Goal: Task Accomplishment & Management: Manage account settings

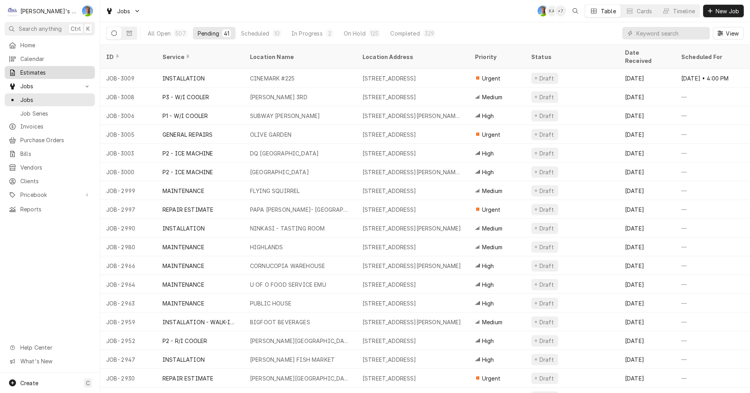
click at [34, 70] on span "Estimates" at bounding box center [55, 72] width 71 height 8
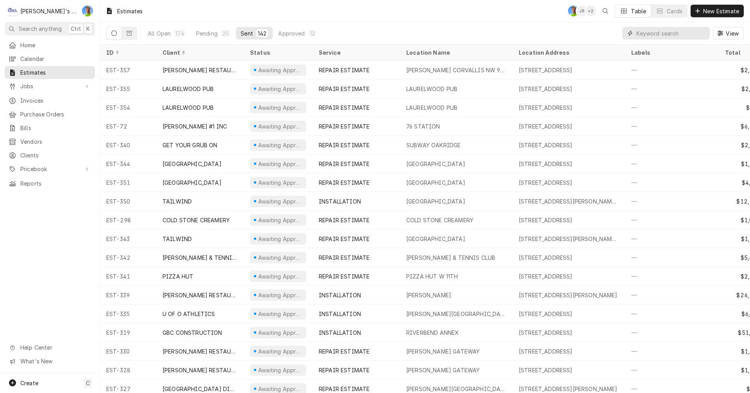
click at [661, 30] on input "Dynamic Content Wrapper" at bounding box center [672, 33] width 70 height 13
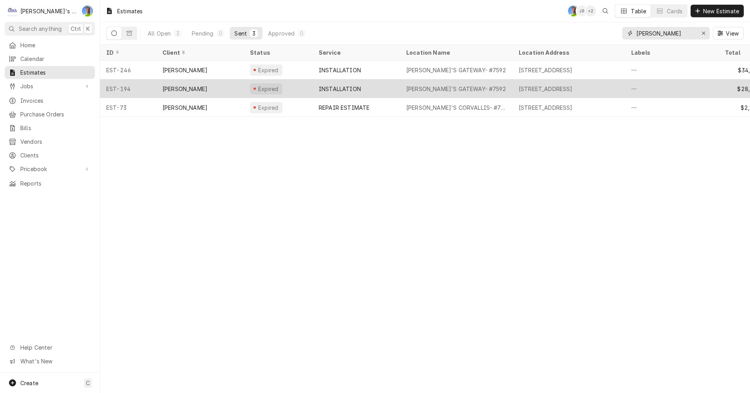
type input "carl"
click at [489, 88] on div "CARL'S GATEWAY- #7592" at bounding box center [456, 88] width 113 height 19
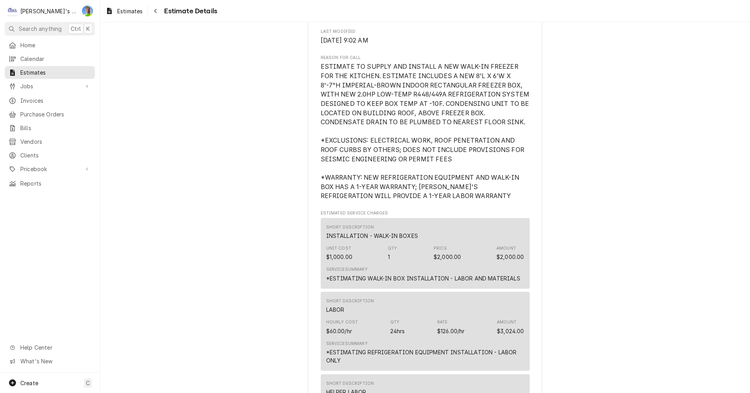
scroll to position [352, 0]
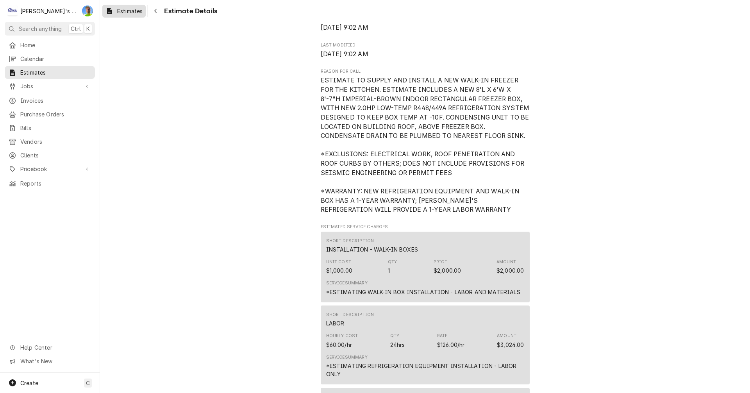
click at [122, 11] on span "Estimates" at bounding box center [129, 11] width 25 height 8
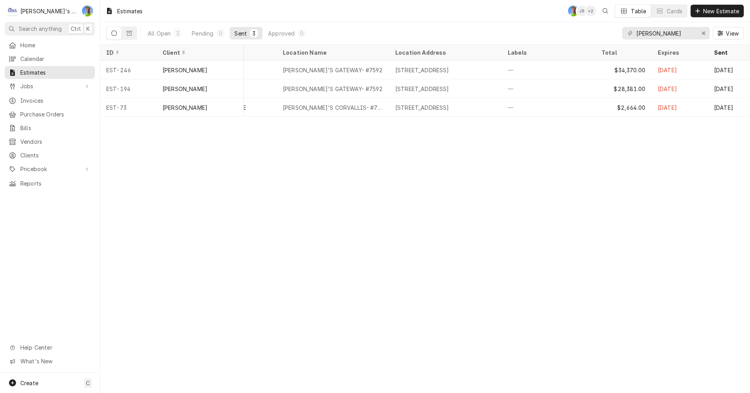
scroll to position [0, 125]
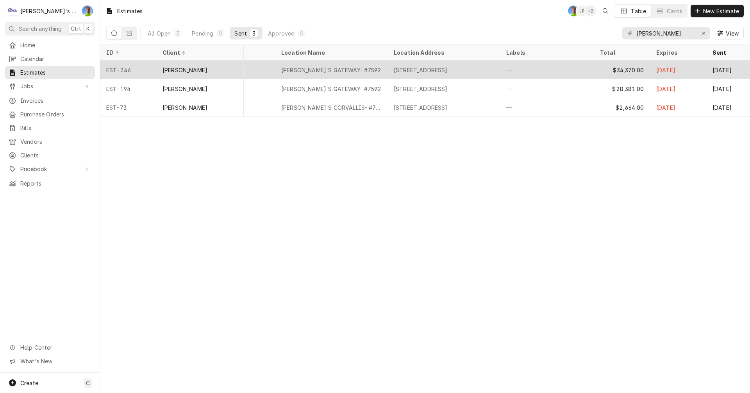
click at [423, 68] on div "[STREET_ADDRESS]" at bounding box center [421, 70] width 54 height 8
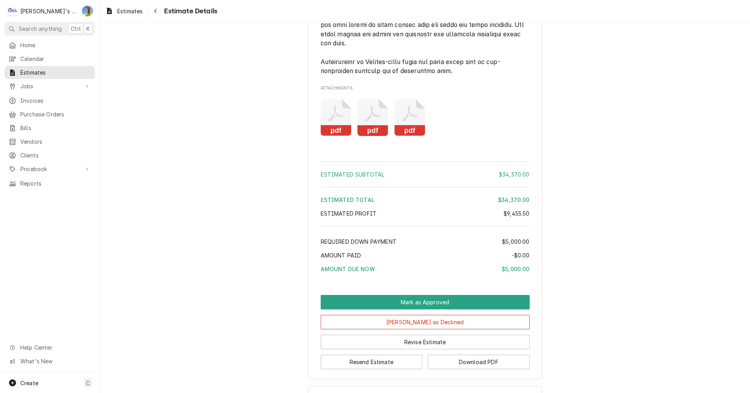
scroll to position [3274, 0]
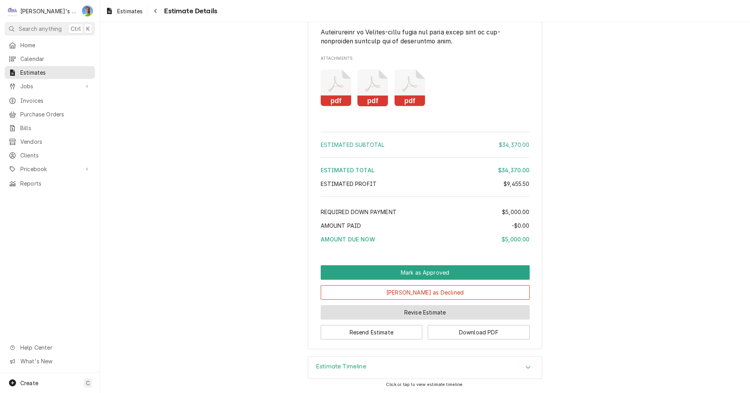
click at [408, 311] on button "Revise Estimate" at bounding box center [425, 312] width 209 height 14
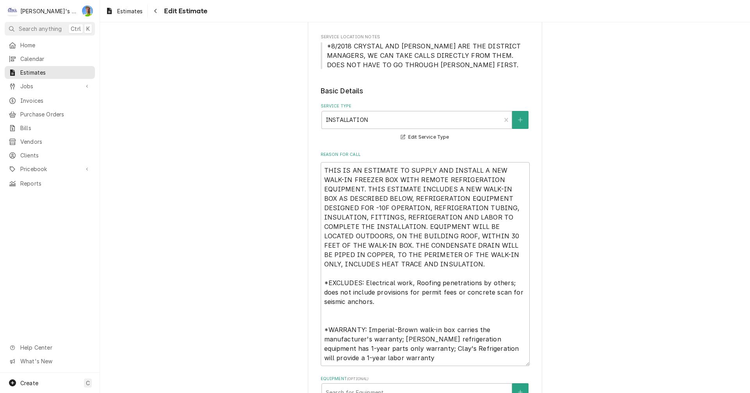
scroll to position [156, 0]
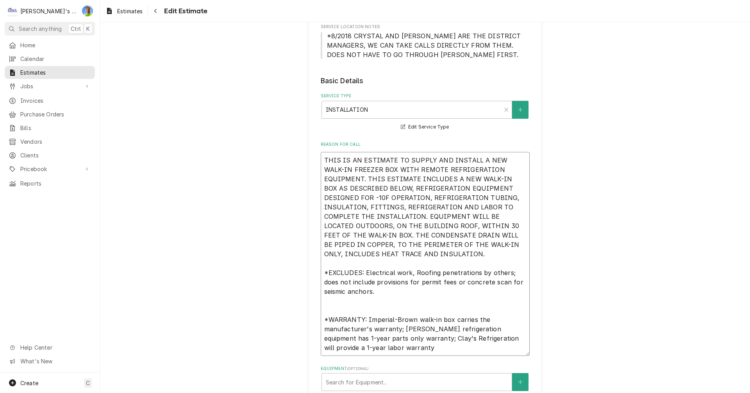
click at [379, 254] on textarea "THIS IS AN ESTIMATE TO SUPPLY AND INSTALL A NEW WALK-IN FREEZER BOX WITH REMOTE…" at bounding box center [425, 254] width 209 height 204
drag, startPoint x: 362, startPoint y: 198, endPoint x: 380, endPoint y: 254, distance: 59.6
click at [380, 254] on textarea "THIS IS AN ESTIMATE TO SUPPLY AND INSTALL A NEW WALK-IN FREEZER BOX WITH REMOTE…" at bounding box center [425, 254] width 209 height 204
type textarea "x"
type textarea "THIS IS AN ESTIMATE TO SUPPLY AND INSTALL A NEW WALK-IN FREEZER BOX WITH REMOTE…"
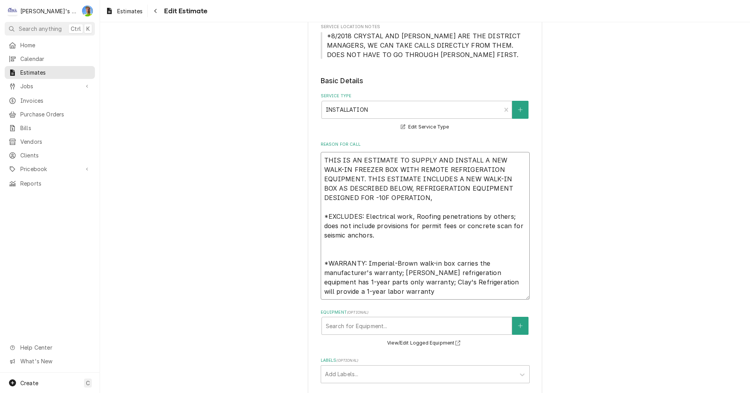
type textarea "x"
type textarea "THIS IS AN ESTIMATE TO SUPPLY AND INSTALL A NEW WALK-IN FREEZER BOX WITH REMOTE…"
type textarea "x"
type textarea "THIS IS AN ESTIMATE TO SUPPLY AND INSTALL A NEW WALK-IN FREEZER BOX WITH REMOTE…"
type textarea "x"
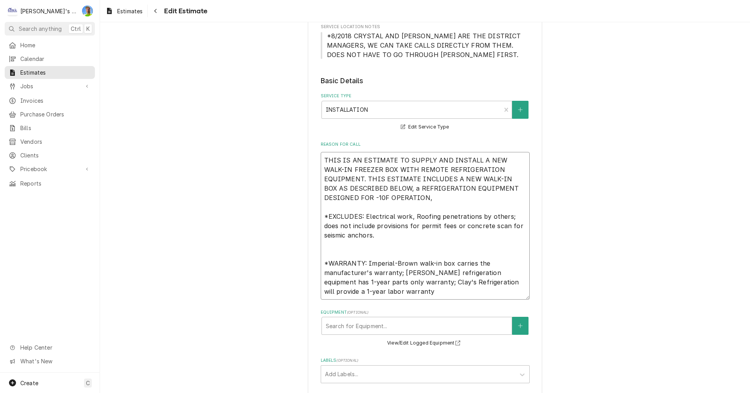
type textarea "THIS IS AN ESTIMATE TO SUPPLY AND INSTALL A NEW WALK-IN FREEZER BOX WITH REMOTE…"
type textarea "x"
type textarea "THIS IS AN ESTIMATE TO SUPPLY AND INSTALL A NEW WALK-IN FREEZER BOX WITH REMOTE…"
type textarea "x"
type textarea "THIS IS AN ESTIMATE TO SUPPLY AND INSTALL A NEW WALK-IN FREEZER BOX WITH REMOTE…"
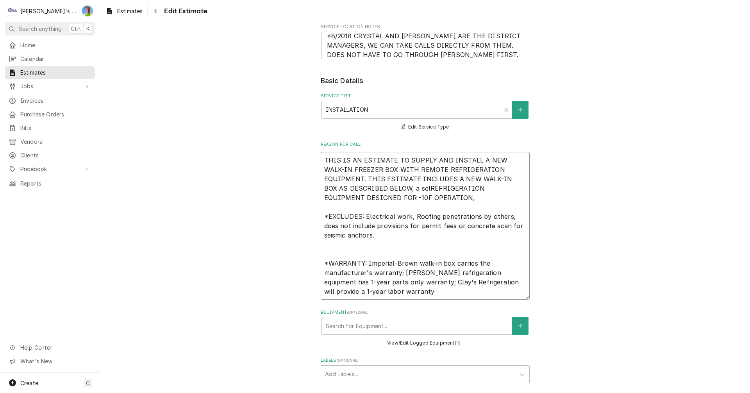
type textarea "x"
type textarea "THIS IS AN ESTIMATE TO SUPPLY AND INSTALL A NEW WALK-IN FREEZER BOX WITH REMOTE…"
type textarea "x"
type textarea "THIS IS AN ESTIMATE TO SUPPLY AND INSTALL A NEW WALK-IN FREEZER BOX WITH REMOTE…"
type textarea "x"
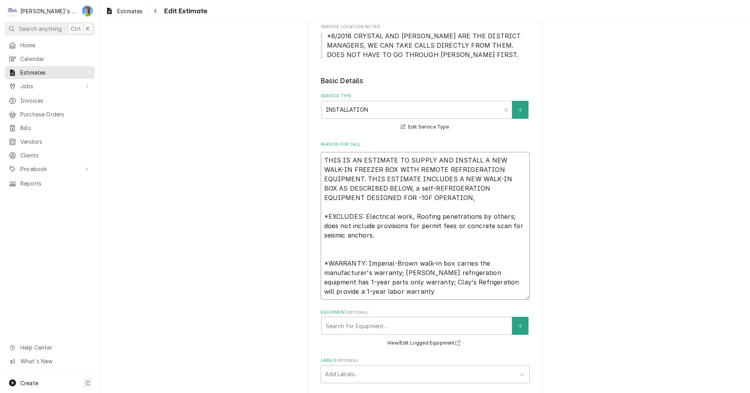
type textarea "THIS IS AN ESTIMATE TO SUPPLY AND INSTALL A NEW WALK-IN FREEZER BOX WITH REMOTE…"
type textarea "x"
type textarea "THIS IS AN ESTIMATE TO SUPPLY AND INSTALL A NEW WALK-IN FREEZER BOX WITH REMOTE…"
type textarea "x"
type textarea "THIS IS AN ESTIMATE TO SUPPLY AND INSTALL A NEW WALK-IN FREEZER BOX WITH REMOTE…"
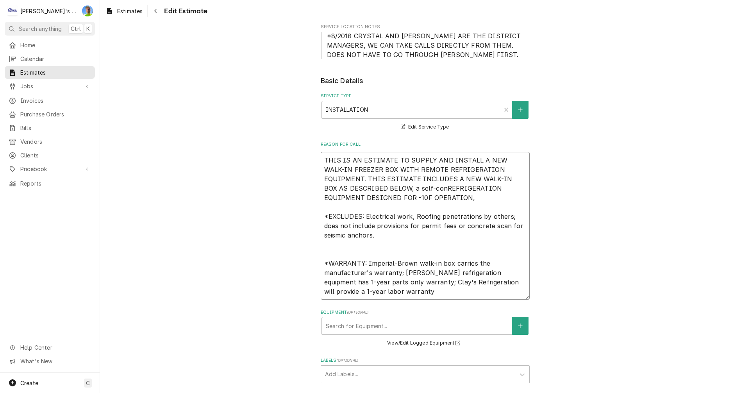
type textarea "x"
type textarea "THIS IS AN ESTIMATE TO SUPPLY AND INSTALL A NEW WALK-IN FREEZER BOX WITH REMOTE…"
type textarea "x"
type textarea "THIS IS AN ESTIMATE TO SUPPLY AND INSTALL A NEW WALK-IN FREEZER BOX WITH REMOTE…"
type textarea "x"
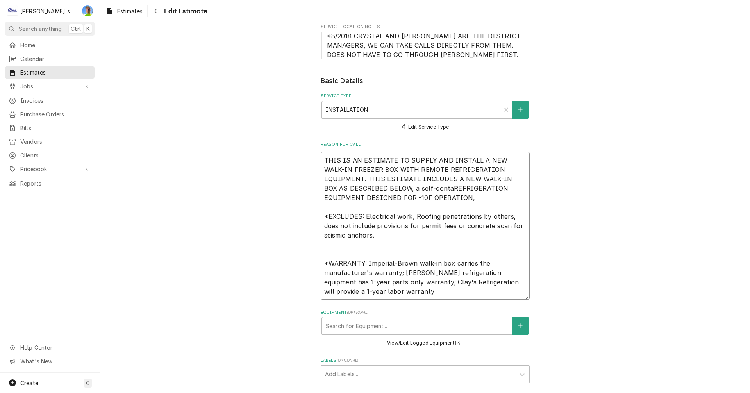
type textarea "THIS IS AN ESTIMATE TO SUPPLY AND INSTALL A NEW WALK-IN FREEZER BOX WITH REMOTE…"
type textarea "x"
type textarea "THIS IS AN ESTIMATE TO SUPPLY AND INSTALL A NEW WALK-IN FREEZER BOX WITH REMOTE…"
type textarea "x"
type textarea "THIS IS AN ESTIMATE TO SUPPLY AND INSTALL A NEW WALK-IN FREEZER BOX WITH REMOTE…"
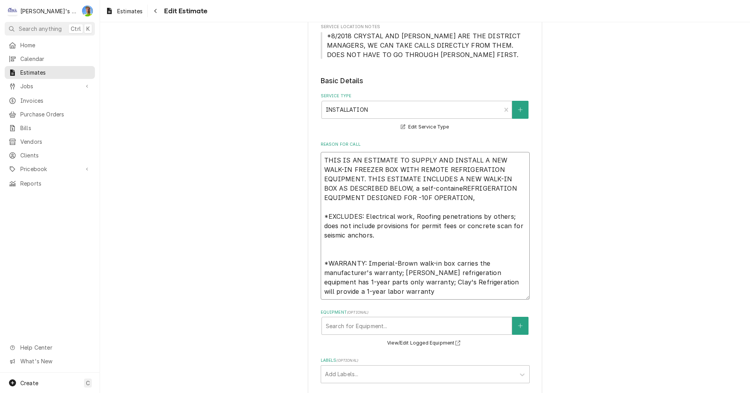
type textarea "x"
type textarea "THIS IS AN ESTIMATE TO SUPPLY AND INSTALL A NEW WALK-IN FREEZER BOX WITH REMOTE…"
type textarea "x"
type textarea "THIS IS AN ESTIMATE TO SUPPLY AND INSTALL A NEW WALK-IN FREEZER BOX WITH REMOTE…"
type textarea "x"
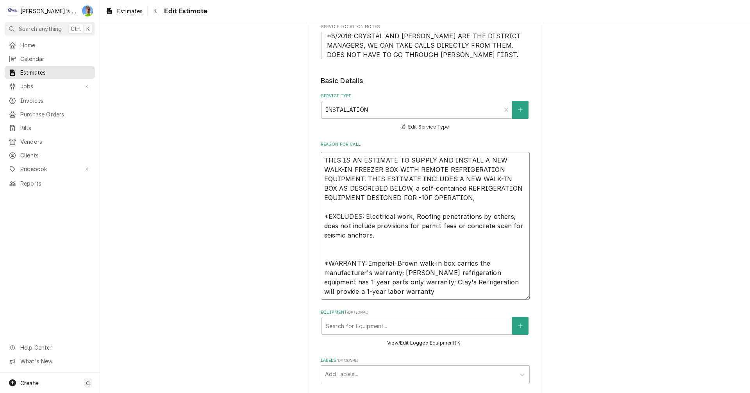
type textarea "THIS IS AN ESTIMATE TO SUPPLY AND INSTALL A NEW WALK-IN FREEZER BOX WITH REMOTE…"
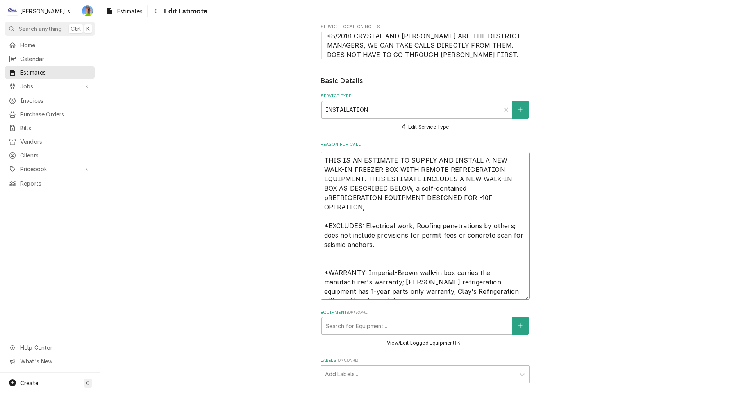
type textarea "x"
type textarea "THIS IS AN ESTIMATE TO SUPPLY AND INSTALL A NEW WALK-IN FREEZER BOX WITH REMOTE…"
type textarea "x"
type textarea "THIS IS AN ESTIMATE TO SUPPLY AND INSTALL A NEW WALK-IN FREEZER BOX WITH REMOTE…"
type textarea "x"
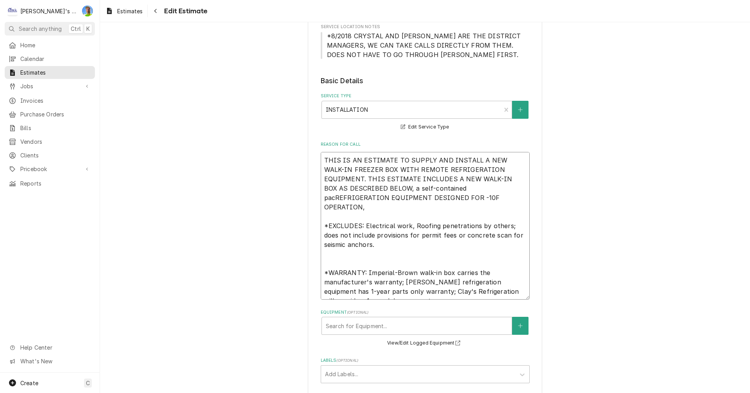
type textarea "THIS IS AN ESTIMATE TO SUPPLY AND INSTALL A NEW WALK-IN FREEZER BOX WITH REMOTE…"
type textarea "x"
type textarea "THIS IS AN ESTIMATE TO SUPPLY AND INSTALL A NEW WALK-IN FREEZER BOX WITH REMOTE…"
type textarea "x"
type textarea "THIS IS AN ESTIMATE TO SUPPLY AND INSTALL A NEW WALK-IN FREEZER BOX WITH REMOTE…"
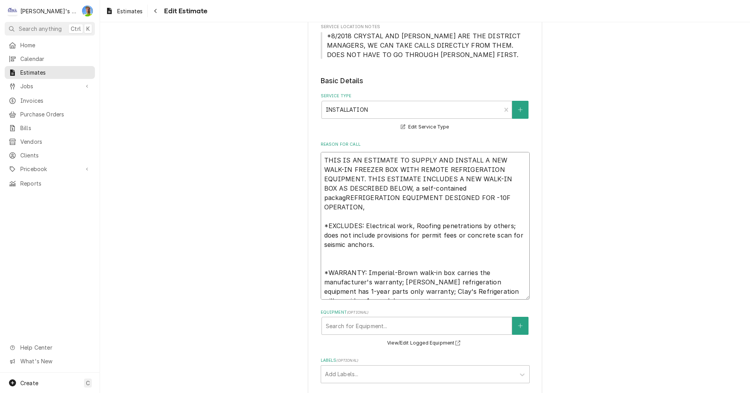
type textarea "x"
type textarea "THIS IS AN ESTIMATE TO SUPPLY AND INSTALL A NEW WALK-IN FREEZER BOX WITH REMOTE…"
type textarea "x"
type textarea "THIS IS AN ESTIMATE TO SUPPLY AND INSTALL A NEW WALK-IN FREEZER BOX WITH REMOTE…"
type textarea "x"
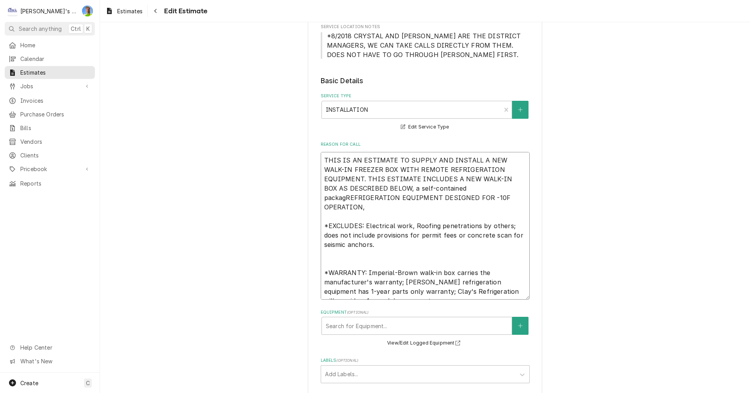
type textarea "THIS IS AN ESTIMATE TO SUPPLY AND INSTALL A NEW WALK-IN FREEZER BOX WITH REMOTE…"
type textarea "x"
type textarea "THIS IS AN ESTIMATE TO SUPPLY AND INSTALL A NEW WALK-IN FREEZER BOX WITH REMOTE…"
type textarea "x"
type textarea "THIS IS AN ESTIMATE TO SUPPLY AND INSTALL A NEW WALK-IN FREEZER BOX WITH REMOTE…"
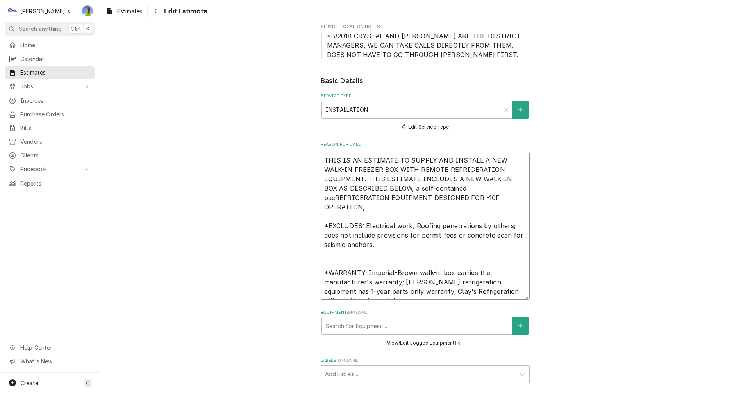
type textarea "x"
type textarea "THIS IS AN ESTIMATE TO SUPPLY AND INSTALL A NEW WALK-IN FREEZER BOX WITH REMOTE…"
type textarea "x"
type textarea "THIS IS AN ESTIMATE TO SUPPLY AND INSTALL A NEW WALK-IN FREEZER BOX WITH REMOTE…"
type textarea "x"
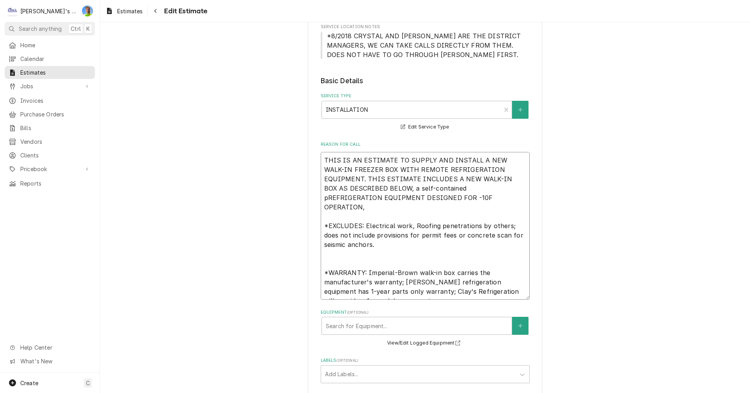
type textarea "THIS IS AN ESTIMATE TO SUPPLY AND INSTALL A NEW WALK-IN FREEZER BOX WITH REMOTE…"
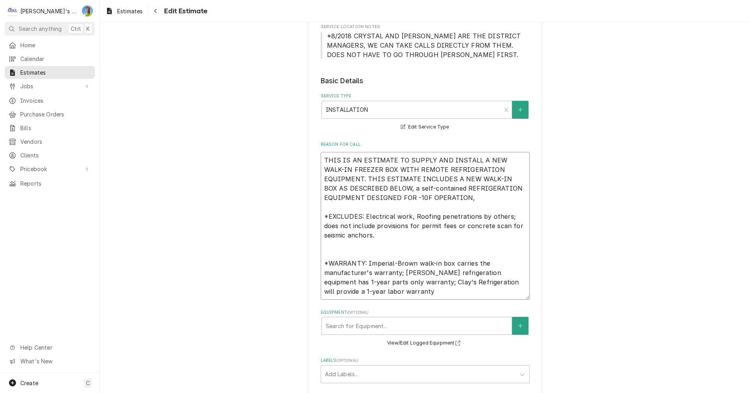
type textarea "x"
type textarea "THIS IS AN ESTIMATE TO SUPPLY AND INSTALL A NEW WALK-IN FREEZER BOX WITH REMOTE…"
type textarea "x"
type textarea "THIS IS AN ESTIMATE TO SUPPLY AND INSTALL A NEW WALK-IN FREEZER BOX WITH REMOTE…"
type textarea "x"
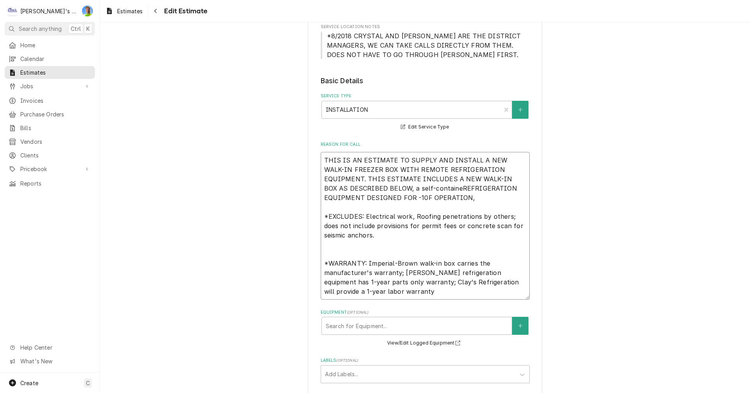
type textarea "THIS IS AN ESTIMATE TO SUPPLY AND INSTALL A NEW WALK-IN FREEZER BOX WITH REMOTE…"
type textarea "x"
type textarea "THIS IS AN ESTIMATE TO SUPPLY AND INSTALL A NEW WALK-IN FREEZER BOX WITH REMOTE…"
type textarea "x"
type textarea "THIS IS AN ESTIMATE TO SUPPLY AND INSTALL A NEW WALK-IN FREEZER BOX WITH REMOTE…"
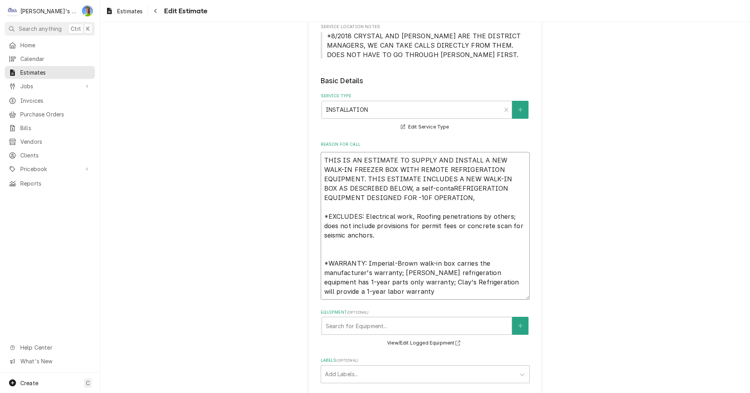
type textarea "x"
type textarea "THIS IS AN ESTIMATE TO SUPPLY AND INSTALL A NEW WALK-IN FREEZER BOX WITH REMOTE…"
type textarea "x"
type textarea "THIS IS AN ESTIMATE TO SUPPLY AND INSTALL A NEW WALK-IN FREEZER BOX WITH REMOTE…"
type textarea "x"
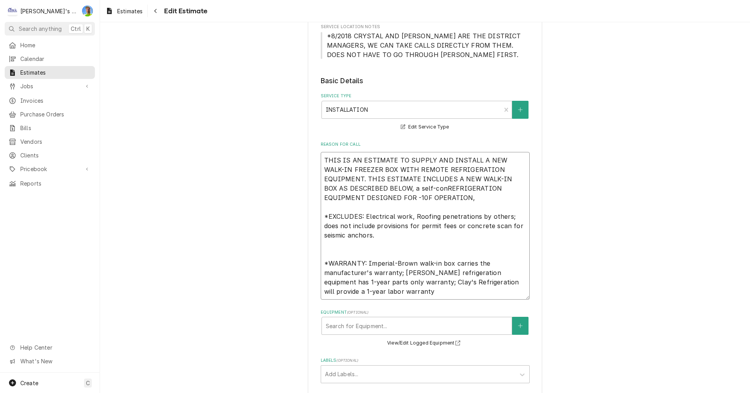
type textarea "THIS IS AN ESTIMATE TO SUPPLY AND INSTALL A NEW WALK-IN FREEZER BOX WITH REMOTE…"
type textarea "x"
type textarea "THIS IS AN ESTIMATE TO SUPPLY AND INSTALL A NEW WALK-IN FREEZER BOX WITH REMOTE…"
type textarea "x"
type textarea "THIS IS AN ESTIMATE TO SUPPLY AND INSTALL A NEW WALK-IN FREEZER BOX WITH REMOTE…"
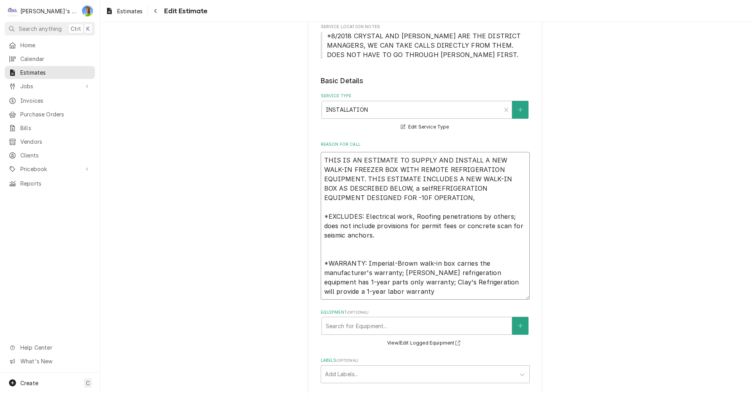
type textarea "x"
type textarea "THIS IS AN ESTIMATE TO SUPPLY AND INSTALL A NEW WALK-IN FREEZER BOX WITH REMOTE…"
type textarea "x"
type textarea "THIS IS AN ESTIMATE TO SUPPLY AND INSTALL A NEW WALK-IN FREEZER BOX WITH REMOTE…"
type textarea "x"
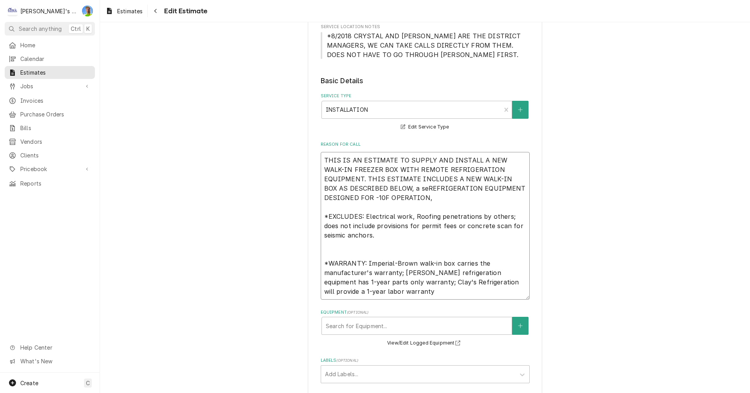
type textarea "THIS IS AN ESTIMATE TO SUPPLY AND INSTALL A NEW WALK-IN FREEZER BOX WITH REMOTE…"
type textarea "x"
type textarea "THIS IS AN ESTIMATE TO SUPPLY AND INSTALL A NEW WALK-IN FREEZER BOX WITH REMOTE…"
type textarea "x"
type textarea "THIS IS AN ESTIMATE TO SUPPLY AND INSTALL A NEW WALK-IN FREEZER BOX WITH REMOTE…"
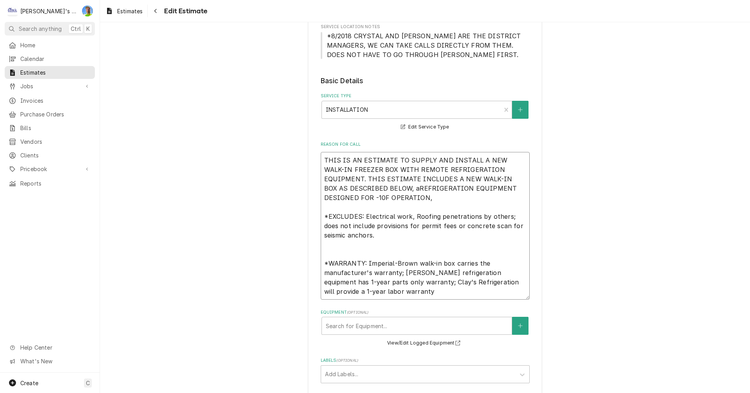
type textarea "x"
type textarea "THIS IS AN ESTIMATE TO SUPPLY AND INSTALL A NEW WALK-IN FREEZER BOX WITH REMOTE…"
type textarea "x"
type textarea "THIS IS AN ESTIMATE TO SUPPLY AND INSTALL A NEW WALK-IN FREEZER BOX WITH REMOTE…"
type textarea "x"
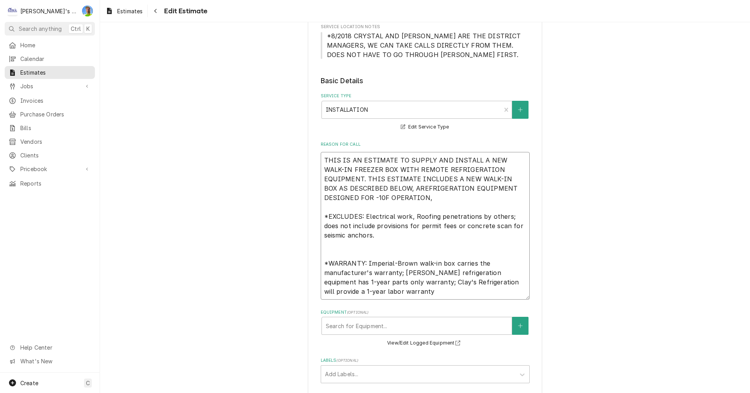
type textarea "THIS IS AN ESTIMATE TO SUPPLY AND INSTALL A NEW WALK-IN FREEZER BOX WITH REMOTE…"
type textarea "x"
type textarea "THIS IS AN ESTIMATE TO SUPPLY AND INSTALL A NEW WALK-IN FREEZER BOX WITH REMOTE…"
type textarea "x"
type textarea "THIS IS AN ESTIMATE TO SUPPLY AND INSTALL A NEW WALK-IN FREEZER BOX WITH REMOTE…"
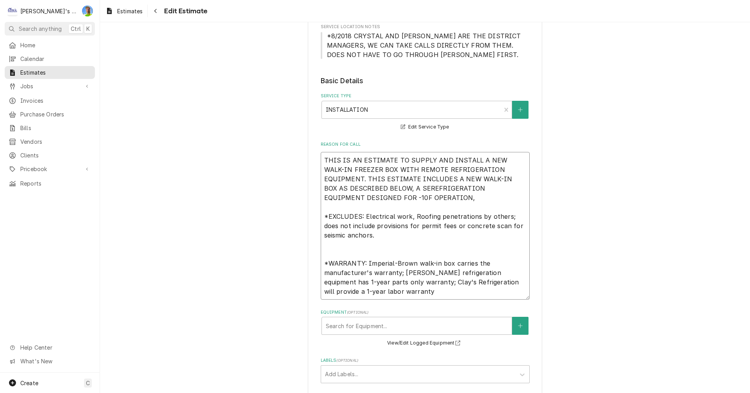
type textarea "x"
type textarea "THIS IS AN ESTIMATE TO SUPPLY AND INSTALL A NEW WALK-IN FREEZER BOX WITH REMOTE…"
type textarea "x"
type textarea "THIS IS AN ESTIMATE TO SUPPLY AND INSTALL A NEW WALK-IN FREEZER BOX WITH REMOTE…"
type textarea "x"
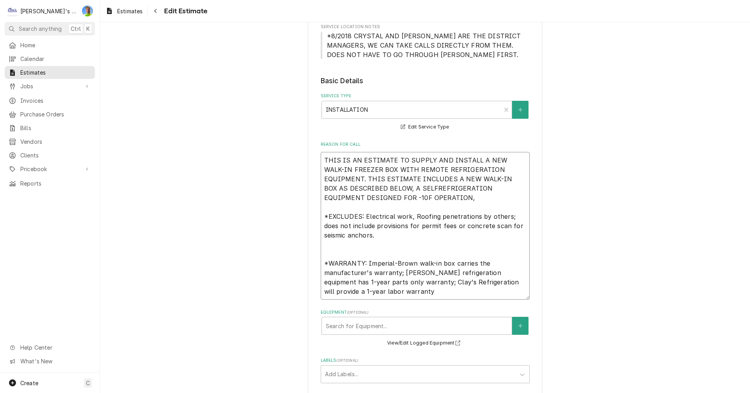
type textarea "THIS IS AN ESTIMATE TO SUPPLY AND INSTALL A NEW WALK-IN FREEZER BOX WITH REMOTE…"
type textarea "x"
type textarea "THIS IS AN ESTIMATE TO SUPPLY AND INSTALL A NEW WALK-IN FREEZER BOX WITH REMOTE…"
type textarea "x"
type textarea "THIS IS AN ESTIMATE TO SUPPLY AND INSTALL A NEW WALK-IN FREEZER BOX WITH REMOTE…"
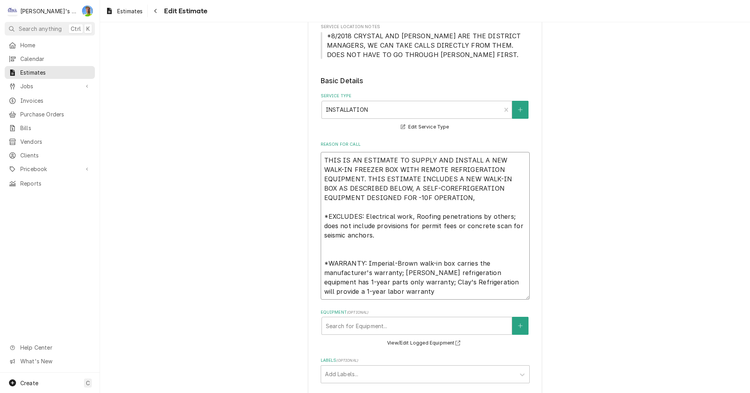
type textarea "x"
type textarea "THIS IS AN ESTIMATE TO SUPPLY AND INSTALL A NEW WALK-IN FREEZER BOX WITH REMOTE…"
type textarea "x"
type textarea "THIS IS AN ESTIMATE TO SUPPLY AND INSTALL A NEW WALK-IN FREEZER BOX WITH REMOTE…"
type textarea "x"
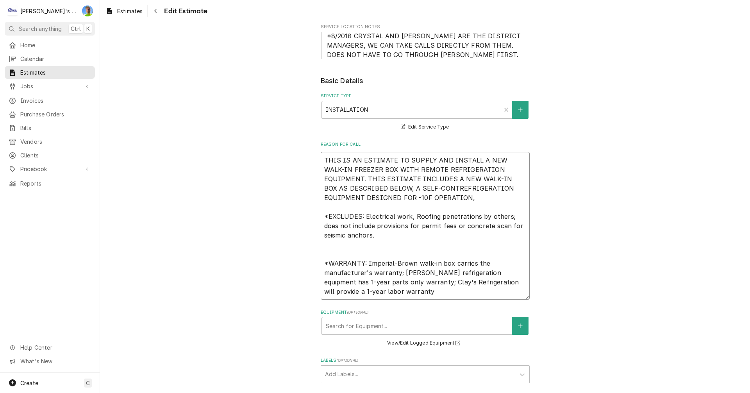
type textarea "THIS IS AN ESTIMATE TO SUPPLY AND INSTALL A NEW WALK-IN FREEZER BOX WITH REMOTE…"
type textarea "x"
type textarea "THIS IS AN ESTIMATE TO SUPPLY AND INSTALL A NEW WALK-IN FREEZER BOX WITH REMOTE…"
type textarea "x"
type textarea "THIS IS AN ESTIMATE TO SUPPLY AND INSTALL A NEW WALK-IN FREEZER BOX WITH REMOTE…"
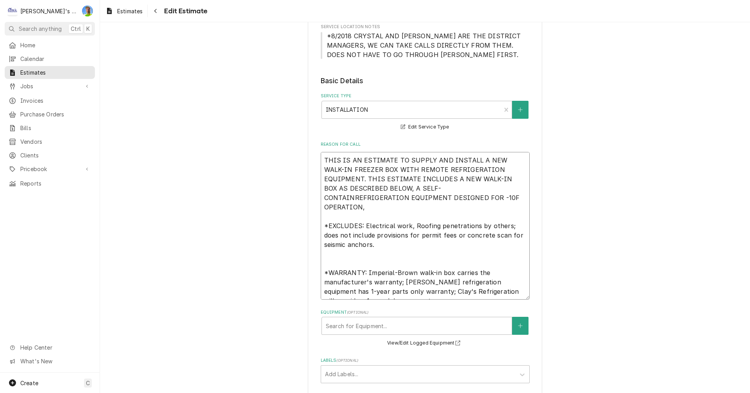
type textarea "x"
type textarea "THIS IS AN ESTIMATE TO SUPPLY AND INSTALL A NEW WALK-IN FREEZER BOX WITH REMOTE…"
type textarea "x"
type textarea "THIS IS AN ESTIMATE TO SUPPLY AND INSTALL A NEW WALK-IN FREEZER BOX WITH REMOTE…"
type textarea "x"
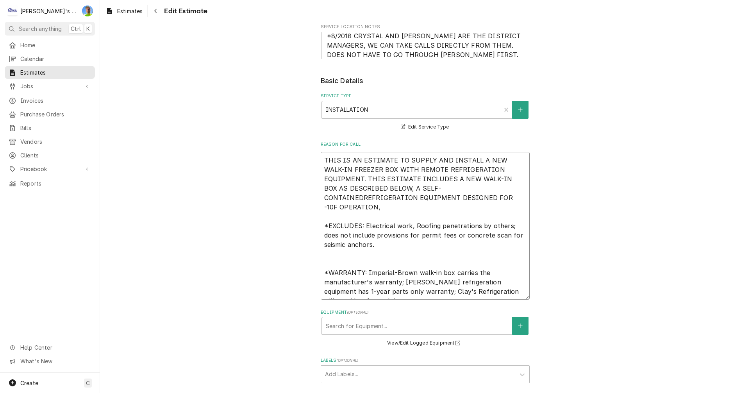
type textarea "THIS IS AN ESTIMATE TO SUPPLY AND INSTALL A NEW WALK-IN FREEZER BOX WITH REMOTE…"
type textarea "x"
type textarea "THIS IS AN ESTIMATE TO SUPPLY AND INSTALL A NEW WALK-IN FREEZER BOX WITH REMOTE…"
type textarea "x"
type textarea "THIS IS AN ESTIMATE TO SUPPLY AND INSTALL A NEW WALK-IN FREEZER BOX WITH REMOTE…"
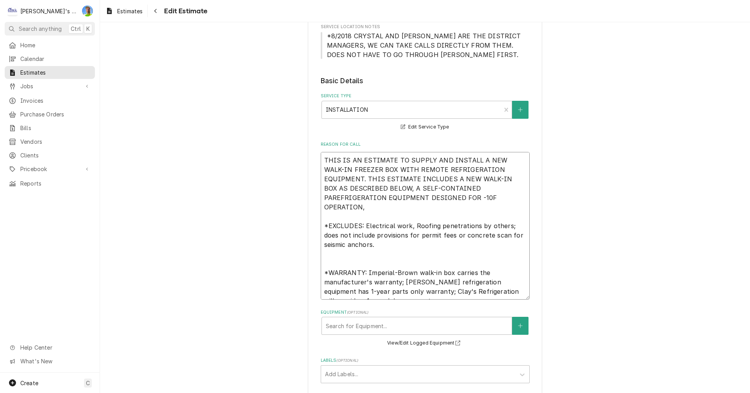
type textarea "x"
type textarea "THIS IS AN ESTIMATE TO SUPPLY AND INSTALL A NEW WALK-IN FREEZER BOX WITH REMOTE…"
type textarea "x"
type textarea "THIS IS AN ESTIMATE TO SUPPLY AND INSTALL A NEW WALK-IN FREEZER BOX WITH REMOTE…"
type textarea "x"
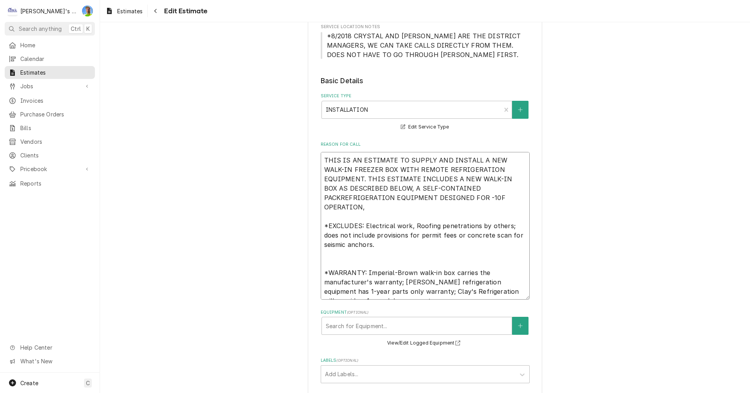
type textarea "THIS IS AN ESTIMATE TO SUPPLY AND INSTALL A NEW WALK-IN FREEZER BOX WITH REMOTE…"
type textarea "x"
type textarea "THIS IS AN ESTIMATE TO SUPPLY AND INSTALL A NEW WALK-IN FREEZER BOX WITH REMOTE…"
type textarea "x"
type textarea "THIS IS AN ESTIMATE TO SUPPLY AND INSTALL A NEW WALK-IN FREEZER BOX WITH REMOTE…"
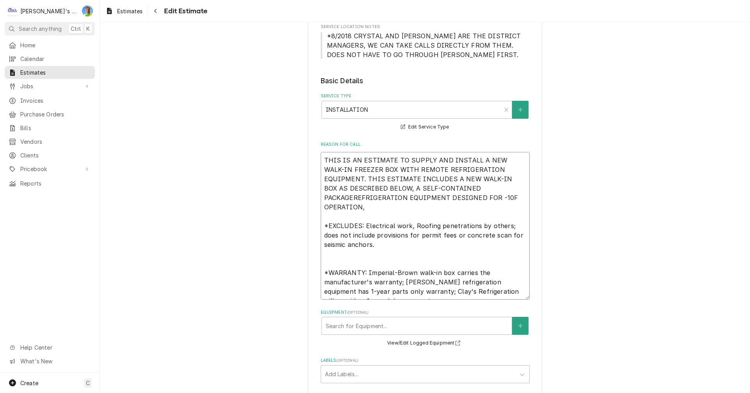
type textarea "x"
type textarea "THIS IS AN ESTIMATE TO SUPPLY AND INSTALL A NEW WALK-IN FREEZER BOX WITH REMOTE…"
type textarea "x"
type textarea "THIS IS AN ESTIMATE TO SUPPLY AND INSTALL A NEW WALK-IN FREEZER BOX WITH REMOTE…"
type textarea "x"
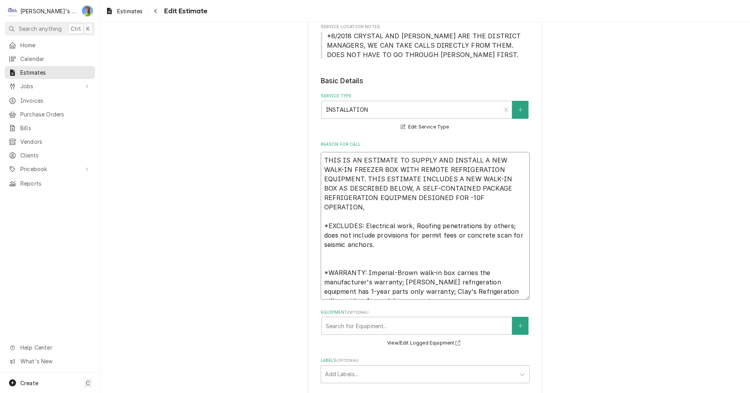
type textarea "THIS IS AN ESTIMATE TO SUPPLY AND INSTALL A NEW WALK-IN FREEZER BOX WITH REMOTE…"
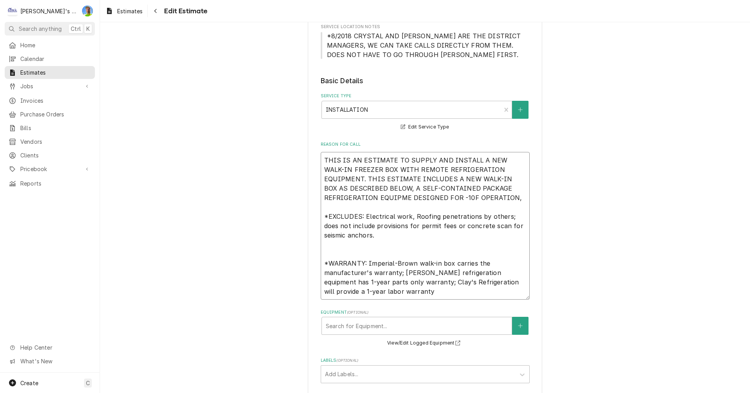
type textarea "x"
type textarea "THIS IS AN ESTIMATE TO SUPPLY AND INSTALL A NEW WALK-IN FREEZER BOX WITH REMOTE…"
type textarea "x"
type textarea "THIS IS AN ESTIMATE TO SUPPLY AND INSTALL A NEW WALK-IN FREEZER BOX WITH REMOTE…"
type textarea "x"
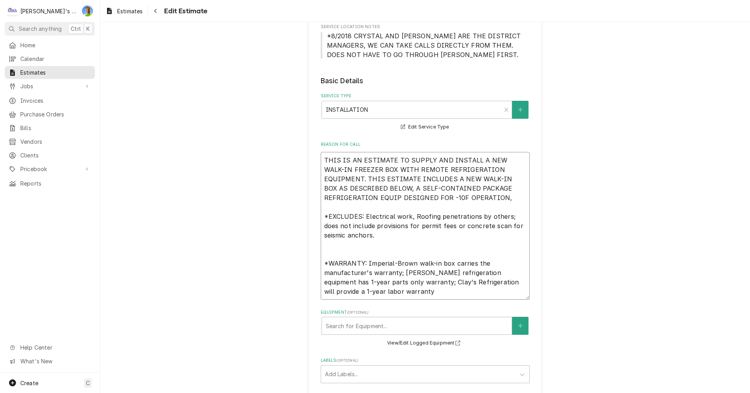
type textarea "THIS IS AN ESTIMATE TO SUPPLY AND INSTALL A NEW WALK-IN FREEZER BOX WITH REMOTE…"
type textarea "x"
type textarea "THIS IS AN ESTIMATE TO SUPPLY AND INSTALL A NEW WALK-IN FREEZER BOX WITH REMOTE…"
type textarea "x"
type textarea "THIS IS AN ESTIMATE TO SUPPLY AND INSTALL A NEW WALK-IN FREEZER BOX WITH REMOTE…"
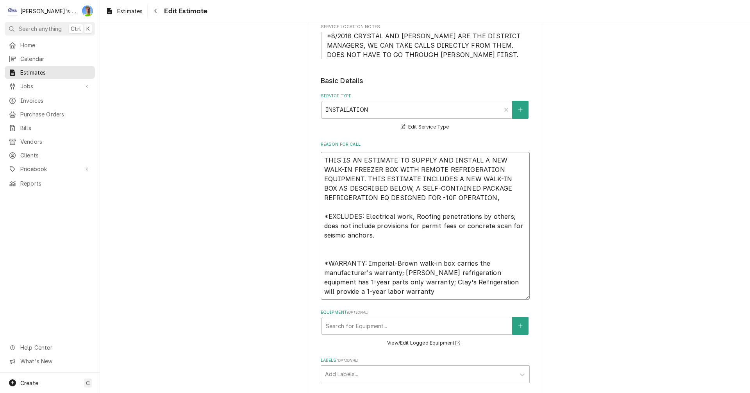
type textarea "x"
type textarea "THIS IS AN ESTIMATE TO SUPPLY AND INSTALL A NEW WALK-IN FREEZER BOX WITH REMOTE…"
type textarea "x"
type textarea "THIS IS AN ESTIMATE TO SUPPLY AND INSTALL A NEW WALK-IN FREEZER BOX WITH REMOTE…"
type textarea "x"
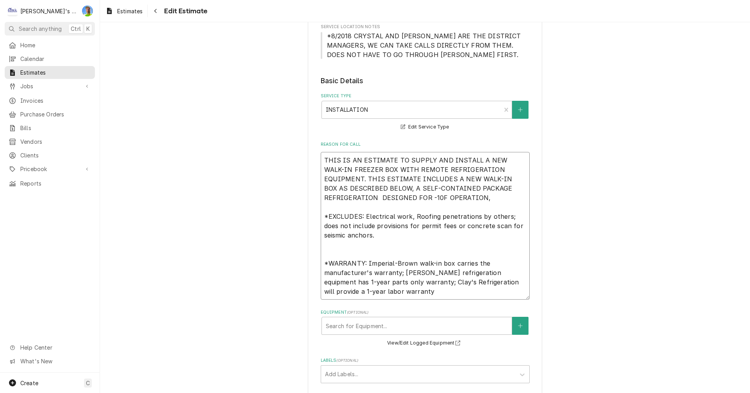
type textarea "THIS IS AN ESTIMATE TO SUPPLY AND INSTALL A NEW WALK-IN FREEZER BOX WITH REMOTE…"
type textarea "x"
type textarea "THIS IS AN ESTIMATE TO SUPPLY AND INSTALL A NEW WALK-IN FREEZER BOX WITH REMOTE…"
type textarea "x"
type textarea "THIS IS AN ESTIMATE TO SUPPLY AND INSTALL A NEW WALK-IN FREEZER BOX WITH REMOTE…"
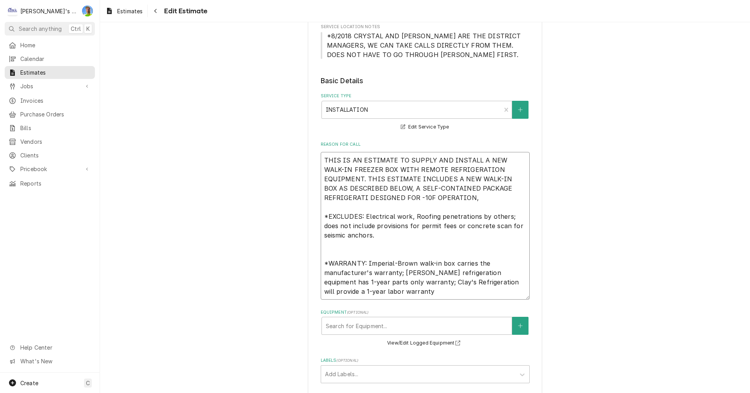
type textarea "x"
type textarea "THIS IS AN ESTIMATE TO SUPPLY AND INSTALL A NEW WALK-IN FREEZER BOX WITH REMOTE…"
type textarea "x"
type textarea "THIS IS AN ESTIMATE TO SUPPLY AND INSTALL A NEW WALK-IN FREEZER BOX WITH REMOTE…"
type textarea "x"
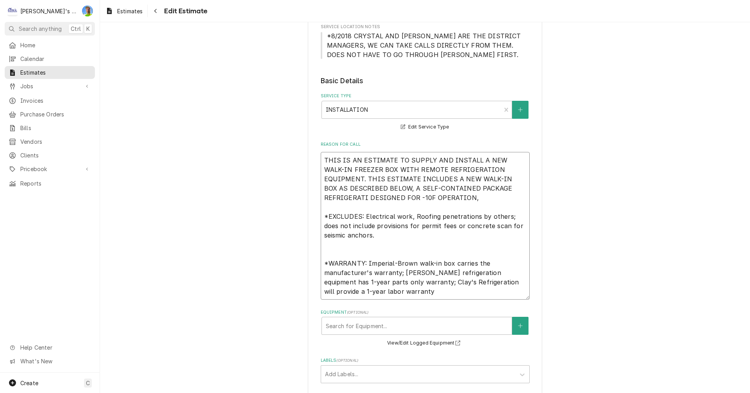
type textarea "THIS IS AN ESTIMATE TO SUPPLY AND INSTALL A NEW WALK-IN FREEZER BOX WITH REMOTE…"
type textarea "x"
type textarea "THIS IS AN ESTIMATE TO SUPPLY AND INSTALL A NEW WALK-IN FREEZER BOX WITH REMOTE…"
type textarea "x"
type textarea "THIS IS AN ESTIMATE TO SUPPLY AND INSTALL A NEW WALK-IN FREEZER BOX WITH REMOTE…"
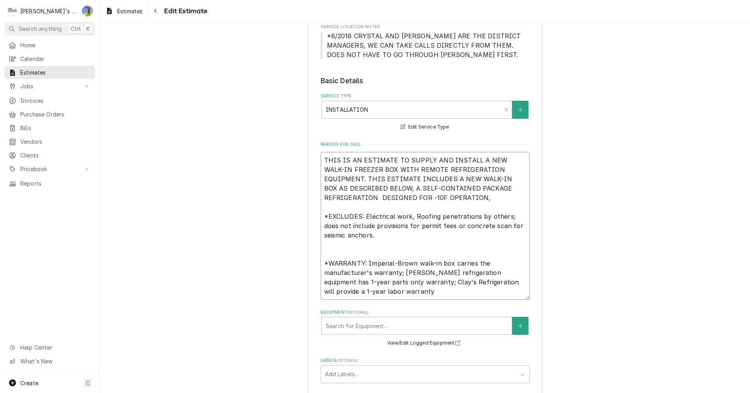
type textarea "x"
type textarea "THIS IS AN ESTIMATE TO SUPPLY AND INSTALL A NEW WALK-IN FREEZER BOX WITH REMOTE…"
type textarea "x"
type textarea "THIS IS AN ESTIMATE TO SUPPLY AND INSTALL A NEW WALK-IN FREEZER BOX WITH REMOTE…"
type textarea "x"
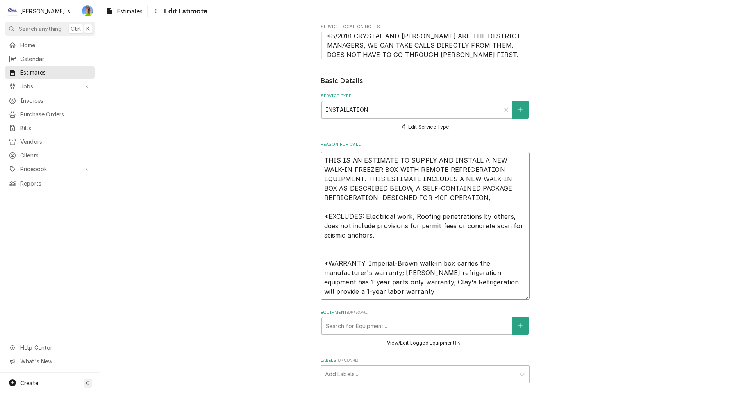
type textarea "THIS IS AN ESTIMATE TO SUPPLY AND INSTALL A NEW WALK-IN FREEZER BOX WITH REMOTE…"
type textarea "x"
type textarea "THIS IS AN ESTIMATE TO SUPPLY AND INSTALL A NEW WALK-IN FREEZER BOX WITH REMOTE…"
type textarea "x"
type textarea "THIS IS AN ESTIMATE TO SUPPLY AND INSTALL A NEW WALK-IN FREEZER BOX WITH REMOTE…"
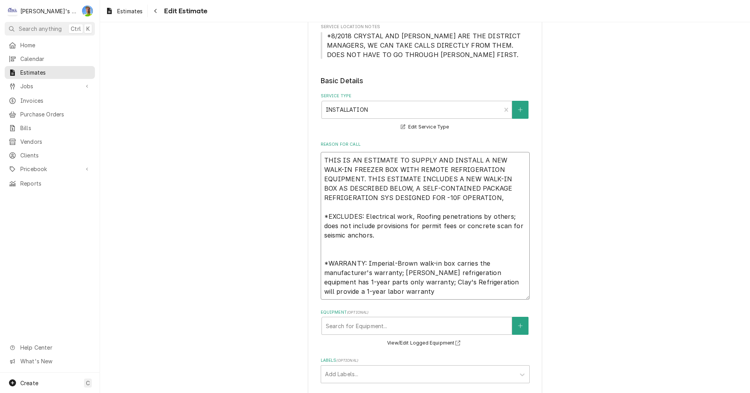
type textarea "x"
type textarea "THIS IS AN ESTIMATE TO SUPPLY AND INSTALL A NEW WALK-IN FREEZER BOX WITH REMOTE…"
type textarea "x"
type textarea "THIS IS AN ESTIMATE TO SUPPLY AND INSTALL A NEW WALK-IN FREEZER BOX WITH REMOTE…"
type textarea "x"
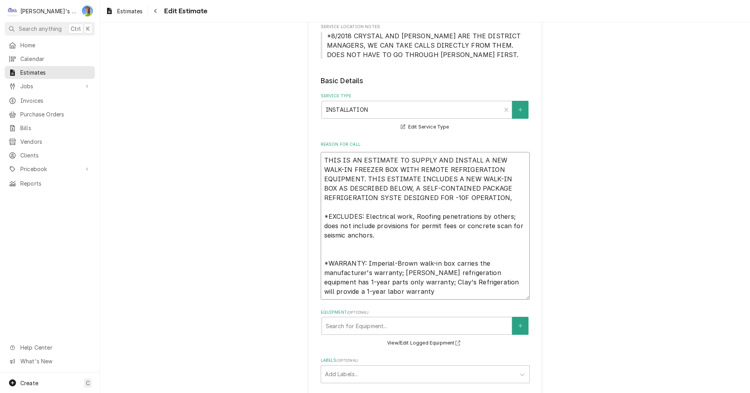
type textarea "THIS IS AN ESTIMATE TO SUPPLY AND INSTALL A NEW WALK-IN FREEZER BOX WITH REMOTE…"
type textarea "x"
type textarea "THIS IS AN ESTIMATE TO SUPPLY AND INSTALL A NEW WALK-IN FREEZER BOX WITH REMOTE…"
type textarea "x"
type textarea "THIS IS AN ESTIMATE TO SUPPLY AND INSTALL A NEW WALK-IN FREEZER BOX WITH REMOTE…"
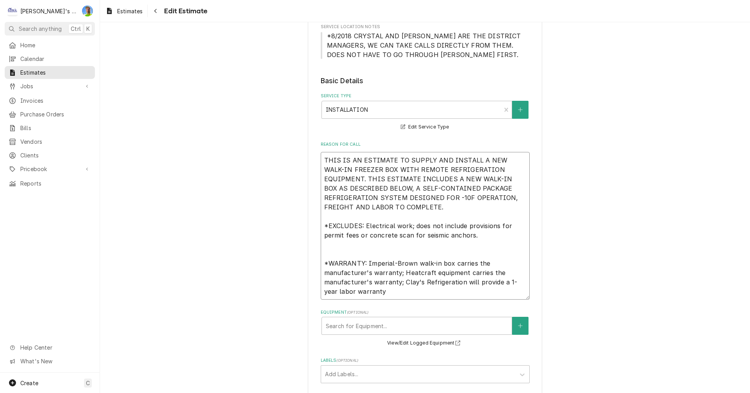
click at [398, 285] on textarea "THIS IS AN ESTIMATE TO SUPPLY AND INSTALL A NEW WALK-IN FREEZER BOX WITH REMOTE…" at bounding box center [425, 226] width 209 height 148
click at [389, 295] on textarea "THIS IS AN ESTIMATE TO SUPPLY AND INSTALL A NEW WALK-IN FREEZER BOX WITH REMOTE…" at bounding box center [425, 226] width 209 height 148
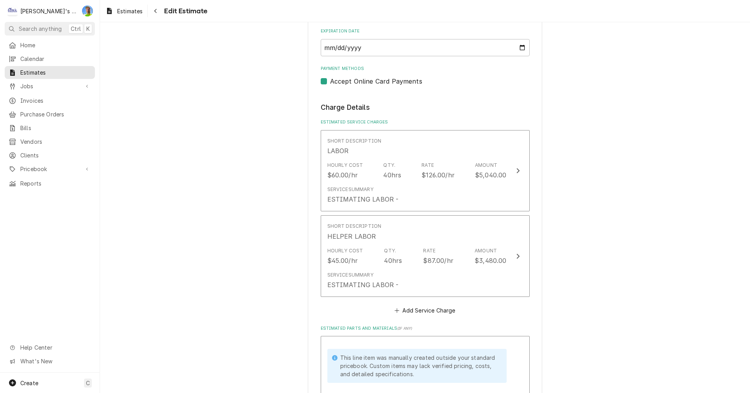
scroll to position [821, 0]
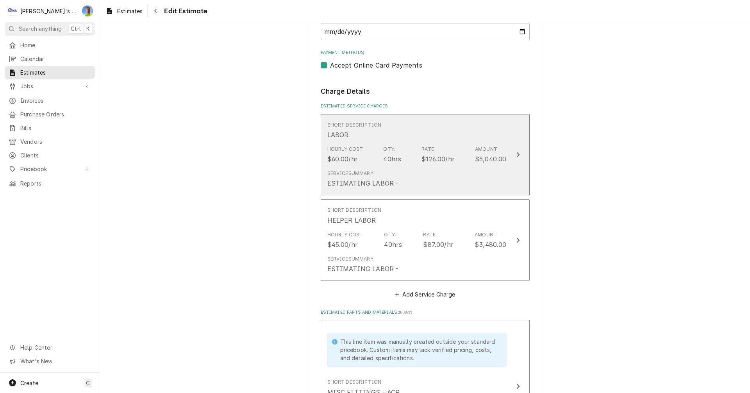
click at [513, 166] on button "Short Description LABOR Hourly Cost $60.00/hr Qty. 40hrs Rate $126.00/hr Amount…" at bounding box center [425, 155] width 209 height 82
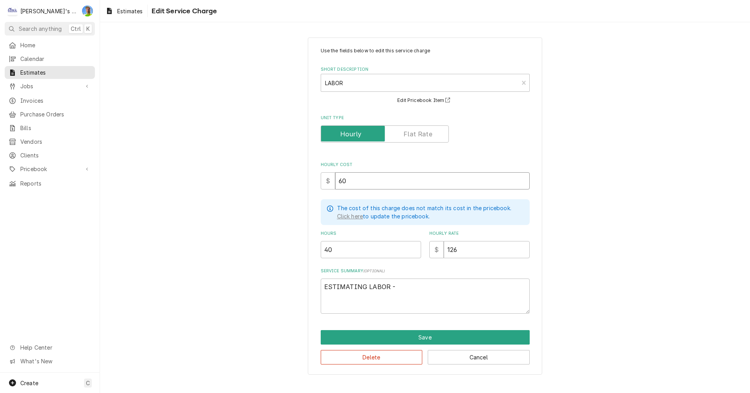
click at [365, 185] on input "60" at bounding box center [432, 180] width 195 height 17
click at [356, 253] on input "40" at bounding box center [371, 249] width 100 height 17
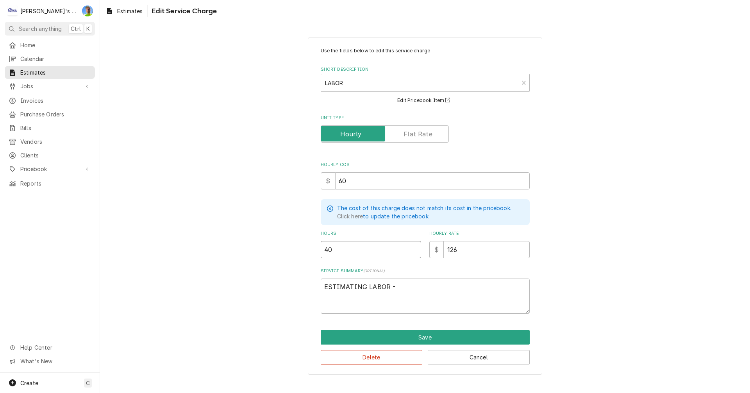
click at [356, 253] on input "40" at bounding box center [371, 249] width 100 height 17
click at [395, 337] on button "Save" at bounding box center [425, 337] width 209 height 14
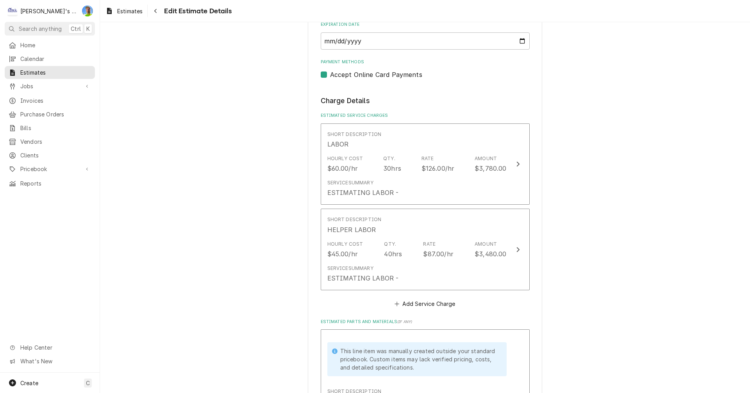
scroll to position [811, 0]
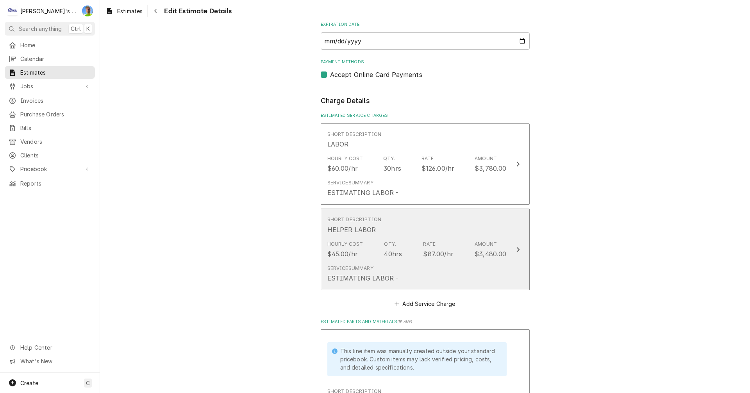
click at [401, 263] on div "Service Summary ESTIMATING LABOR -" at bounding box center [417, 274] width 179 height 24
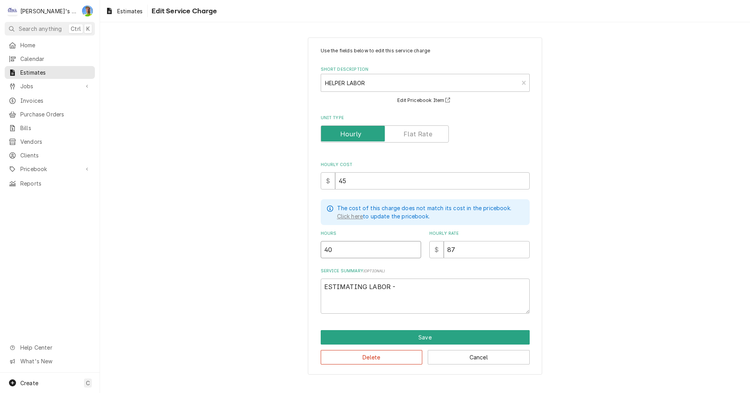
click at [357, 251] on input "40" at bounding box center [371, 249] width 100 height 17
click at [409, 339] on button "Save" at bounding box center [425, 337] width 209 height 14
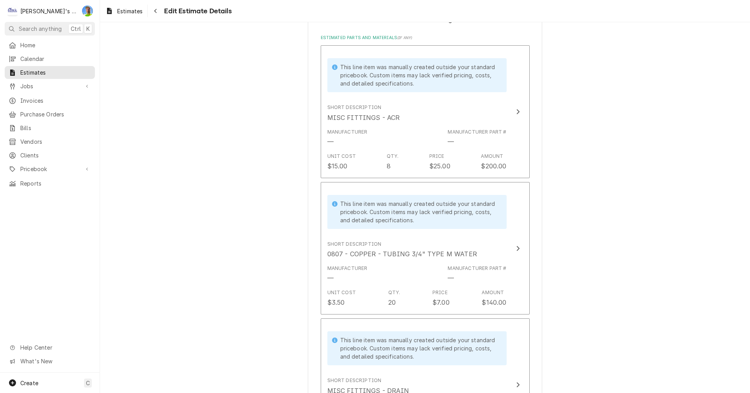
scroll to position [1037, 0]
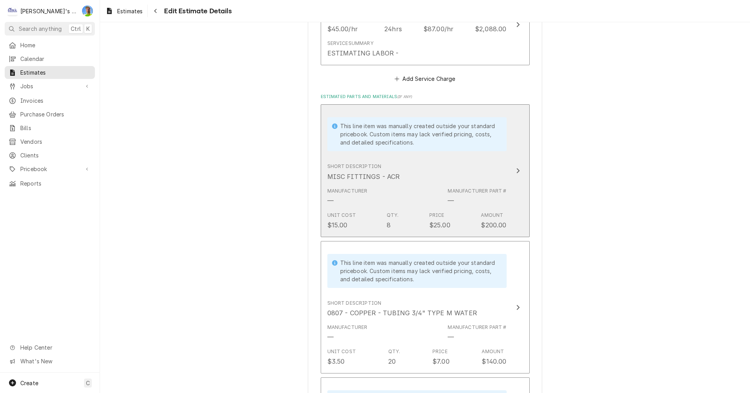
click at [510, 186] on button "This line item was manually created outside your standard pricebook. Custom ite…" at bounding box center [425, 170] width 209 height 133
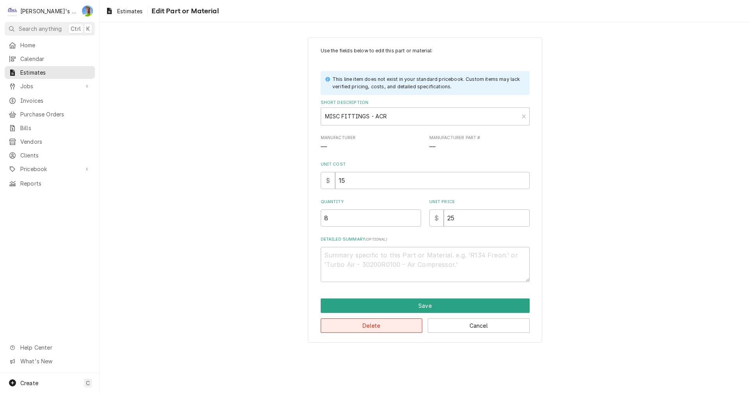
click at [395, 329] on button "Delete" at bounding box center [372, 326] width 102 height 14
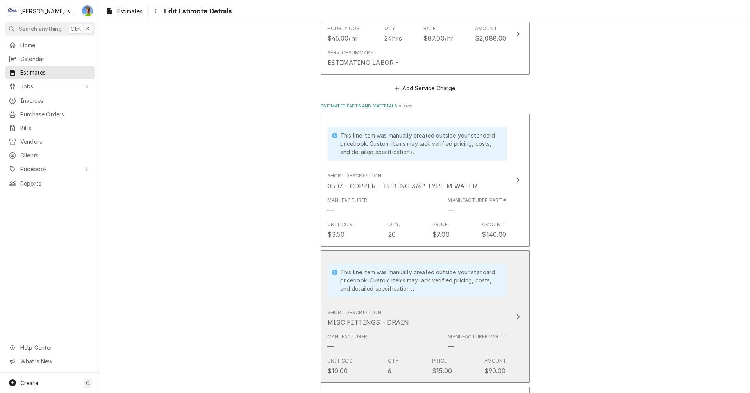
scroll to position [1027, 0]
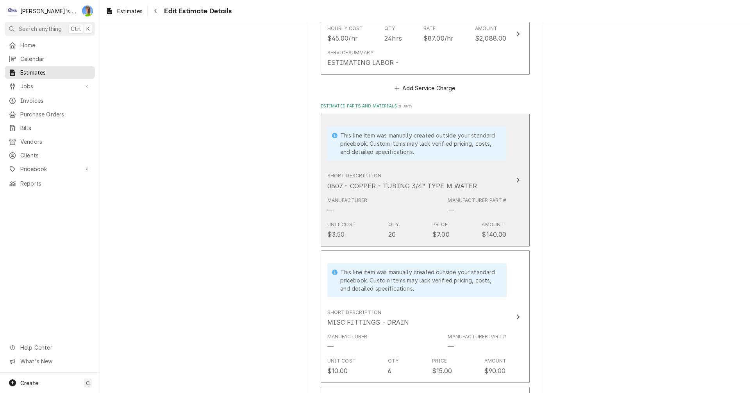
click at [467, 211] on div "Manufacturer Part # —" at bounding box center [477, 206] width 59 height 18
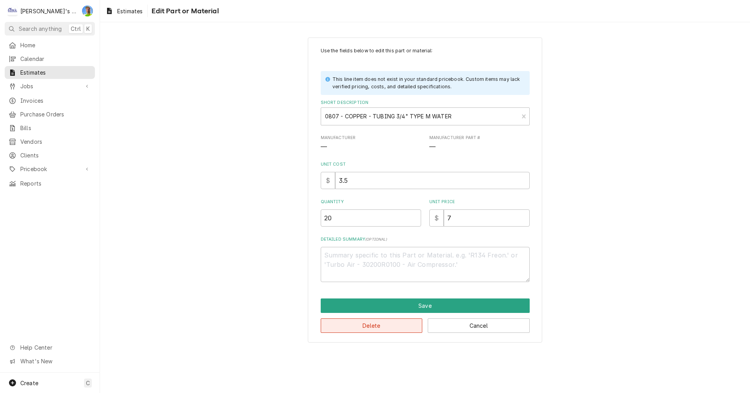
click at [384, 327] on button "Delete" at bounding box center [372, 326] width 102 height 14
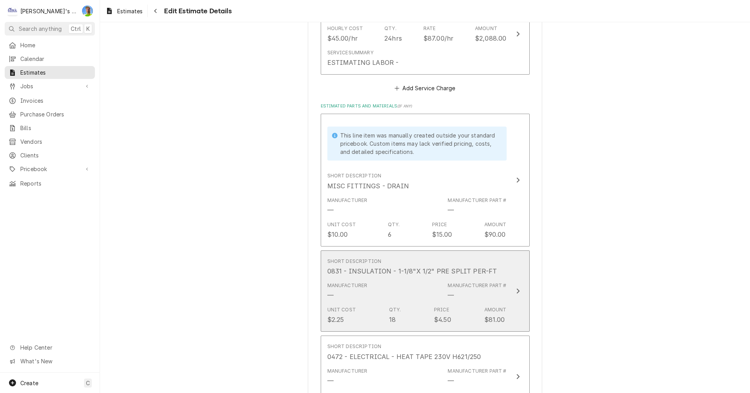
scroll to position [1018, 0]
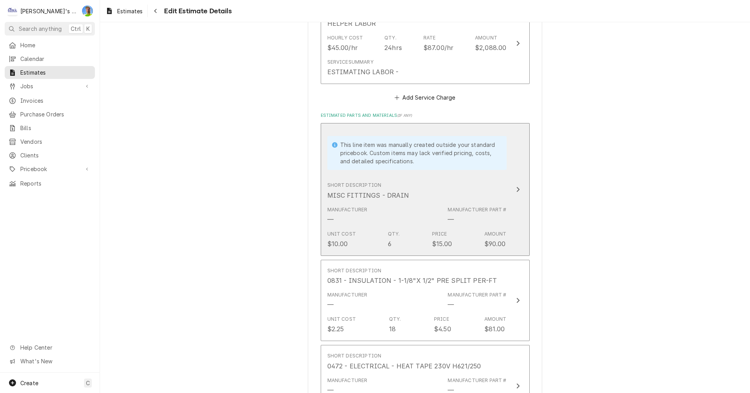
click at [428, 234] on div "Unit Cost $10.00 Qty. 6 Price $15.00 Amount $90.00" at bounding box center [417, 239] width 179 height 24
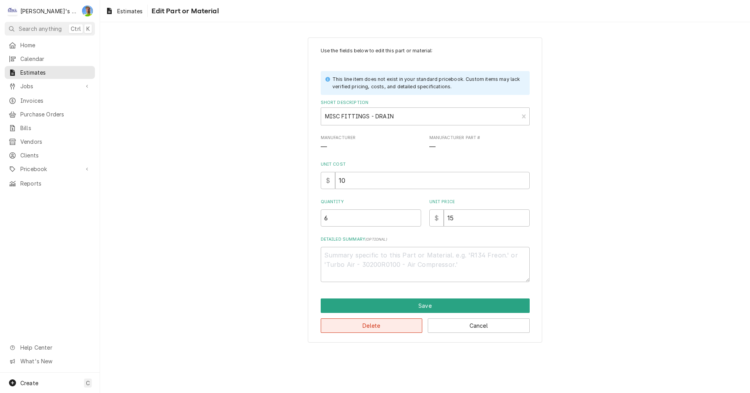
click at [386, 326] on button "Delete" at bounding box center [372, 326] width 102 height 14
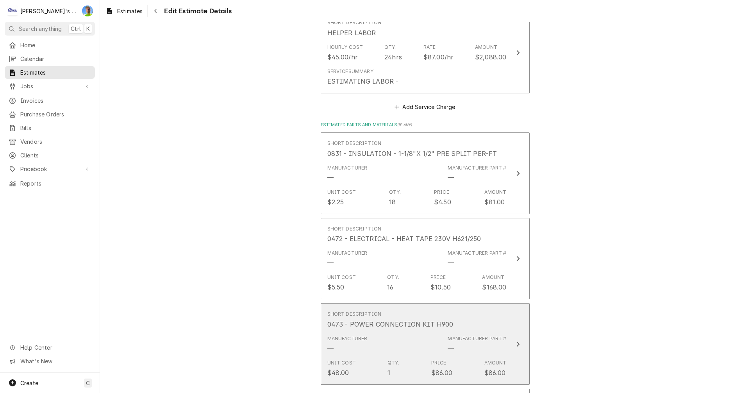
scroll to position [1008, 0]
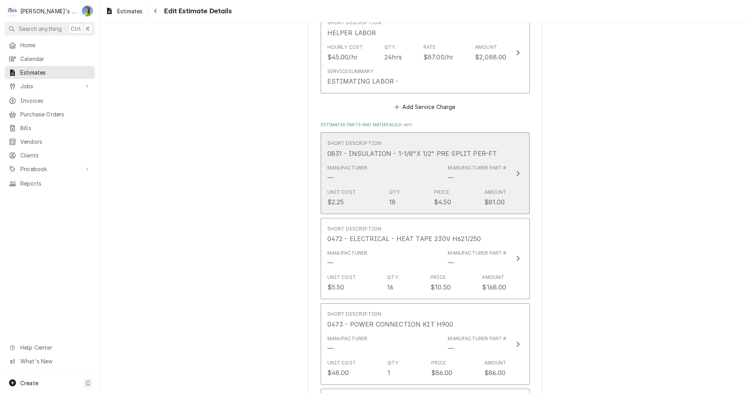
click at [408, 188] on div "Unit Cost $2.25 Qty. 18 Price $4.50 Amount $81.00" at bounding box center [417, 198] width 179 height 24
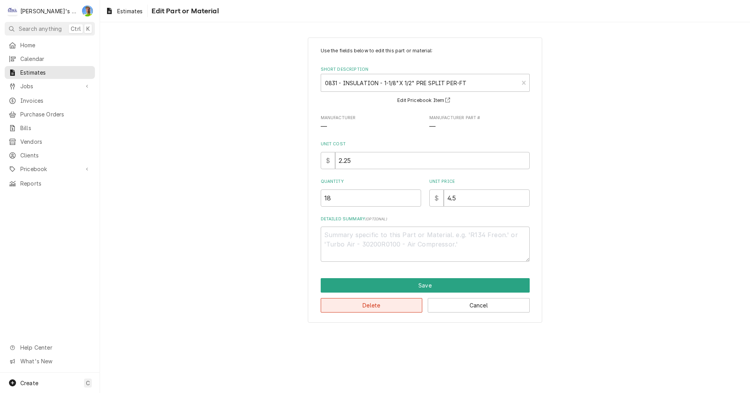
click at [381, 308] on button "Delete" at bounding box center [372, 305] width 102 height 14
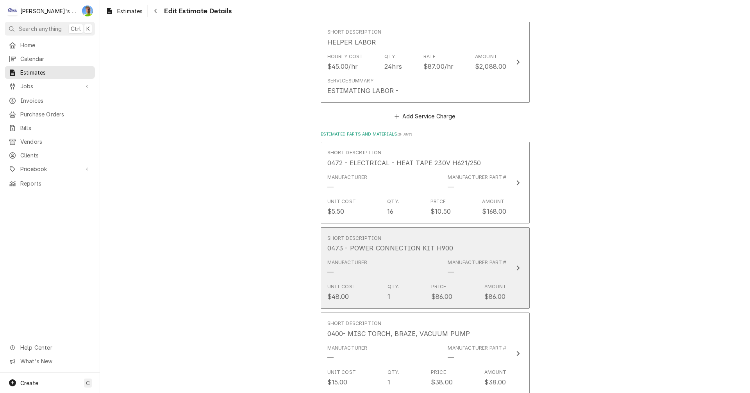
scroll to position [999, 0]
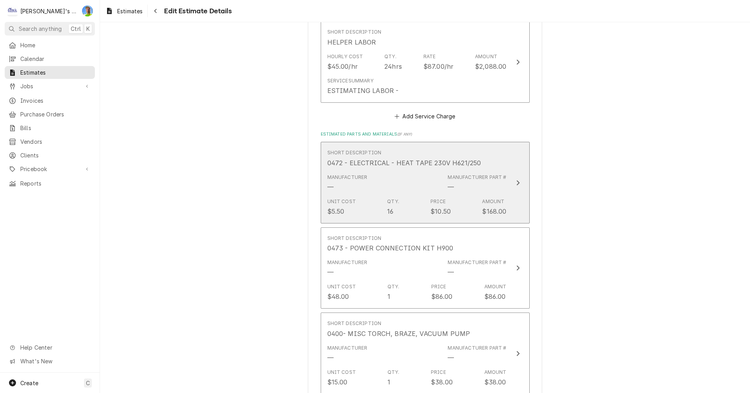
click at [406, 200] on div "Unit Cost $5.50 Qty. 16 Price $10.50 Amount $168.00" at bounding box center [417, 207] width 179 height 24
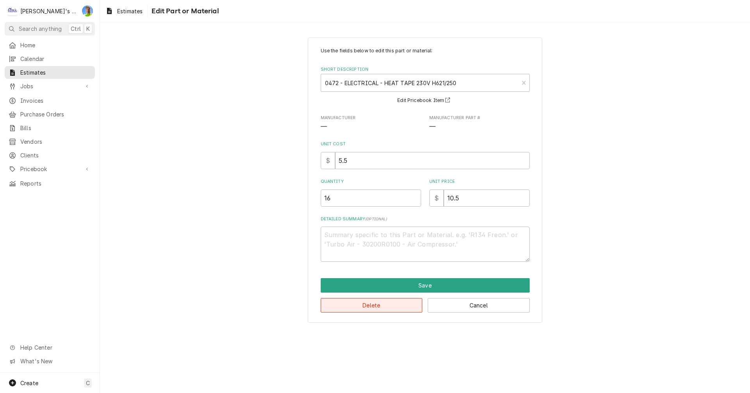
click at [381, 310] on button "Delete" at bounding box center [372, 305] width 102 height 14
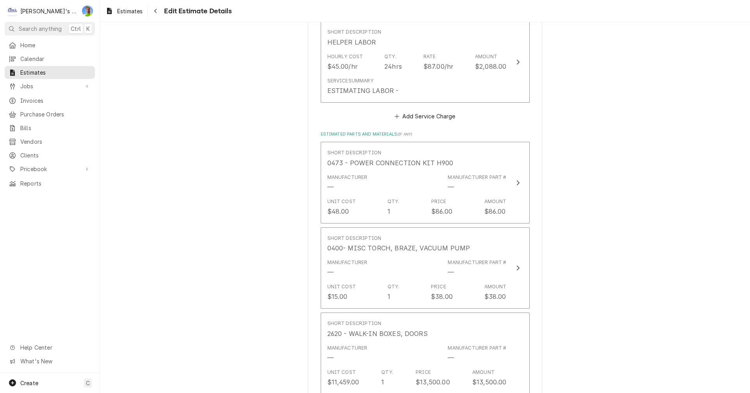
scroll to position [990, 0]
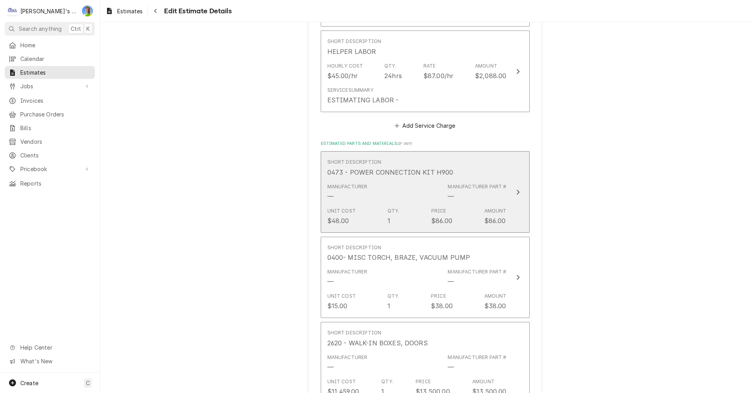
click at [401, 208] on div "Unit Cost $48.00 Qty. 1 Price $86.00 Amount $86.00" at bounding box center [417, 216] width 179 height 24
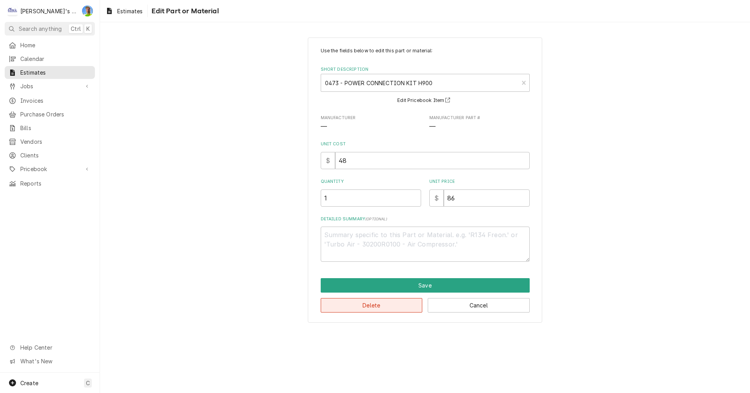
click at [401, 307] on button "Delete" at bounding box center [372, 305] width 102 height 14
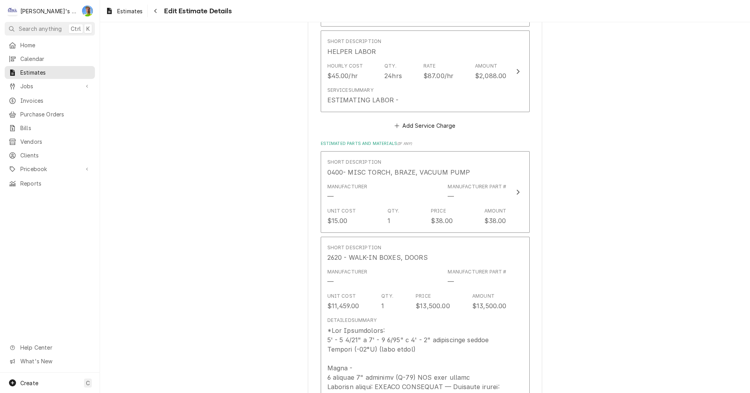
scroll to position [980, 0]
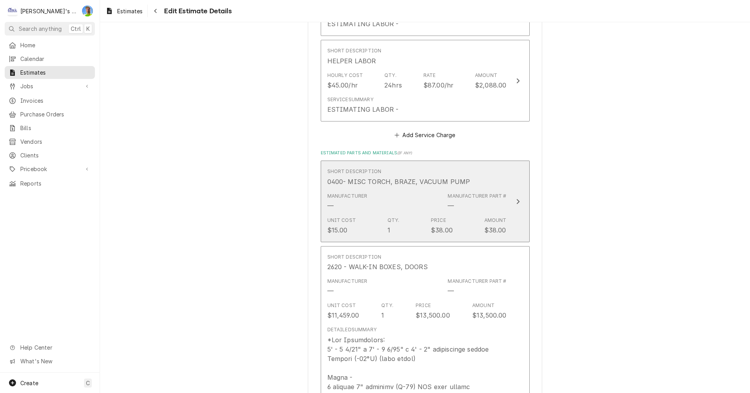
click at [399, 224] on div "Unit Cost $15.00 Qty. 1 Price $38.00 Amount $38.00" at bounding box center [417, 226] width 179 height 24
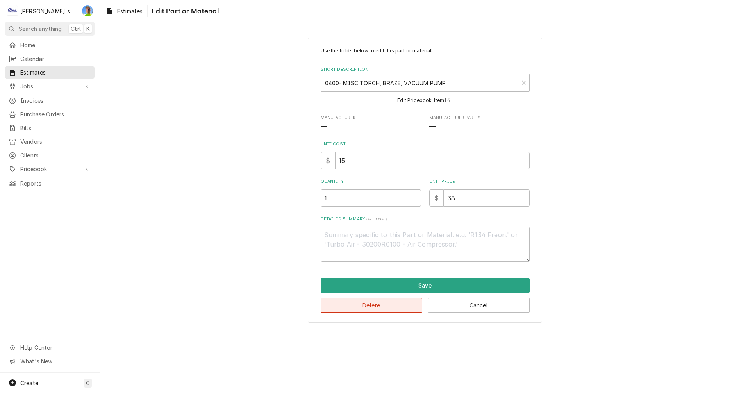
click at [386, 309] on button "Delete" at bounding box center [372, 305] width 102 height 14
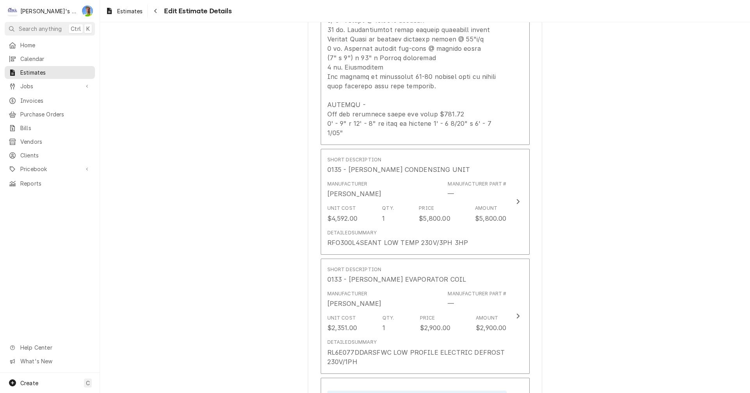
scroll to position [1674, 0]
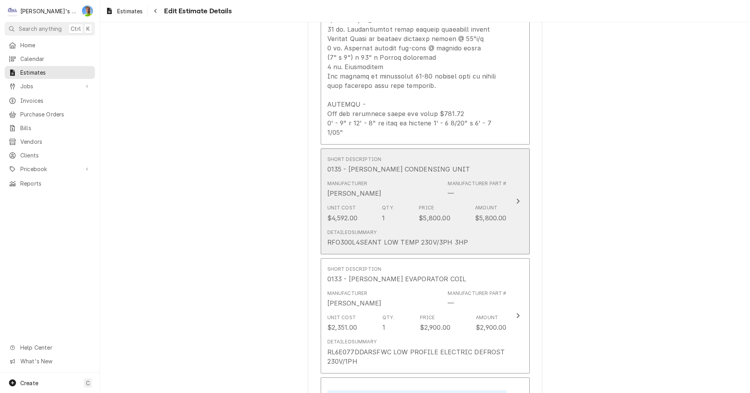
click at [500, 226] on div "Detailed Summary RFO300L4SEANT LOW TEMP 230V/3PH 3HP" at bounding box center [417, 238] width 179 height 24
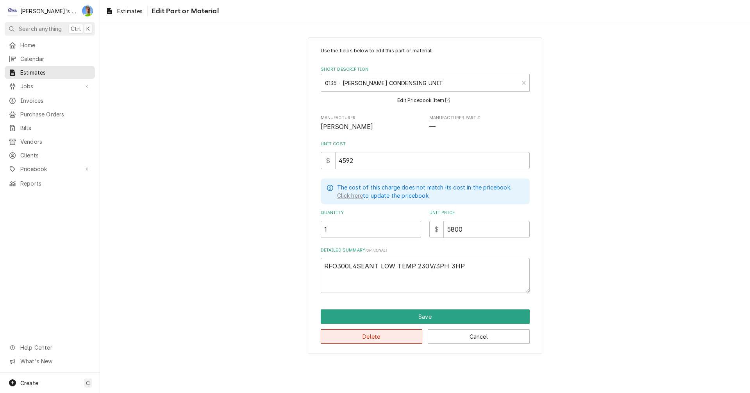
click at [366, 338] on button "Delete" at bounding box center [372, 336] width 102 height 14
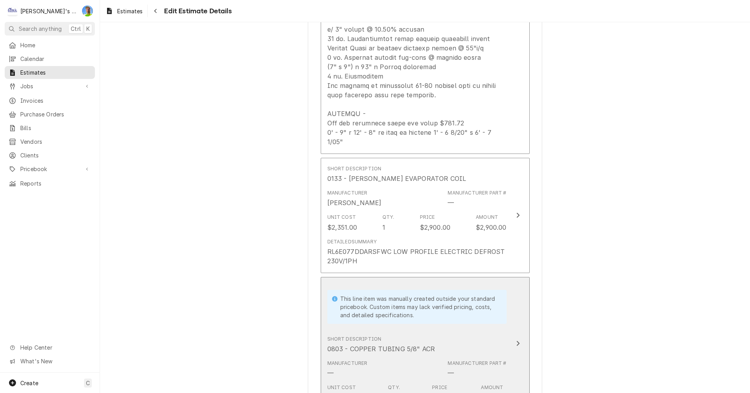
scroll to position [1665, 0]
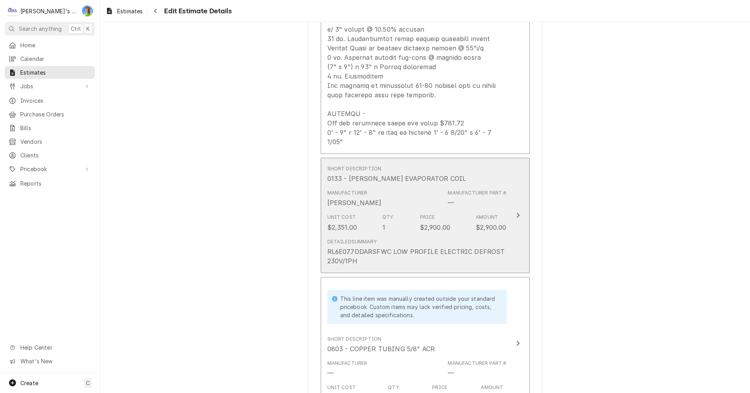
click at [436, 238] on div "Detailed Summary RL6E077DDARSFWC LOW PROFILE ELECTRIC DEFROST 230V/1PH" at bounding box center [417, 251] width 179 height 27
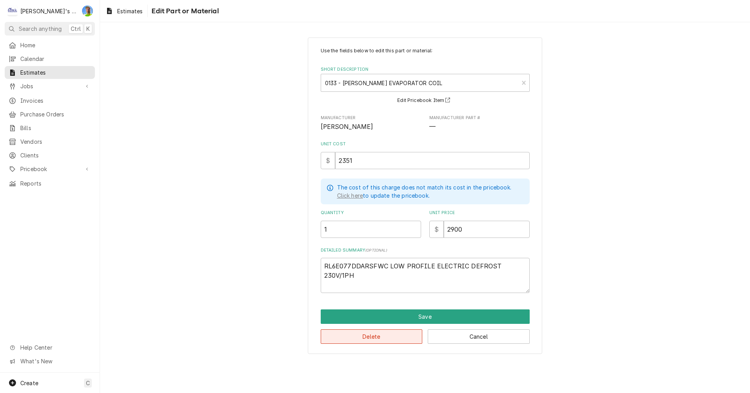
click at [357, 333] on button "Delete" at bounding box center [372, 336] width 102 height 14
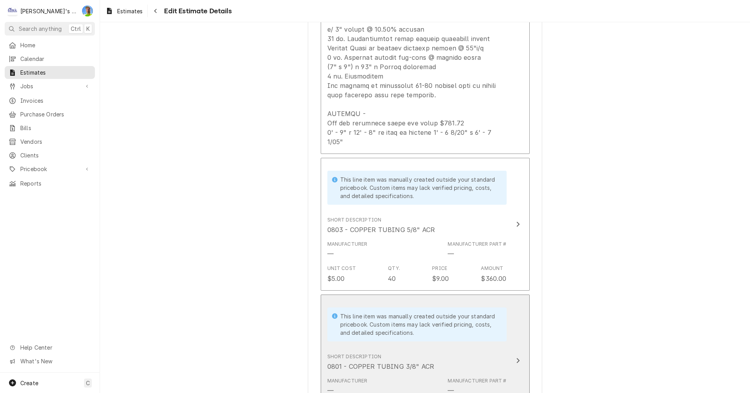
scroll to position [1656, 0]
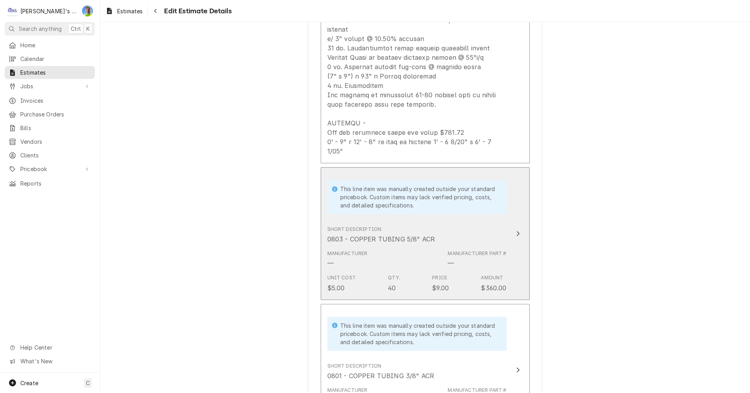
click at [419, 250] on div "Manufacturer — Manufacturer Part # —" at bounding box center [417, 259] width 179 height 24
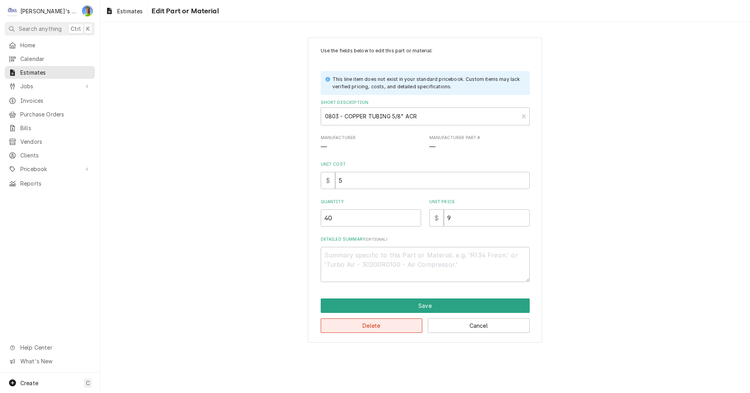
click at [369, 329] on button "Delete" at bounding box center [372, 326] width 102 height 14
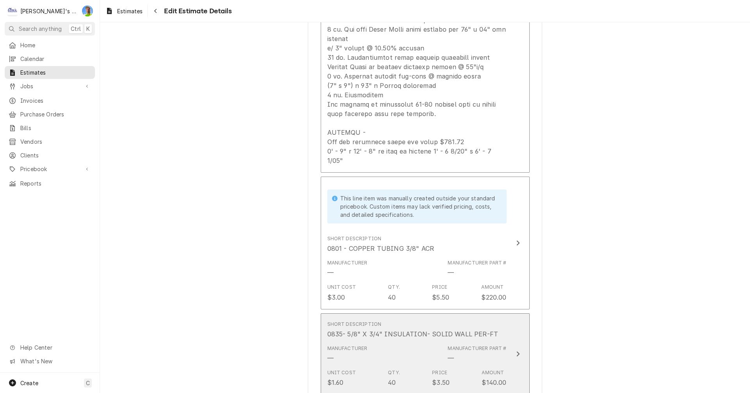
scroll to position [1646, 0]
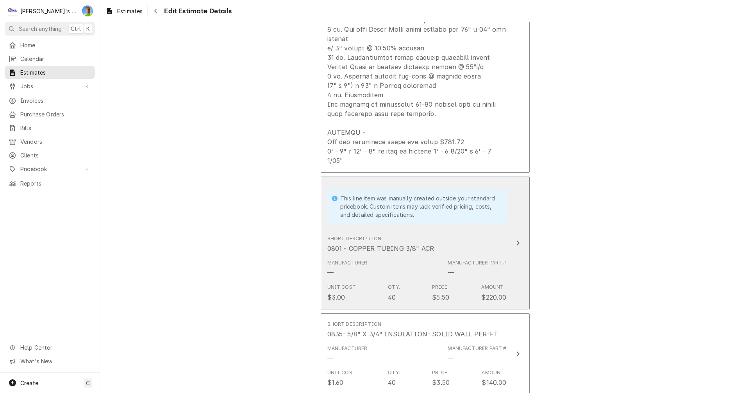
click at [421, 258] on div "Manufacturer — Manufacturer Part # —" at bounding box center [417, 268] width 179 height 24
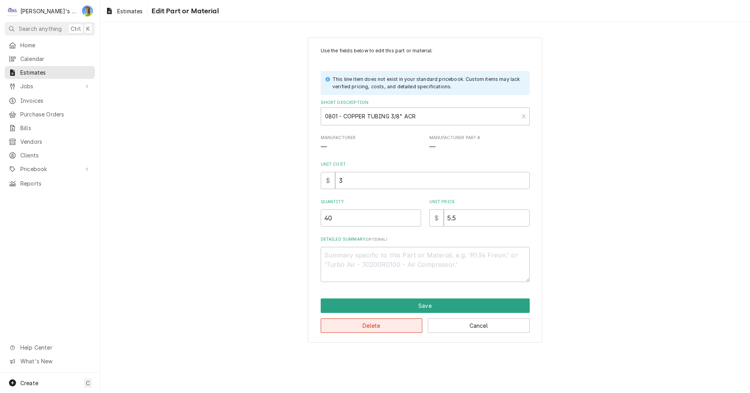
click at [369, 330] on button "Delete" at bounding box center [372, 326] width 102 height 14
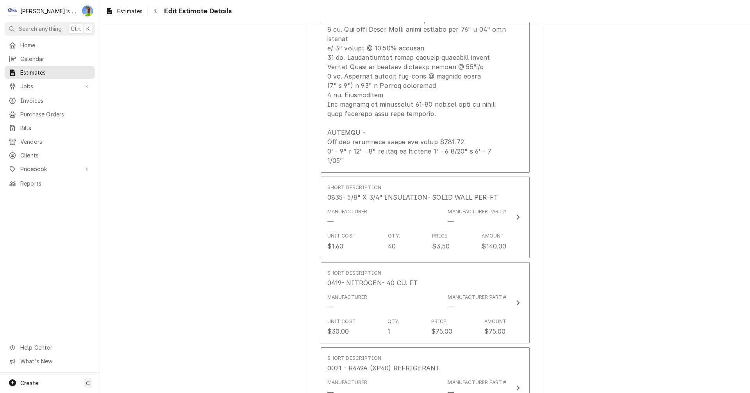
scroll to position [1637, 0]
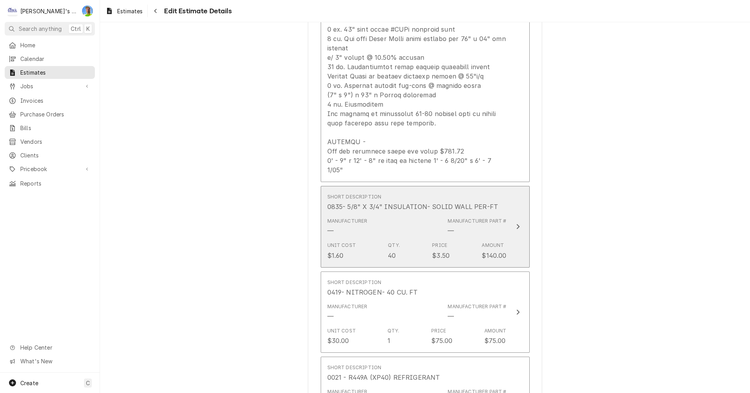
click at [403, 239] on div "Unit Cost $1.60 Qty. 40 Price $3.50 Amount $140.00" at bounding box center [417, 251] width 179 height 24
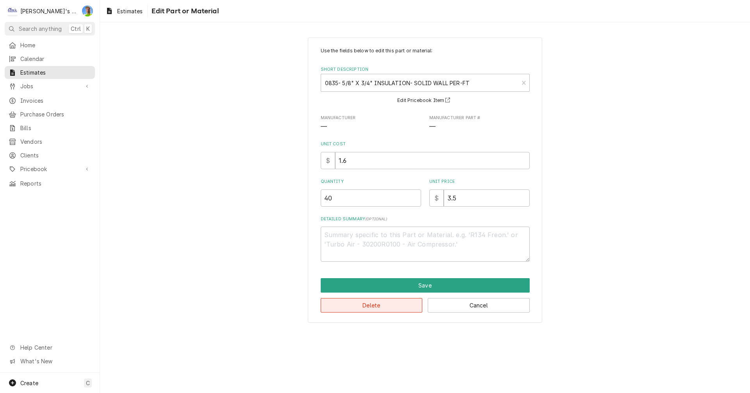
click at [368, 307] on button "Delete" at bounding box center [372, 305] width 102 height 14
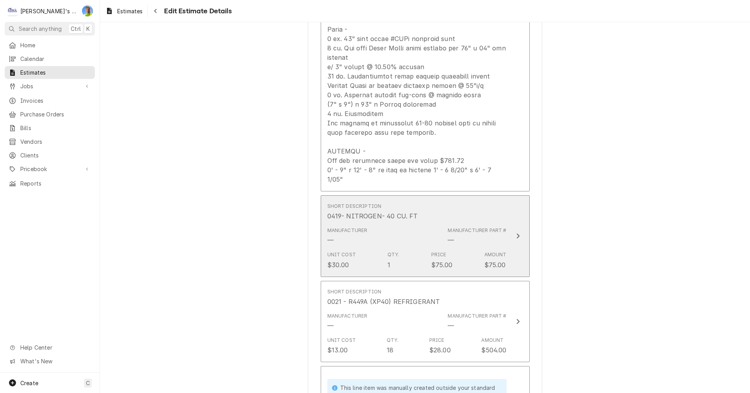
click at [398, 248] on div "Unit Cost $30.00 Qty. 1 Price $75.00 Amount $75.00" at bounding box center [417, 260] width 179 height 24
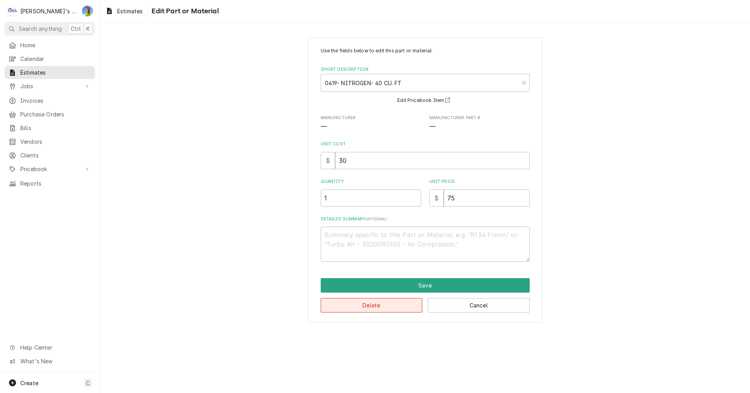
click at [381, 305] on button "Delete" at bounding box center [372, 305] width 102 height 14
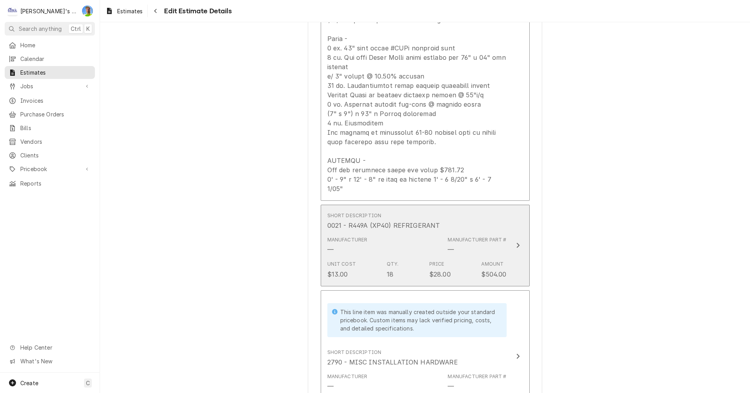
click at [408, 258] on div "Unit Cost $13.00 Qty. 18 Price $28.00 Amount $504.00" at bounding box center [417, 270] width 179 height 24
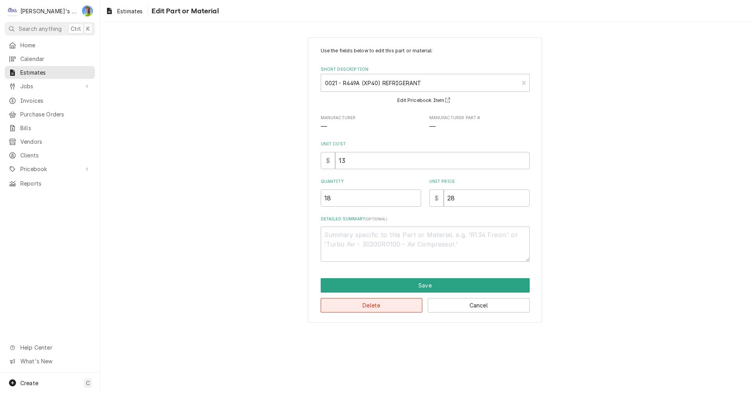
click at [391, 306] on button "Delete" at bounding box center [372, 305] width 102 height 14
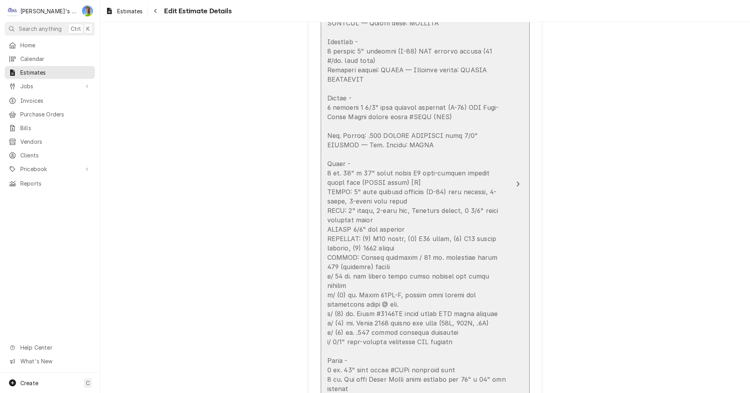
click at [506, 185] on button "Short Description 2620 - WALK-IN BOXES, DOORS Manufacturer — Manufacturer Part …" at bounding box center [425, 184] width 209 height 678
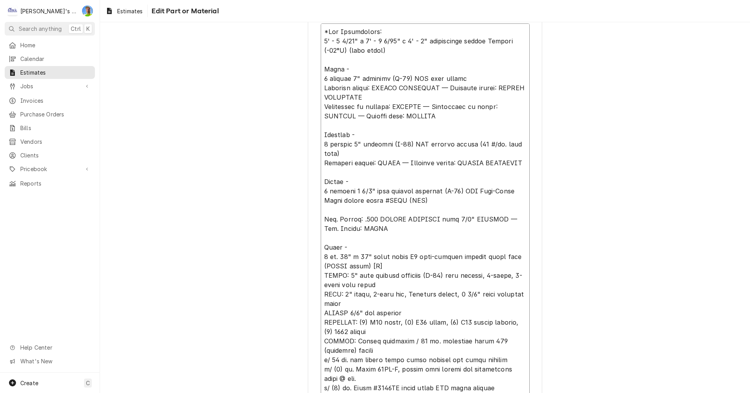
click at [419, 42] on textarea "Detailed Summary ( optional )" at bounding box center [425, 294] width 209 height 542
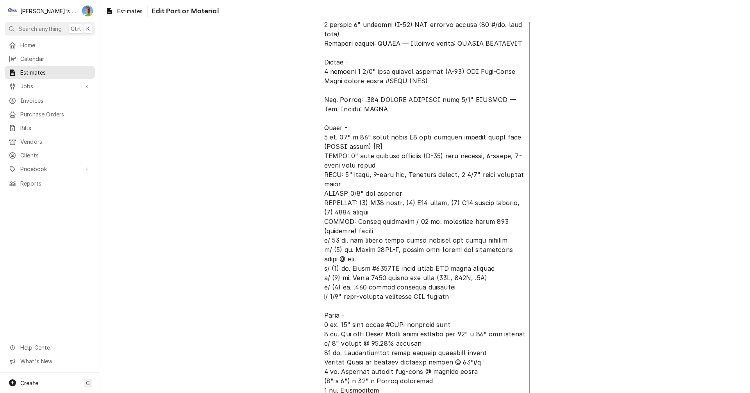
scroll to position [352, 0]
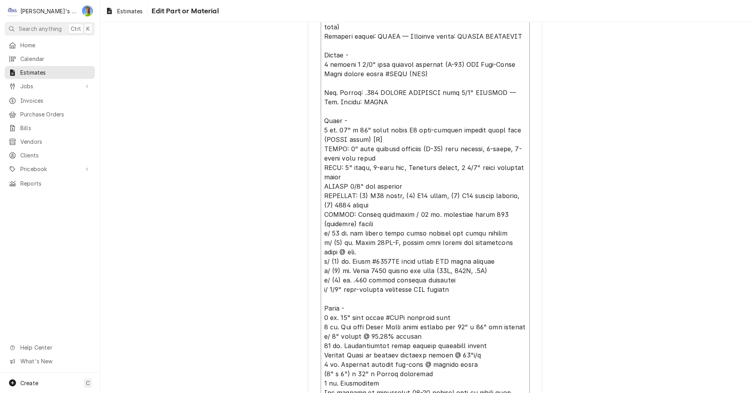
click at [362, 120] on textarea "Detailed Summary ( optional )" at bounding box center [425, 177] width 209 height 542
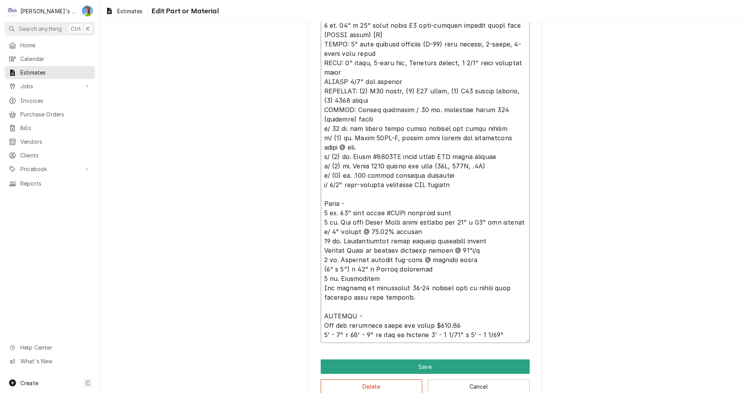
scroll to position [469, 0]
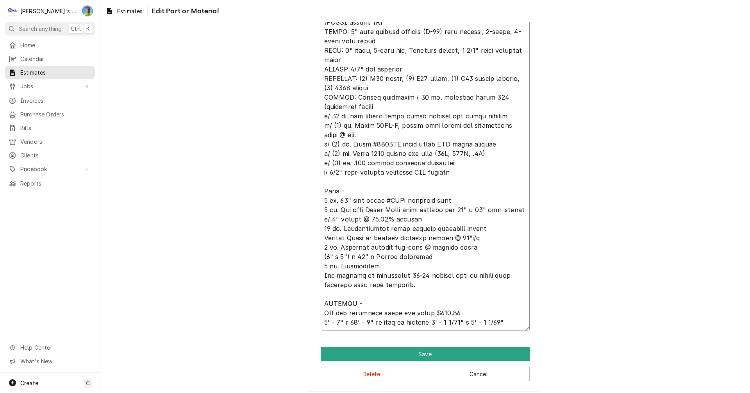
click at [321, 220] on textarea "Detailed Summary ( optional )" at bounding box center [425, 60] width 209 height 542
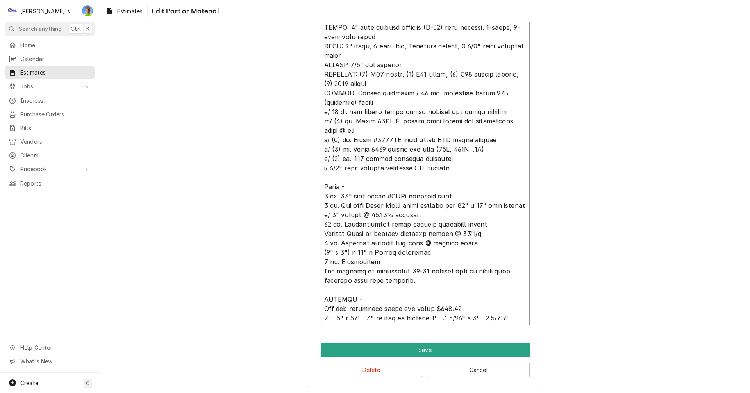
drag, startPoint x: 322, startPoint y: 225, endPoint x: 348, endPoint y: 257, distance: 41.7
click at [348, 257] on textarea "Detailed Summary ( optional )" at bounding box center [425, 56] width 209 height 542
click at [383, 257] on textarea "Detailed Summary ( optional )" at bounding box center [425, 56] width 209 height 542
drag, startPoint x: 320, startPoint y: 298, endPoint x: 506, endPoint y: 316, distance: 186.5
click at [506, 316] on textarea "Detailed Summary ( optional )" at bounding box center [425, 56] width 209 height 542
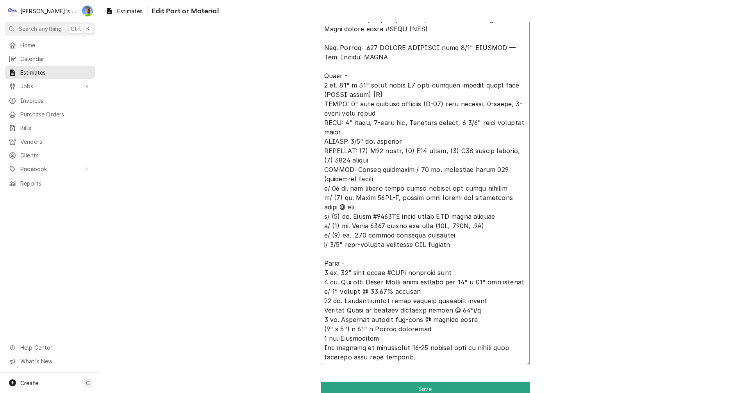
scroll to position [445, 0]
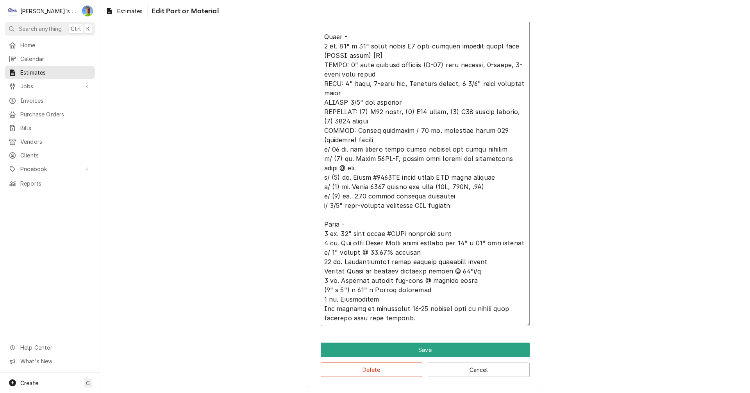
click at [321, 253] on textarea "Detailed Summary ( optional )" at bounding box center [425, 70] width 209 height 514
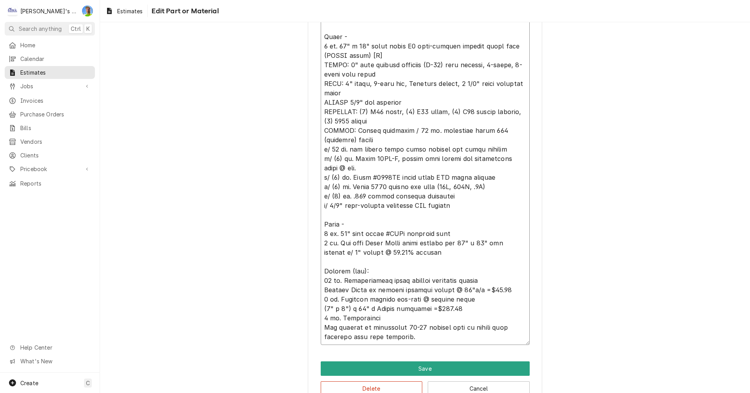
scroll to position [6, 0]
click at [321, 252] on textarea "Detailed Summary ( optional )" at bounding box center [425, 79] width 209 height 532
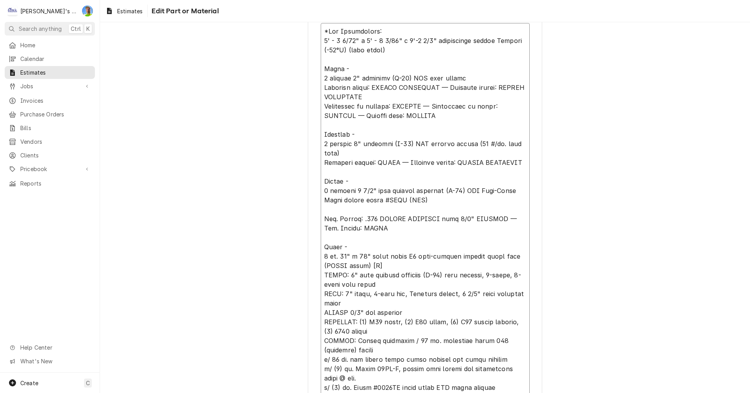
scroll to position [211, 0]
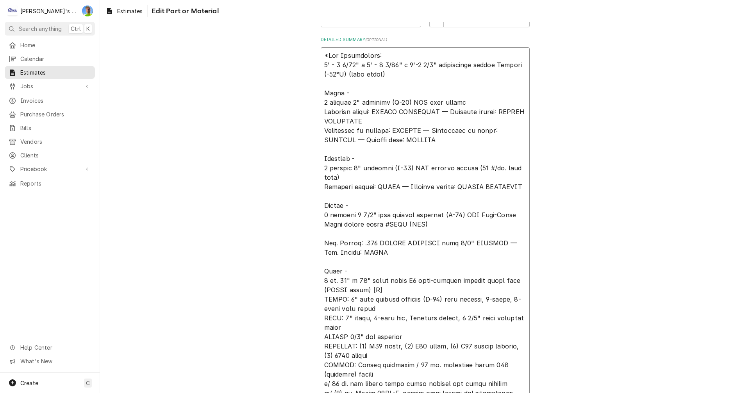
click at [321, 158] on textarea "Detailed Summary ( optional )" at bounding box center [425, 322] width 209 height 551
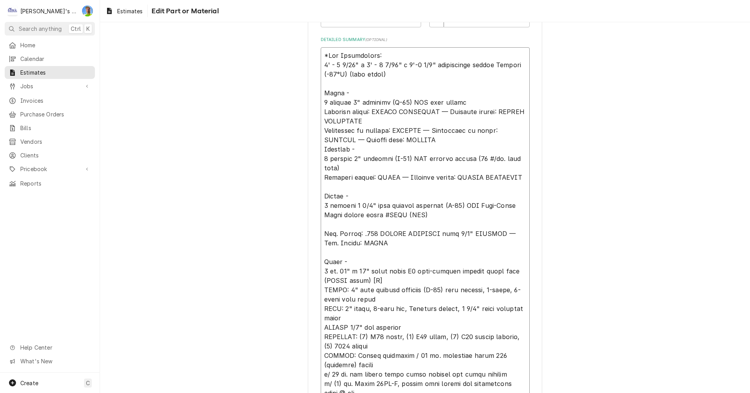
click at [321, 184] on textarea "Detailed Summary ( optional )" at bounding box center [425, 318] width 209 height 542
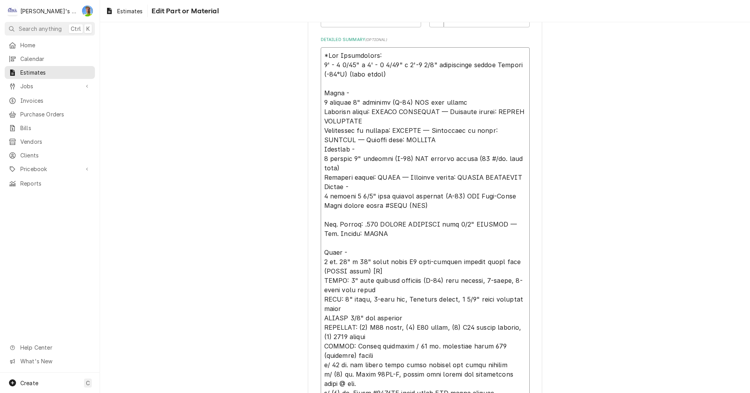
click at [321, 216] on textarea "Detailed Summary ( optional )" at bounding box center [425, 313] width 209 height 532
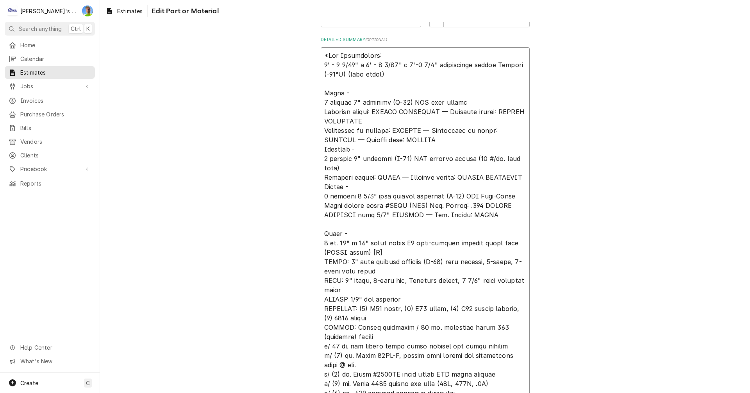
click at [321, 225] on textarea "Detailed Summary ( optional )" at bounding box center [425, 304] width 209 height 514
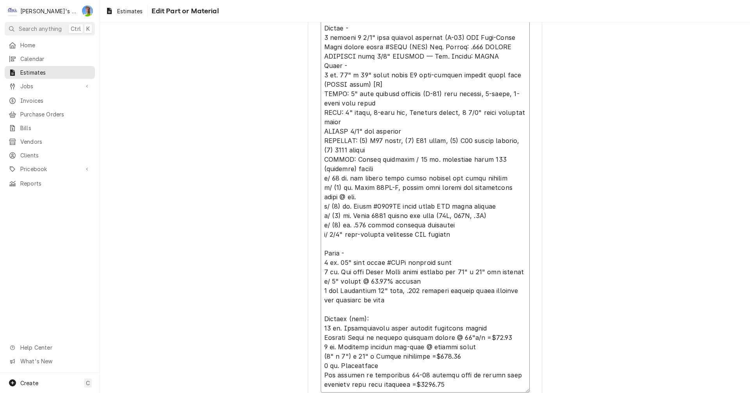
scroll to position [406, 0]
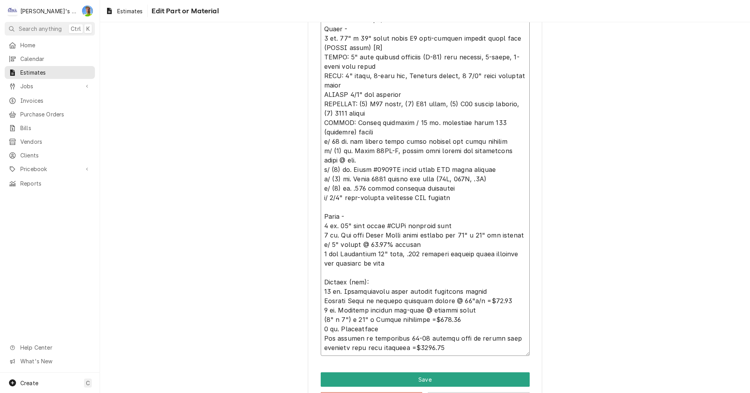
click at [321, 207] on textarea "Detailed Summary ( optional )" at bounding box center [425, 104] width 209 height 504
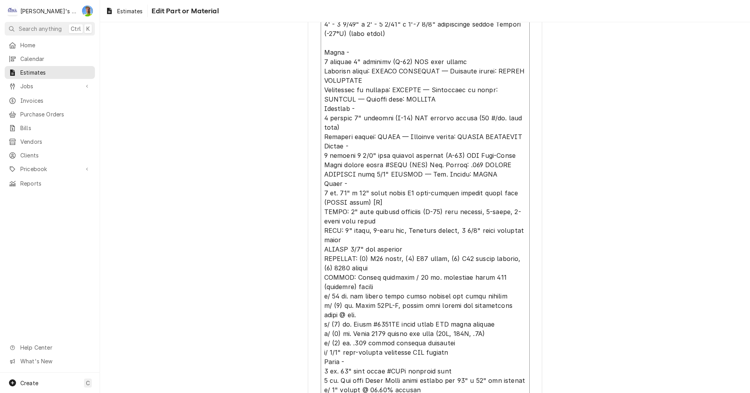
scroll to position [250, 0]
click at [322, 55] on textarea "Detailed Summary ( optional )" at bounding box center [425, 255] width 209 height 495
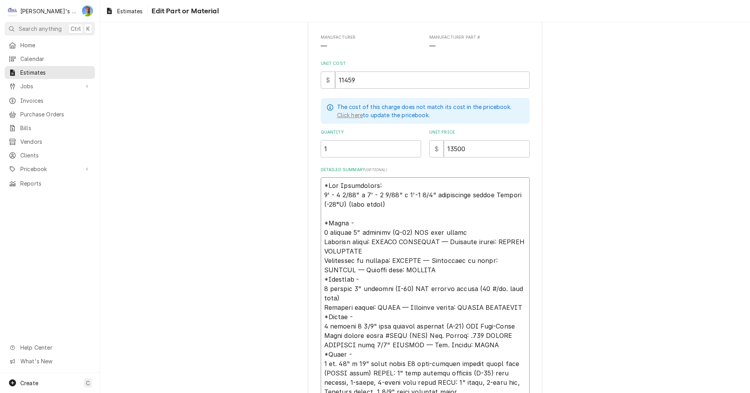
scroll to position [67, 0]
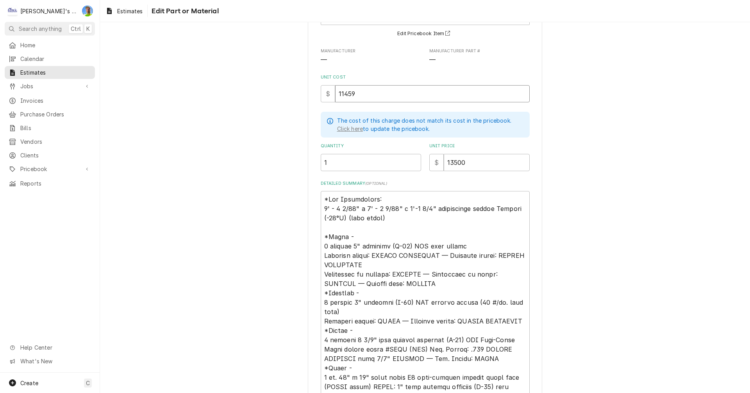
click at [358, 93] on input "11459" at bounding box center [432, 93] width 195 height 17
click at [476, 159] on input "13500" at bounding box center [487, 162] width 86 height 17
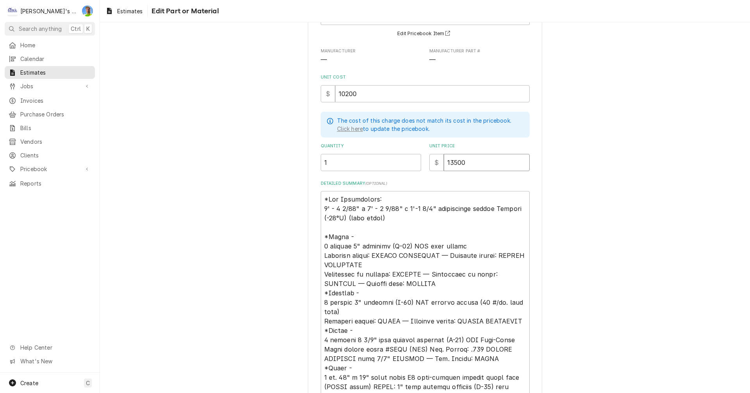
click at [476, 159] on input "13500" at bounding box center [487, 162] width 86 height 17
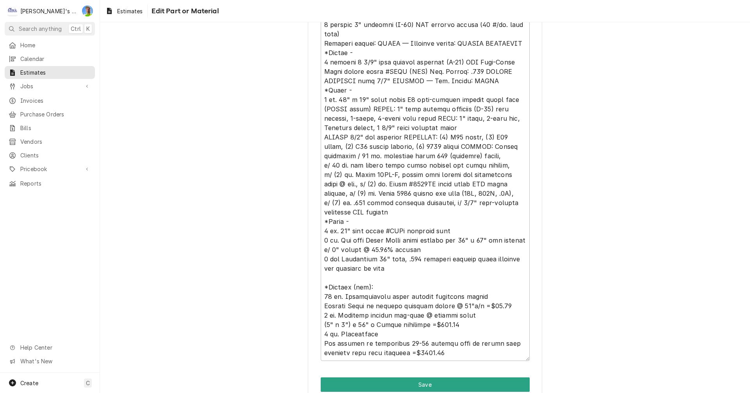
scroll to position [380, 0]
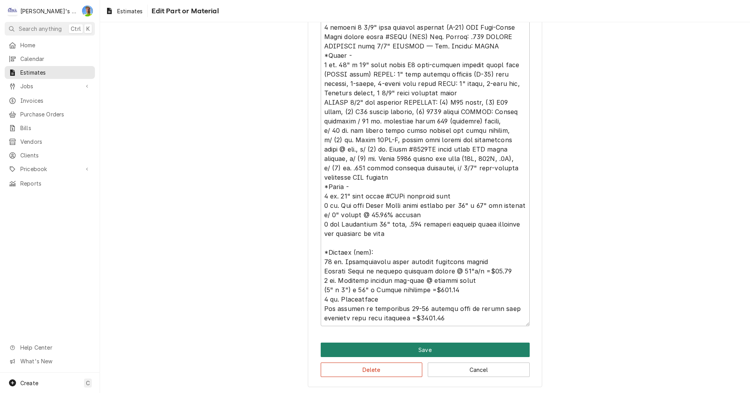
click at [482, 343] on button "Save" at bounding box center [425, 350] width 209 height 14
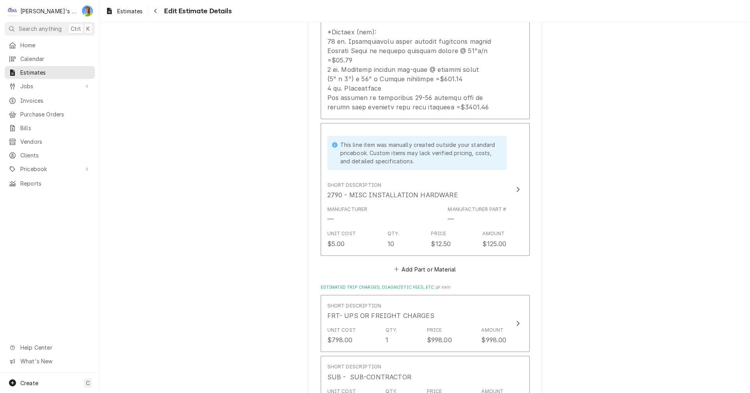
scroll to position [1638, 0]
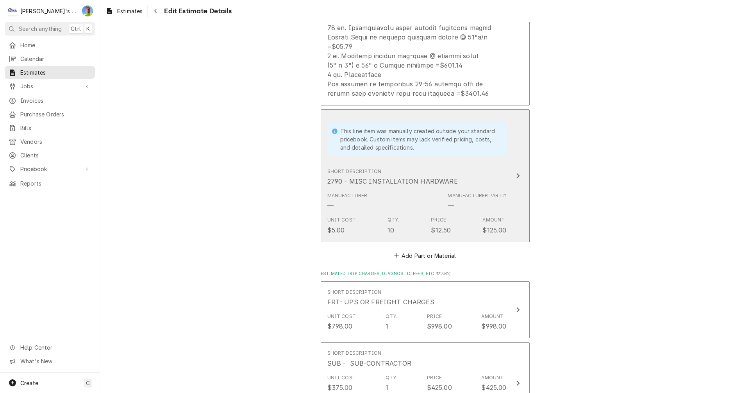
click at [462, 174] on div "Short Description 2790 - MISC INSTALLATION HARDWARE" at bounding box center [417, 177] width 179 height 24
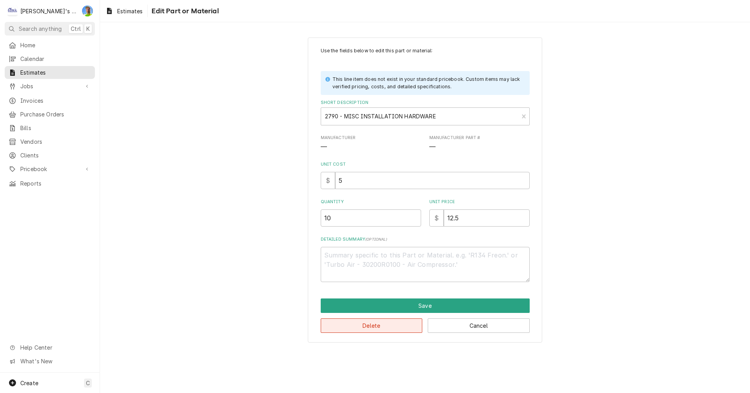
click at [378, 329] on button "Delete" at bounding box center [372, 326] width 102 height 14
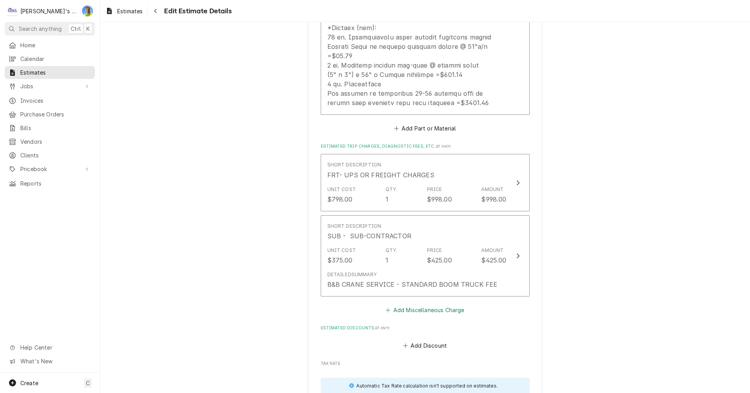
scroll to position [1629, 0]
click at [419, 123] on button "Add Part or Material" at bounding box center [425, 128] width 64 height 11
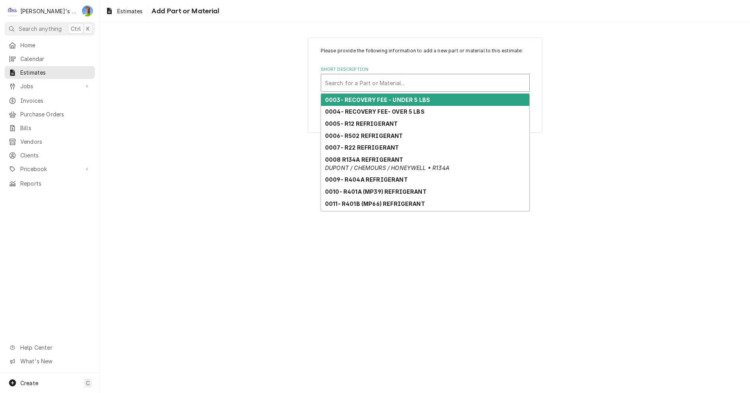
click at [399, 81] on div "Short Description" at bounding box center [425, 83] width 200 height 14
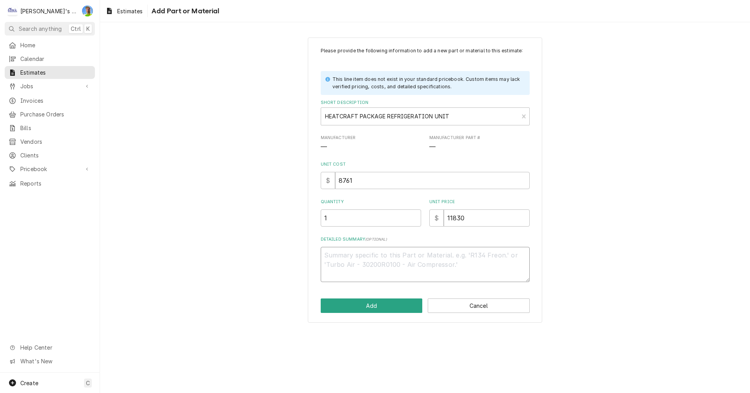
click at [367, 255] on textarea "Detailed Summary ( optional )" at bounding box center [425, 264] width 209 height 35
click at [363, 310] on button "Add" at bounding box center [372, 306] width 102 height 14
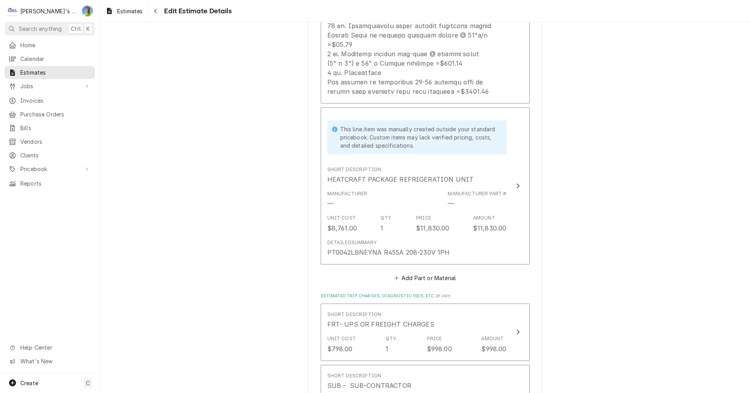
scroll to position [1659, 0]
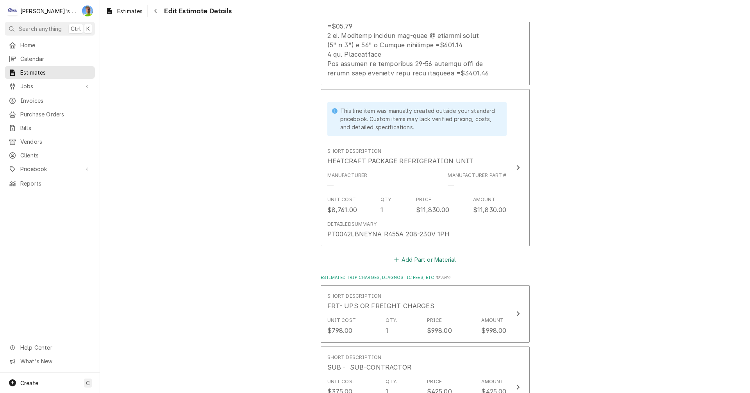
click at [415, 254] on button "Add Part or Material" at bounding box center [425, 259] width 64 height 11
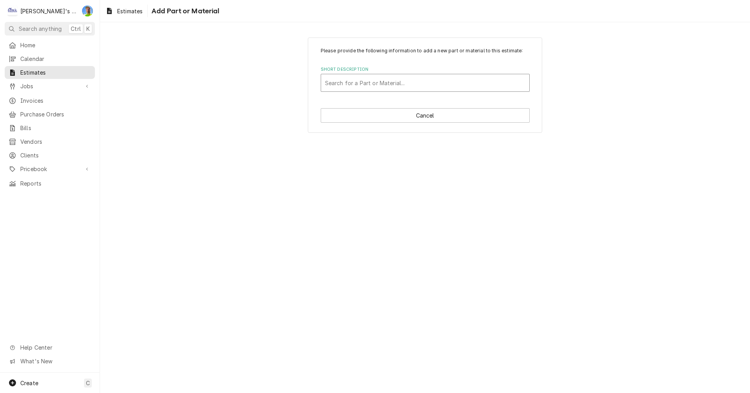
click at [352, 77] on div "Short Description" at bounding box center [425, 83] width 200 height 14
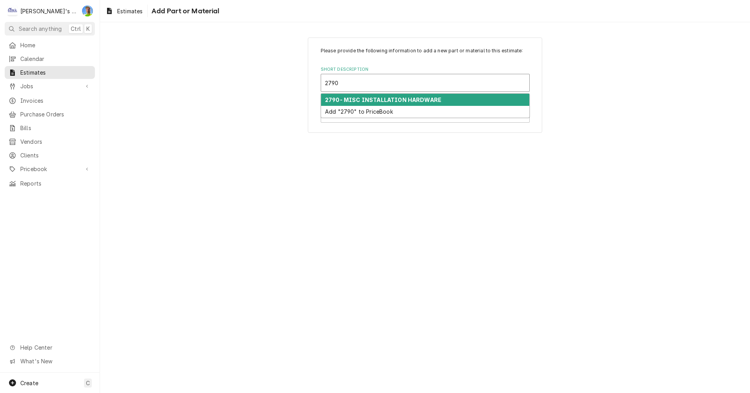
click at [351, 99] on strong "2790- MISC INSTALLATION HARDWARE" at bounding box center [383, 100] width 116 height 7
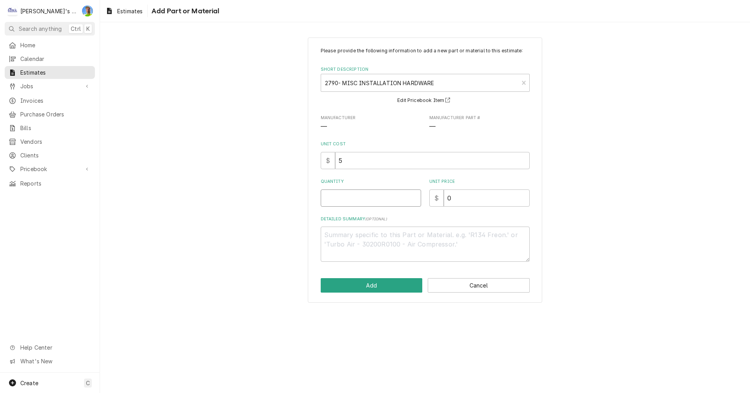
click at [364, 198] on input "Quantity" at bounding box center [371, 198] width 100 height 17
click at [358, 288] on button "Add" at bounding box center [372, 285] width 102 height 14
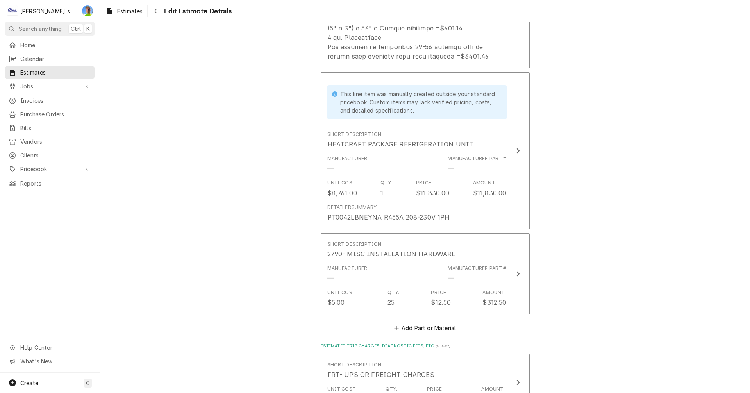
scroll to position [1688, 0]
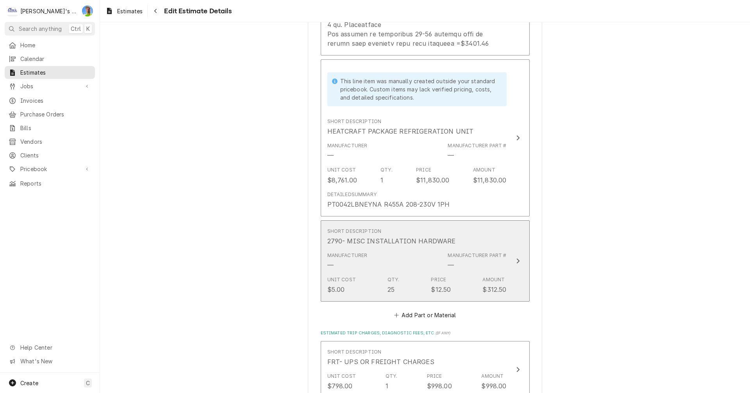
click at [517, 259] on icon "Update Line Item" at bounding box center [518, 261] width 3 height 5
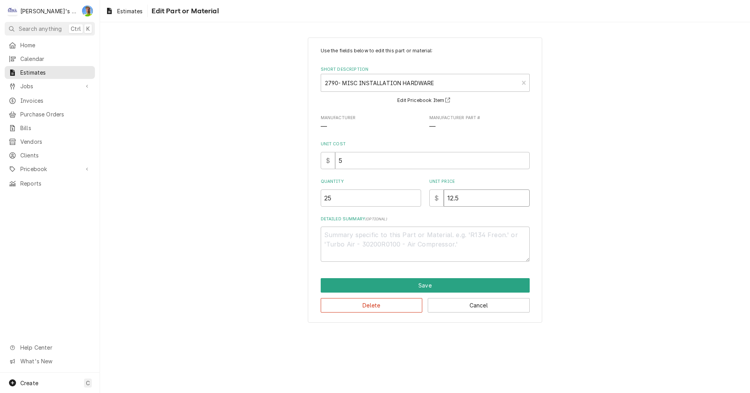
click at [461, 197] on input "12.5" at bounding box center [487, 198] width 86 height 17
click at [436, 283] on button "Save" at bounding box center [425, 285] width 209 height 14
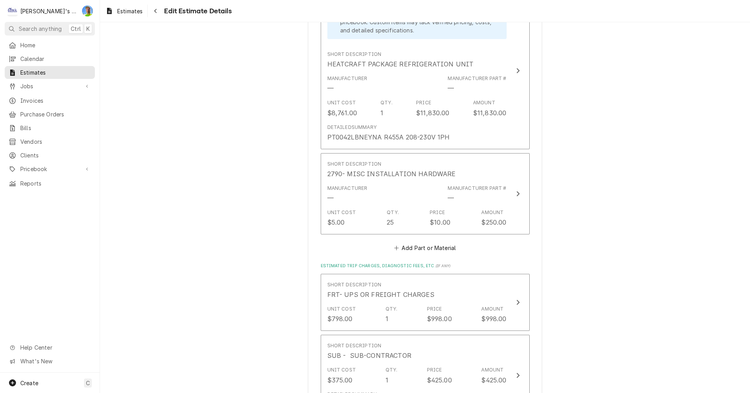
scroll to position [1834, 0]
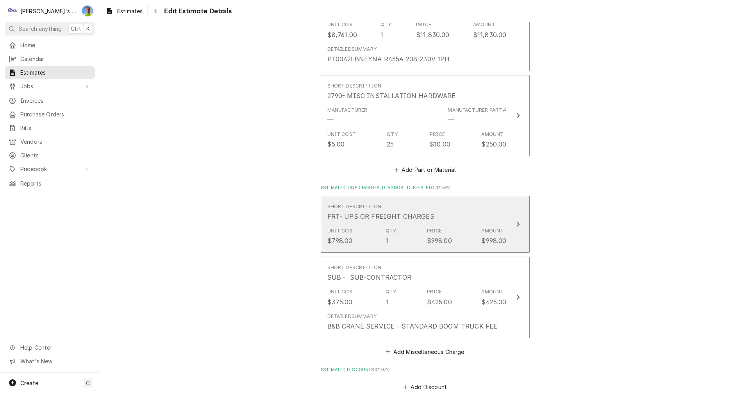
click at [516, 220] on div "Update Line Item" at bounding box center [518, 224] width 10 height 9
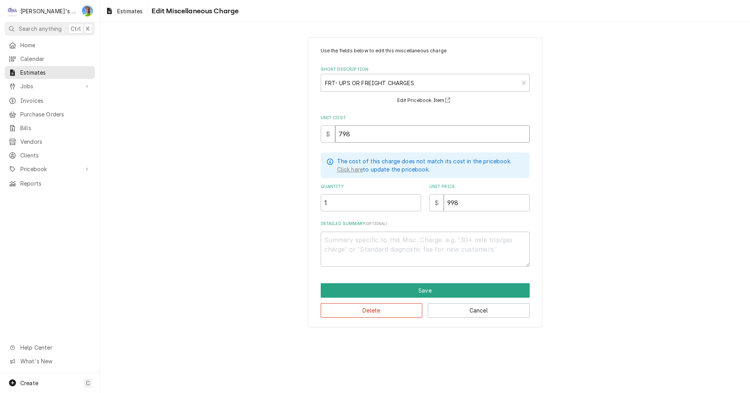
click at [365, 138] on input "798" at bounding box center [432, 133] width 195 height 17
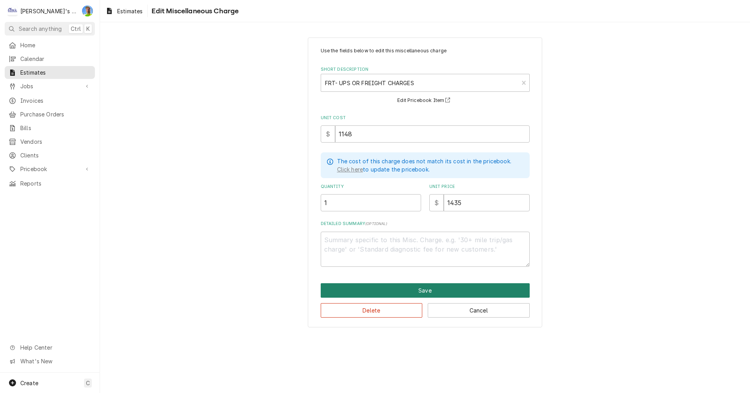
click at [391, 289] on button "Save" at bounding box center [425, 290] width 209 height 14
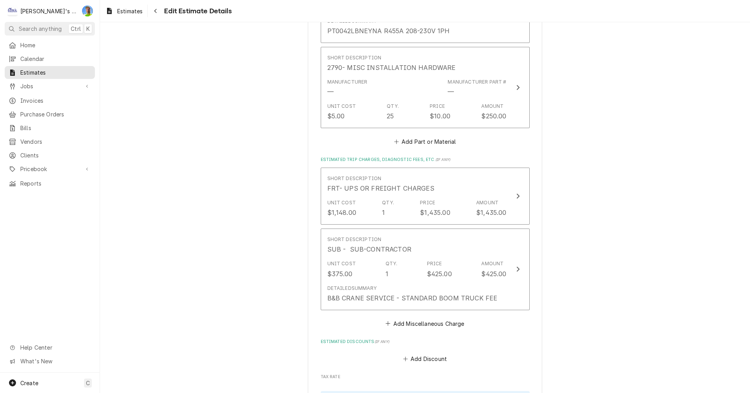
scroll to position [1901, 0]
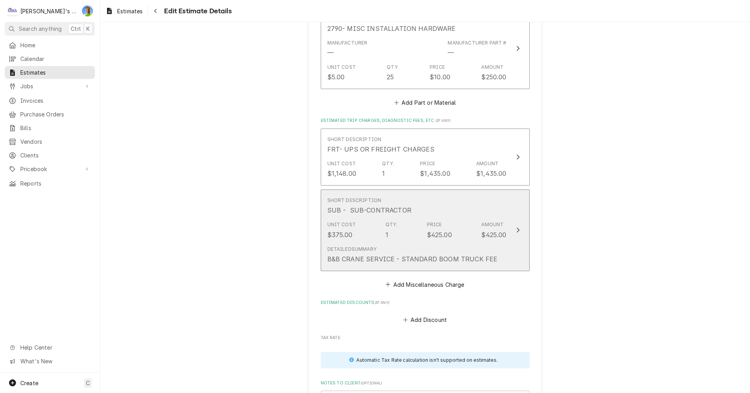
click at [521, 226] on button "Short Description SUB - SUB-CONTRACTOR Unit Cost $375.00 Qty. 1 Price $425.00 A…" at bounding box center [425, 231] width 209 height 82
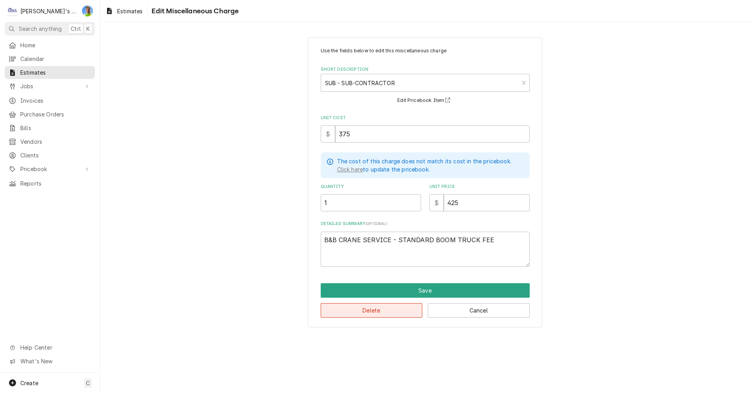
click at [397, 313] on button "Delete" at bounding box center [372, 310] width 102 height 14
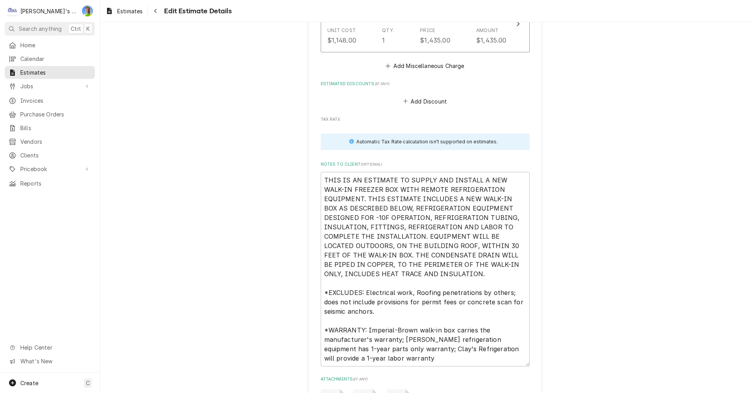
scroll to position [2046, 0]
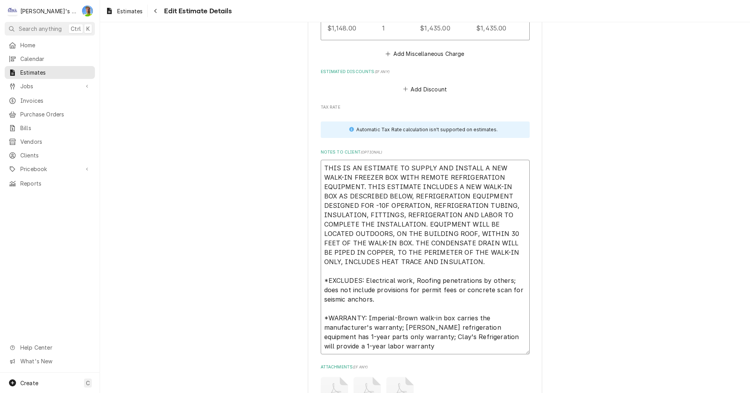
drag, startPoint x: 320, startPoint y: 161, endPoint x: 461, endPoint y: 343, distance: 230.4
click at [461, 344] on textarea "THIS IS AN ESTIMATE TO SUPPLY AND INSTALL A NEW WALK-IN FREEZER BOX WITH REMOTE…" at bounding box center [425, 257] width 209 height 195
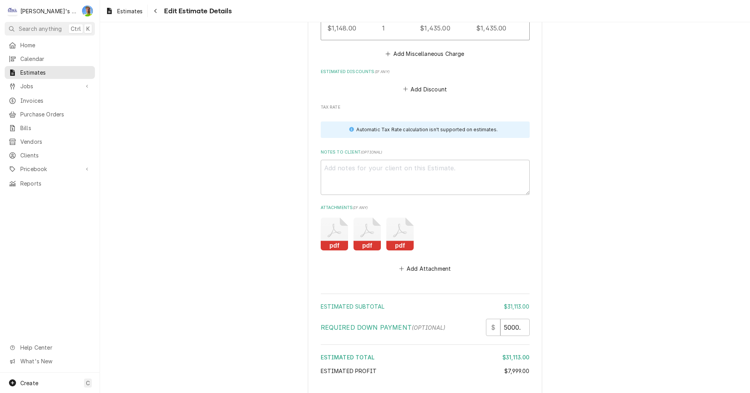
click at [391, 220] on icon "Attachments" at bounding box center [400, 234] width 27 height 33
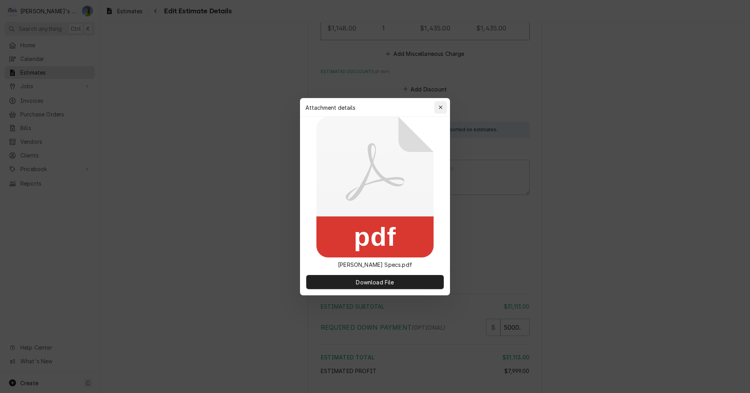
click at [440, 109] on icon "button" at bounding box center [441, 107] width 4 height 5
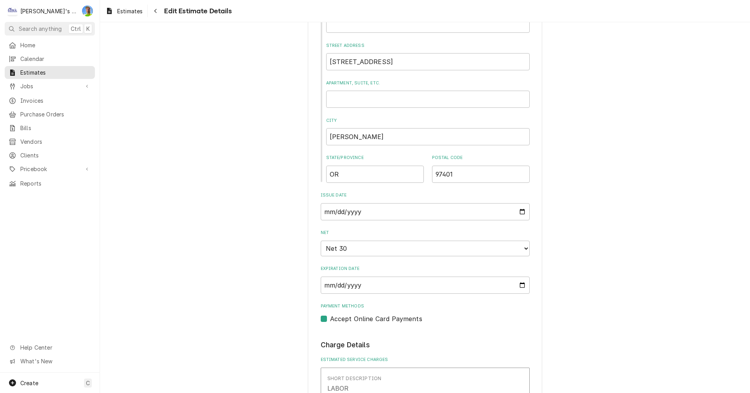
scroll to position [561, 0]
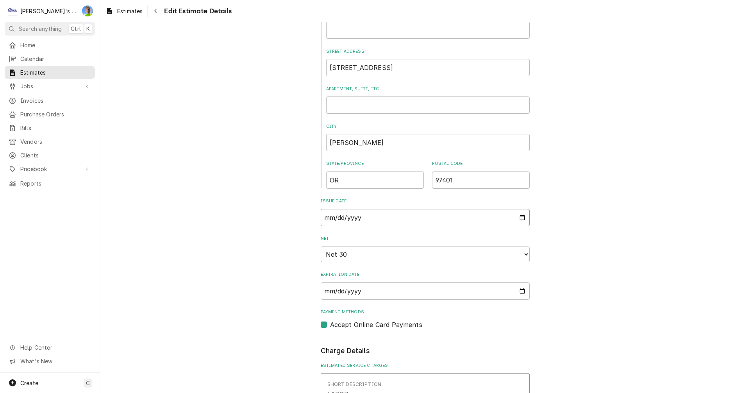
click at [519, 218] on input "2025-06-23" at bounding box center [425, 217] width 209 height 17
click at [523, 254] on select "Choose payment terms... Net -62 Same Day Net 7 Net 14 Net 21 Net 30 Net 45 Net …" at bounding box center [425, 255] width 209 height 16
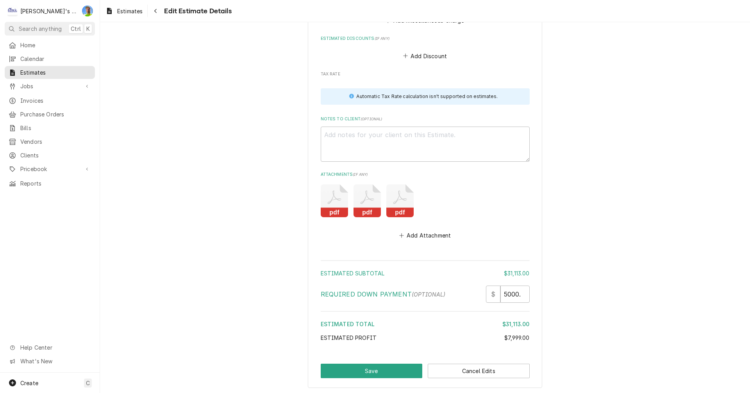
scroll to position [2109, 0]
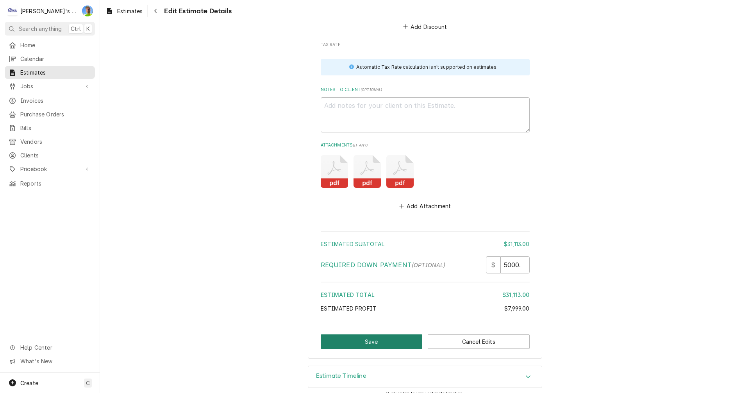
click at [393, 337] on button "Save" at bounding box center [372, 342] width 102 height 14
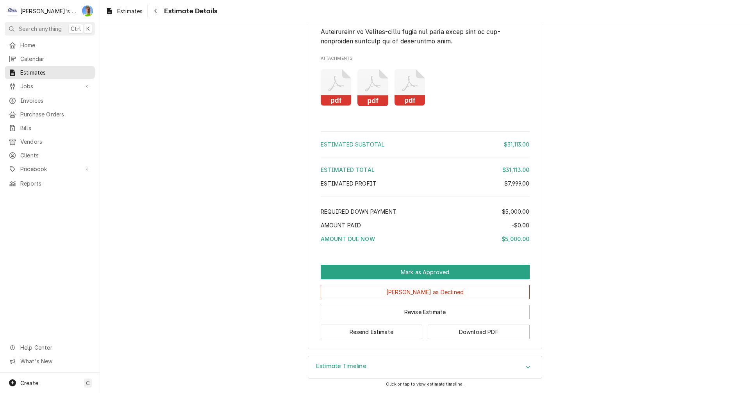
scroll to position [1737, 0]
click at [485, 317] on button "Revise Estimate" at bounding box center [425, 312] width 209 height 14
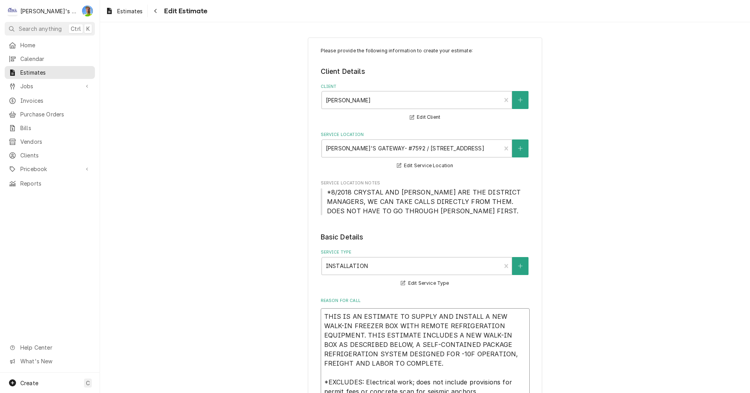
drag, startPoint x: 376, startPoint y: 325, endPoint x: 420, endPoint y: 323, distance: 43.8
click at [420, 323] on textarea "THIS IS AN ESTIMATE TO SUPPLY AND INSTALL A NEW WALK-IN FREEZER BOX WITH REMOTE…" at bounding box center [425, 382] width 209 height 148
type textarea "x"
type textarea "THIS IS AN ESTIMATE TO SUPPLY AND INSTALL A NEW WALK-IN FREEZER BOX REFRIGERATI…"
type textarea "x"
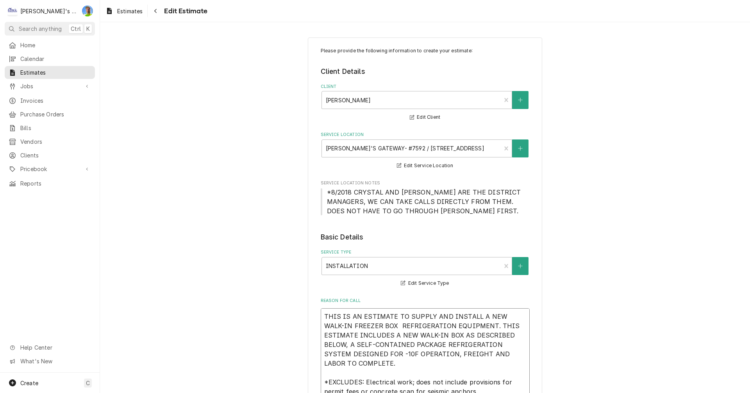
type textarea "THIS IS AN ESTIMATE TO SUPPLY AND INSTALL A NEW WALK-IN FREEZER BOX A REFRIGERA…"
type textarea "x"
type textarea "THIS IS AN ESTIMATE TO SUPPLY AND INSTALL A NEW WALK-IN FREEZER BOX AN REFRIGER…"
type textarea "x"
type textarea "THIS IS AN ESTIMATE TO SUPPLY AND INSTALL A NEW WALK-IN FREEZER BOX AND REFRIGE…"
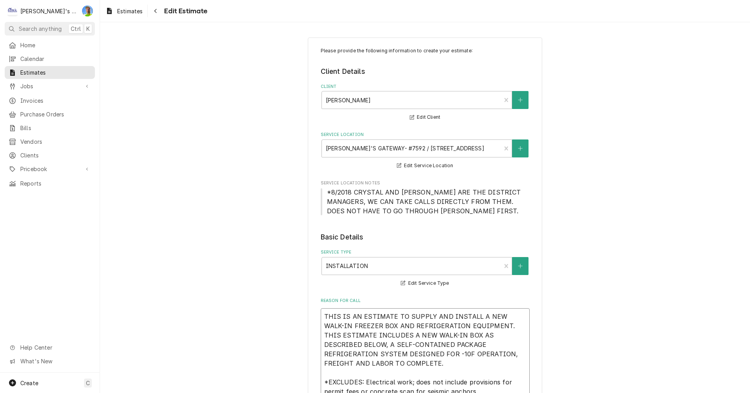
type textarea "x"
type textarea "THIS IS AN ESTIMATE TO SUPPLY AND INSTALL A NEW WALK-IN FREEZER BOX AND REFRIGE…"
type textarea "x"
type textarea "THIS IS AN ESTIMATE TO SUPPLY AND INSTALL A NEW WALK-IN FREEZER BOX AND REFRIGE…"
type textarea "x"
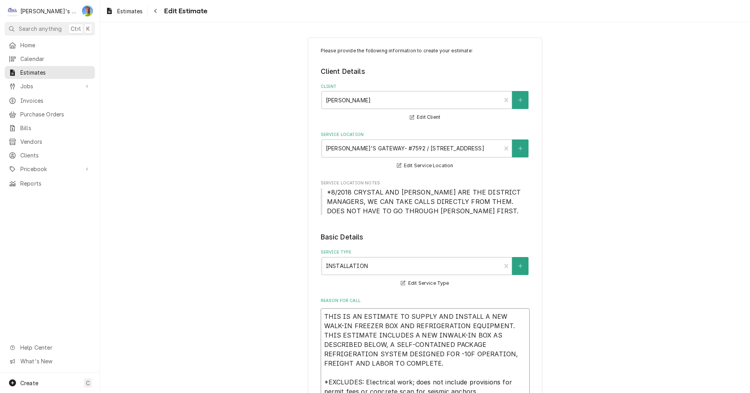
type textarea "THIS IS AN ESTIMATE TO SUPPLY AND INSTALL A NEW WALK-IN FREEZER BOX AND REFRIGE…"
type textarea "x"
type textarea "THIS IS AN ESTIMATE TO SUPPLY AND INSTALL A NEW WALK-IN FREEZER BOX AND REFRIGE…"
type textarea "x"
type textarea "THIS IS AN ESTIMATE TO SUPPLY AND INSTALL A NEW WALK-IN FREEZER BOX AND REFRIGE…"
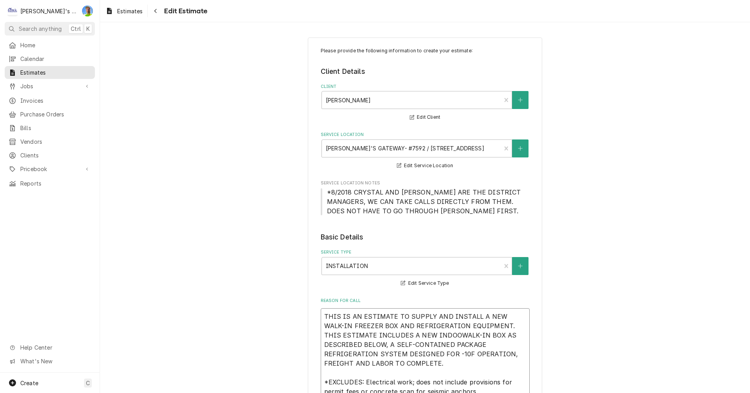
type textarea "x"
type textarea "THIS IS AN ESTIMATE TO SUPPLY AND INSTALL A NEW WALK-IN FREEZER BOX AND REFRIGE…"
type textarea "x"
type textarea "THIS IS AN ESTIMATE TO SUPPLY AND INSTALL A NEW WALK-IN FREEZER BOX AND REFRIGE…"
click at [487, 326] on textarea "THIS IS AN ESTIMATE TO SUPPLY AND INSTALL A NEW WALK-IN FREEZER BOX AND REFRIGE…" at bounding box center [425, 382] width 209 height 148
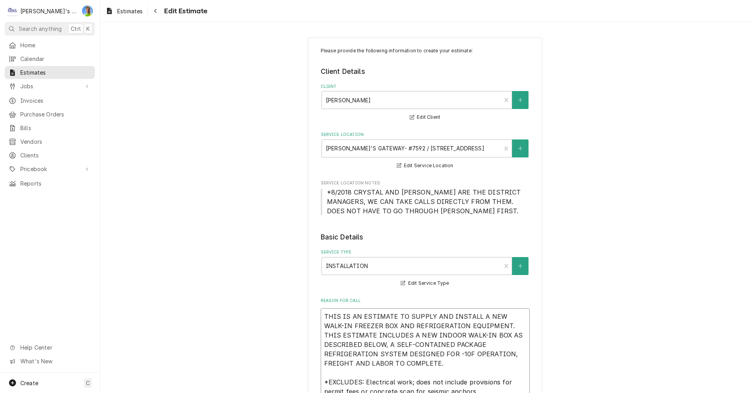
type textarea "x"
type textarea "THIS IS AN ESTIMATE TO SUPPLY AND INSTALL A NEW WALK-IN FREEZER BOX AND REFRIGE…"
type textarea "x"
type textarea "THIS IS AN ESTIMATE TO SUPPLY AND INSTALL A NEW WALK-IN FREEZER BOX AND REFRIGE…"
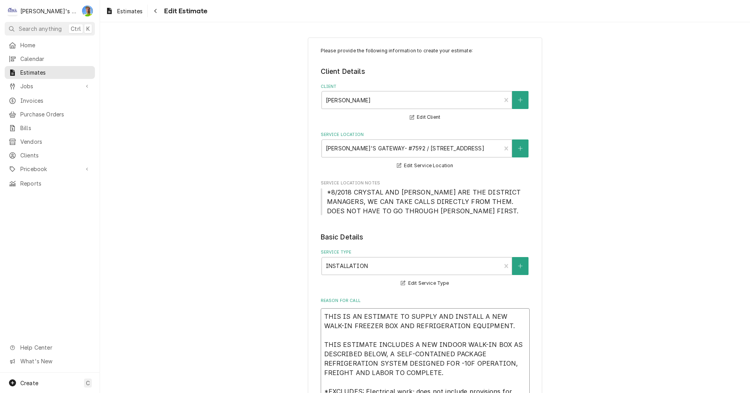
type textarea "x"
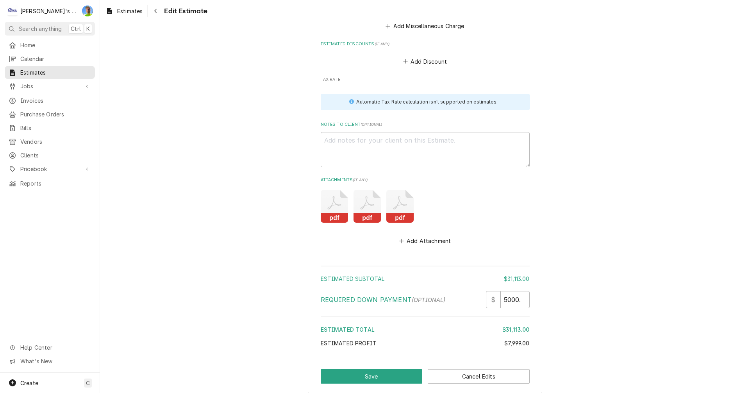
scroll to position [2118, 0]
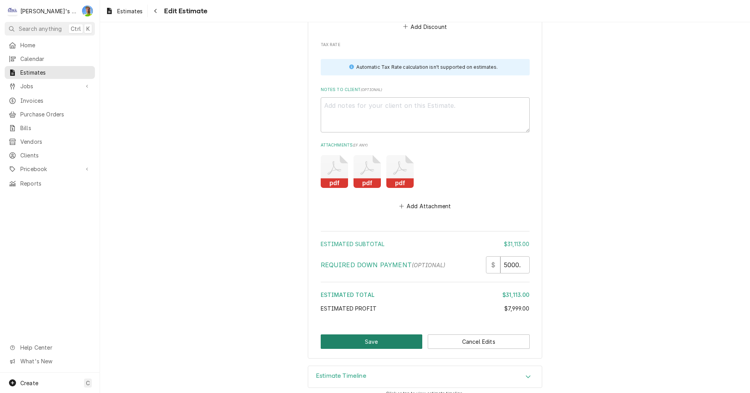
type textarea "THIS IS AN ESTIMATE TO SUPPLY AND INSTALL A NEW WALK-IN FREEZER BOX AND REFRIGE…"
click at [372, 335] on button "Save" at bounding box center [372, 342] width 102 height 14
type textarea "x"
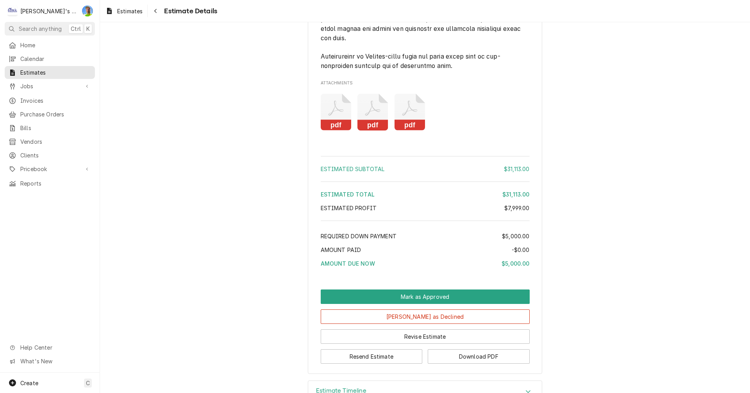
scroll to position [1755, 0]
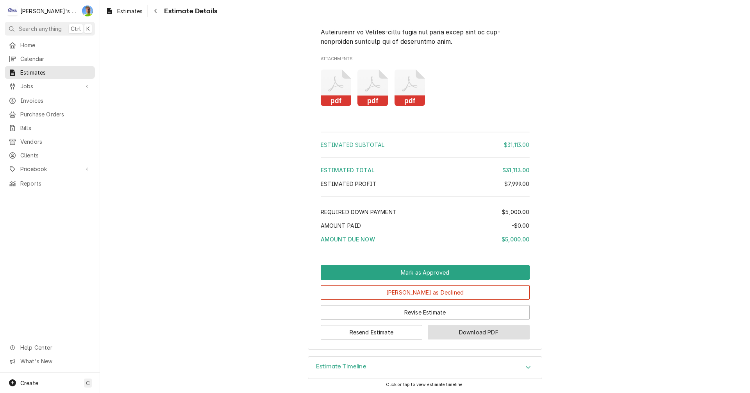
click at [453, 334] on button "Download PDF" at bounding box center [479, 332] width 102 height 14
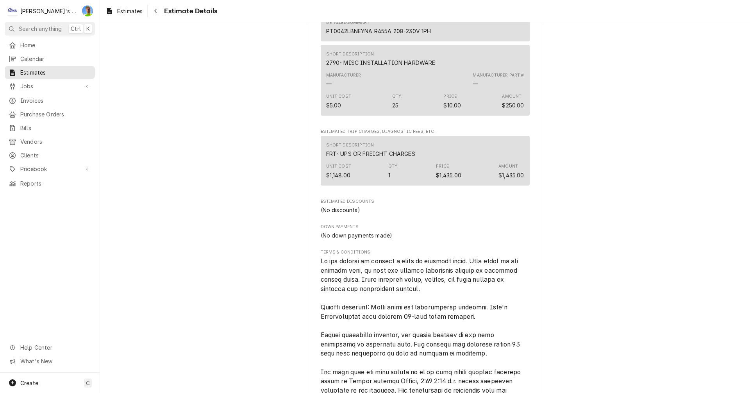
scroll to position [1247, 0]
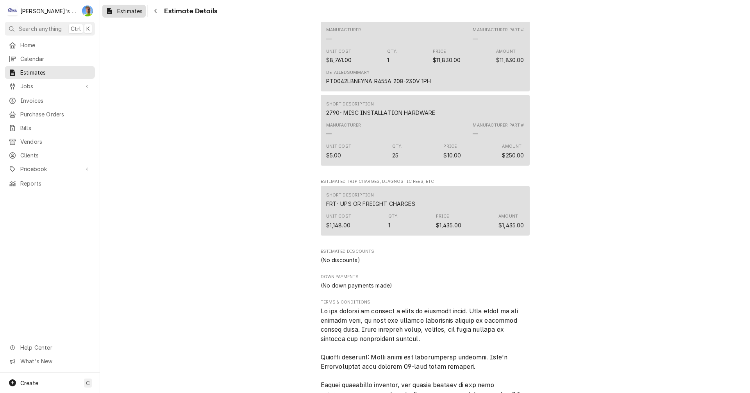
click at [124, 16] on link "Estimates" at bounding box center [123, 11] width 43 height 13
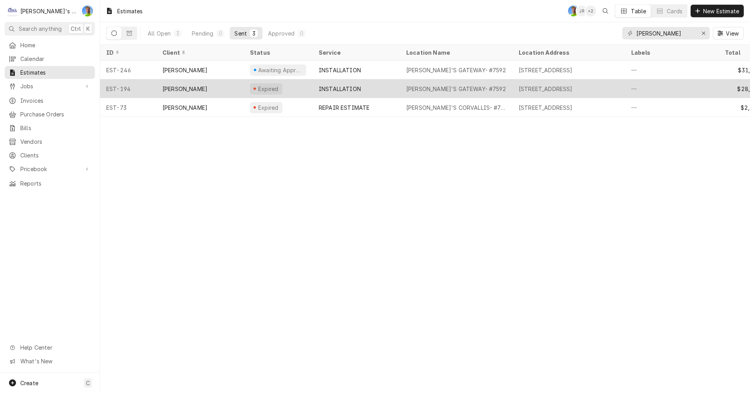
click at [535, 87] on div "3032 GATEWAY ST, SPRINGFIELD, OR 97477" at bounding box center [546, 89] width 54 height 8
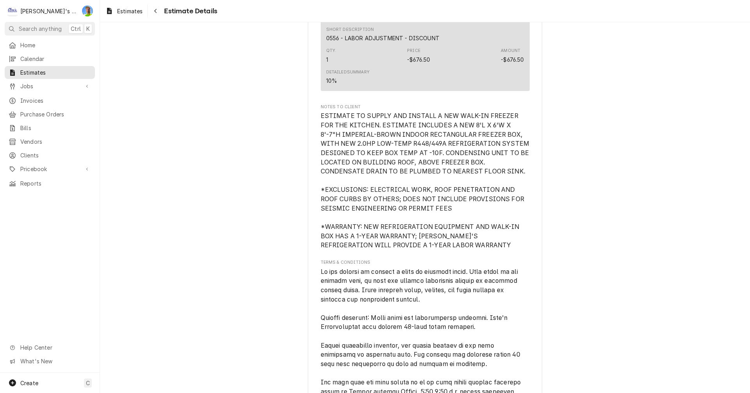
scroll to position [2809, 0]
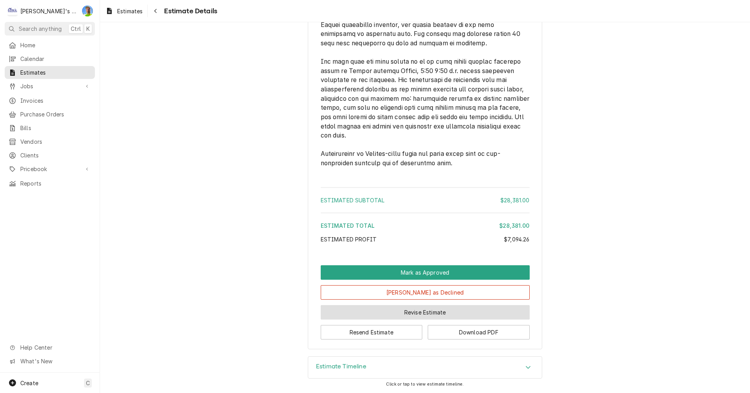
click at [456, 314] on button "Revise Estimate" at bounding box center [425, 312] width 209 height 14
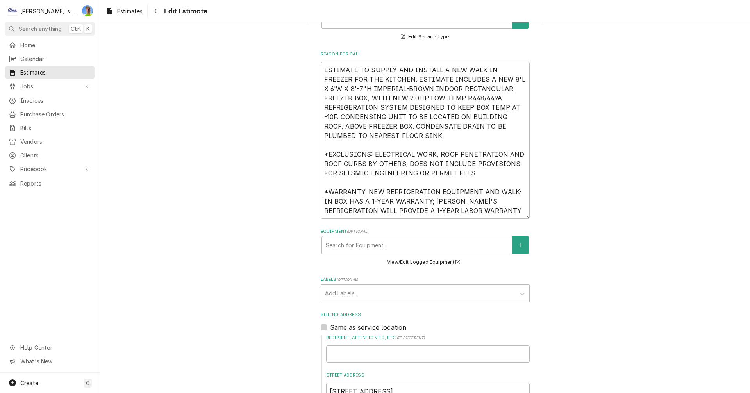
scroll to position [235, 0]
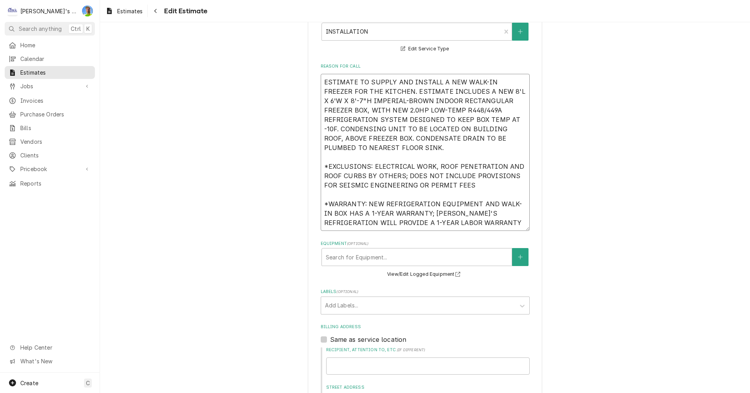
drag, startPoint x: 321, startPoint y: 83, endPoint x: 453, endPoint y: 220, distance: 190.2
click at [453, 222] on textarea "ESTIMATE TO SUPPLY AND INSTALL A NEW WALK-IN FREEZER FOR THE KITCHEN. ESTIMATE …" at bounding box center [425, 152] width 209 height 157
type textarea "x"
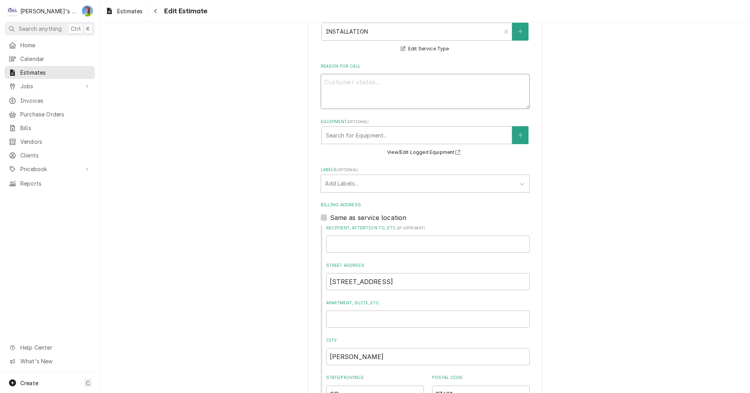
type textarea "x"
type textarea "e"
type textarea "x"
type textarea "es"
type textarea "x"
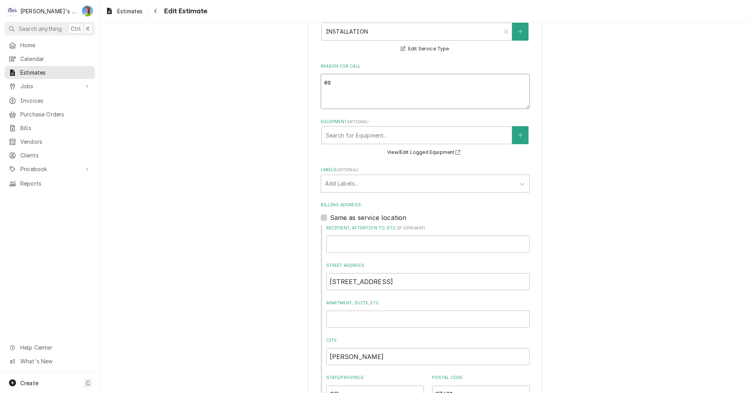
type textarea "est"
type textarea "x"
type textarea "esti"
type textarea "x"
type textarea "estim"
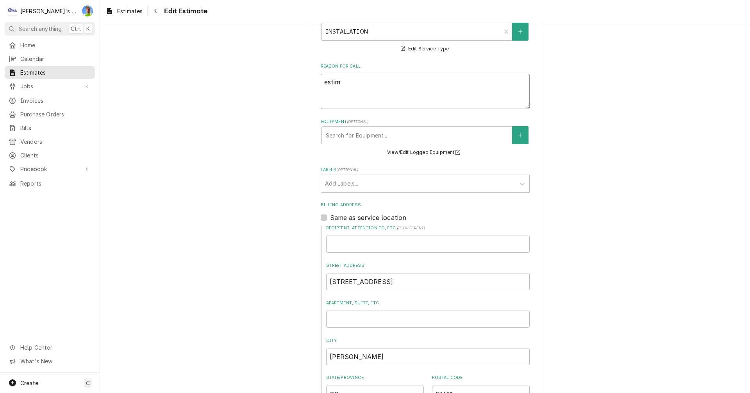
type textarea "x"
type textarea "estima"
type textarea "x"
type textarea "estimat"
type textarea "x"
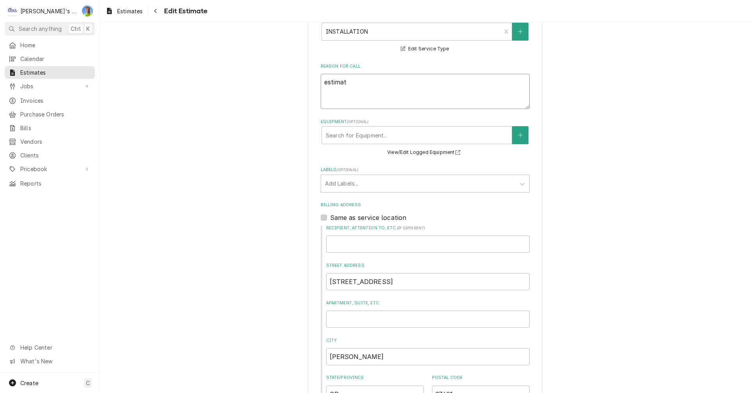
type textarea "estimate"
type textarea "x"
type textarea "estimate"
type textarea "x"
type textarea "estimate"
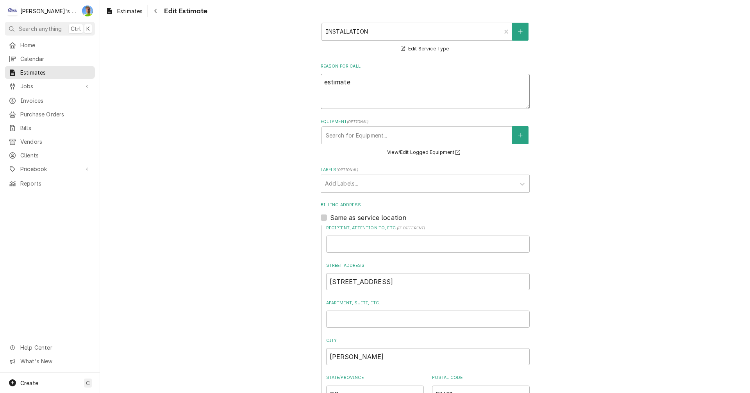
type textarea "x"
type textarea "estimat"
type textarea "x"
type textarea "estima"
type textarea "x"
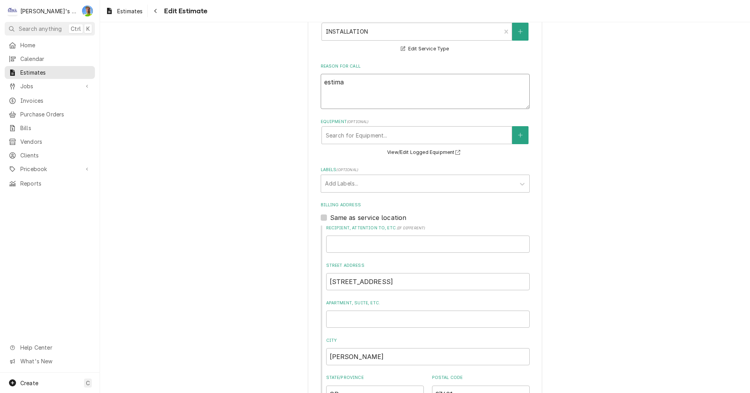
type textarea "estim"
type textarea "x"
type textarea "esti"
type textarea "x"
type textarea "est"
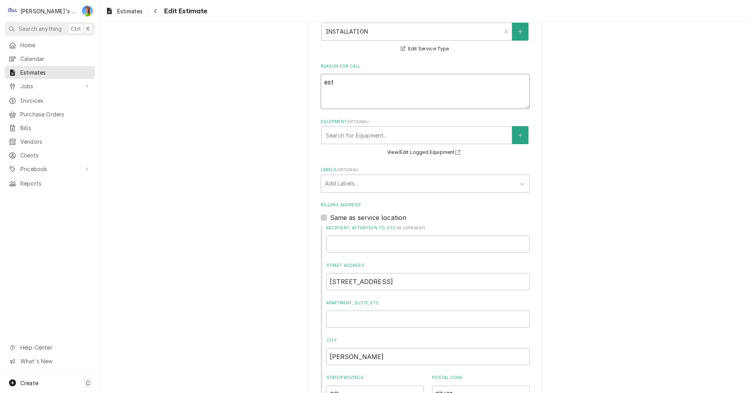
type textarea "x"
type textarea "es"
type textarea "x"
type textarea "e"
type textarea "x"
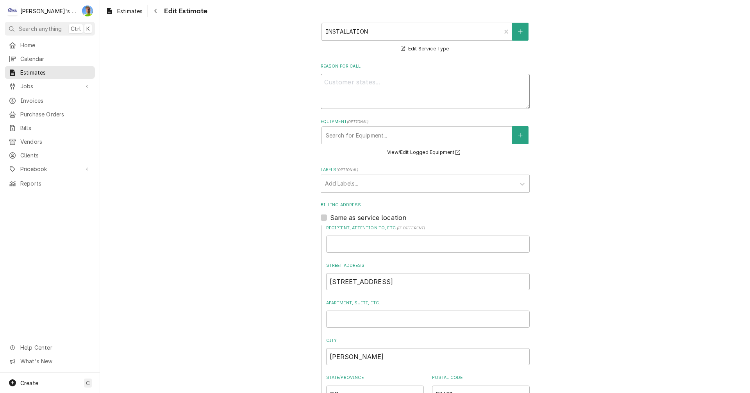
type textarea "x"
type textarea "E"
type textarea "x"
type textarea "ES"
type textarea "x"
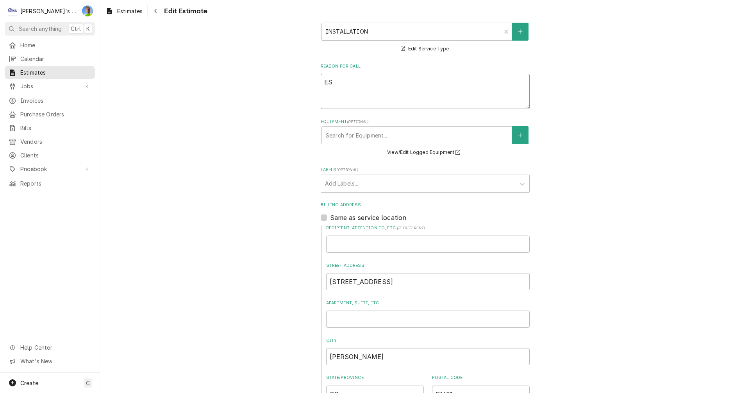
type textarea "EST"
type textarea "x"
type textarea "ESTI"
type textarea "x"
type textarea "ESTIM"
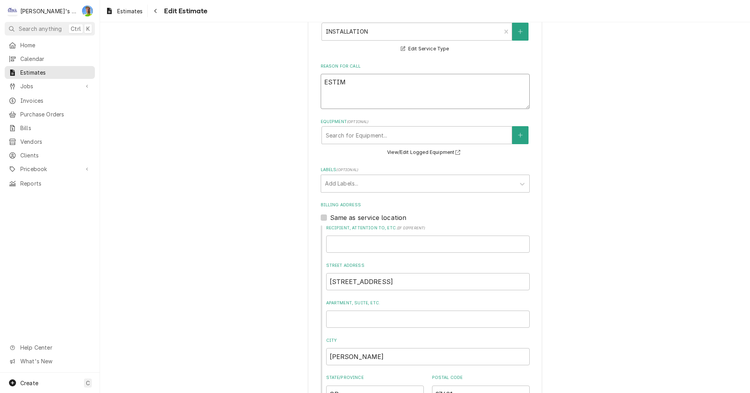
type textarea "x"
type textarea "ESTIMA"
type textarea "x"
type textarea "ESTIMAT"
type textarea "x"
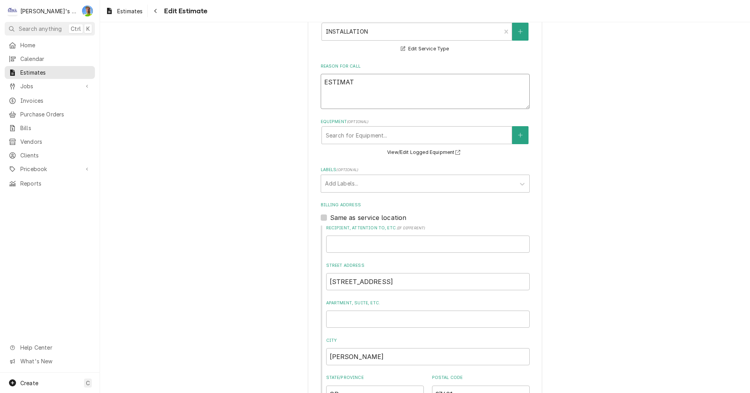
type textarea "ESTIMATE"
type textarea "x"
type textarea "ESTIMATE"
type textarea "x"
type textarea "ESTIMATE T"
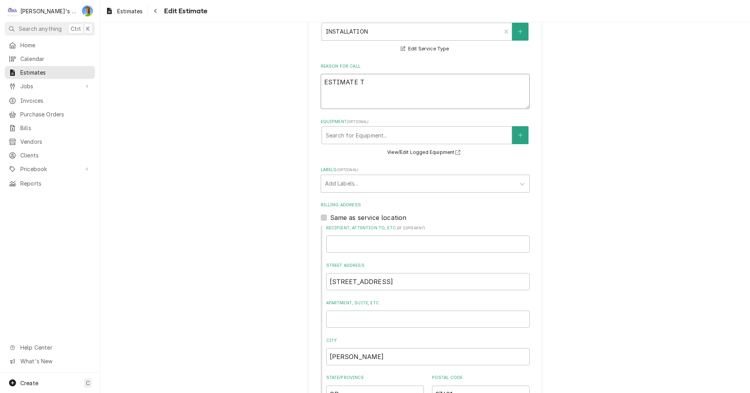
type textarea "x"
type textarea "ESTIMATE TO"
type textarea "x"
type textarea "ESTIMATE TO"
type textarea "x"
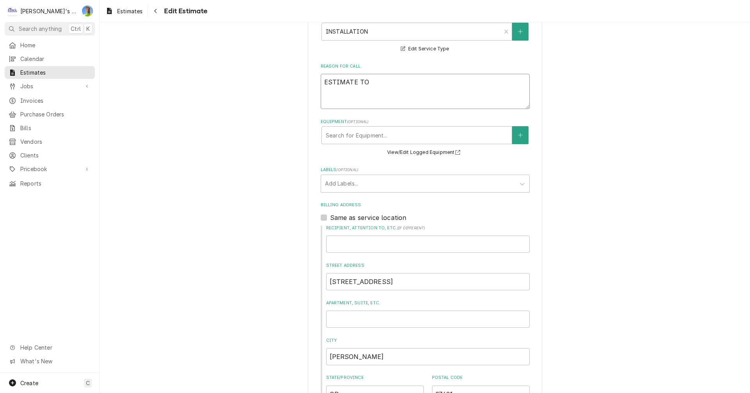
type textarea "ESTIMATE TO S"
type textarea "x"
type textarea "ESTIMATE TO SU"
type textarea "x"
type textarea "ESTIMATE TO SUP"
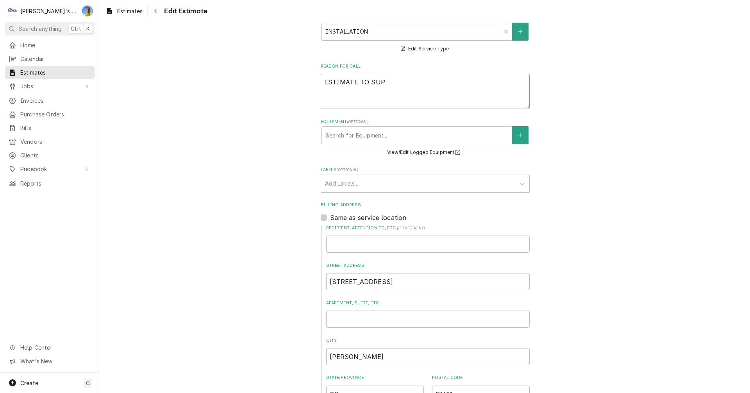
type textarea "x"
type textarea "ESTIMATE TO SUPP"
type textarea "x"
type textarea "ESTIMATE TO SUPPL"
type textarea "x"
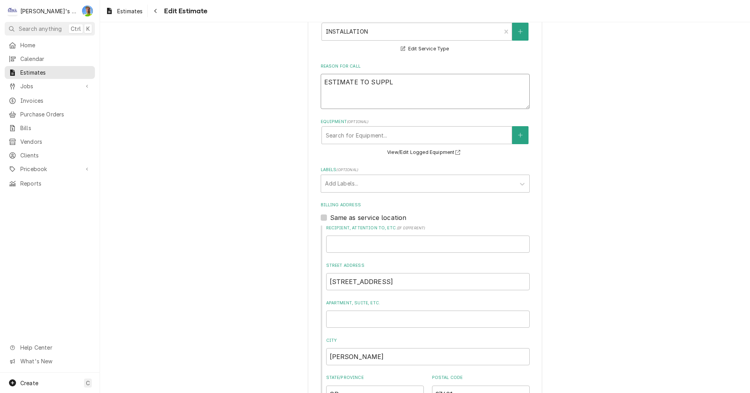
type textarea "ESTIMATE TO SUPPLY"
type textarea "x"
type textarea "ESTIMATE TO SUPPLY"
type textarea "x"
type textarea "ESTIMATE TO SUPPLY A"
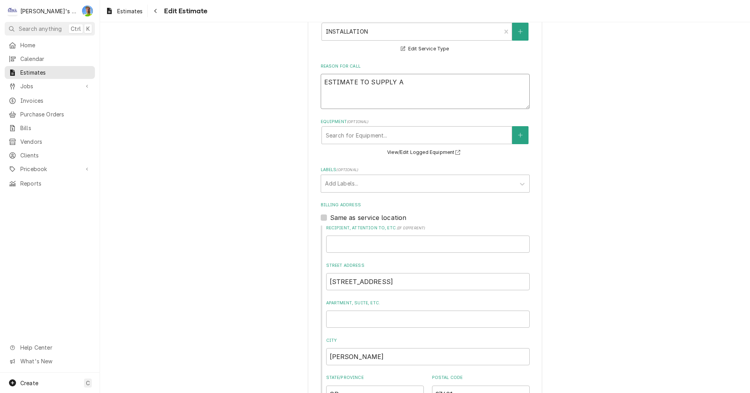
type textarea "x"
type textarea "ESTIMATE TO SUPPLY AN"
type textarea "x"
type textarea "ESTIMATE TO SUPPLY AND"
type textarea "x"
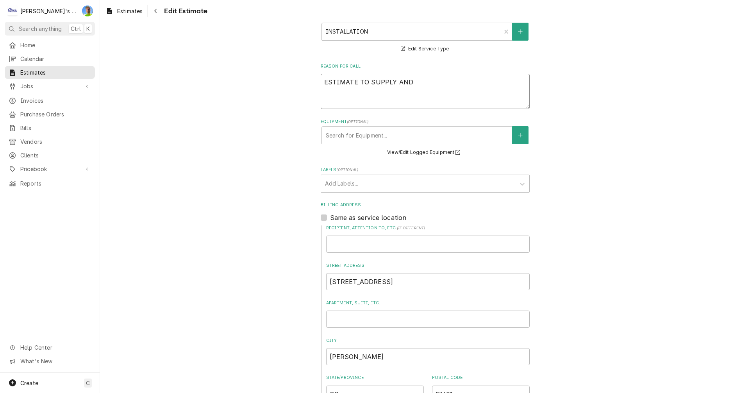
type textarea "ESTIMATE TO SUPPLY AND"
type textarea "x"
type textarea "ESTIMATE TO SUPPLY AND I"
type textarea "x"
type textarea "ESTIMATE TO SUPPLY AND IN"
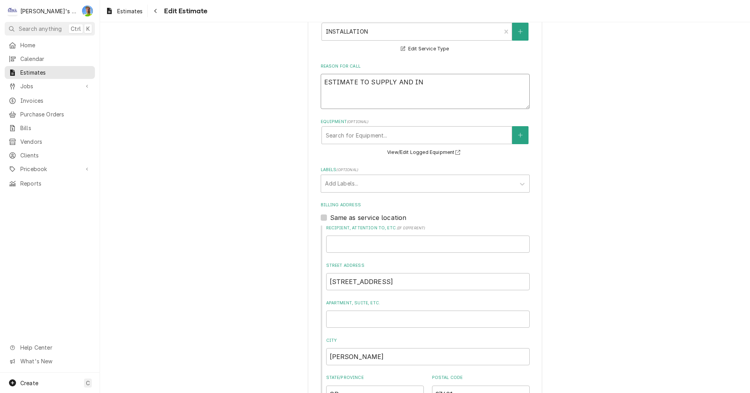
type textarea "x"
type textarea "ESTIMATE TO SUPPLY AND INS"
type textarea "x"
type textarea "ESTIMATE TO SUPPLY AND INST"
type textarea "x"
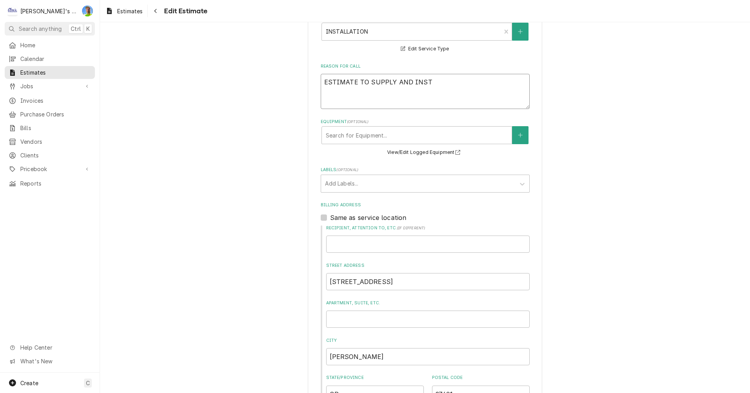
type textarea "ESTIMATE TO SUPPLY AND INSTA"
type textarea "x"
type textarea "ESTIMATE TO SUPPLY AND INSTAL"
type textarea "x"
type textarea "ESTIMATE TO SUPPLY AND INSTALL"
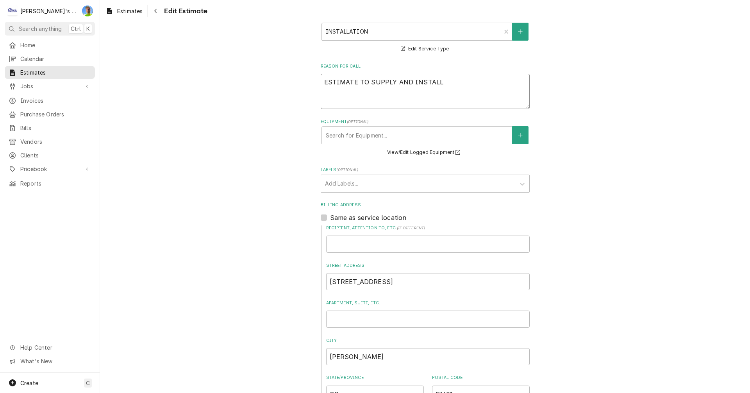
type textarea "x"
type textarea "ESTIMATE TO SUPPLY AND INSTALL"
type textarea "x"
type textarea "ESTIMATE TO SUPPLY AND INSTALL A"
type textarea "x"
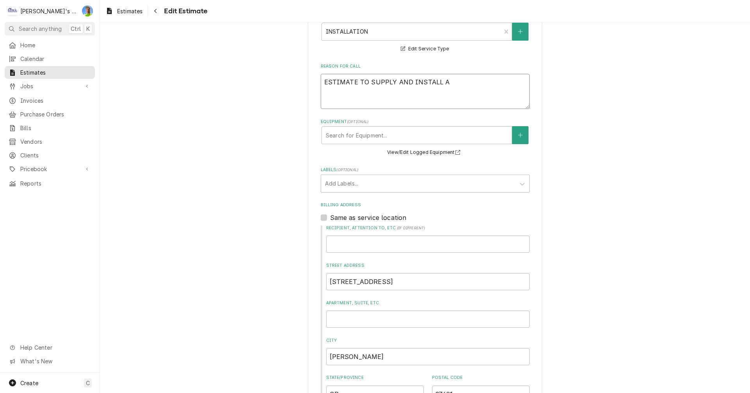
type textarea "ESTIMATE TO SUPPLY AND INSTALL A"
type textarea "x"
type textarea "ESTIMATE TO SUPPLY AND INSTALL A N"
type textarea "x"
type textarea "ESTIMATE TO SUPPLY AND INSTALL A NE"
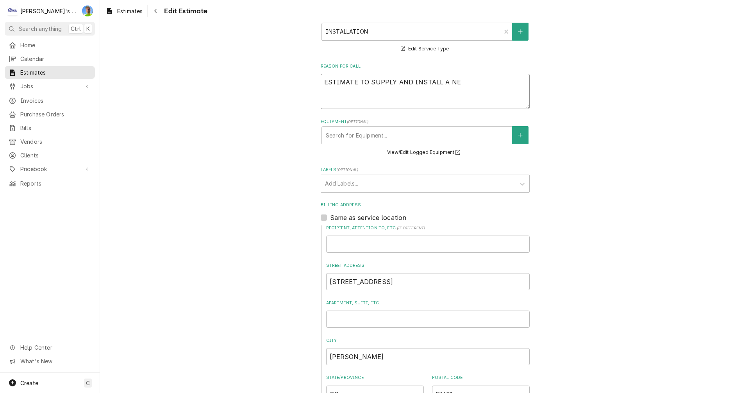
type textarea "x"
type textarea "ESTIMATE TO SUPPLY AND INSTALL A NEW"
type textarea "x"
type textarea "ESTIMATE TO SUPPLY AND INSTALL A NEW"
type textarea "x"
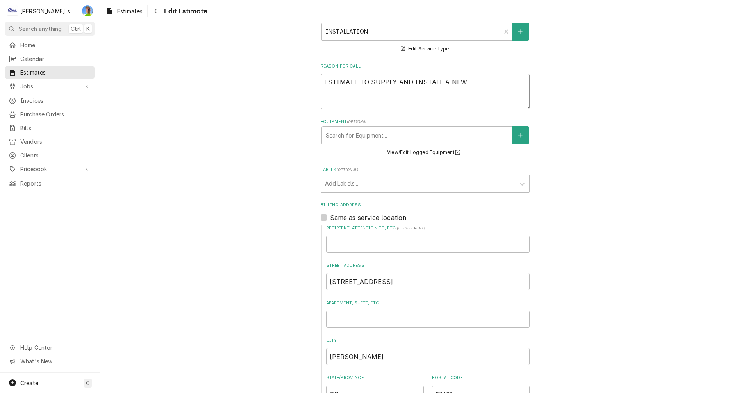
type textarea "ESTIMATE TO SUPPLY AND INSTALL A NEW K"
type textarea "x"
type textarea "ESTIMATE TO SUPPLY AND INSTALL A NEW KI"
type textarea "x"
type textarea "ESTIMATE TO SUPPLY AND INSTALL A NEW KIT"
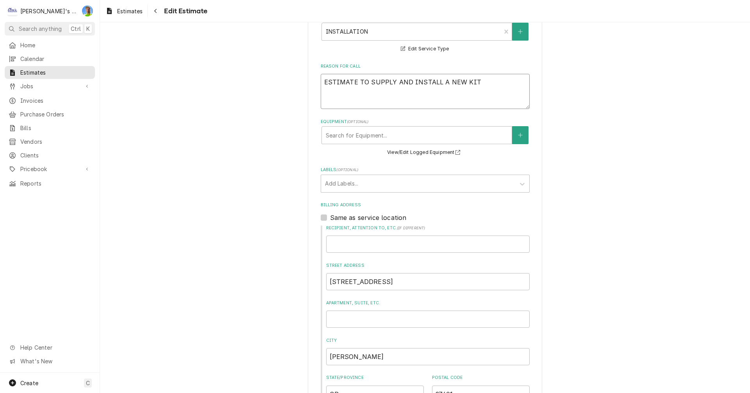
type textarea "x"
type textarea "ESTIMATE TO SUPPLY AND INSTALL A NEW KITC"
type textarea "x"
type textarea "ESTIMATE TO SUPPLY AND INSTALL A NEW KITCH"
type textarea "x"
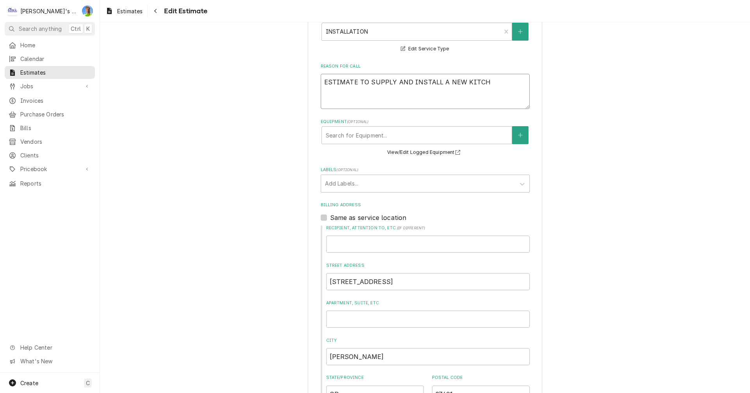
type textarea "ESTIMATE TO SUPPLY AND INSTALL A NEW KITCHE"
type textarea "x"
type textarea "ESTIMATE TO SUPPLY AND INSTALL A NEW KITCHEN"
type textarea "x"
type textarea "ESTIMATE TO SUPPLY AND INSTALL A NEW KITCHEN"
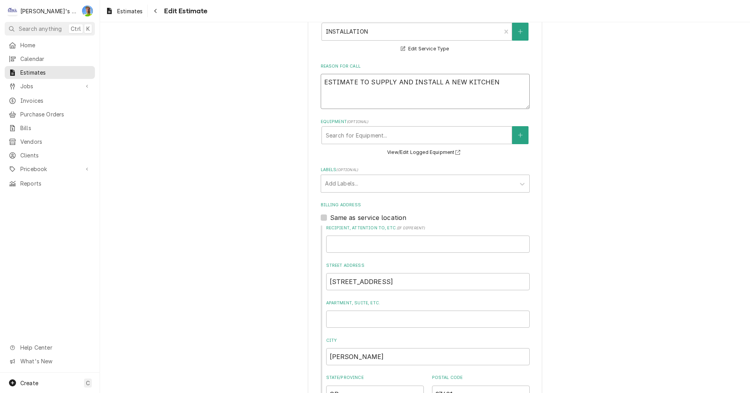
type textarea "x"
type textarea "ESTIMATE TO SUPPLY AND INSTALL A NEW KITCHEN C"
type textarea "x"
type textarea "ESTIMATE TO SUPPLY AND INSTALL A NEW KITCHEN CO"
type textarea "x"
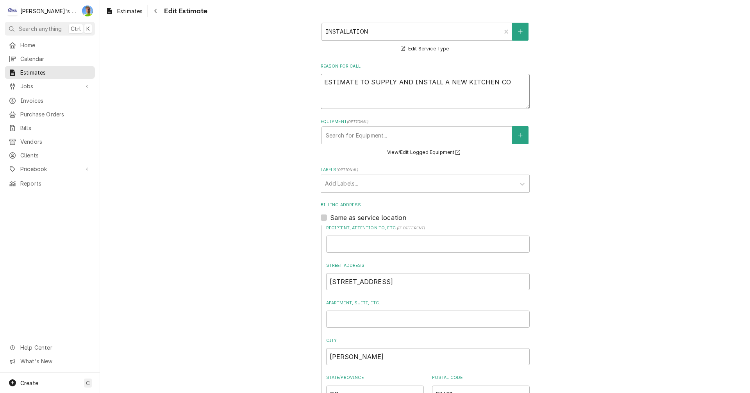
type textarea "ESTIMATE TO SUPPLY AND INSTALL A NEW KITCHEN COO"
type textarea "x"
type textarea "ESTIMATE TO SUPPLY AND INSTALL A NEW KITCHEN COOL"
type textarea "x"
type textarea "ESTIMATE TO SUPPLY AND INSTALL A NEW KITCHEN COOLE"
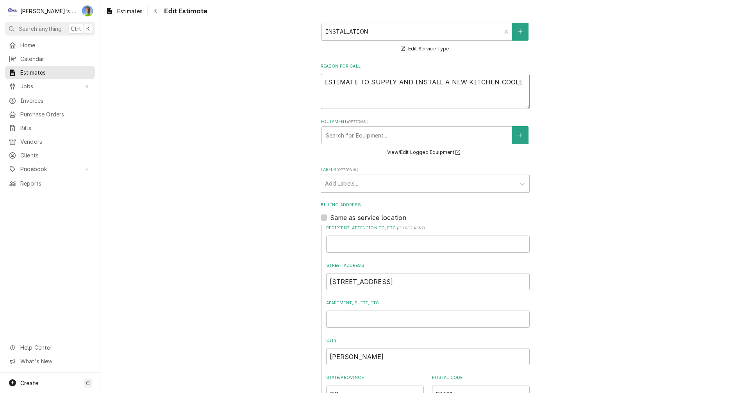
type textarea "x"
type textarea "ESTIMATE TO SUPPLY AND INSTALL A NEW KITCHEN COOLER"
type textarea "x"
type textarea "ESTIMATE TO SUPPLY AND INSTALL A NEW KITCHEN COOLER"
type textarea "x"
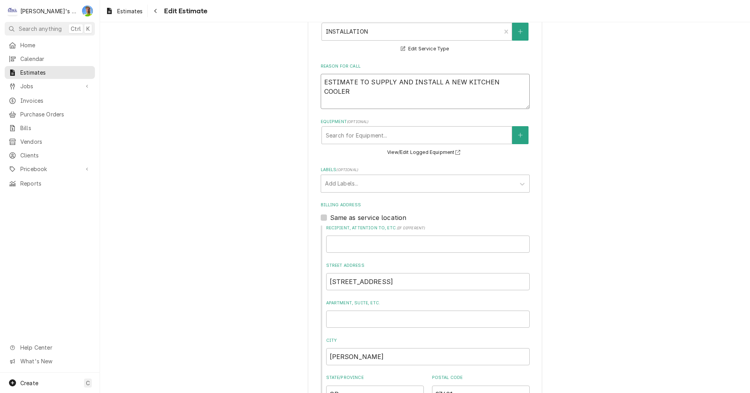
type textarea "ESTIMATE TO SUPPLY AND INSTALL A NEW KITCHEN COOLER A"
type textarea "x"
type textarea "ESTIMATE TO SUPPLY AND INSTALL A NEW KITCHEN COOLER AN"
type textarea "x"
type textarea "ESTIMATE TO SUPPLY AND INSTALL A NEW KITCHEN COOLER AND"
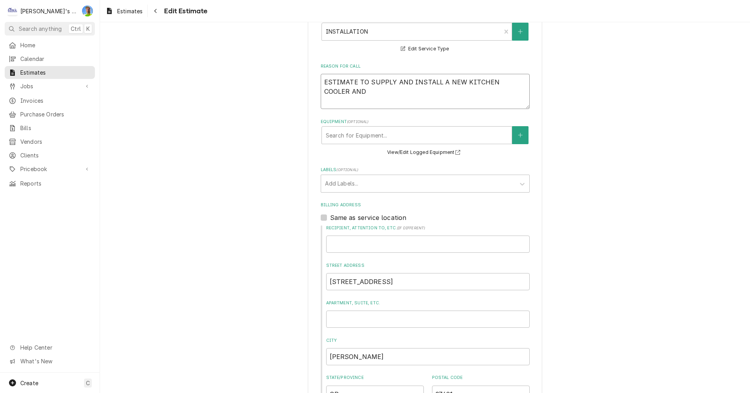
type textarea "x"
type textarea "ESTIMATE TO SUPPLY AND INSTALL A NEW KITCHEN COOLER AND"
type textarea "x"
type textarea "ESTIMATE TO SUPPLY AND INSTALL A NEW KITCHEN COOLER AND F"
type textarea "x"
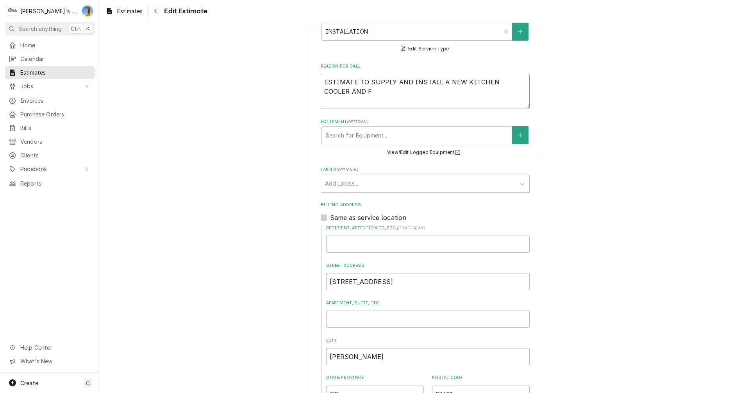
type textarea "ESTIMATE TO SUPPLY AND INSTALL A NEW KITCHEN COOLER AND FR"
type textarea "x"
type textarea "ESTIMATE TO SUPPLY AND INSTALL A NEW KITCHEN COOLER AND FRE"
type textarea "x"
type textarea "ESTIMATE TO SUPPLY AND INSTALL A NEW KITCHEN COOLER AND FREE"
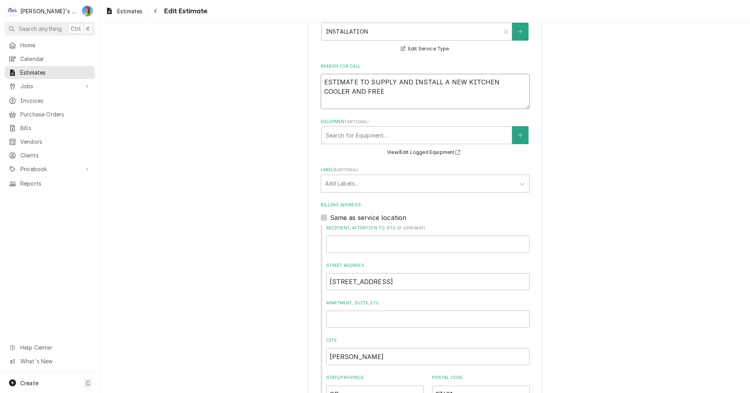
type textarea "x"
type textarea "ESTIMATE TO SUPPLY AND INSTALL A NEW KITCHEN COOLER AND FREEZ"
type textarea "x"
type textarea "ESTIMATE TO SUPPLY AND INSTALL A NEW KITCHEN COOLER AND FREEZE"
type textarea "x"
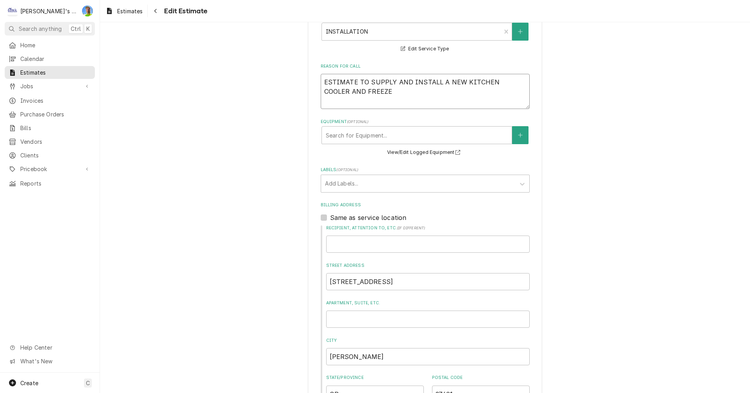
type textarea "ESTIMATE TO SUPPLY AND INSTALL A NEW KITCHEN COOLER AND FREEZER"
type textarea "x"
type textarea "ESTIMATE TO SUPPLY AND INSTALL A NEW KITCHEN COOLER AND FREEZER"
type textarea "x"
type textarea "ESTIMATE TO SUPPLY AND INSTALL A NEW KITCHEN COOLER AND FREEZER C"
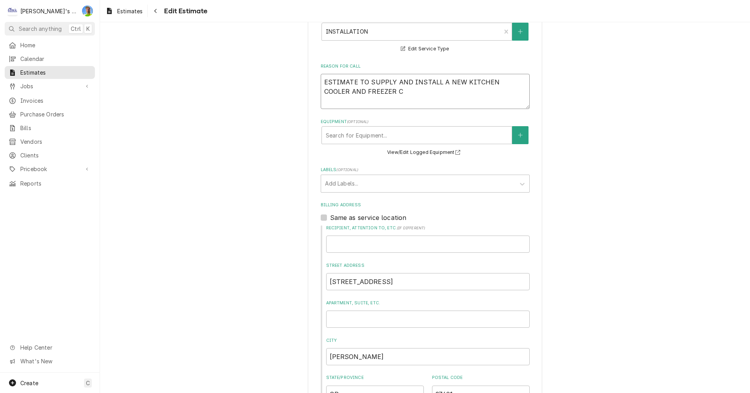
type textarea "x"
type textarea "ESTIMATE TO SUPPLY AND INSTALL A NEW KITCHEN COOLER AND FREEZER CO"
type textarea "x"
type textarea "ESTIMATE TO SUPPLY AND INSTALL A NEW KITCHEN COOLER AND FREEZER COM"
type textarea "x"
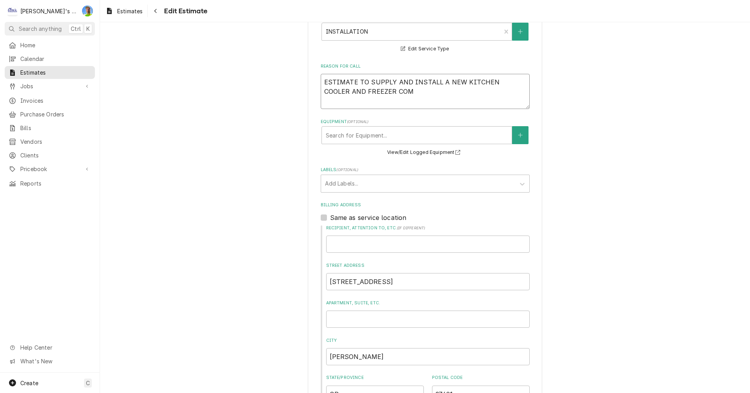
type textarea "ESTIMATE TO SUPPLY AND INSTALL A NEW KITCHEN COOLER AND FREEZER COMB"
type textarea "x"
type textarea "ESTIMATE TO SUPPLY AND INSTALL A NEW KITCHEN COOLER AND FREEZER COMBO"
type textarea "x"
type textarea "ESTIMATE TO SUPPLY AND INSTALL A NEW KITCHEN COOLER AND FREEZER COMBO"
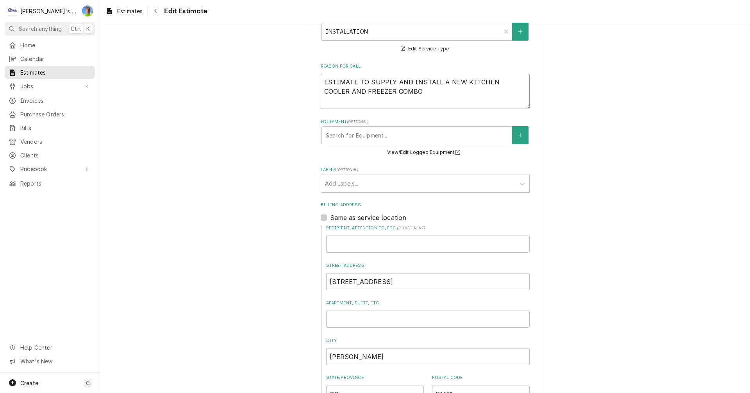
type textarea "x"
type textarea "ESTIMATE TO SUPPLY AND INSTALL A NEW KITCHEN COOLER AND FREEZER COMBO B"
type textarea "x"
type textarea "ESTIMATE TO SUPPLY AND INSTALL A NEW KITCHEN COOLER AND FREEZER COMBO BO"
type textarea "x"
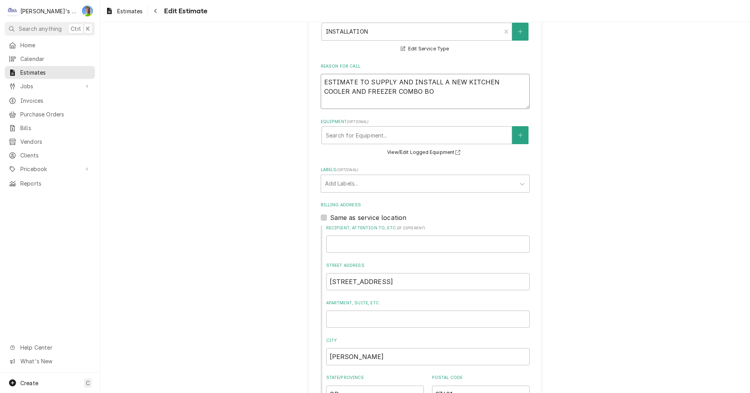
type textarea "ESTIMATE TO SUPPLY AND INSTALL A NEW KITCHEN COOLER AND FREEZER COMBO BOX"
type textarea "x"
type textarea "ESTIMATE TO SUPPLY AND INSTALL A NEW KITCHEN COOLER AND FREEZER COMBO BOX"
type textarea "x"
type textarea "ESTIMATE TO SUPPLY AND INSTALL A NEW KITCHEN COOLER AND FREEZER COMBO BOX W"
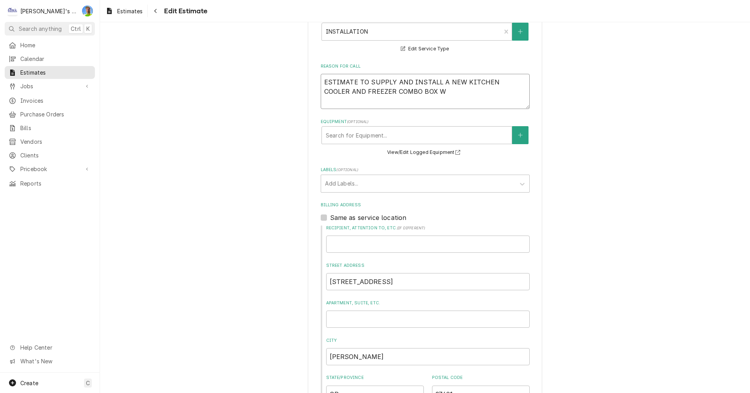
type textarea "x"
type textarea "ESTIMATE TO SUPPLY AND INSTALL A NEW KITCHEN COOLER AND FREEZER COMBO BOX WI"
type textarea "x"
type textarea "ESTIMATE TO SUPPLY AND INSTALL A NEW KITCHEN COOLER AND FREEZER COMBO BOX WIT"
type textarea "x"
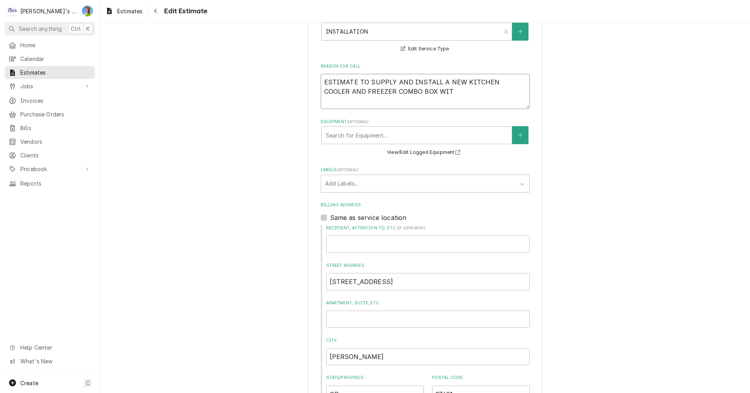
type textarea "ESTIMATE TO SUPPLY AND INSTALL A NEW KITCHEN COOLER AND FREEZER COMBO BOX WITH"
type textarea "x"
type textarea "ESTIMATE TO SUPPLY AND INSTALL A NEW KITCHEN COOLER AND FREEZER COMBO BOX WITH"
type textarea "x"
type textarea "ESTIMATE TO SUPPLY AND INSTALL A NEW KITCHEN COOLER AND FREEZER COMBO BOX WITH N"
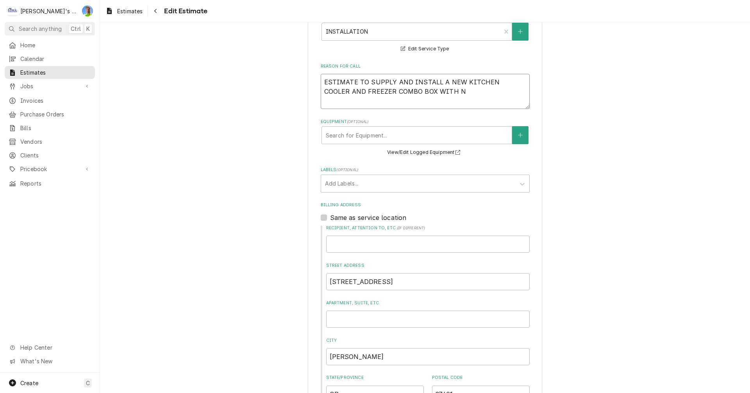
type textarea "x"
type textarea "ESTIMATE TO SUPPLY AND INSTALL A NEW KITCHEN COOLER AND FREEZER COMBO BOX WITH …"
click at [465, 94] on textarea "ESTIMATE TO SUPPLY AND INSTALL A NEW KITCHEN COOLER AND FREEZER COMBO BOX WITH …" at bounding box center [425, 91] width 209 height 35
click at [366, 102] on textarea "ESTIMATE TO SUPPLY AND INSTALL A NEW KITCHEN COOLER AND FREEZER COMBO BOX WITH …" at bounding box center [425, 91] width 209 height 35
click at [374, 104] on textarea "ESTIMATE TO SUPPLY AND INSTALL A NEW KITCHEN COOLER AND FREEZER COMBO BOX WITH …" at bounding box center [425, 91] width 209 height 35
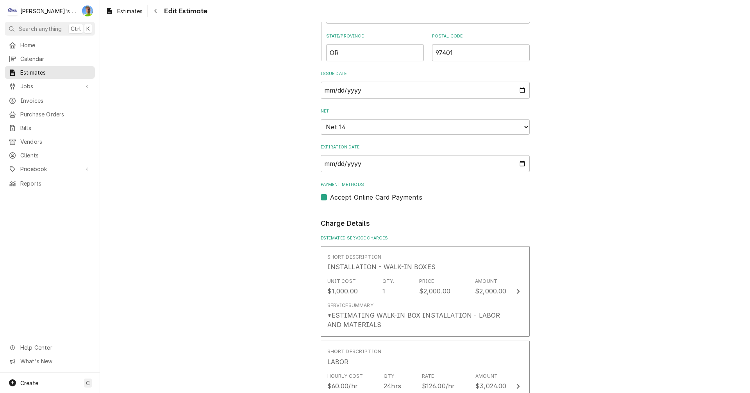
scroll to position [586, 0]
click at [521, 90] on input "2025-04-17" at bounding box center [425, 89] width 209 height 17
click at [521, 124] on select "Choose payment terms... Net -145 Same Day Net 7 Net 14 Net 21 Net 30 Net 45 Net…" at bounding box center [425, 126] width 209 height 16
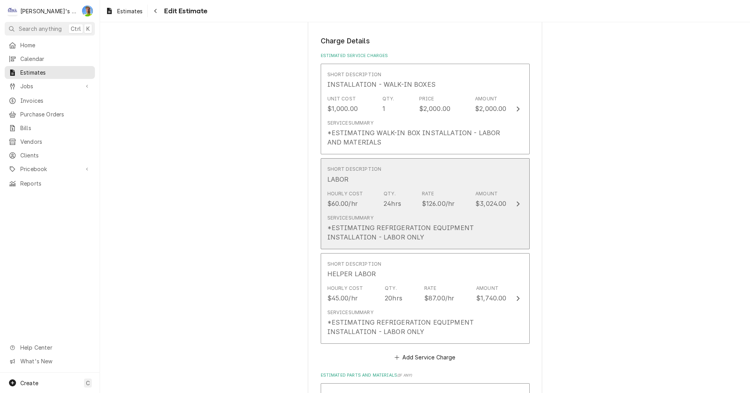
scroll to position [782, 0]
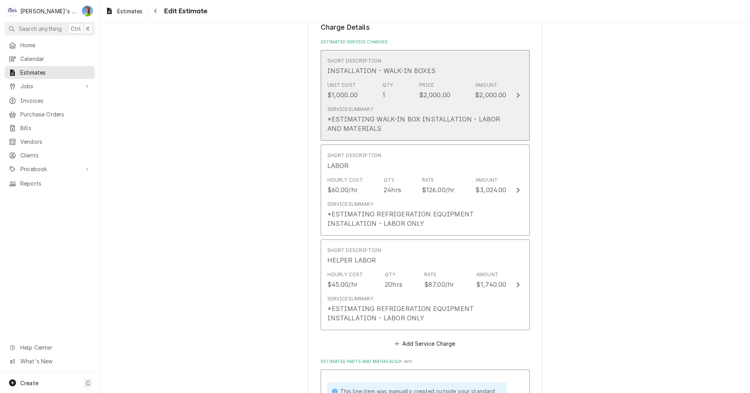
click at [521, 100] on button "Short Description INSTALLATION - WALK-IN BOXES Unit Cost $1,000.00 Qty. 1 Price…" at bounding box center [425, 95] width 209 height 91
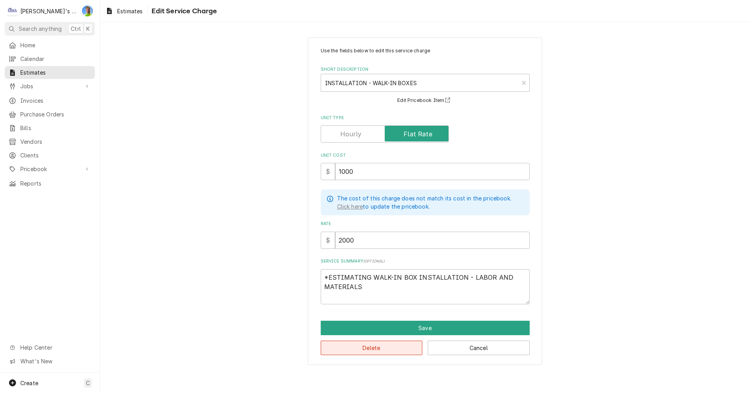
click at [391, 351] on button "Delete" at bounding box center [372, 348] width 102 height 14
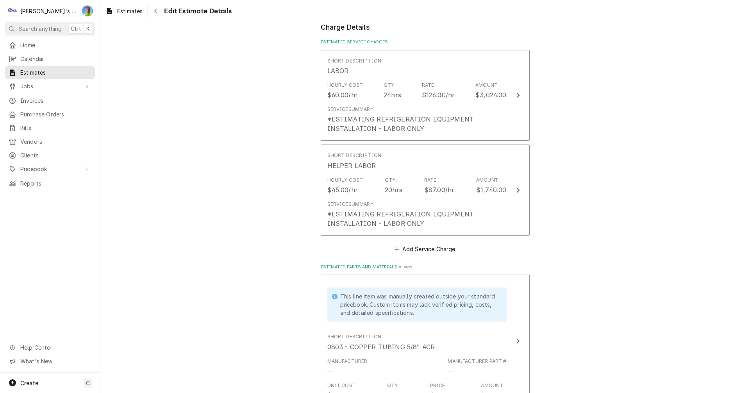
scroll to position [772, 0]
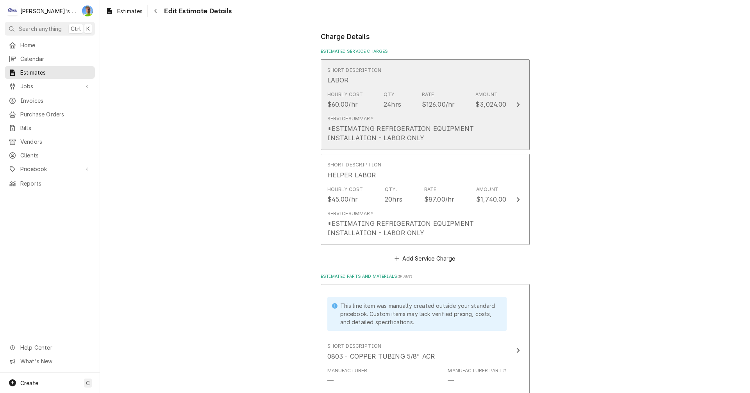
click at [517, 127] on button "Short Description LABOR Hourly Cost $60.00/hr Qty. 24hrs Rate $126.00/hr Amount…" at bounding box center [425, 104] width 209 height 91
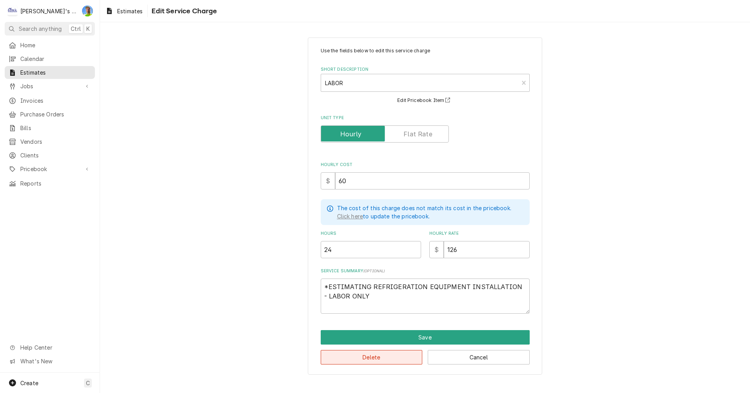
click at [386, 353] on button "Delete" at bounding box center [372, 357] width 102 height 14
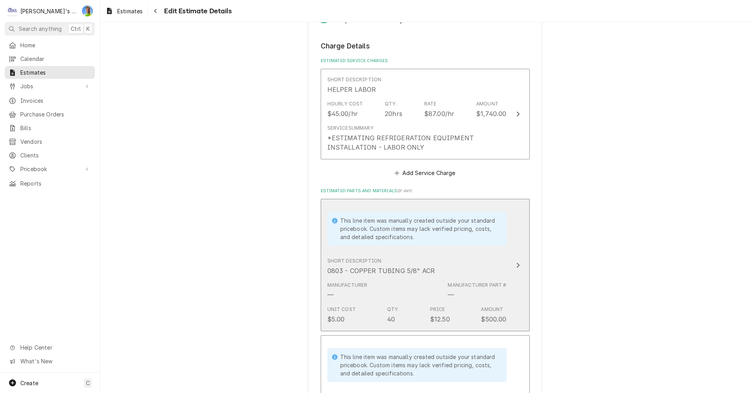
scroll to position [763, 0]
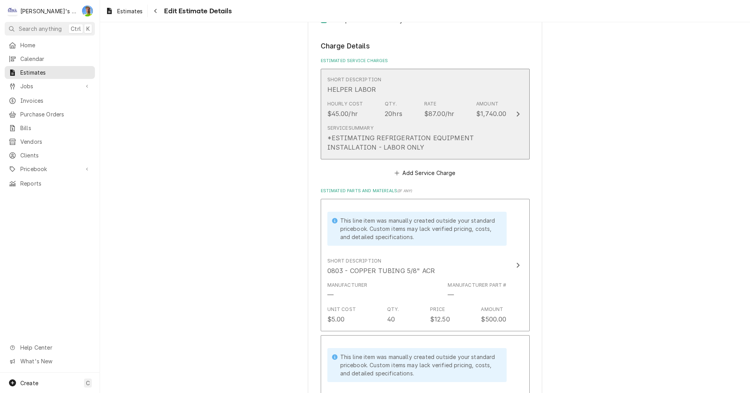
click at [497, 121] on div "Hourly Cost $45.00/hr Qty. 20hrs Rate $87.00/hr Amount $1,740.00" at bounding box center [417, 109] width 179 height 24
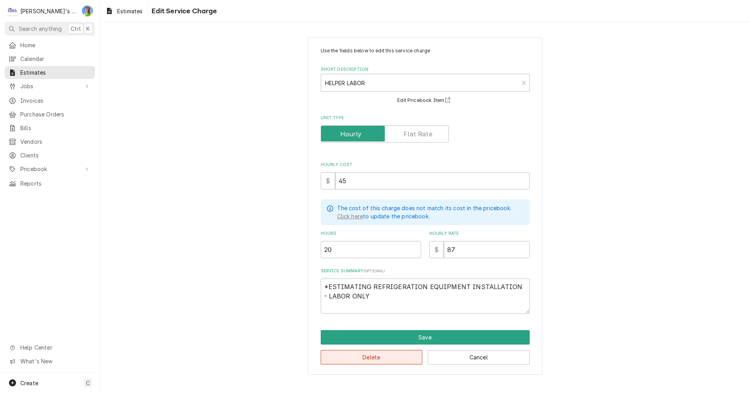
click at [374, 360] on button "Delete" at bounding box center [372, 357] width 102 height 14
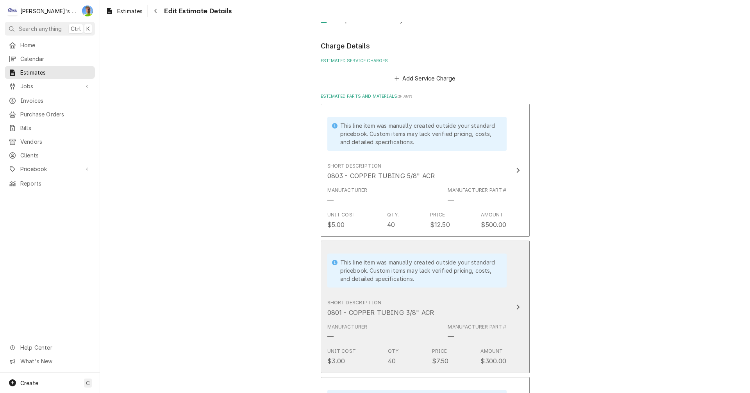
scroll to position [754, 0]
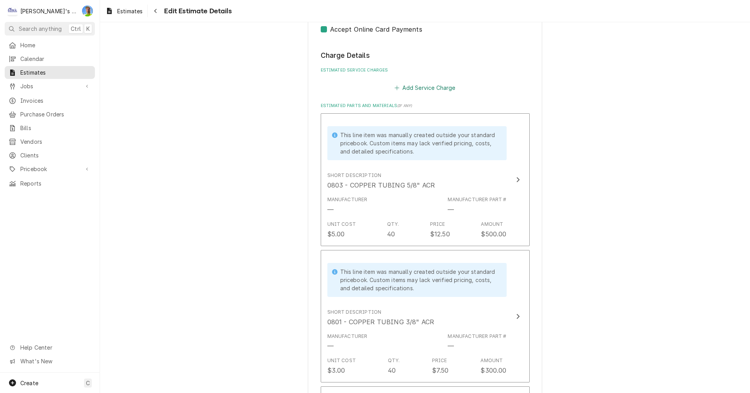
click at [417, 83] on button "Add Service Charge" at bounding box center [425, 87] width 63 height 11
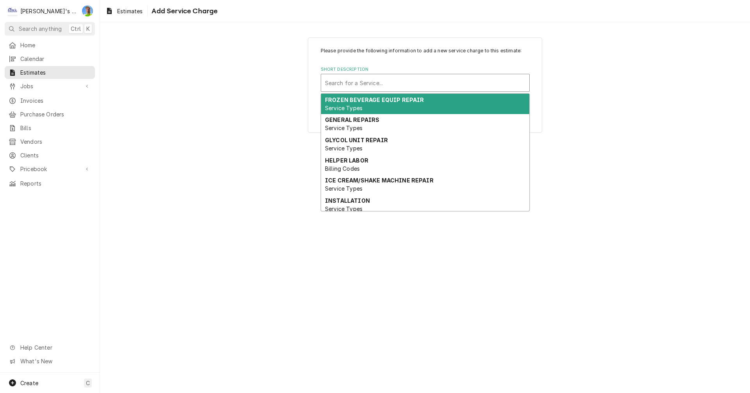
click at [341, 81] on div "Short Description" at bounding box center [425, 83] width 200 height 14
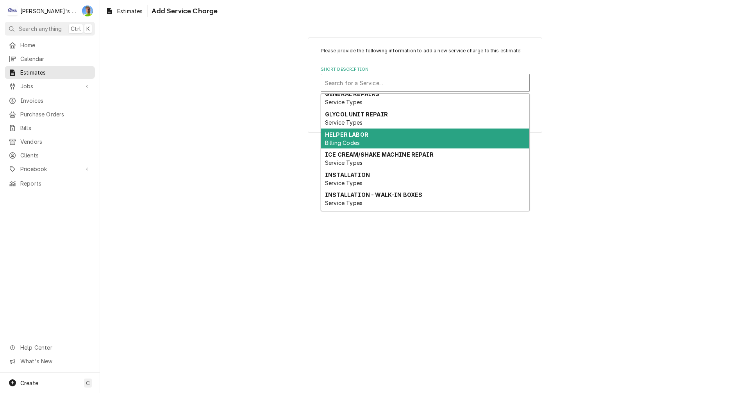
scroll to position [39, 0]
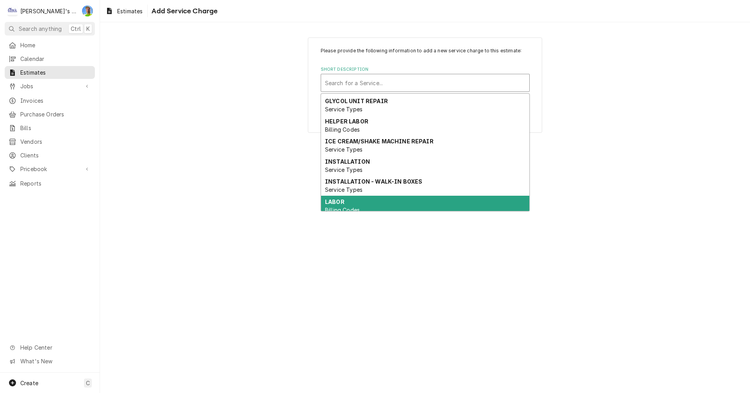
click at [351, 203] on div "LABOR Billing Codes" at bounding box center [425, 206] width 208 height 20
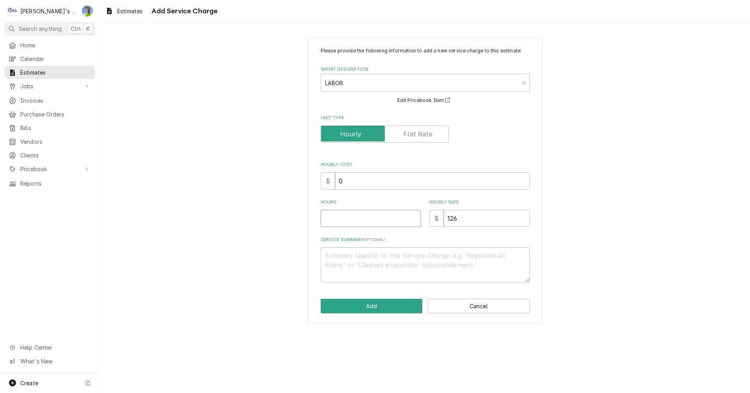
click at [349, 217] on input "Hours" at bounding box center [371, 218] width 100 height 17
click at [359, 183] on input "0" at bounding box center [432, 180] width 195 height 17
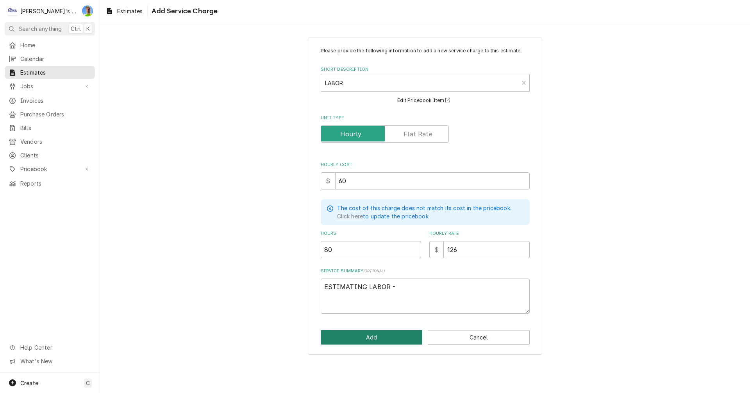
click at [380, 337] on button "Add" at bounding box center [372, 337] width 102 height 14
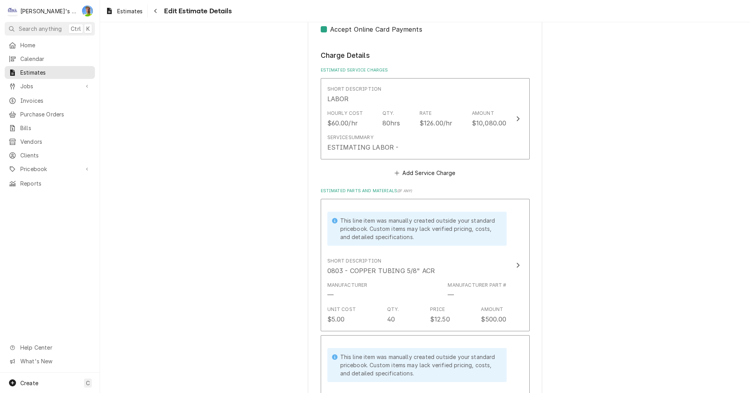
scroll to position [744, 0]
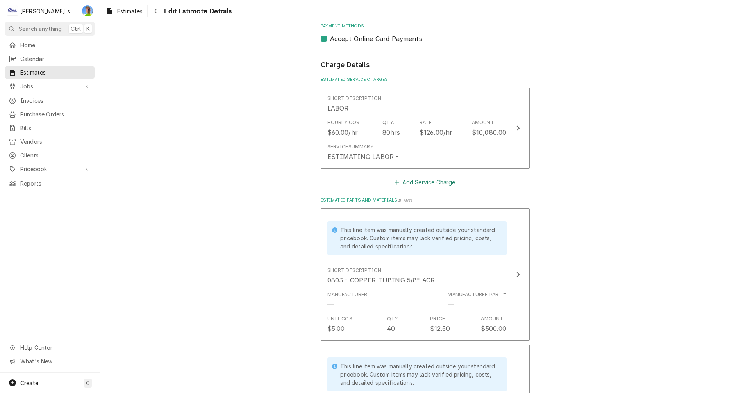
click at [418, 185] on button "Add Service Charge" at bounding box center [425, 182] width 63 height 11
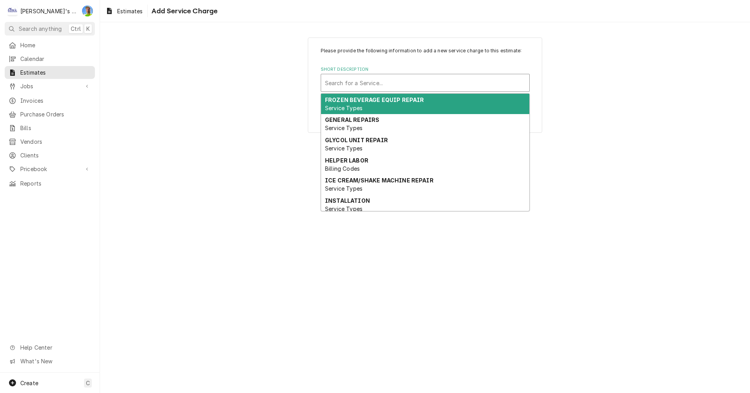
click at [359, 79] on div "Short Description" at bounding box center [425, 83] width 200 height 14
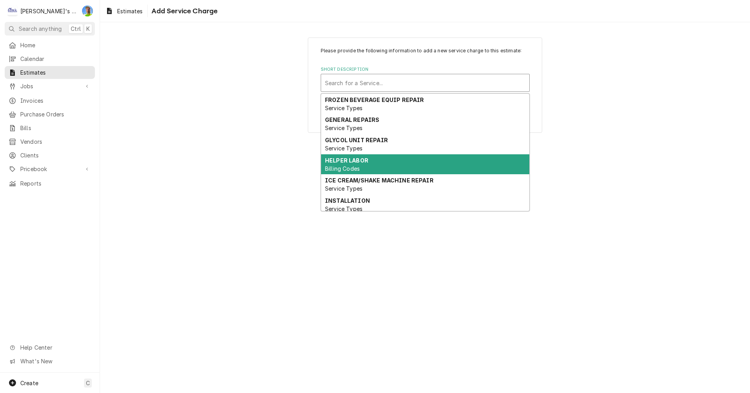
click at [372, 165] on div "HELPER LABOR Billing Codes" at bounding box center [425, 164] width 208 height 20
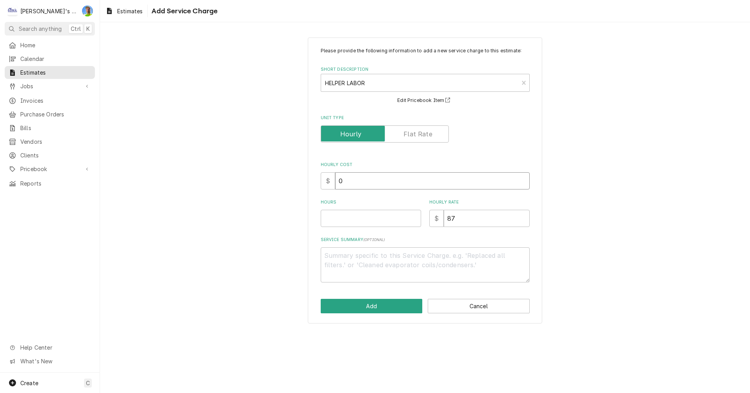
click at [372, 181] on input "0" at bounding box center [432, 180] width 195 height 17
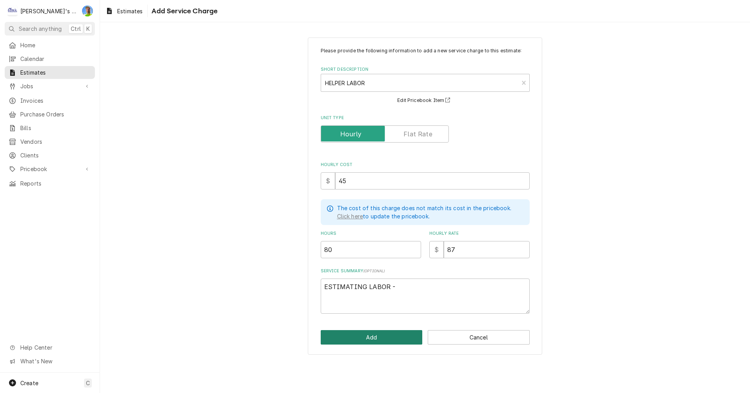
click at [346, 340] on button "Add" at bounding box center [372, 337] width 102 height 14
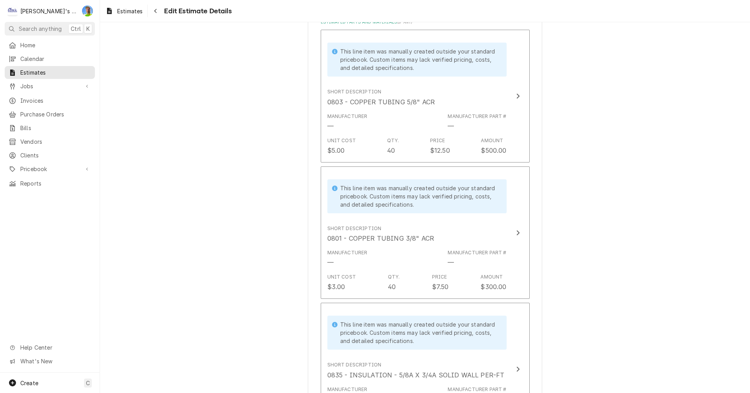
scroll to position [1008, 0]
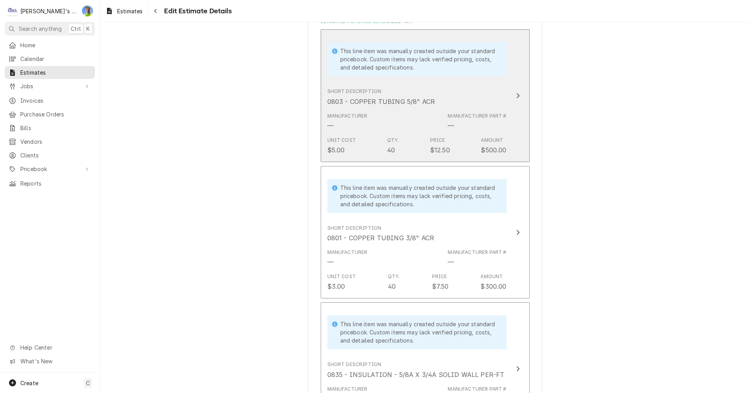
click at [510, 102] on button "This line item was manually created outside your standard pricebook. Custom ite…" at bounding box center [425, 95] width 209 height 133
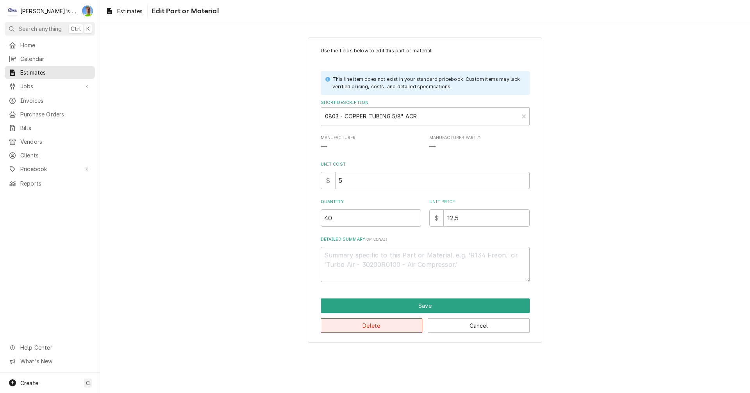
click at [385, 330] on button "Delete" at bounding box center [372, 326] width 102 height 14
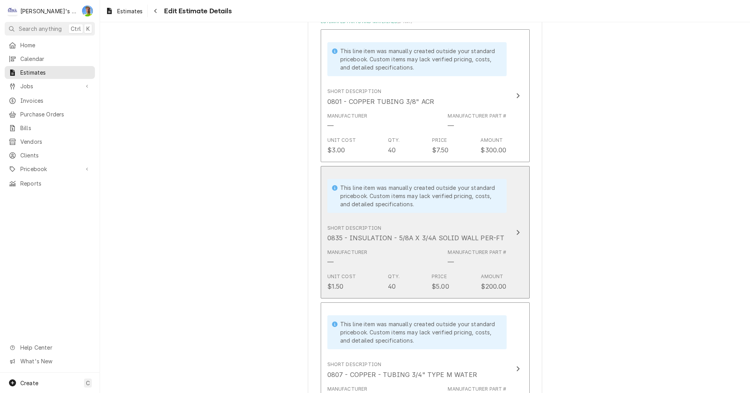
scroll to position [999, 0]
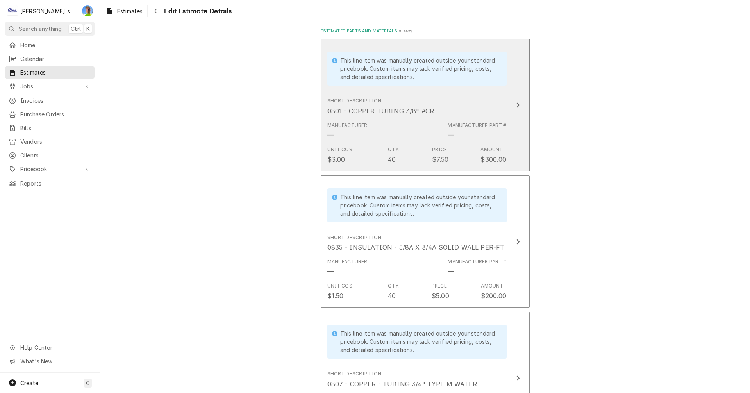
click at [442, 145] on div "Unit Cost $3.00 Qty. 40 Price $7.50 Amount $300.00" at bounding box center [417, 155] width 179 height 24
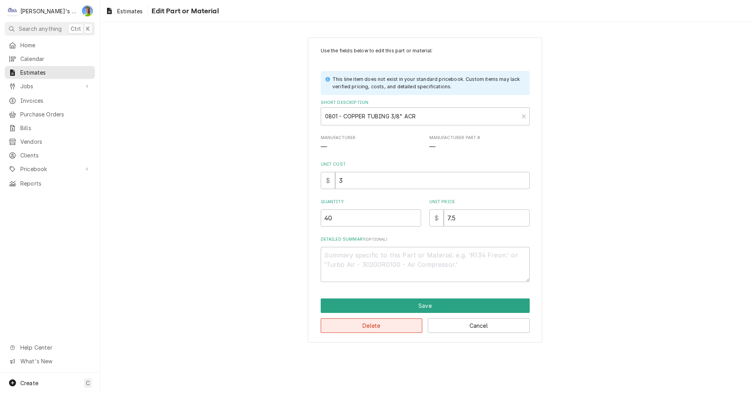
click at [387, 327] on button "Delete" at bounding box center [372, 326] width 102 height 14
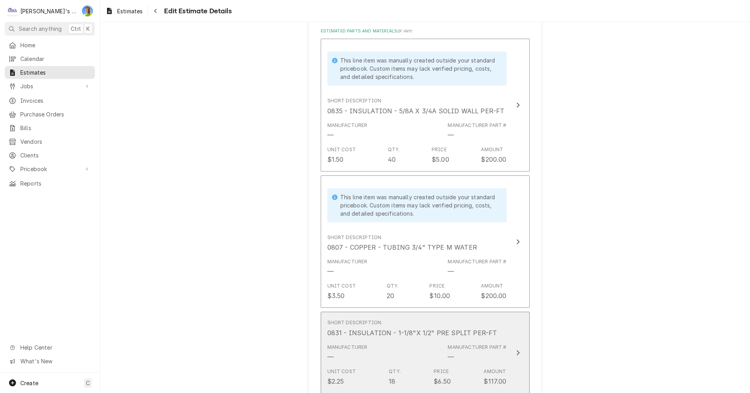
scroll to position [990, 0]
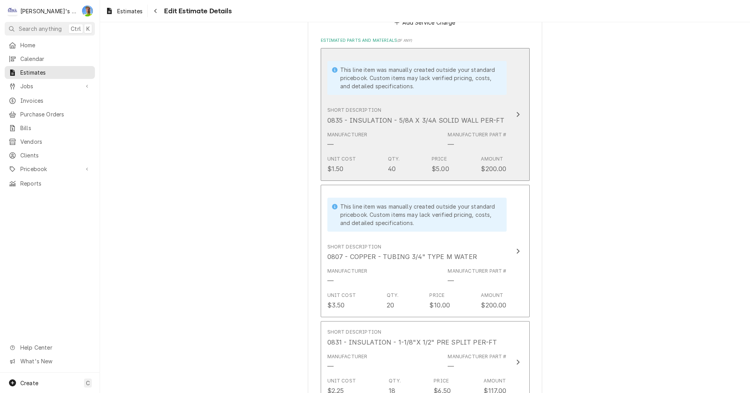
click at [425, 149] on div "Manufacturer — Manufacturer Part # —" at bounding box center [417, 140] width 179 height 24
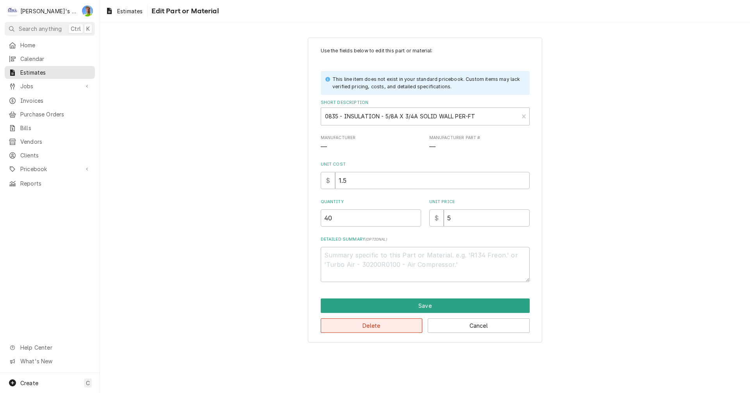
click at [392, 330] on button "Delete" at bounding box center [372, 326] width 102 height 14
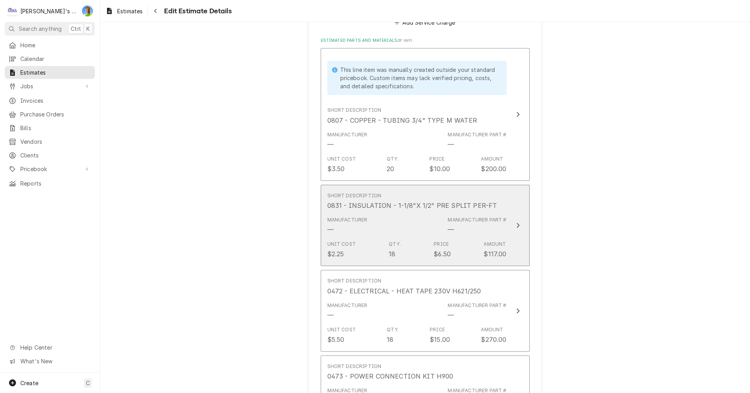
scroll to position [980, 0]
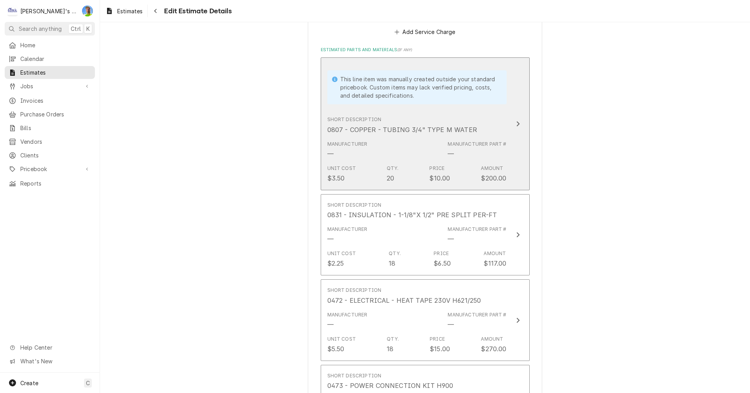
click at [417, 167] on div "Unit Cost $3.50 Qty. 20 Price $10.00 Amount $200.00" at bounding box center [417, 174] width 179 height 24
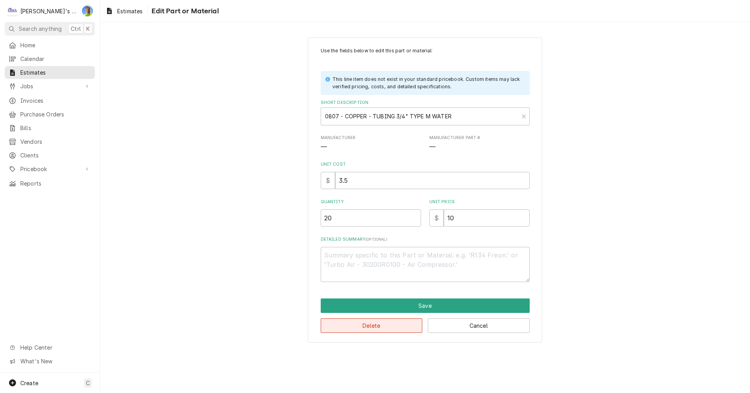
click at [399, 323] on button "Delete" at bounding box center [372, 326] width 102 height 14
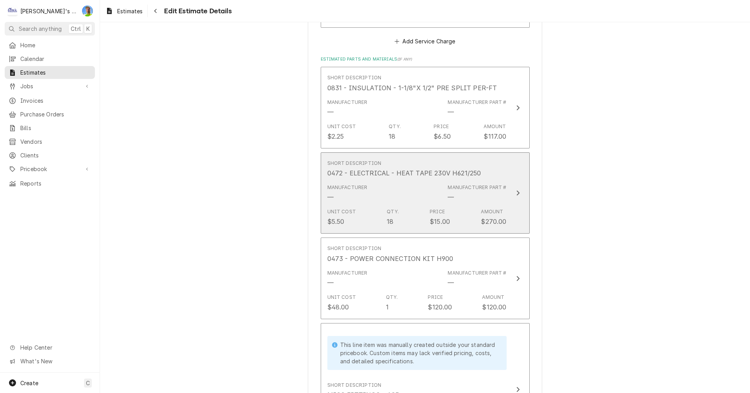
scroll to position [971, 0]
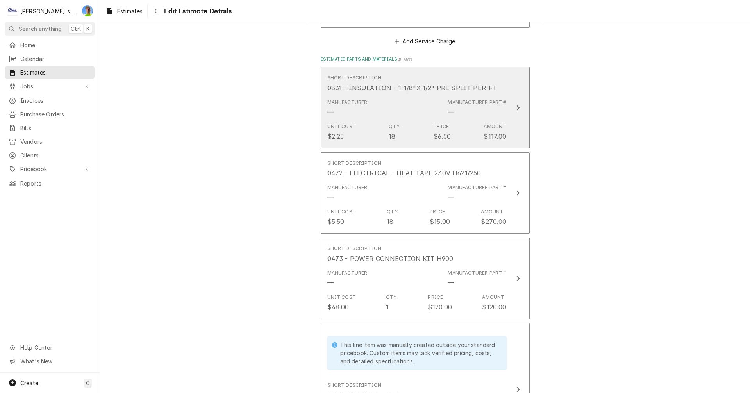
click at [406, 120] on div "Unit Cost $2.25 Qty. 18 Price $6.50 Amount $117.00" at bounding box center [417, 132] width 179 height 24
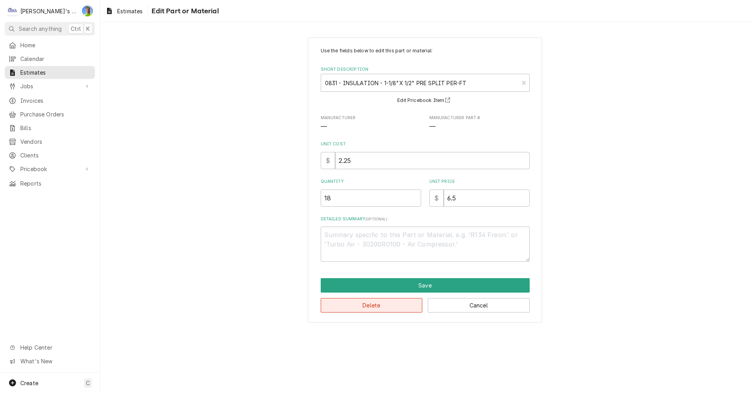
click at [387, 310] on button "Delete" at bounding box center [372, 305] width 102 height 14
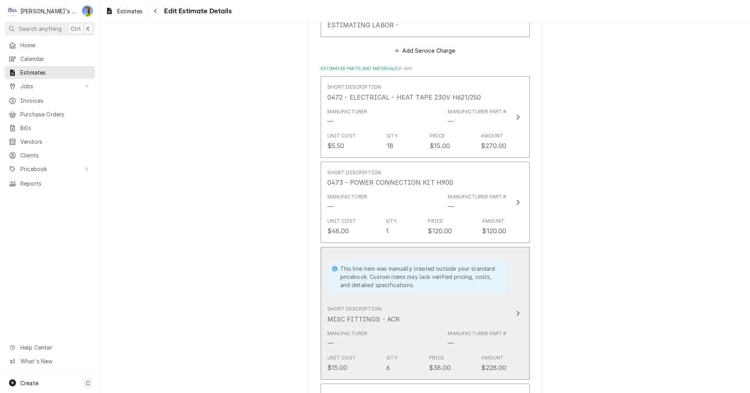
scroll to position [961, 0]
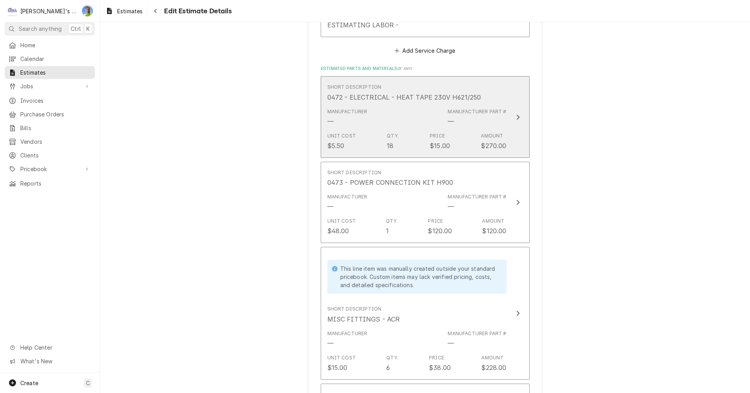
click at [397, 135] on div "Unit Cost $5.50 Qty. 18 Price $15.00 Amount $270.00" at bounding box center [417, 141] width 179 height 24
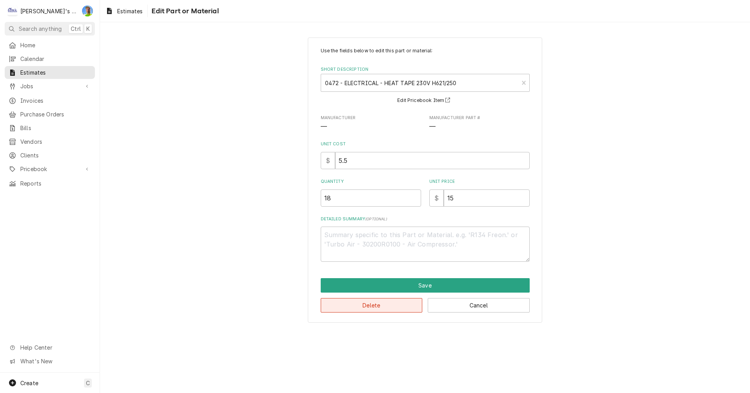
click at [393, 309] on button "Delete" at bounding box center [372, 305] width 102 height 14
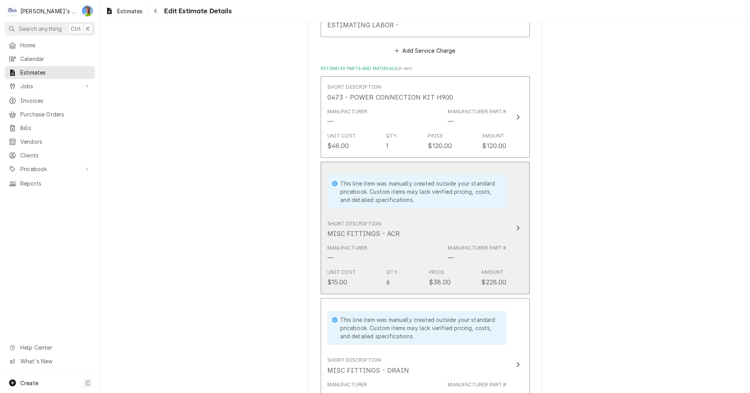
scroll to position [952, 0]
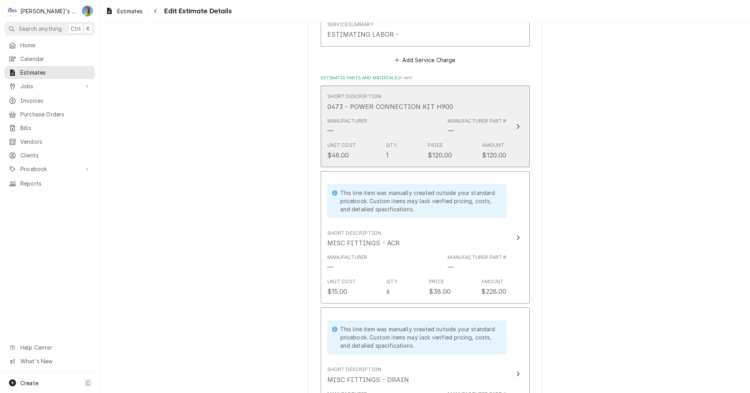
click at [398, 135] on div "Manufacturer — Manufacturer Part # —" at bounding box center [417, 127] width 179 height 24
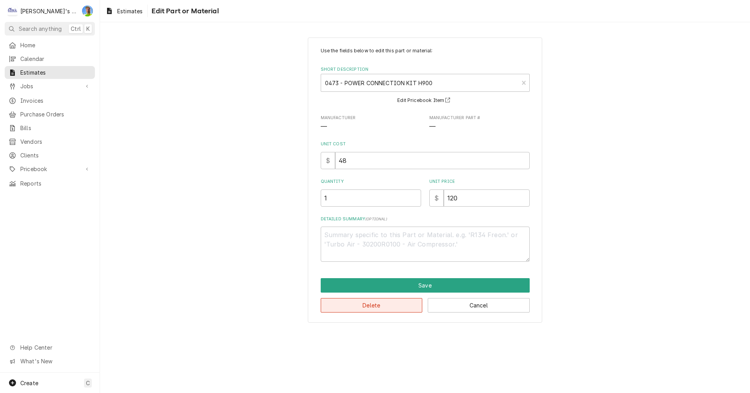
click at [388, 306] on button "Delete" at bounding box center [372, 305] width 102 height 14
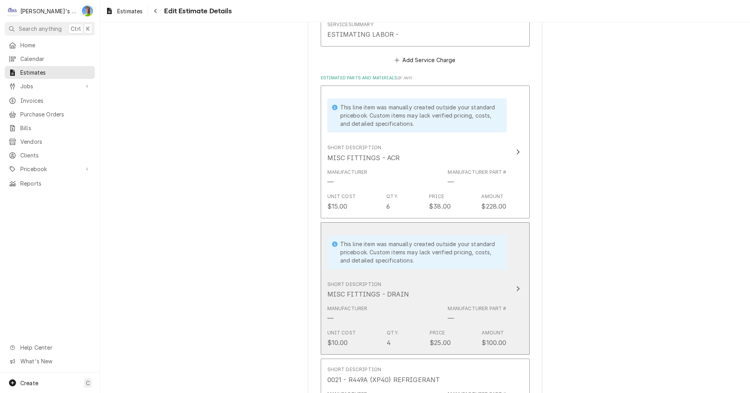
scroll to position [943, 0]
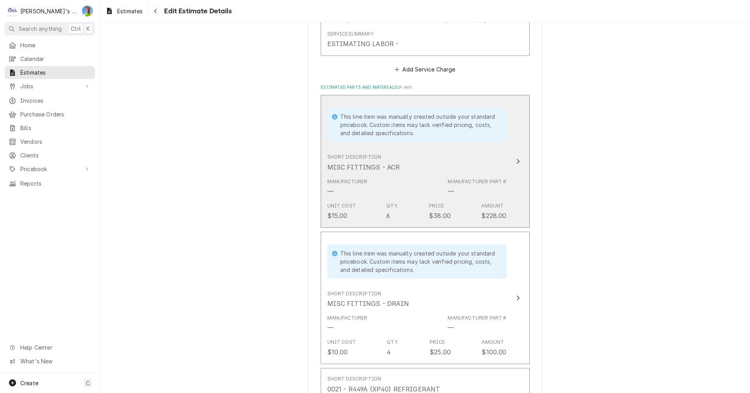
click at [410, 160] on div "Short Description MISC FITTINGS - ACR" at bounding box center [417, 162] width 179 height 24
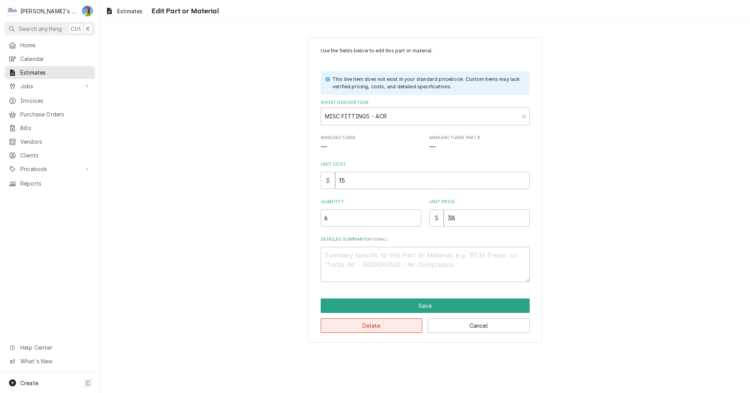
click at [396, 322] on button "Delete" at bounding box center [372, 326] width 102 height 14
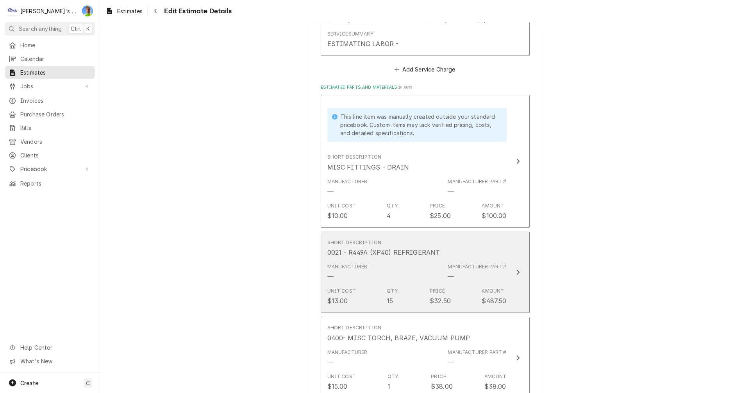
scroll to position [933, 0]
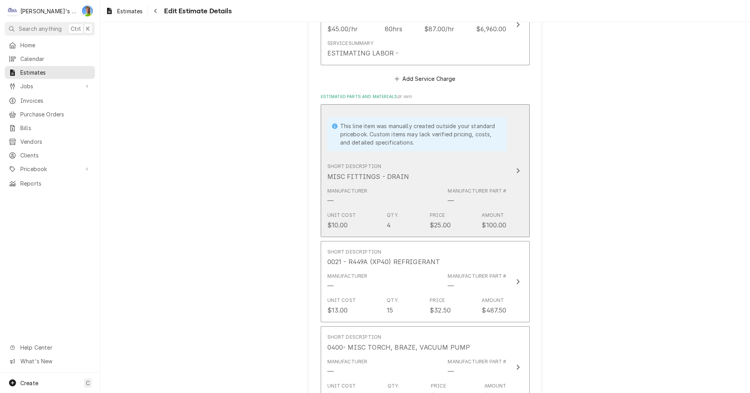
click at [425, 174] on div "Short Description MISC FITTINGS - DRAIN" at bounding box center [417, 172] width 179 height 24
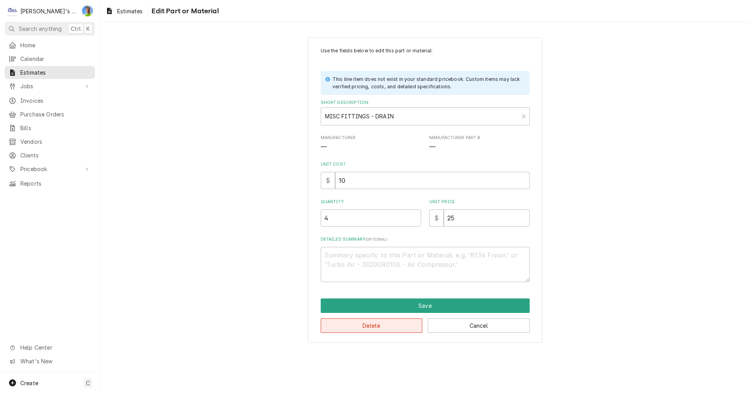
click at [390, 331] on button "Delete" at bounding box center [372, 326] width 102 height 14
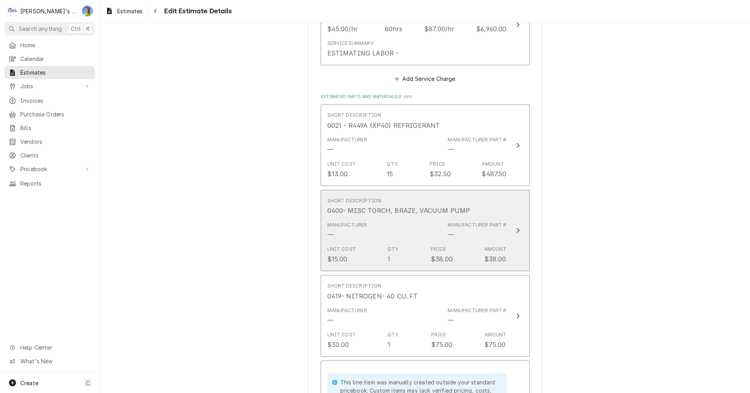
scroll to position [924, 0]
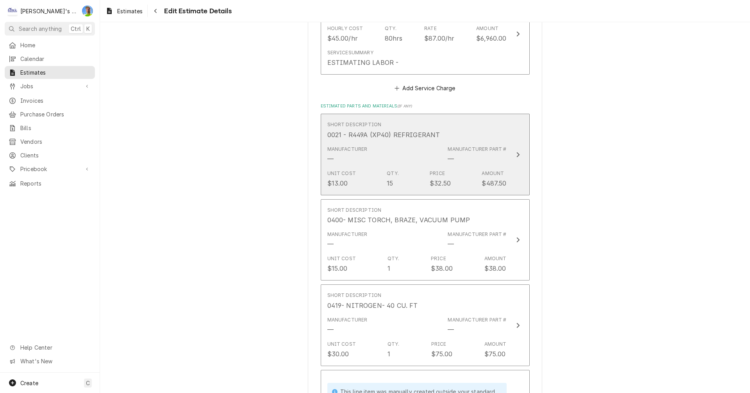
click at [403, 165] on div "Manufacturer — Manufacturer Part # —" at bounding box center [417, 155] width 179 height 24
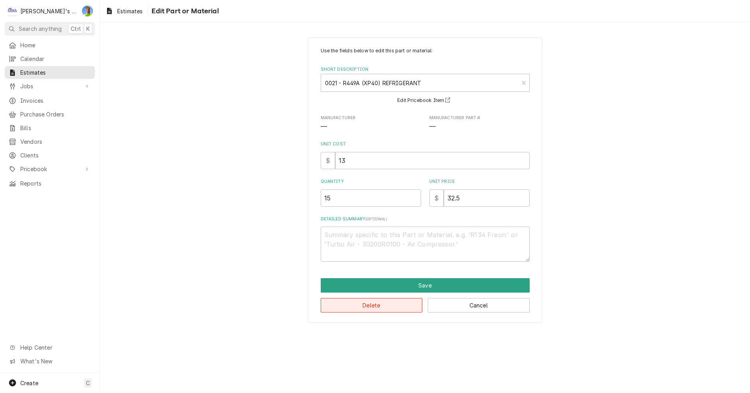
click at [399, 311] on button "Delete" at bounding box center [372, 305] width 102 height 14
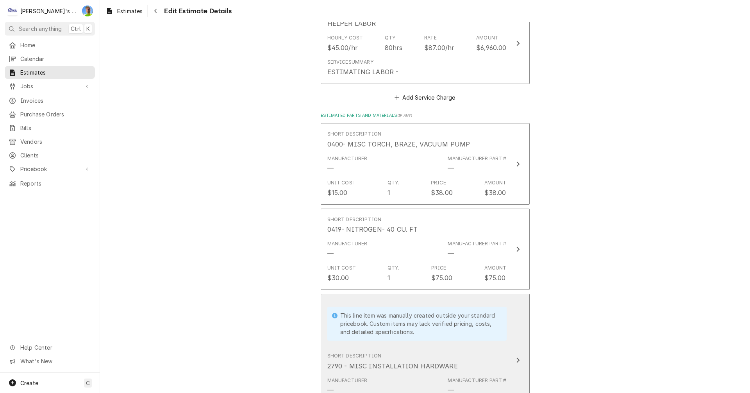
scroll to position [915, 0]
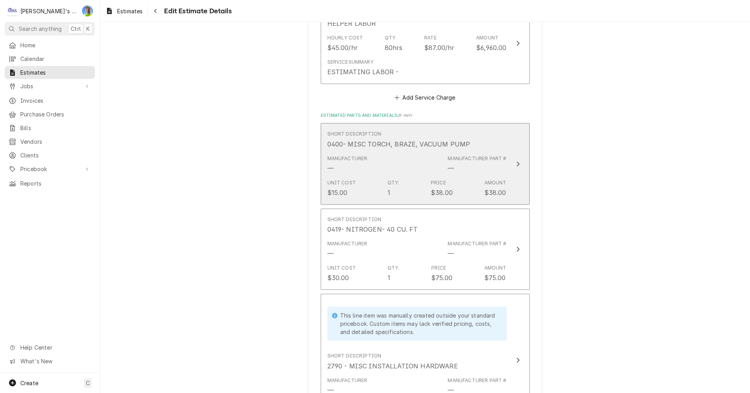
click at [407, 167] on div "Manufacturer — Manufacturer Part # —" at bounding box center [417, 164] width 179 height 24
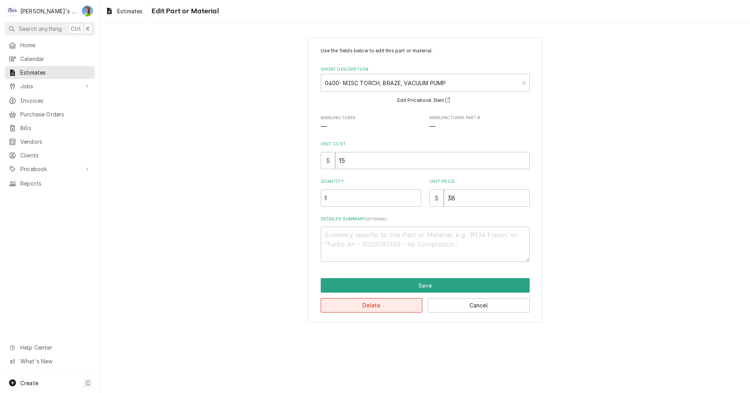
click at [389, 311] on button "Delete" at bounding box center [372, 305] width 102 height 14
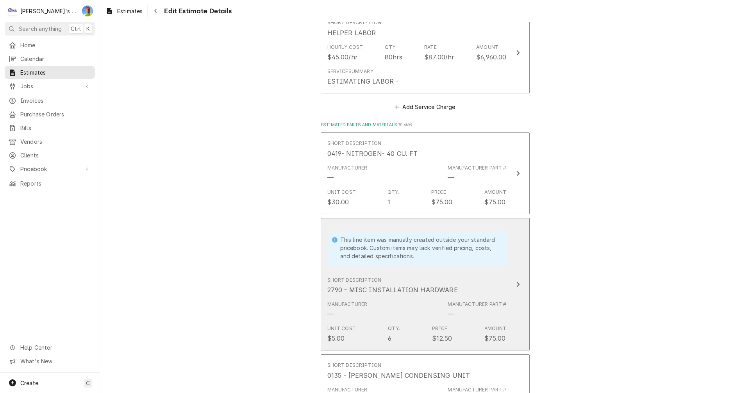
scroll to position [905, 0]
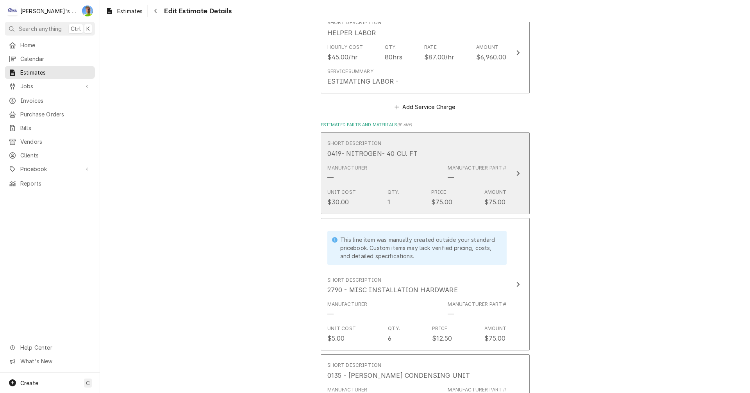
click at [401, 179] on div "Manufacturer — Manufacturer Part # —" at bounding box center [417, 173] width 179 height 24
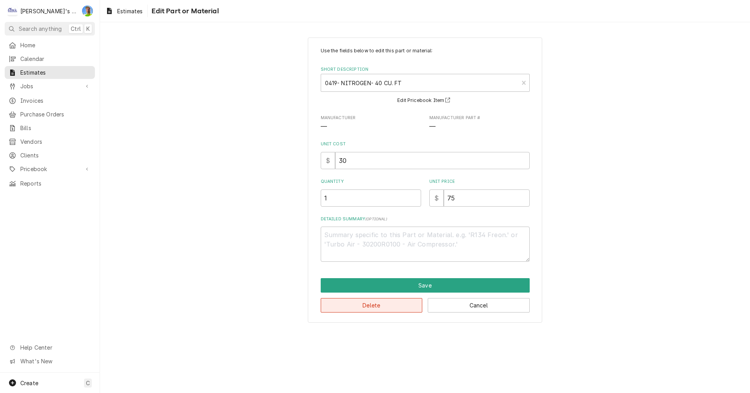
click at [394, 309] on button "Delete" at bounding box center [372, 305] width 102 height 14
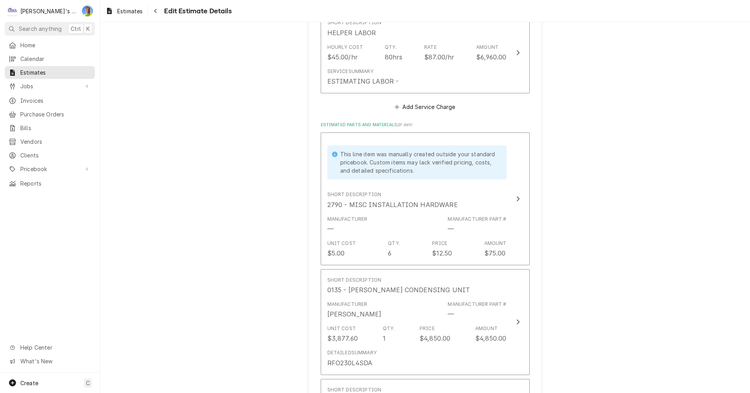
scroll to position [896, 0]
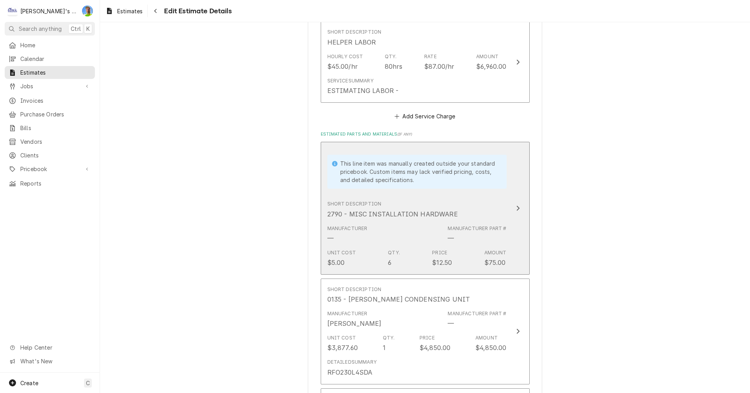
click at [428, 235] on div "Manufacturer — Manufacturer Part # —" at bounding box center [417, 234] width 179 height 24
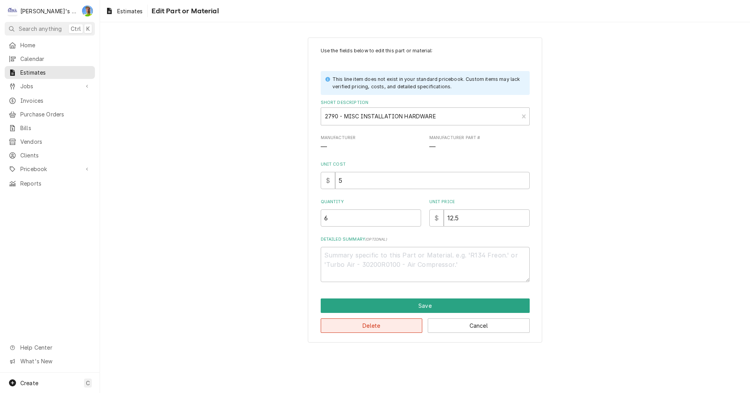
click at [396, 326] on button "Delete" at bounding box center [372, 326] width 102 height 14
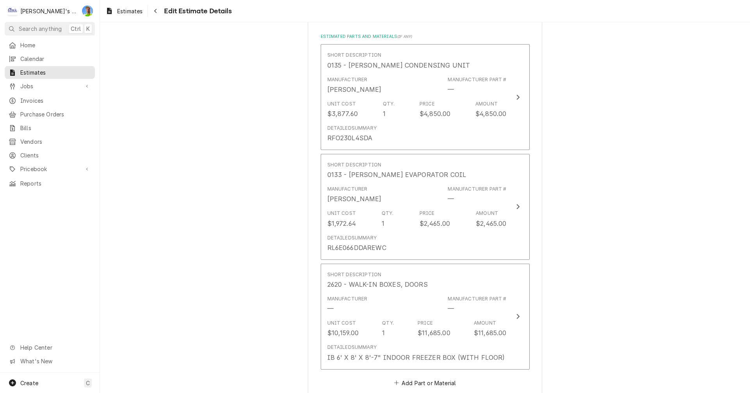
scroll to position [1004, 0]
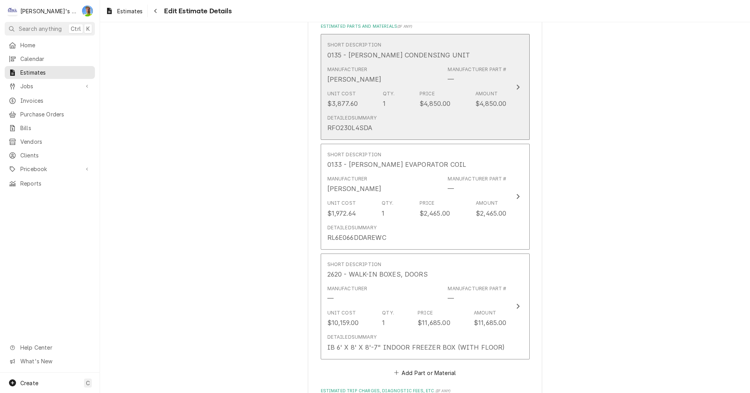
click at [387, 119] on div "Detailed Summary RFO230L4SDA" at bounding box center [417, 123] width 179 height 24
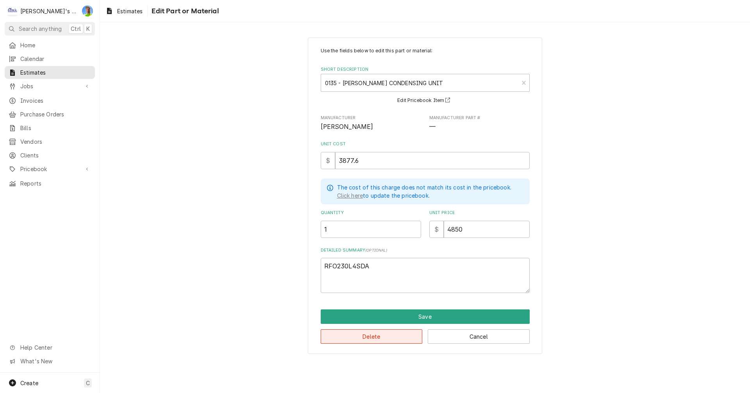
click at [373, 335] on button "Delete" at bounding box center [372, 336] width 102 height 14
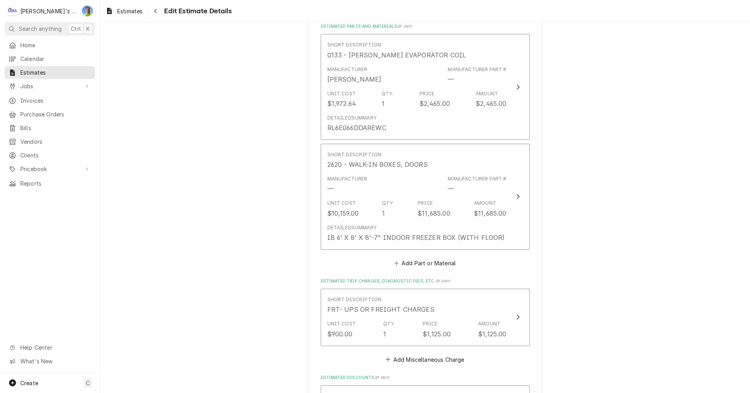
scroll to position [994, 0]
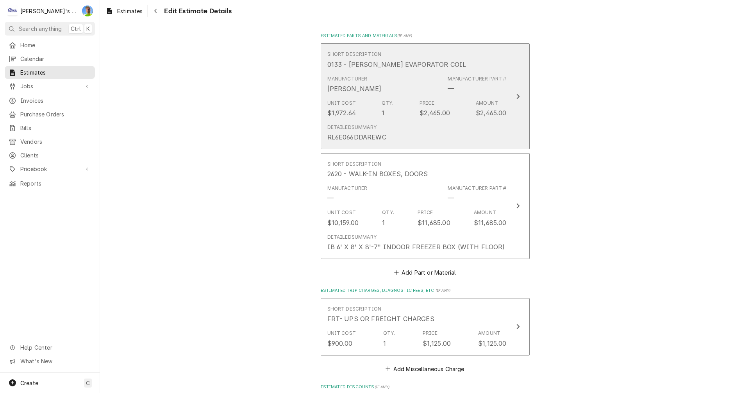
click at [397, 128] on div "Detailed Summary RL6E066DDAREWC" at bounding box center [417, 133] width 179 height 24
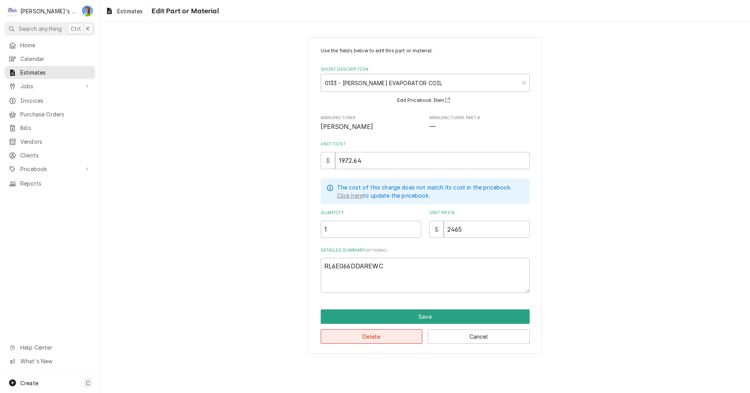
click at [379, 337] on button "Delete" at bounding box center [372, 336] width 102 height 14
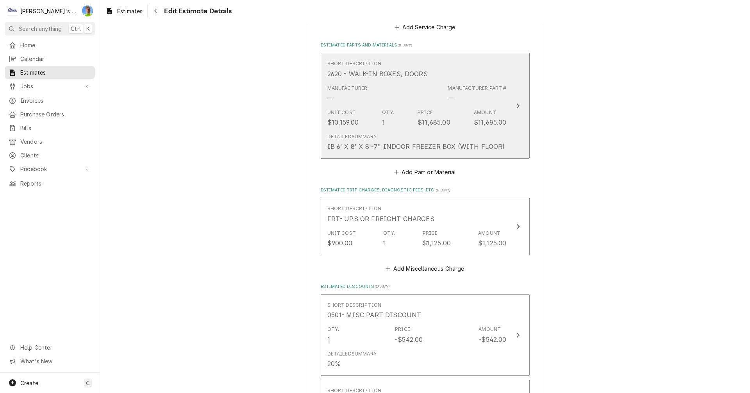
click at [508, 121] on button "Short Description 2620 - WALK-IN BOXES, DOORS Manufacturer — Manufacturer Part …" at bounding box center [425, 106] width 209 height 106
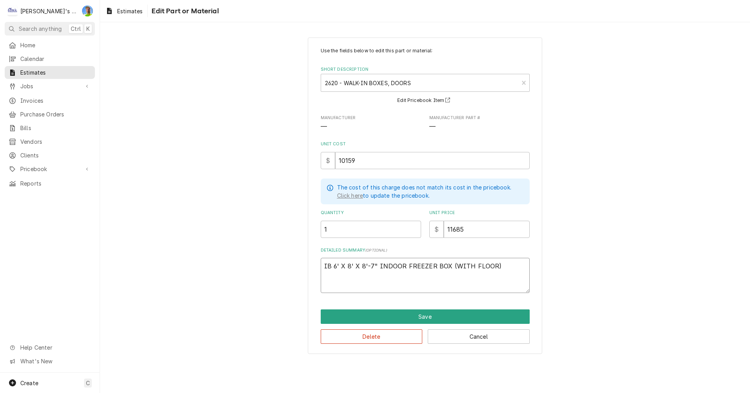
drag, startPoint x: 324, startPoint y: 267, endPoint x: 512, endPoint y: 263, distance: 188.0
click at [512, 263] on textarea "IB 6' X 8' X 8'-7" INDOOR FREEZER BOX (WITH FLOOR)" at bounding box center [425, 275] width 209 height 35
click at [377, 161] on input "10159" at bounding box center [432, 160] width 195 height 17
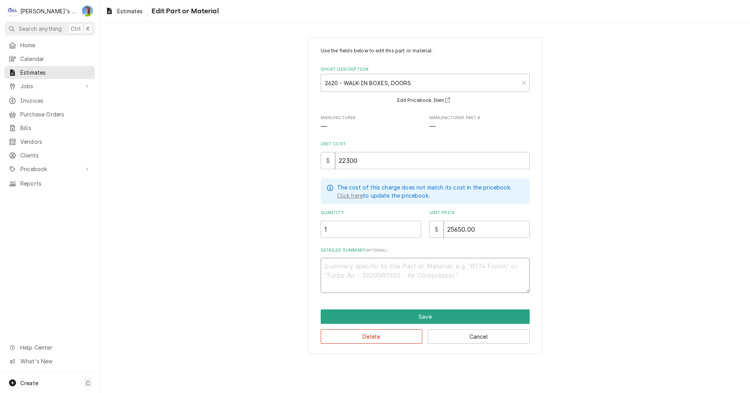
click at [347, 265] on textarea "Detailed Summary ( optional )" at bounding box center [425, 275] width 209 height 35
paste textarea "1 0 9' - 7 9/16" x 20' - 0" x 8' - 7 1/4" rectangular indoor $20,835 freezer/co…"
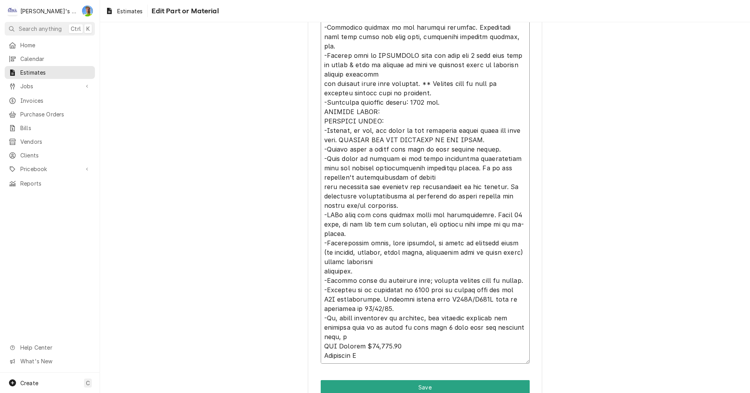
scroll to position [445, 0]
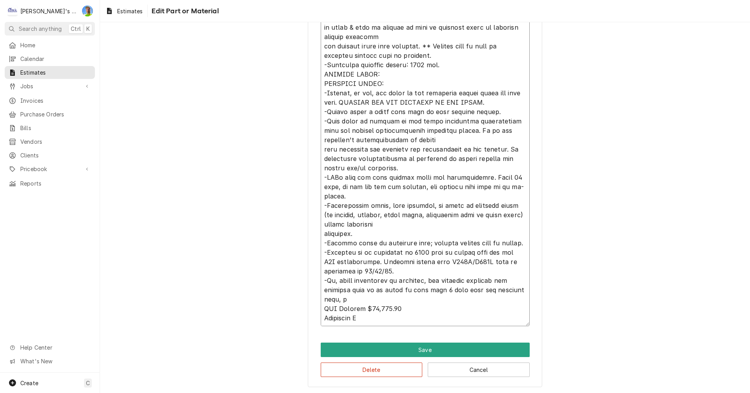
drag, startPoint x: 319, startPoint y: 170, endPoint x: 447, endPoint y: 330, distance: 205.2
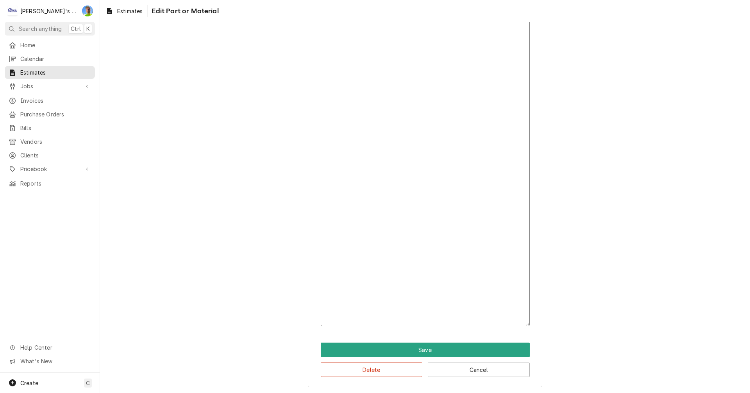
scroll to position [0, 0]
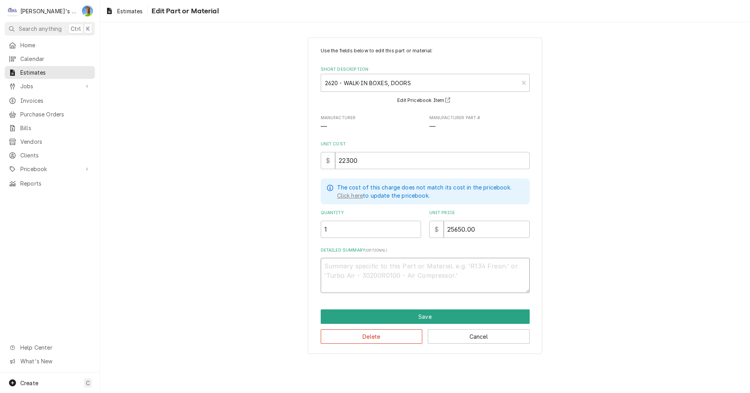
click at [354, 270] on textarea "Detailed Summary ( optional )" at bounding box center [425, 275] width 209 height 35
paste textarea "1 0 9' - 7 9/16" x 20' - 0" x 8' - 7 1/4" rectangular indoor $20,835 freezer/co…"
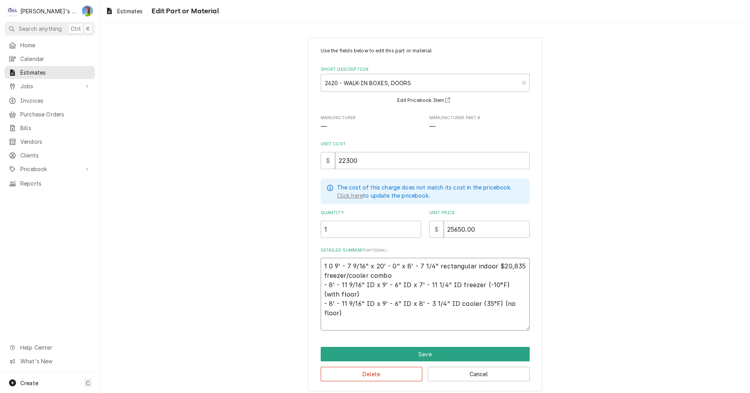
click at [329, 266] on textarea "1 0 9' - 7 9/16" x 20' - 0" x 8' - 7 1/4" rectangular indoor $20,835 freezer/co…" at bounding box center [425, 294] width 209 height 73
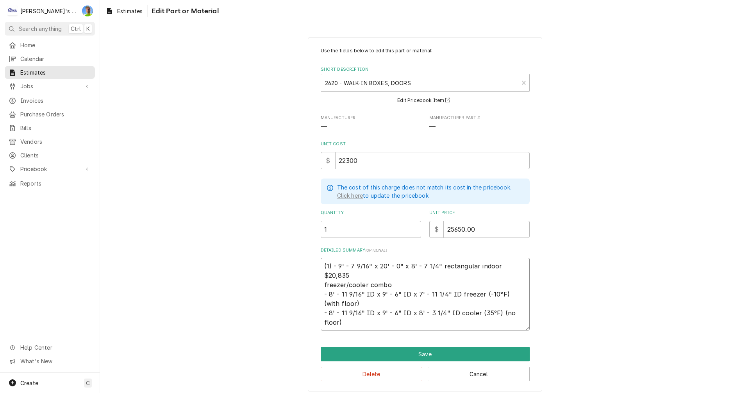
drag, startPoint x: 496, startPoint y: 264, endPoint x: 519, endPoint y: 264, distance: 23.1
click at [519, 264] on textarea "(1) - 9' - 7 9/16" x 20' - 0" x 8' - 7 1/4" rectangular indoor $20,835 freezer/…" at bounding box center [425, 294] width 209 height 73
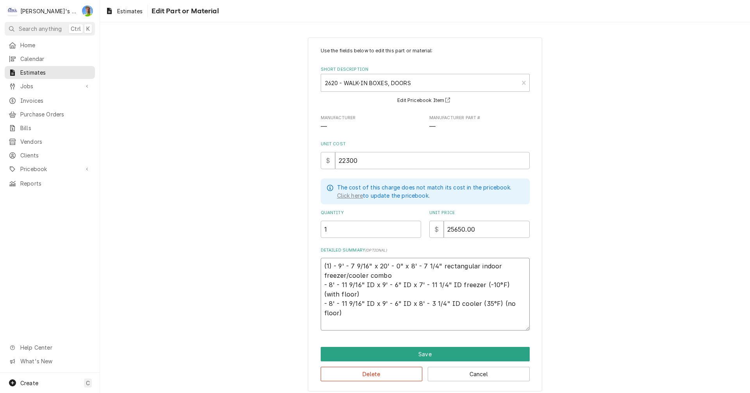
drag, startPoint x: 437, startPoint y: 267, endPoint x: 450, endPoint y: 278, distance: 17.2
click at [450, 278] on textarea "(1) - 9' - 7 9/16" x 20' - 0" x 8' - 7 1/4" rectangular indoor freezer/cooler c…" at bounding box center [425, 294] width 209 height 73
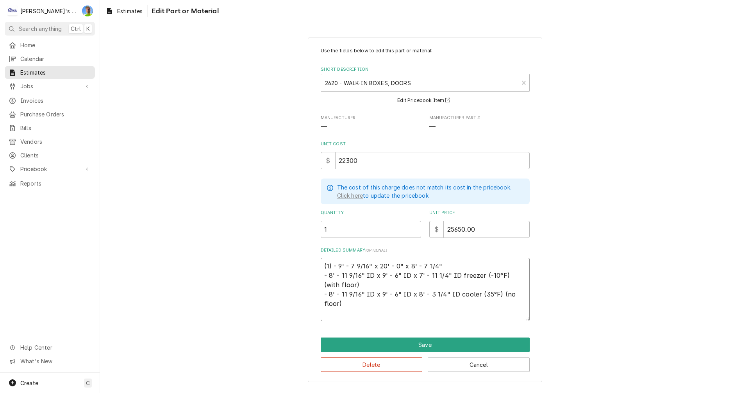
click at [337, 266] on textarea "(1) - 9' - 7 9/16" x 20' - 0" x 8' - 7 1/4" - 8' - 11 9/16" ID x 9' - 6" ID x 7…" at bounding box center [425, 289] width 209 height 63
paste textarea "rectangular indoor freezer/cooler combo"
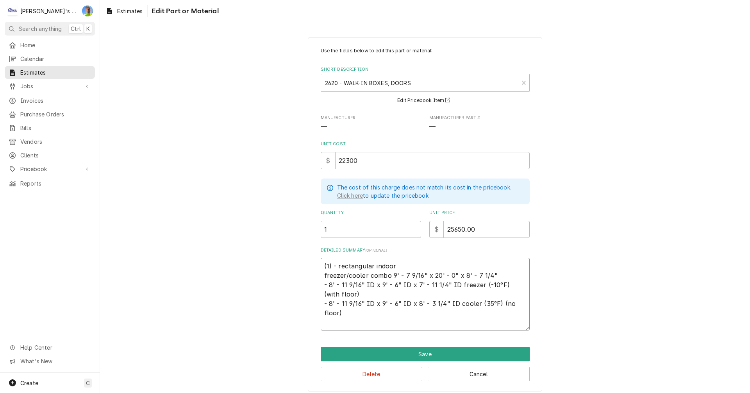
drag, startPoint x: 321, startPoint y: 274, endPoint x: 329, endPoint y: 273, distance: 8.4
click at [322, 274] on textarea "(1) - rectangular indoor freezer/cooler combo 9' - 7 9/16" x 20' - 0" x 8' - 7 …" at bounding box center [425, 294] width 209 height 73
click at [326, 325] on textarea "(1) - rectangular indoor freezer/cooler combo box overall size 9' - 7 9/16" x 2…" at bounding box center [425, 294] width 209 height 73
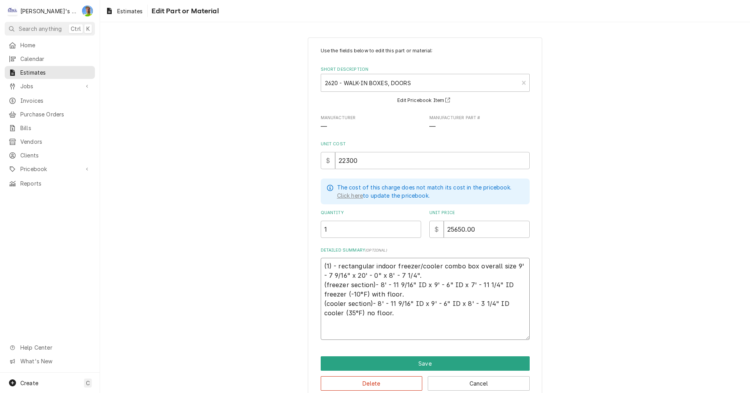
paste textarea "Walls Exterior finish: STUCCO GALVALUME — Interior finish: STUCCO GALVALUME Con…"
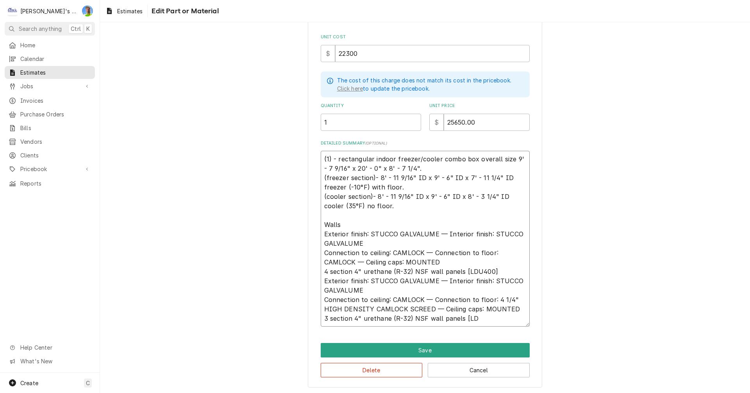
scroll to position [107, 0]
click at [492, 271] on textarea "(1) - rectangular indoor freezer/cooler combo box overall size 9' - 7 9/16" x 2…" at bounding box center [425, 238] width 209 height 176
click at [321, 254] on textarea "(1) - rectangular indoor freezer/cooler combo box overall size 9' - 7 9/16" x 2…" at bounding box center [425, 238] width 209 height 176
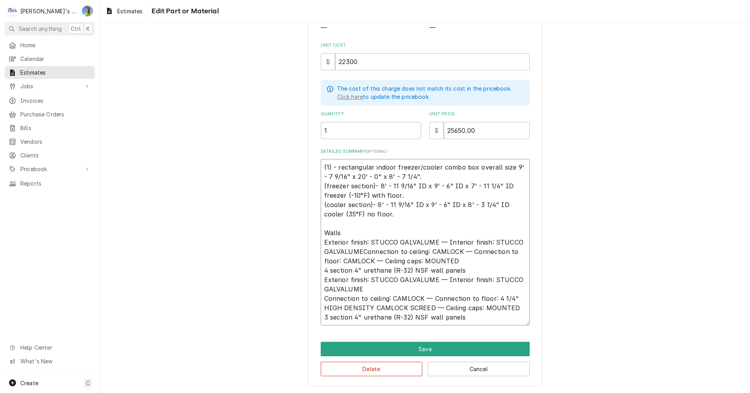
scroll to position [98, 0]
click at [322, 271] on textarea "(1) - rectangular indoor freezer/cooler combo box overall size 9' - 7 9/16" x 2…" at bounding box center [425, 243] width 209 height 166
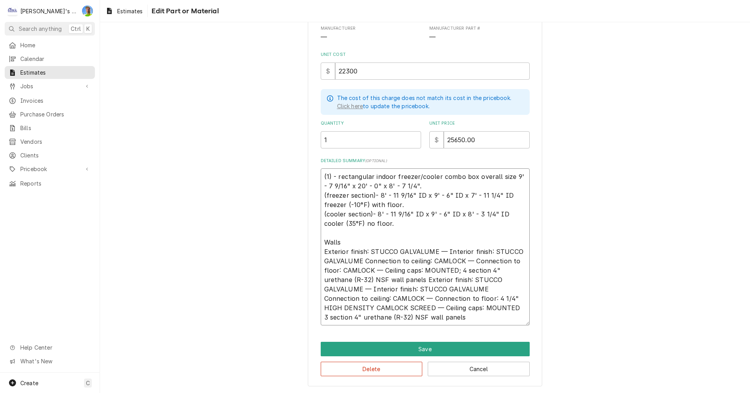
scroll to position [89, 0]
click at [322, 298] on textarea "(1) - rectangular indoor freezer/cooler combo box overall size 9' - 7 9/16" x 2…" at bounding box center [425, 247] width 209 height 157
drag, startPoint x: 458, startPoint y: 272, endPoint x: 421, endPoint y: 279, distance: 37.3
click at [421, 279] on textarea "(1) - rectangular indoor freezer/cooler combo box overall size 9' - 7 9/16" x 2…" at bounding box center [425, 247] width 209 height 157
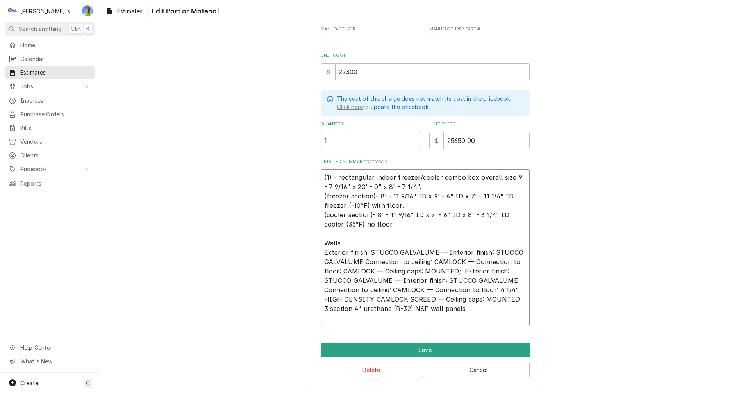
scroll to position [79, 0]
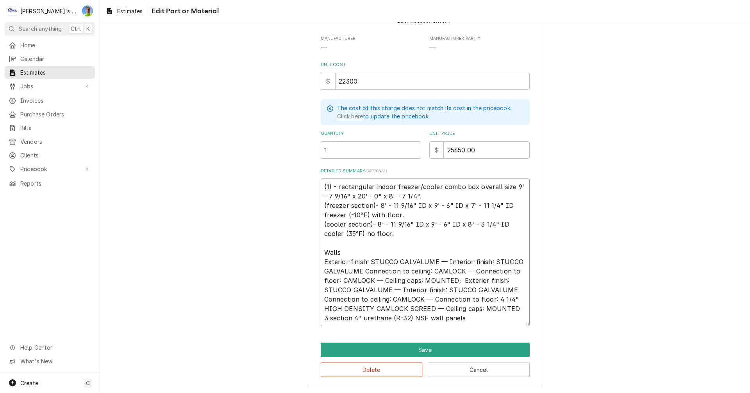
click at [321, 262] on textarea "(1) - rectangular indoor freezer/cooler combo box overall size 9' - 7 9/16" x 2…" at bounding box center [425, 253] width 209 height 148
paste textarea "4 section 4" urethane (R-32) NSF wall panels;"
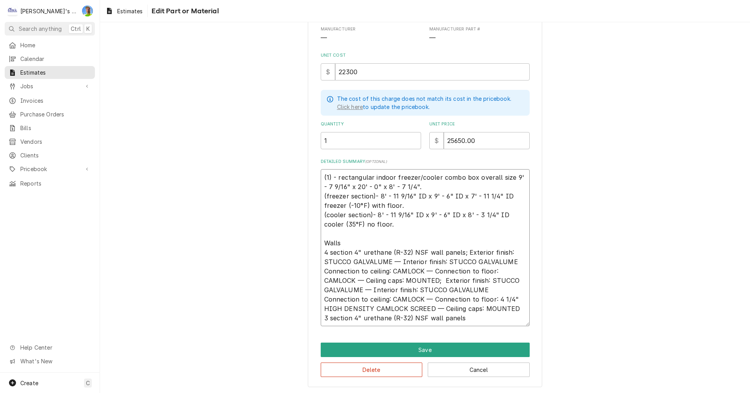
click at [346, 243] on textarea "(1) - rectangular indoor freezer/cooler combo box overall size 9' - 7 9/16" x 2…" at bounding box center [425, 247] width 209 height 157
drag, startPoint x: 321, startPoint y: 318, endPoint x: 461, endPoint y: 317, distance: 139.9
click at [461, 317] on textarea "(1) - rectangular indoor freezer/cooler combo box overall size 9' - 7 9/16" x 2…" at bounding box center [425, 247] width 209 height 157
click at [442, 281] on textarea "(1) - rectangular indoor freezer/cooler combo box overall size 9' - 7 9/16" x 2…" at bounding box center [425, 247] width 209 height 157
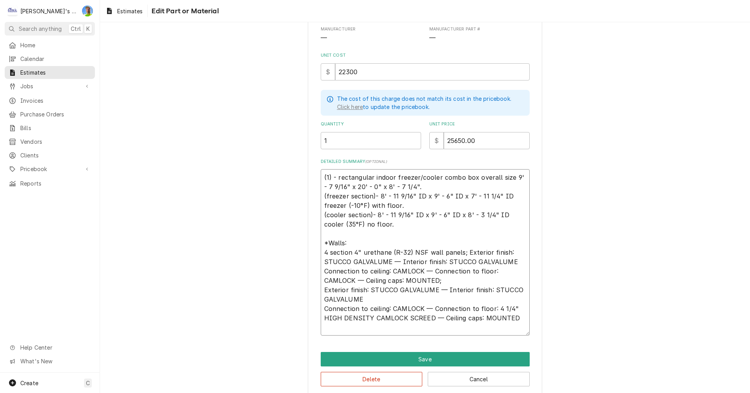
scroll to position [98, 0]
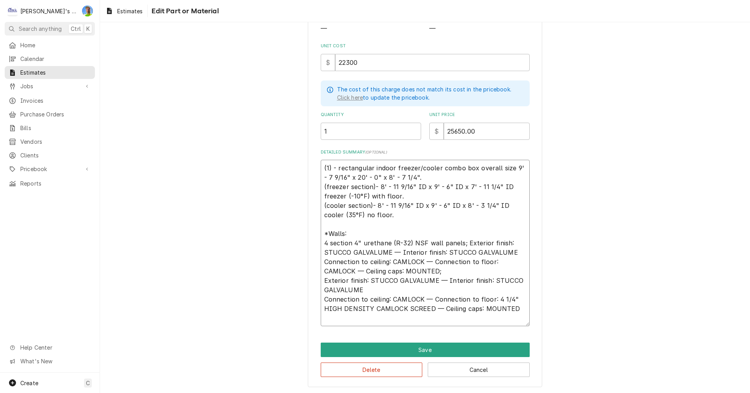
paste textarea "3 section 4" urethane (R-32) NSF wall panels"
click at [439, 272] on textarea "(1) - rectangular indoor freezer/cooler combo box overall size 9' - 7 9/16" x 2…" at bounding box center [425, 243] width 209 height 166
click at [514, 309] on textarea "(1) - rectangular indoor freezer/cooler combo box overall size 9' - 7 9/16" x 2…" at bounding box center [425, 243] width 209 height 166
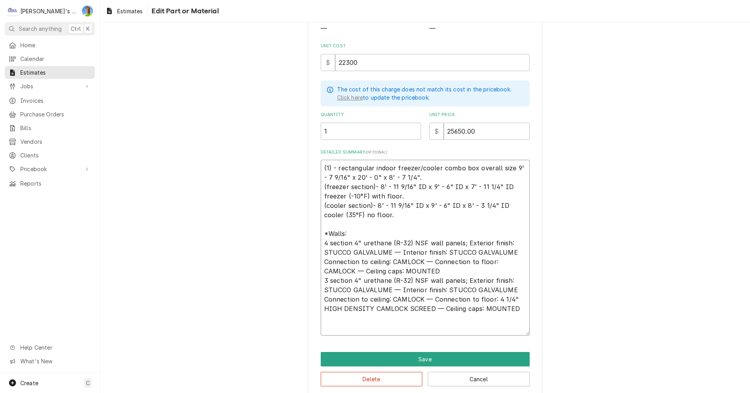
scroll to position [107, 0]
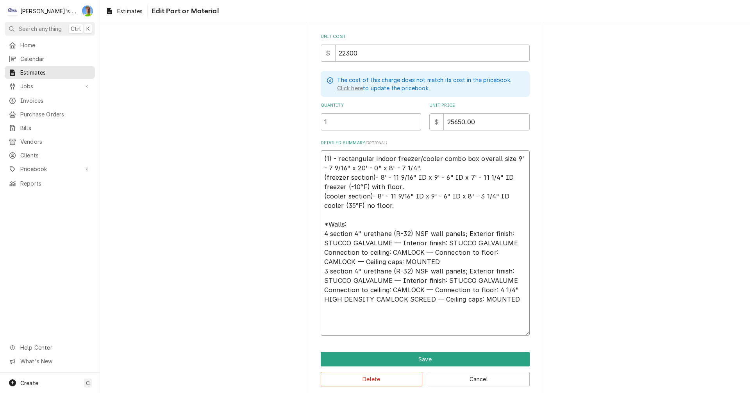
click at [322, 317] on textarea "(1) - rectangular indoor freezer/cooler combo box overall size 9' - 7 9/16" x 2…" at bounding box center [425, 242] width 209 height 185
paste textarea "Ceilings Exterior finish: METAL — Interior finish: STUCCO GALVALUME 2 section 4…"
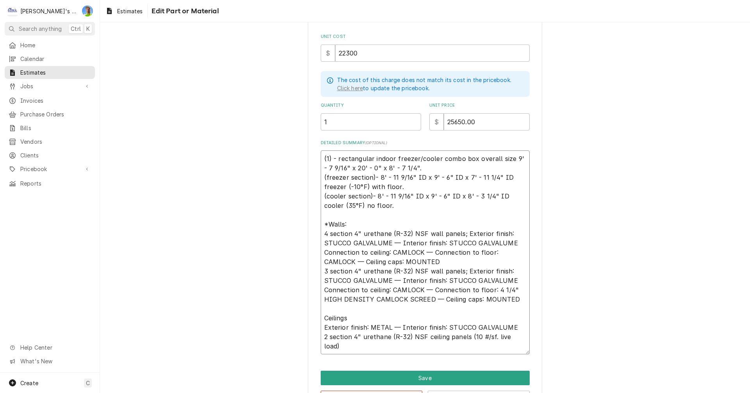
drag, startPoint x: 320, startPoint y: 335, endPoint x: 338, endPoint y: 343, distance: 18.7
click at [338, 343] on textarea "(1) - rectangular indoor freezer/cooler combo box overall size 9' - 7 9/16" x 2…" at bounding box center [425, 252] width 209 height 204
click at [322, 327] on textarea "(1) - rectangular indoor freezer/cooler combo box overall size 9' - 7 9/16" x 2…" at bounding box center [425, 252] width 209 height 204
paste textarea "2 section 4" urethane (R-32) NSF ceiling panels (10 #/sf. live load)"
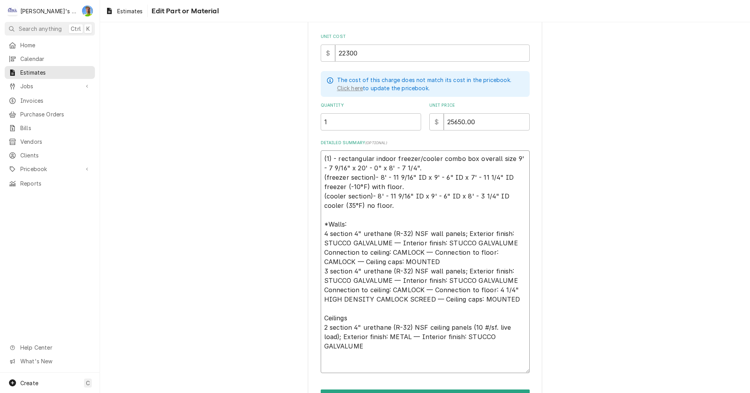
click at [321, 316] on textarea "(1) - rectangular indoor freezer/cooler combo box overall size 9' - 7 9/16" x 2…" at bounding box center [425, 261] width 209 height 223
click at [372, 347] on textarea "(1) - rectangular indoor freezer/cooler combo box overall size 9' - 7 9/16" x 2…" at bounding box center [425, 261] width 209 height 223
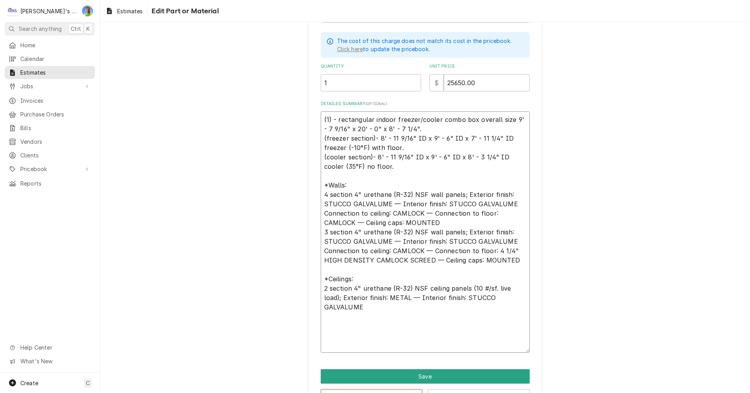
click at [322, 333] on textarea "(1) - rectangular indoor freezer/cooler combo box overall size 9' - 7 9/16" x 2…" at bounding box center [425, 232] width 209 height 242
paste textarea "Floors Int. Finish: .080 SMOOTH ALUMINUM over 1/2" PLYWOOD — Ext. Finish: METAL…"
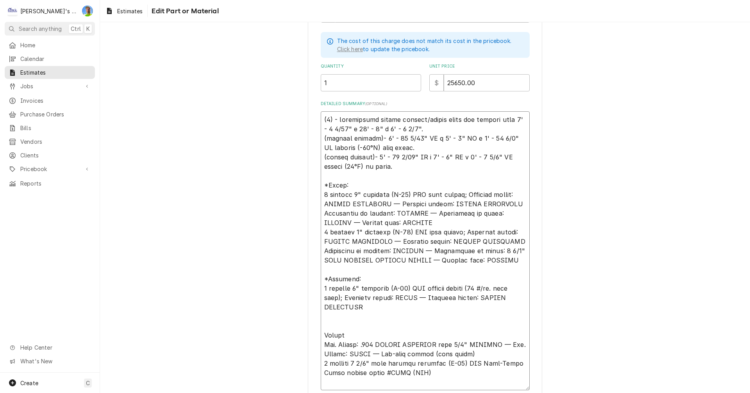
click at [343, 333] on textarea "Detailed Summary ( optional )" at bounding box center [425, 250] width 209 height 279
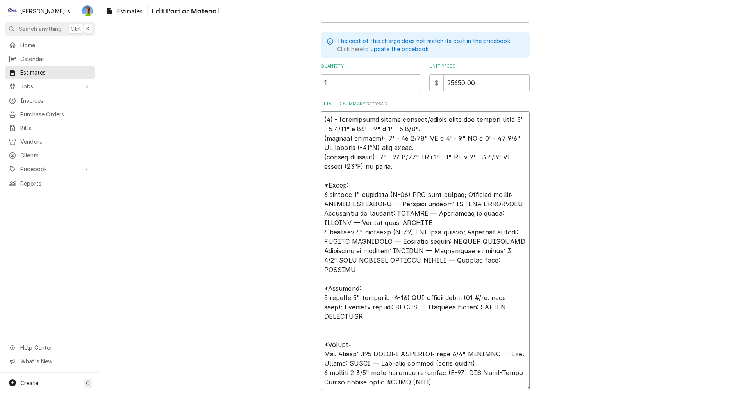
drag, startPoint x: 319, startPoint y: 364, endPoint x: 423, endPoint y: 374, distance: 104.4
click at [423, 374] on textarea "Detailed Summary ( optional )" at bounding box center [425, 250] width 209 height 279
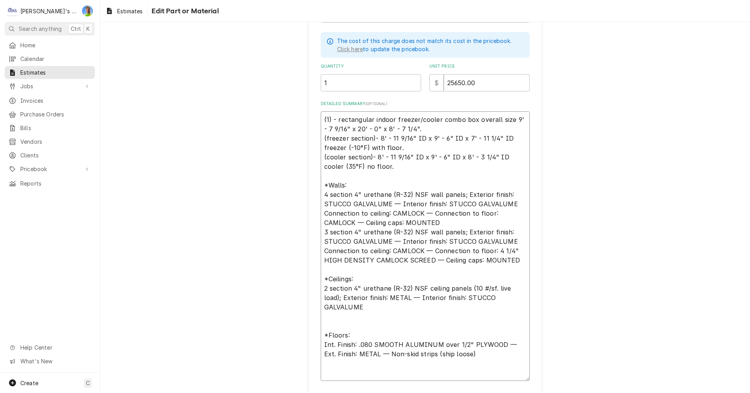
click at [321, 341] on textarea "(1) - rectangular indoor freezer/cooler combo box overall size 9' - 7 9/16" x 2…" at bounding box center [425, 246] width 209 height 270
paste textarea "1 section 3 1/2" high density urethane (R-28) NSF Hand-Truck Floor panels model…"
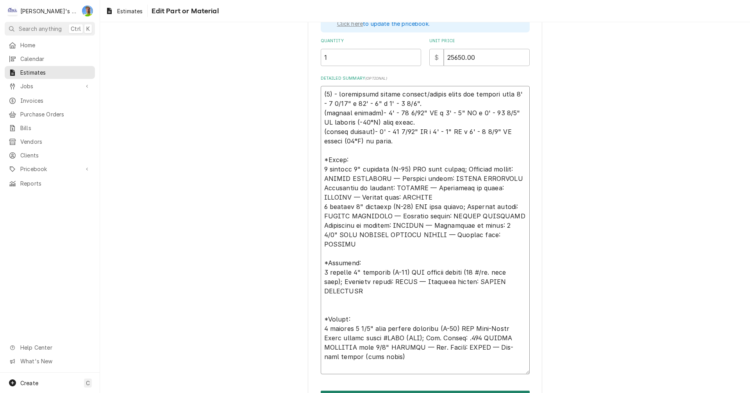
scroll to position [186, 0]
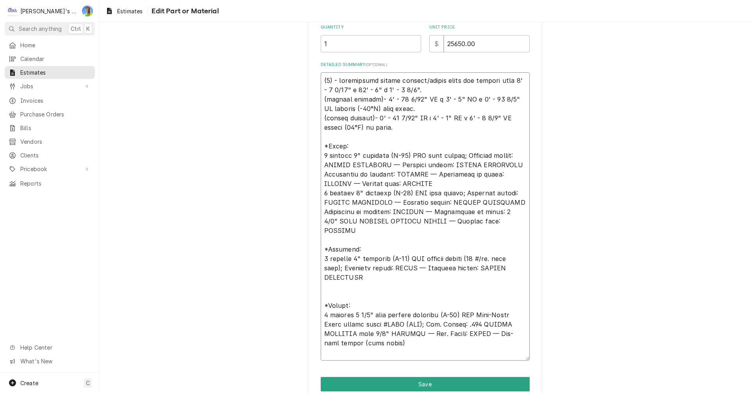
click at [392, 335] on textarea "Detailed Summary ( optional )" at bounding box center [425, 216] width 209 height 288
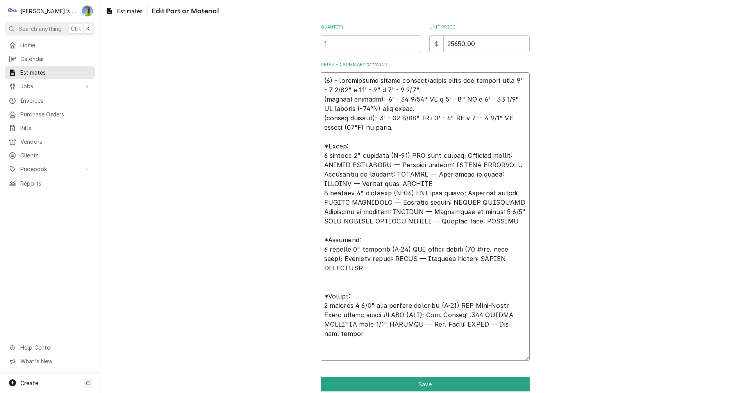
click at [328, 354] on textarea "Detailed Summary ( optional )" at bounding box center [425, 216] width 209 height 288
paste textarea "Doors FRAME: 4" high density urethane (R-32) door section, 3-sided, 4-sided hea…"
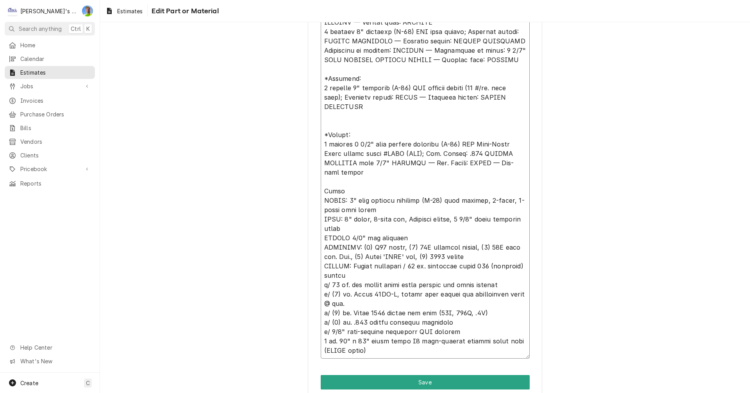
scroll to position [380, 0]
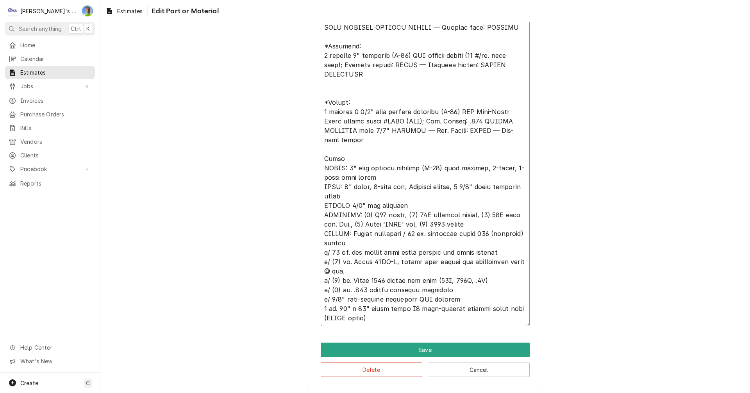
drag, startPoint x: 319, startPoint y: 308, endPoint x: 365, endPoint y: 317, distance: 47.6
click at [365, 317] on textarea "Detailed Summary ( optional )" at bounding box center [425, 102] width 209 height 448
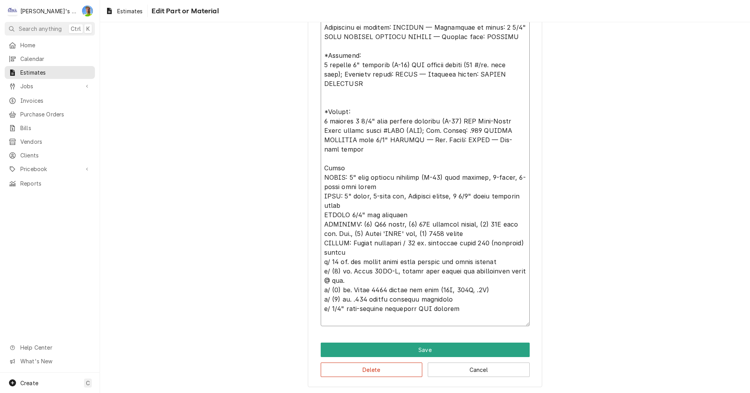
click at [322, 174] on textarea "Detailed Summary ( optional )" at bounding box center [425, 107] width 209 height 439
drag, startPoint x: 322, startPoint y: 174, endPoint x: 319, endPoint y: 177, distance: 4.4
paste textarea "1 ea. 36" x 78" flush model G3 self-closing freezer swing door (RIGHT hinge)"
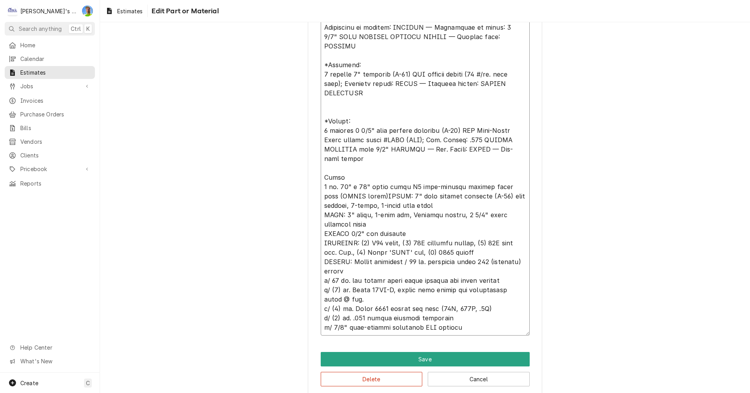
click at [322, 167] on textarea "Detailed Summary ( optional )" at bounding box center [425, 112] width 209 height 448
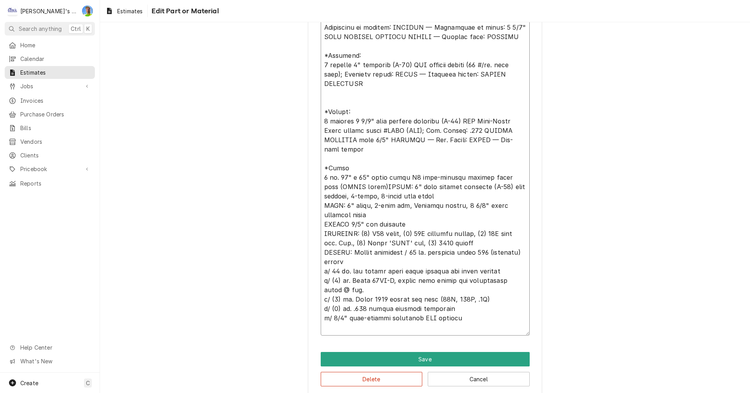
click at [348, 168] on textarea "Detailed Summary ( optional )" at bounding box center [425, 112] width 209 height 448
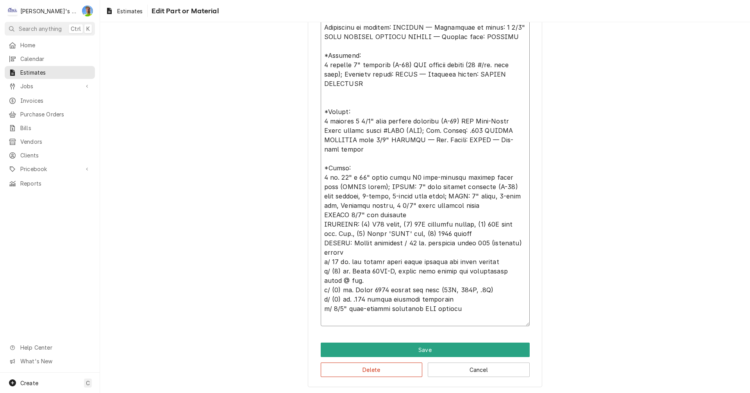
click at [322, 214] on textarea "Detailed Summary ( optional )" at bounding box center [425, 107] width 209 height 439
click at [321, 223] on textarea "Detailed Summary ( optional )" at bounding box center [425, 107] width 209 height 439
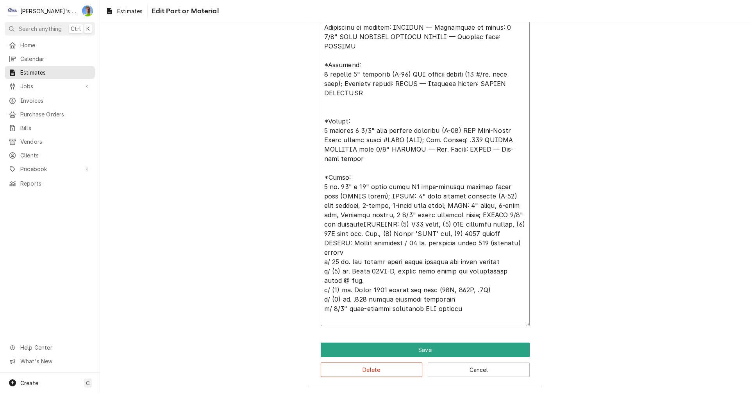
scroll to position [361, 0]
click at [321, 240] on textarea "Detailed Summary ( optional )" at bounding box center [425, 111] width 209 height 429
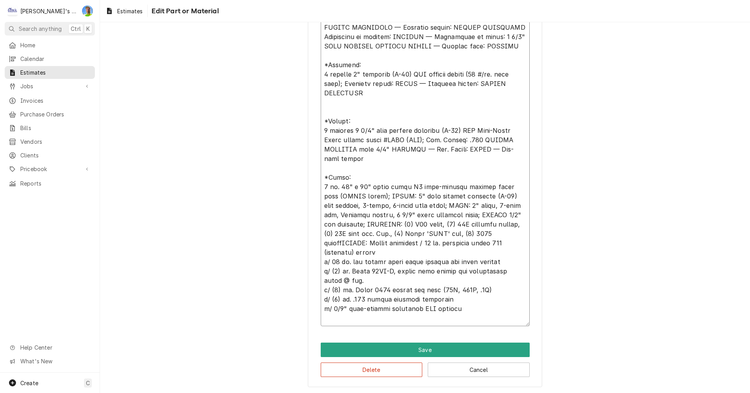
scroll to position [351, 0]
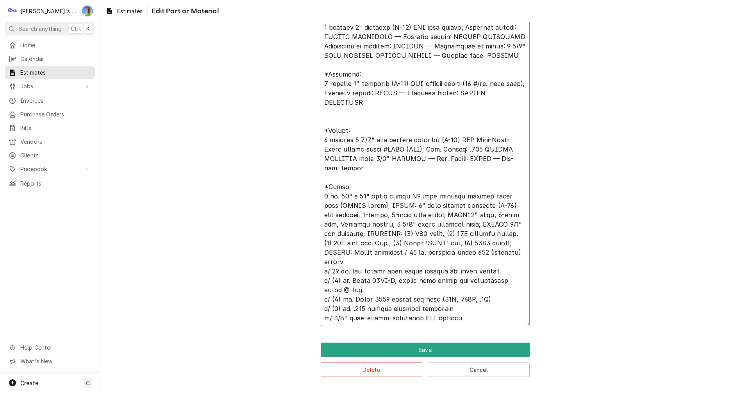
click at [321, 289] on textarea "Detailed Summary ( optional )" at bounding box center [425, 117] width 209 height 420
click at [322, 301] on textarea "Detailed Summary ( optional )" at bounding box center [425, 117] width 209 height 420
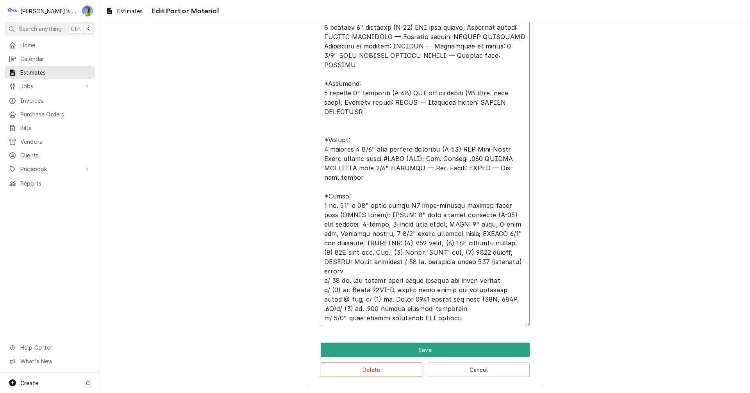
scroll to position [342, 0]
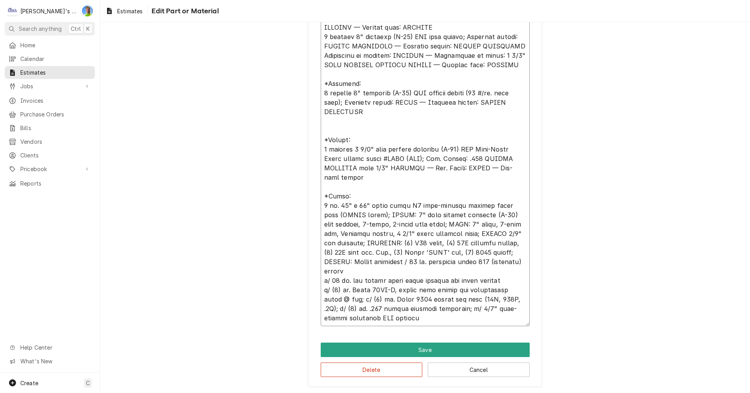
click at [444, 312] on textarea "Detailed Summary ( optional )" at bounding box center [425, 121] width 209 height 410
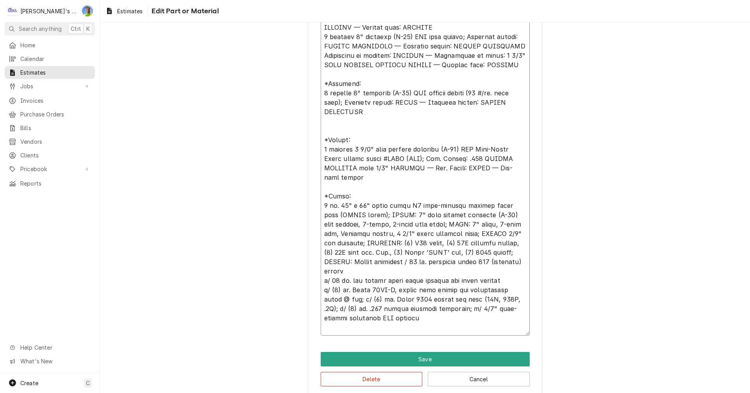
click at [322, 280] on textarea "Detailed Summary ( optional )" at bounding box center [425, 126] width 209 height 420
click at [321, 292] on textarea "Detailed Summary ( optional )" at bounding box center [425, 126] width 209 height 420
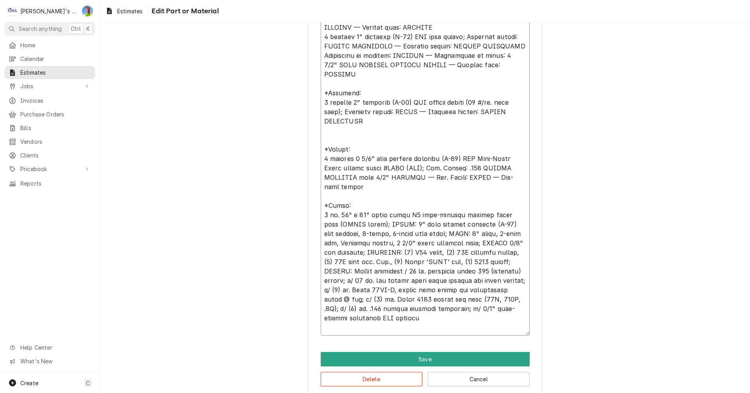
click at [333, 321] on textarea "Detailed Summary ( optional )" at bounding box center [425, 126] width 209 height 420
click at [333, 325] on textarea "Detailed Summary ( optional )" at bounding box center [425, 126] width 209 height 420
click at [321, 319] on textarea "Detailed Summary ( optional )" at bounding box center [425, 126] width 209 height 420
paste textarea "1 ea. 36" x 78" flush model G3 self-closing cooler swing door (RIGHT hinge)"
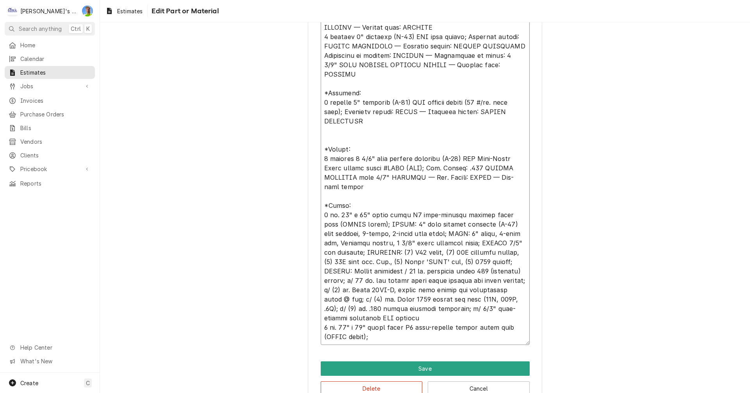
click at [378, 326] on textarea "Detailed Summary ( optional )" at bounding box center [425, 130] width 209 height 429
paste textarea "FRAME: 4" high density urethane (R-32) door section, 3-sided LEAF: 4" thick, 3-…"
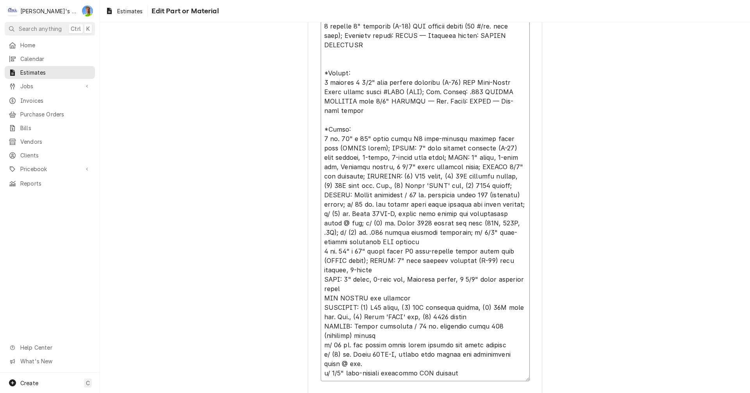
scroll to position [431, 0]
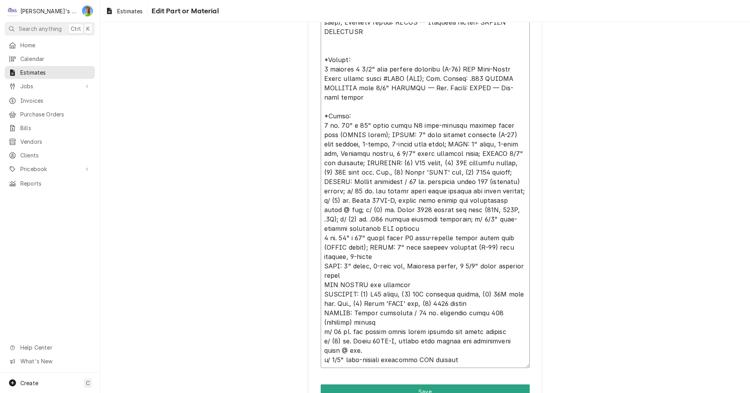
click at [321, 255] on textarea "Detailed Summary ( optional )" at bounding box center [425, 97] width 209 height 542
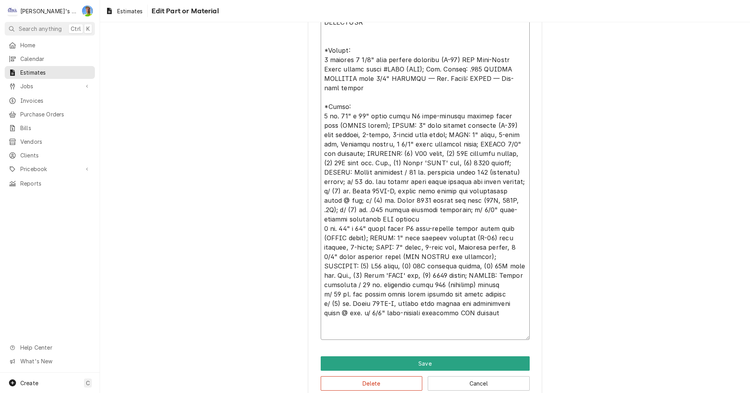
click at [487, 294] on textarea "Detailed Summary ( optional )" at bounding box center [425, 83] width 209 height 514
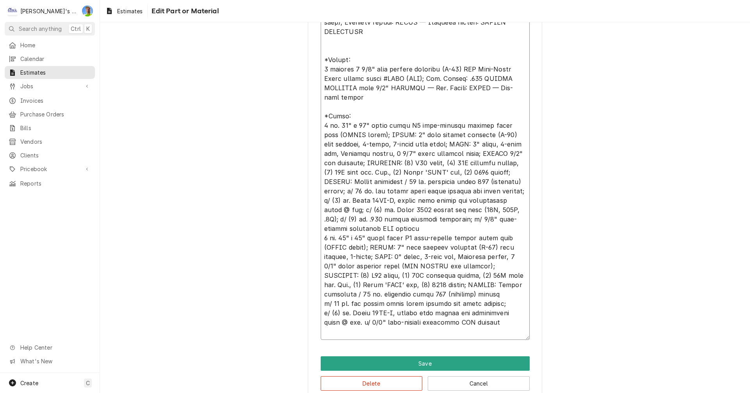
click at [392, 328] on textarea "Detailed Summary ( optional )" at bounding box center [425, 83] width 209 height 514
click at [322, 327] on textarea "Detailed Summary ( optional )" at bounding box center [425, 83] width 209 height 514
paste textarea "Openings 1 ea. 26" x 6'-7" [79] opening for 26" x 79" Glass Reach In Door by ot…"
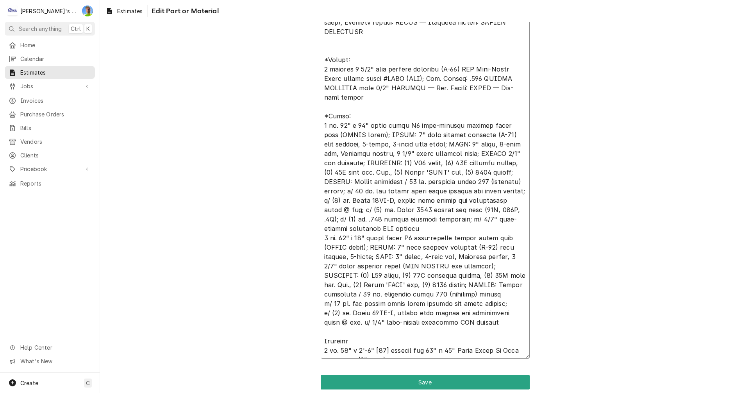
click at [321, 332] on textarea "Detailed Summary ( optional )" at bounding box center [425, 92] width 209 height 532
click at [358, 333] on textarea "Detailed Summary ( optional )" at bounding box center [425, 92] width 209 height 532
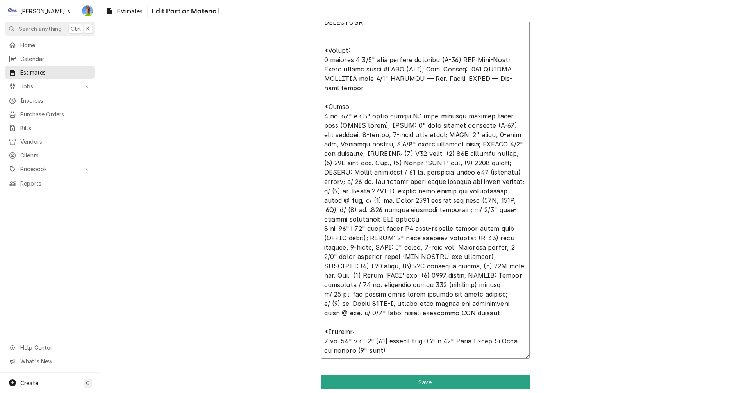
click at [399, 353] on textarea "Detailed Summary ( optional )" at bounding box center [425, 92] width 209 height 532
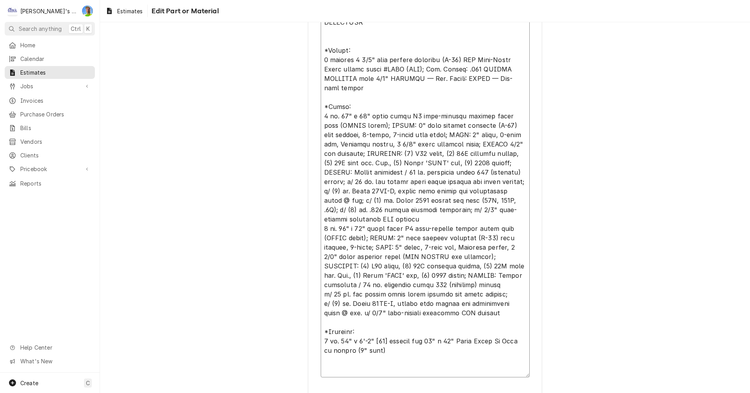
click at [324, 369] on textarea "Detailed Summary ( optional )" at bounding box center [425, 101] width 209 height 551
paste textarea "Parts (Fixture ships loose for field installation. LED lamp built-in.) 2 ea. Ka…"
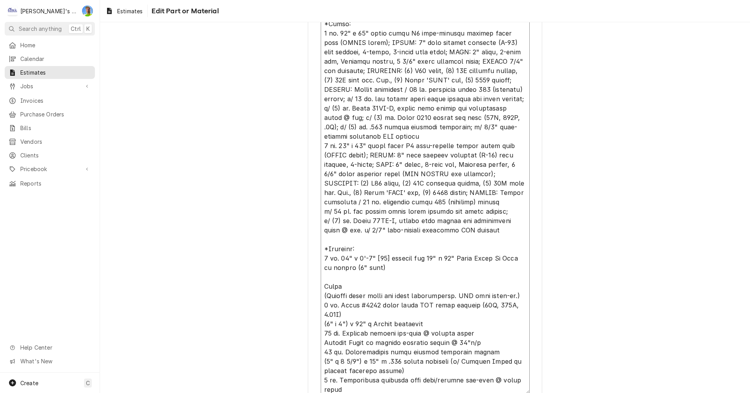
scroll to position [9, 0]
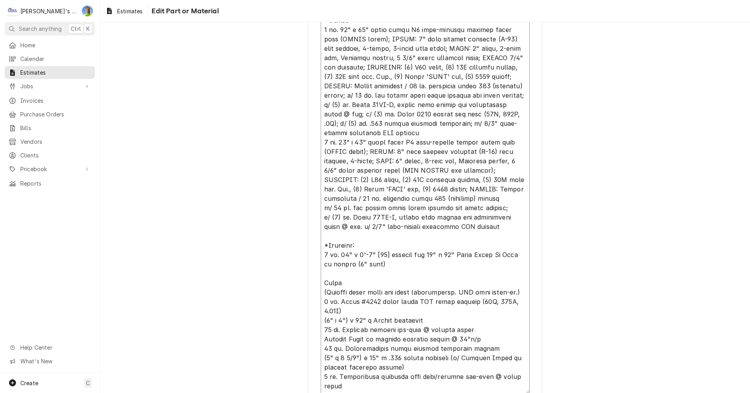
drag, startPoint x: 320, startPoint y: 293, endPoint x: 362, endPoint y: 299, distance: 41.8
click at [362, 299] on textarea "Detailed Summary ( optional )" at bounding box center [425, 67] width 209 height 654
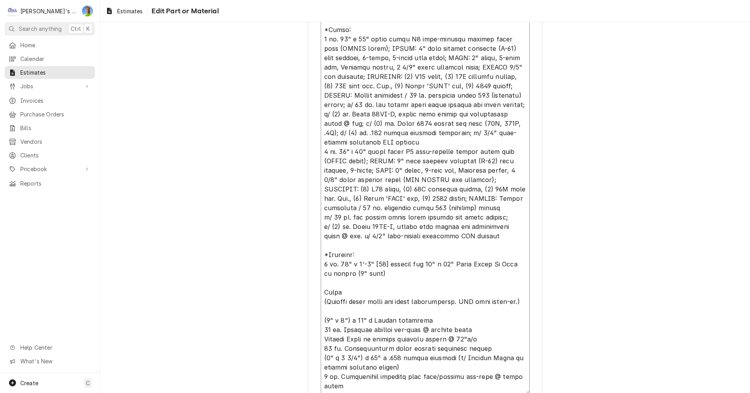
scroll to position [527, 0]
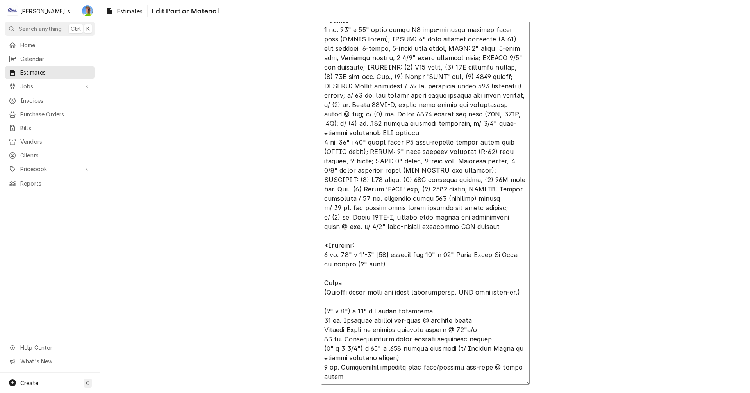
click at [321, 279] on textarea "Detailed Summary ( optional )" at bounding box center [425, 58] width 209 height 654
paste textarea "2 ea. Kason #1809 vapor proof LED light fixture (29W, 120V, 0.25A)"
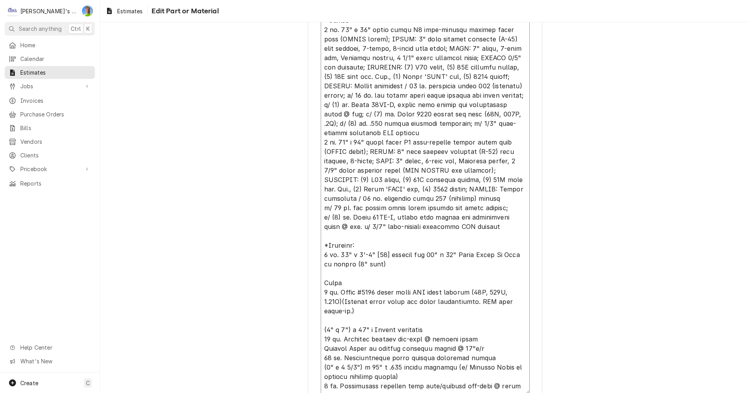
click at [322, 277] on textarea "Detailed Summary ( optional )" at bounding box center [425, 63] width 209 height 664
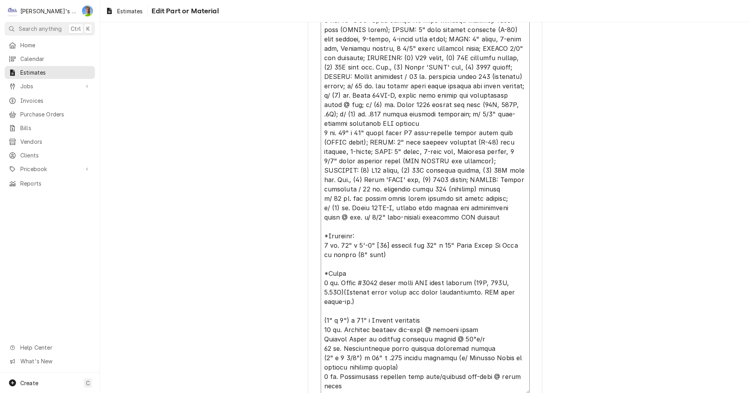
click at [341, 276] on textarea "Detailed Summary ( optional )" at bounding box center [425, 63] width 209 height 664
click at [344, 292] on textarea "Detailed Summary ( optional )" at bounding box center [425, 63] width 209 height 664
click at [331, 301] on textarea "Detailed Summary ( optional )" at bounding box center [425, 63] width 209 height 664
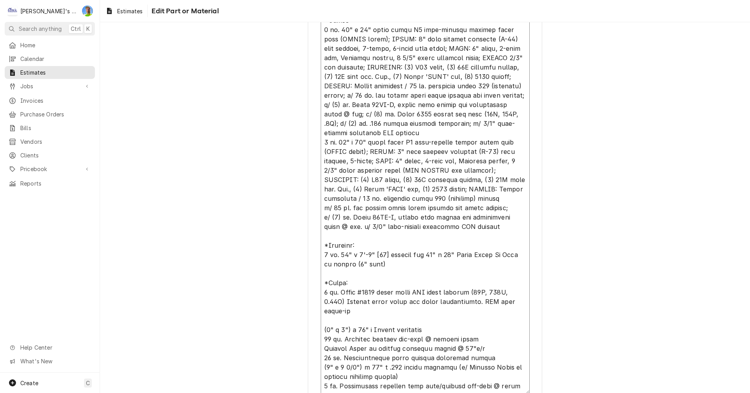
click at [322, 310] on textarea "Detailed Summary ( optional )" at bounding box center [425, 63] width 209 height 664
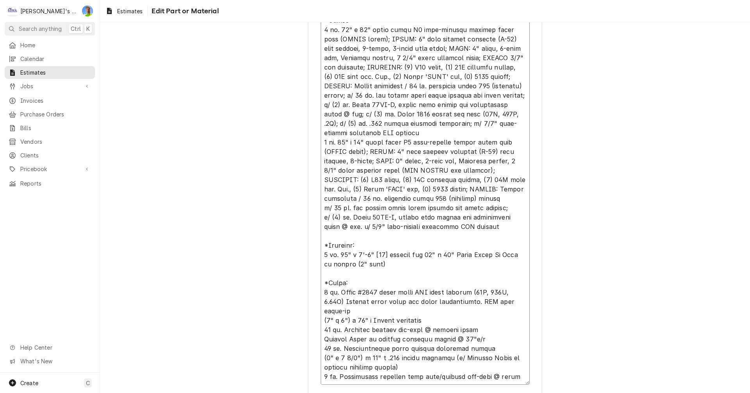
drag, startPoint x: 321, startPoint y: 310, endPoint x: 465, endPoint y: 312, distance: 143.8
click at [465, 312] on textarea "Detailed Summary ( optional )" at bounding box center [425, 58] width 209 height 654
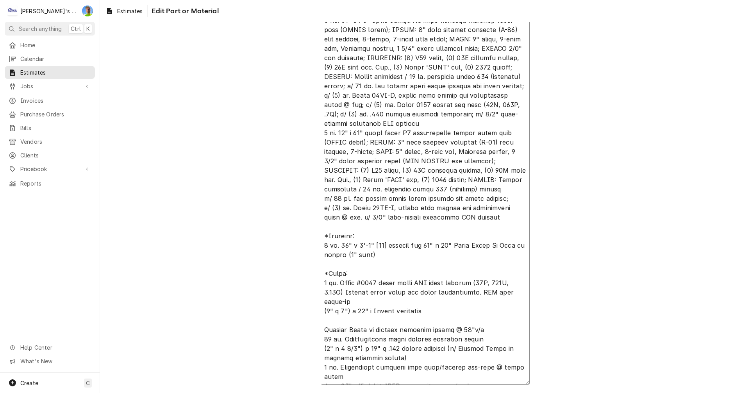
click at [322, 301] on textarea "Detailed Summary ( optional )" at bounding box center [425, 58] width 209 height 654
paste textarea "12 ea. Interior seismic tie-down @ ceiling level"
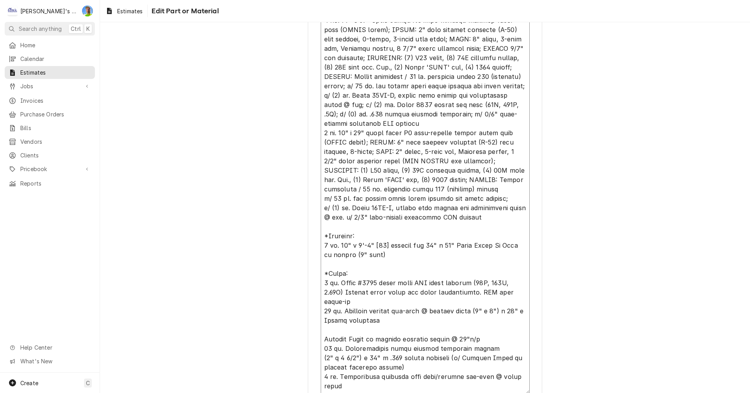
click at [321, 329] on textarea "Detailed Summary ( optional )" at bounding box center [425, 63] width 209 height 664
drag, startPoint x: 321, startPoint y: 340, endPoint x: 474, endPoint y: 339, distance: 153.2
click at [474, 339] on textarea "Detailed Summary ( optional )" at bounding box center [425, 63] width 209 height 664
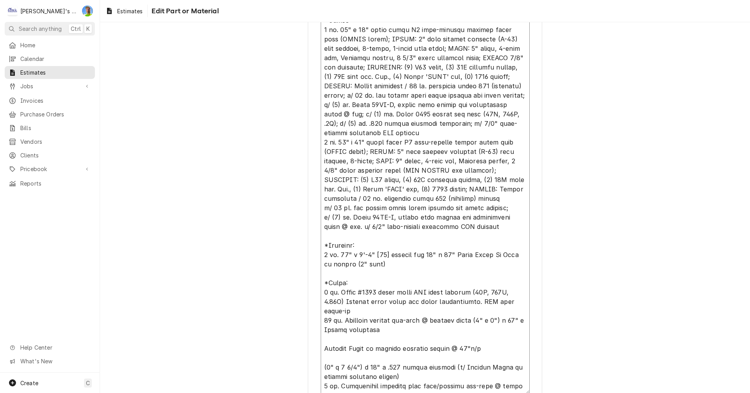
click at [321, 323] on textarea "Detailed Summary ( optional )" at bounding box center [425, 63] width 209 height 664
paste textarea "21 ea. Prefabricated floor seismic restraint system"
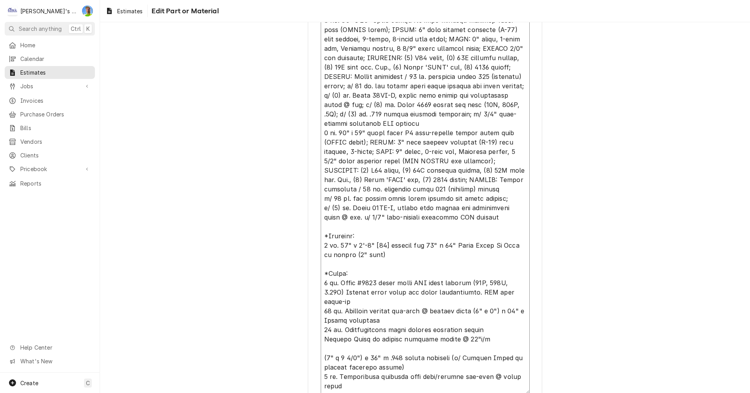
click at [321, 330] on textarea "Detailed Summary ( optional )" at bounding box center [425, 63] width 209 height 664
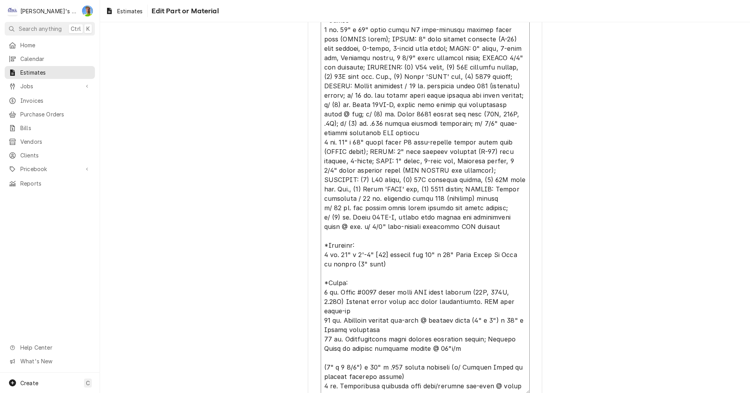
drag, startPoint x: 320, startPoint y: 367, endPoint x: 341, endPoint y: 376, distance: 22.8
click at [341, 376] on textarea "Detailed Summary ( optional )" at bounding box center [425, 63] width 209 height 664
click at [321, 338] on textarea "Detailed Summary ( optional )" at bounding box center [425, 58] width 209 height 654
paste textarea "5 ea. Combination interior cove base/seismic tie-down @ floor level"
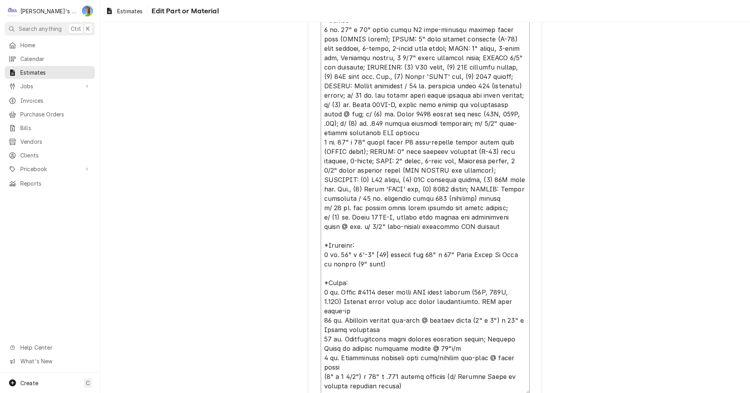
click at [323, 360] on textarea "Detailed Summary ( optional )" at bounding box center [425, 63] width 209 height 664
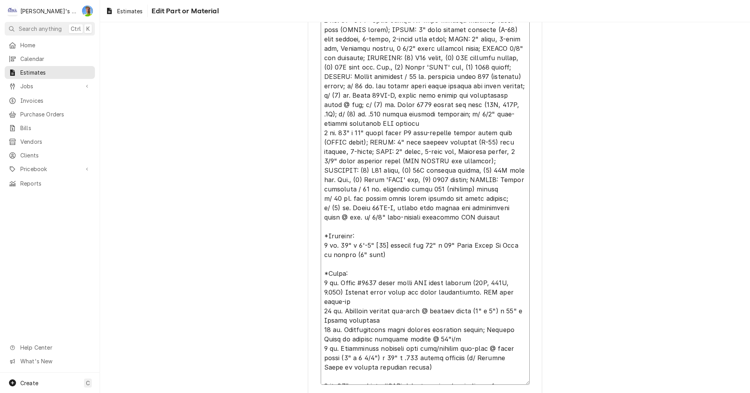
click at [321, 374] on textarea "Detailed Summary ( optional )" at bounding box center [425, 58] width 209 height 654
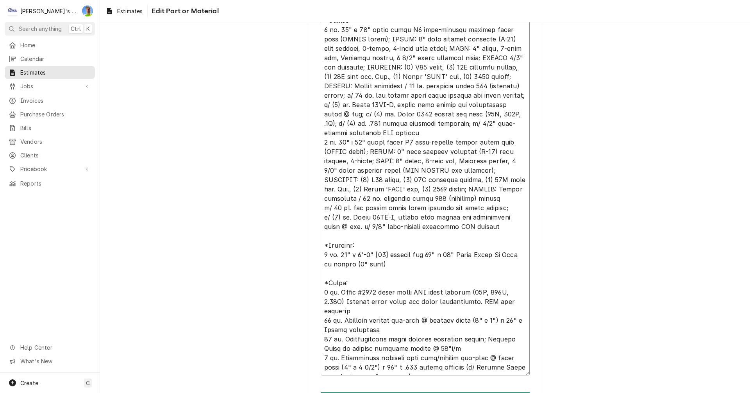
click at [509, 367] on textarea "Detailed Summary ( optional )" at bounding box center [425, 53] width 209 height 645
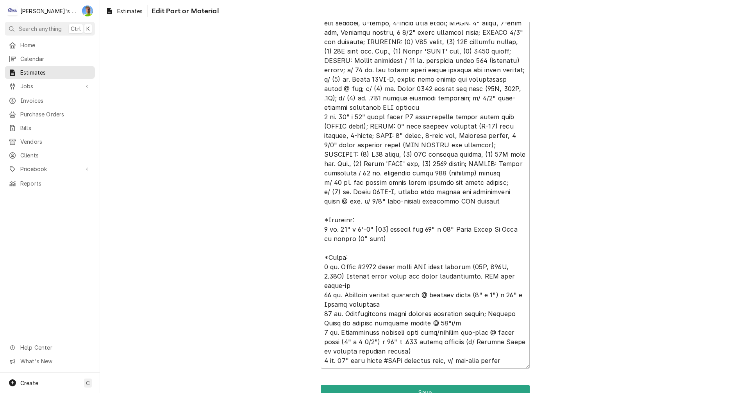
scroll to position [566, 0]
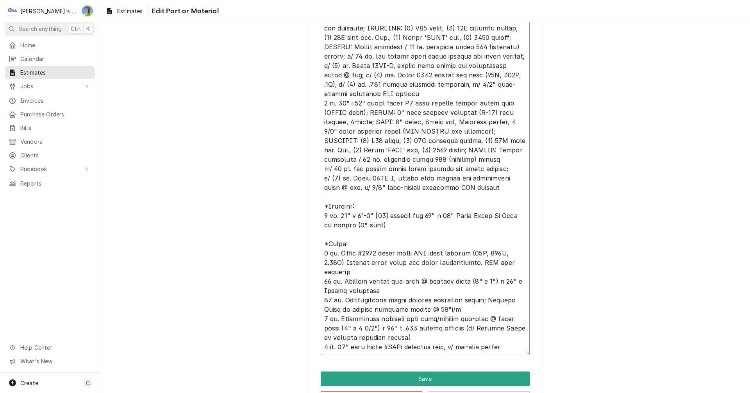
click at [331, 338] on textarea "Detailed Summary ( optional )" at bounding box center [425, 24] width 209 height 664
click at [326, 341] on textarea "Detailed Summary ( optional )" at bounding box center [425, 24] width 209 height 664
click at [325, 345] on textarea "Detailed Summary ( optional )" at bounding box center [425, 24] width 209 height 664
paste textarea "Kickplates for (1) 36" x 78" flush model G3 door 36" high, .063 aluminum diamon…"
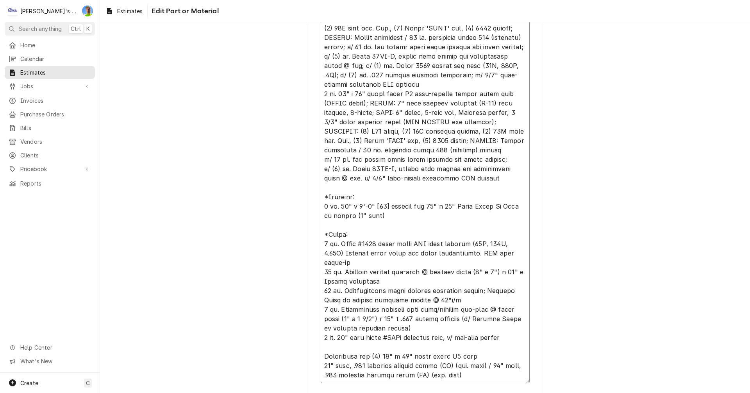
click at [321, 345] on textarea "Detailed Summary ( optional )" at bounding box center [425, 38] width 209 height 692
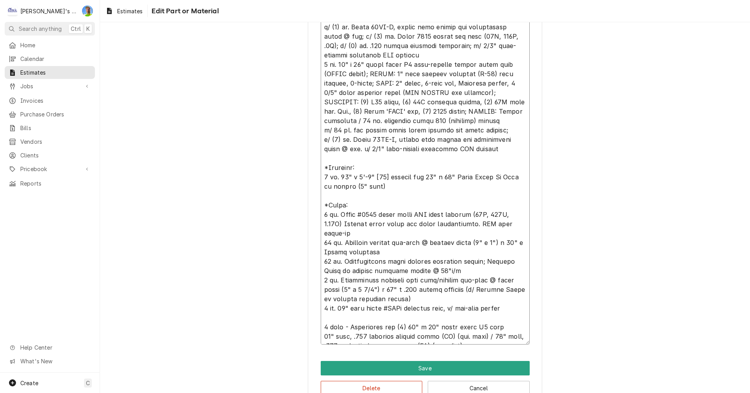
scroll to position [605, 0]
paste textarea "Low temp Chase Doors strip curtain #3300 for 36" x 78" net opening w/ 6" strips…"
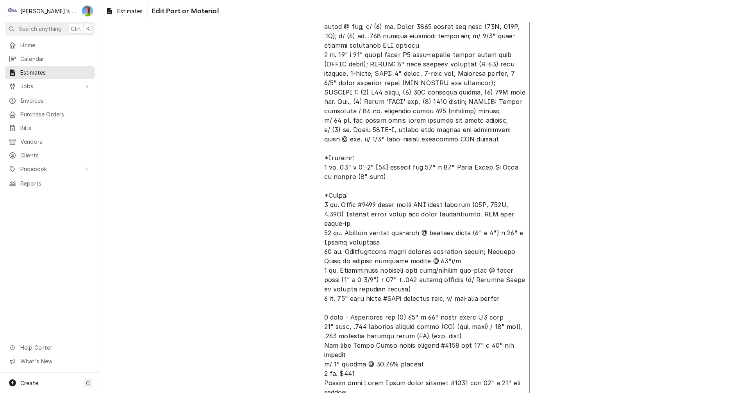
scroll to position [618, 0]
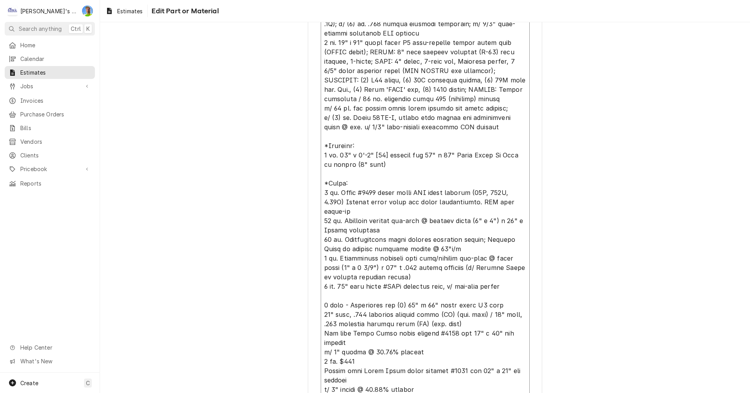
click at [321, 297] on textarea "Detailed Summary ( optional )" at bounding box center [425, 18] width 209 height 757
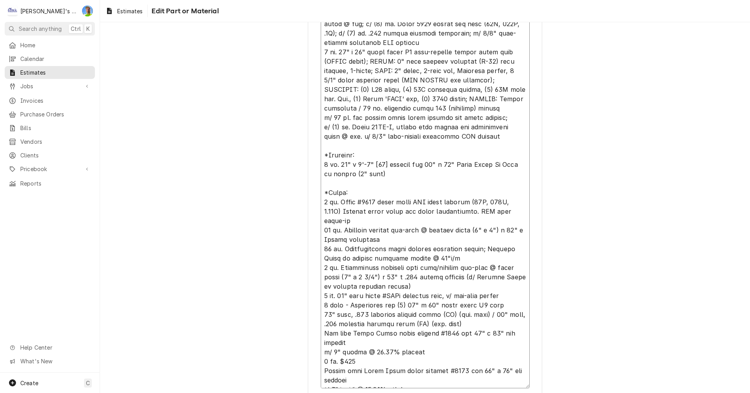
click at [321, 372] on textarea "Detailed Summary ( optional )" at bounding box center [425, 14] width 209 height 748
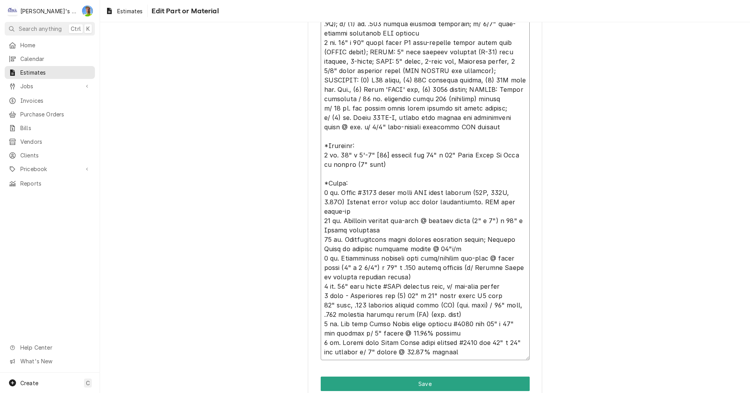
click at [405, 342] on textarea "Detailed Summary ( optional )" at bounding box center [425, 0] width 209 height 720
click at [458, 346] on textarea "Detailed Summary ( optional )" at bounding box center [425, 0] width 209 height 720
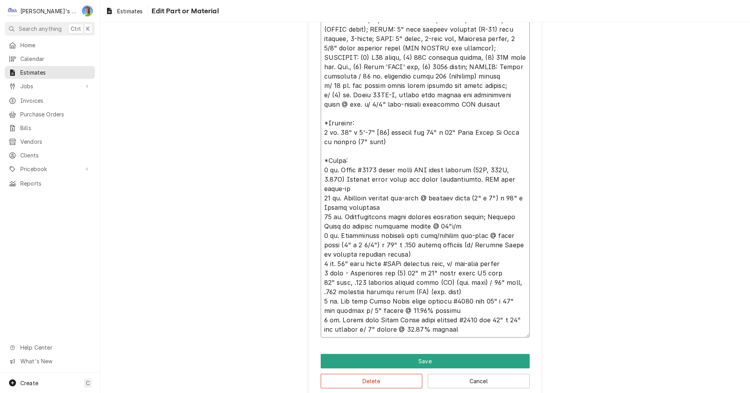
scroll to position [652, 0]
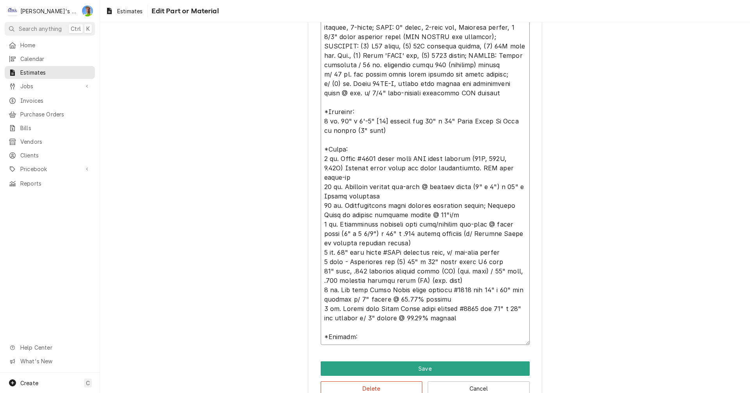
paste textarea "Engineering May require an additional 14-22 working days in design once drawing…"
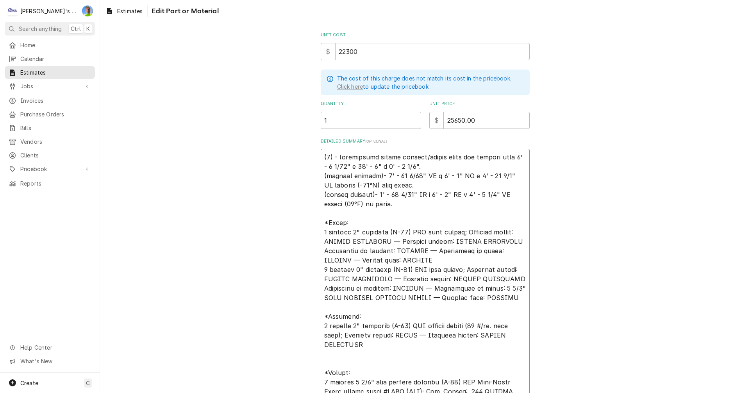
scroll to position [104, 0]
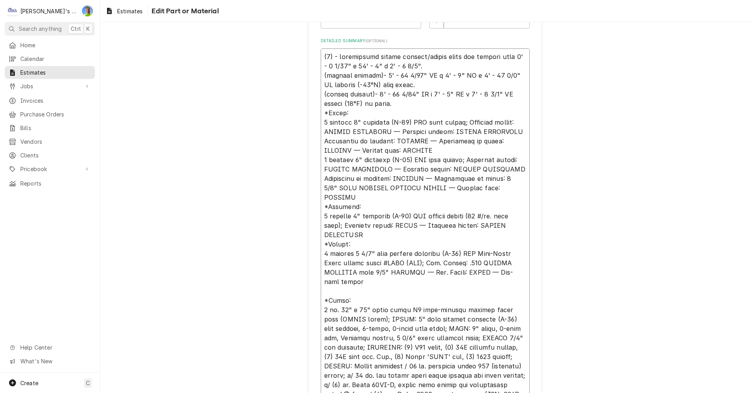
scroll to position [222, 0]
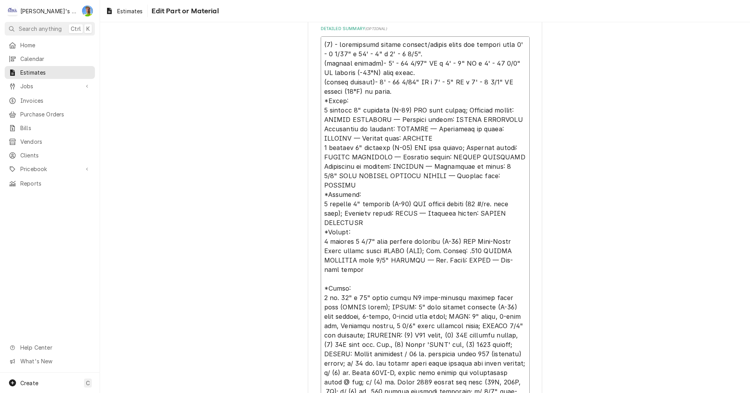
click at [321, 278] on textarea "Detailed Summary ( optional )" at bounding box center [425, 396] width 209 height 720
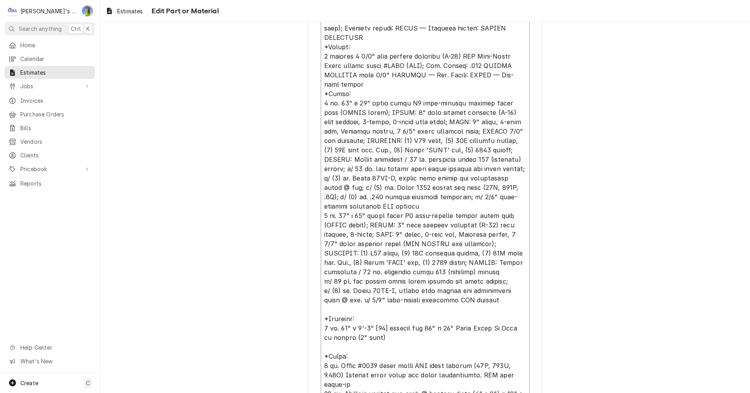
scroll to position [417, 0]
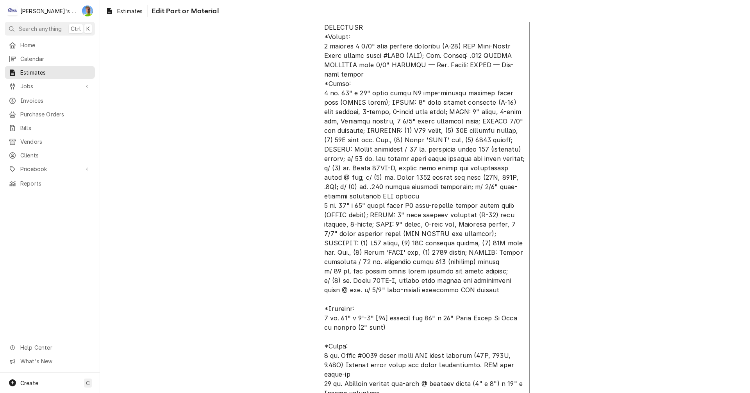
click at [321, 301] on textarea "Detailed Summary ( optional )" at bounding box center [425, 196] width 209 height 711
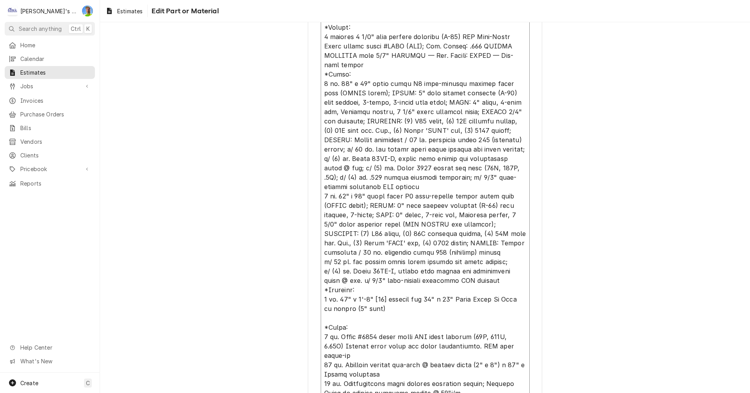
click at [322, 327] on textarea "Detailed Summary ( optional )" at bounding box center [425, 191] width 209 height 701
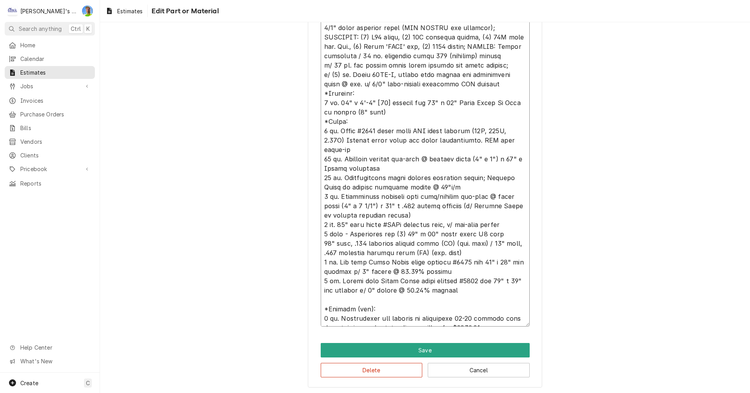
scroll to position [623, 0]
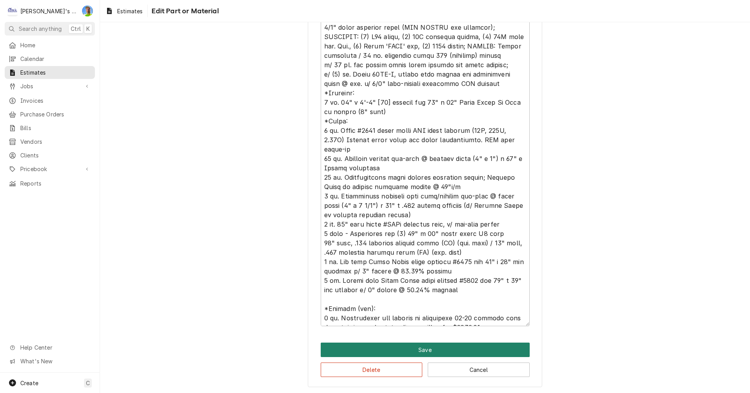
click at [445, 349] on button "Save" at bounding box center [425, 350] width 209 height 14
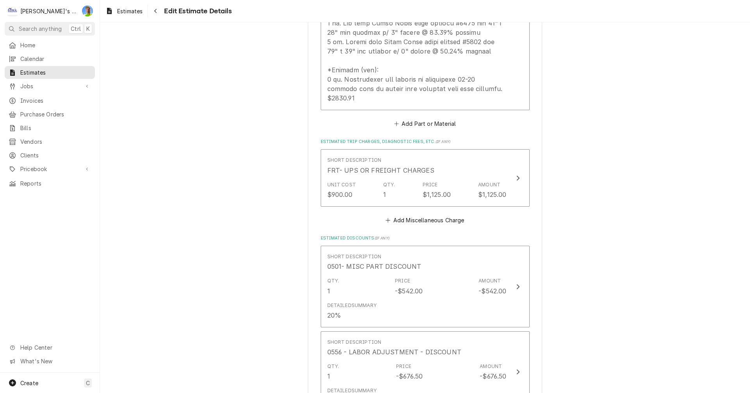
scroll to position [1796, 0]
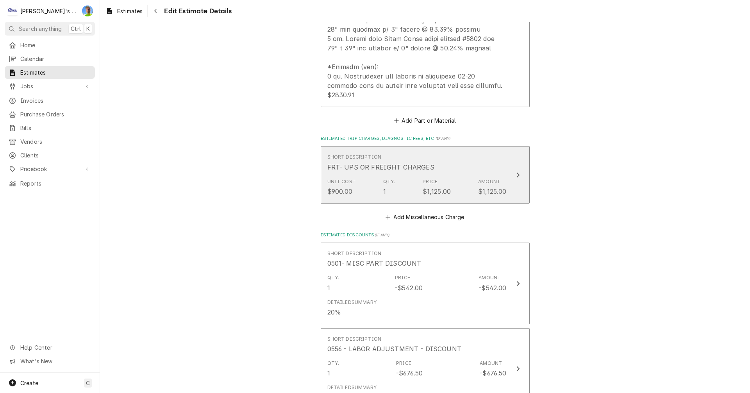
click at [516, 147] on button "Short Description FRT- UPS OR FREIGHT CHARGES Unit Cost $900.00 Qty. 1 Price $1…" at bounding box center [425, 174] width 209 height 57
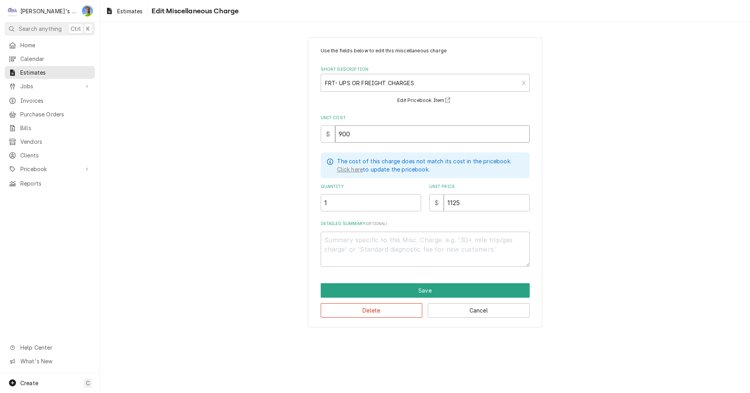
click at [356, 132] on input "900" at bounding box center [432, 133] width 195 height 17
click at [372, 284] on button "Save" at bounding box center [425, 290] width 209 height 14
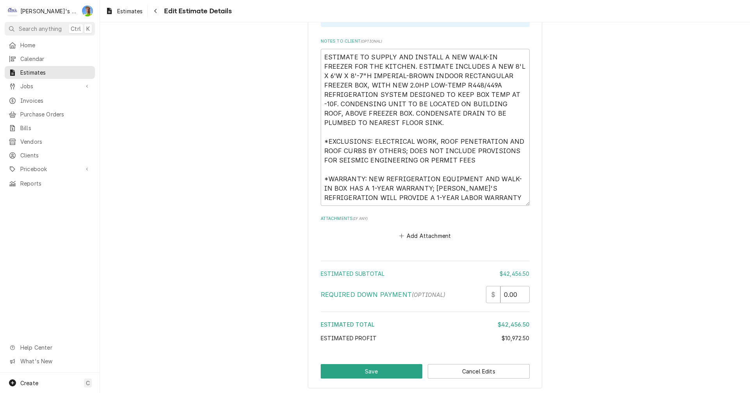
scroll to position [2262, 0]
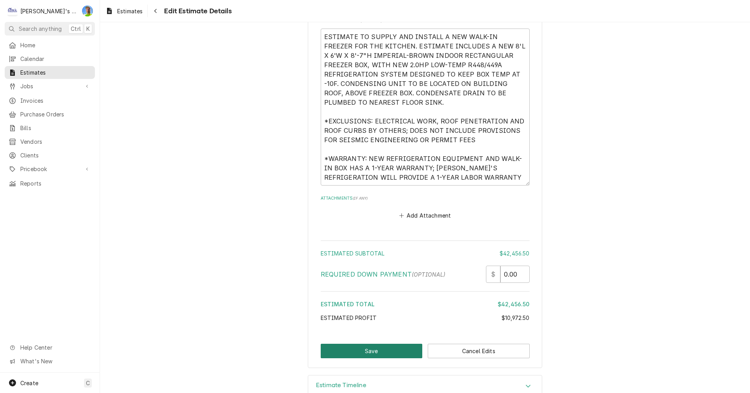
click at [362, 344] on button "Save" at bounding box center [372, 351] width 102 height 14
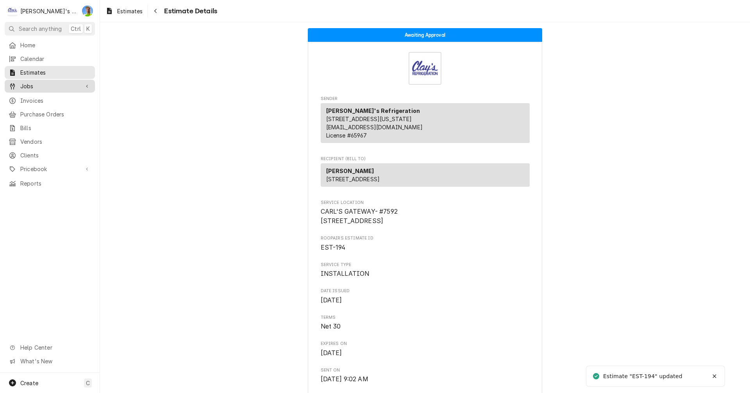
click at [39, 83] on span "Jobs" at bounding box center [49, 86] width 59 height 8
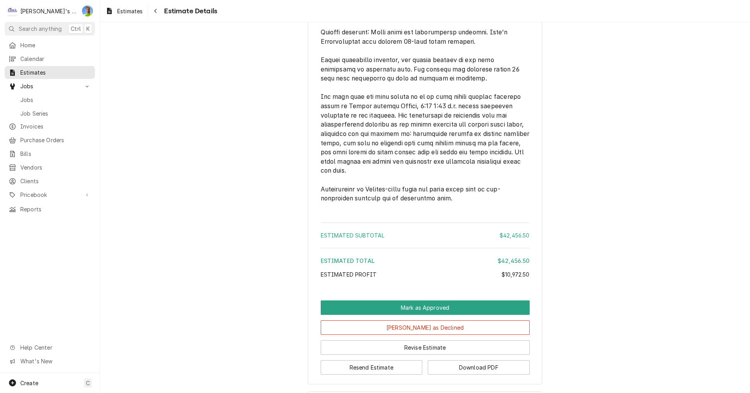
scroll to position [1720, 0]
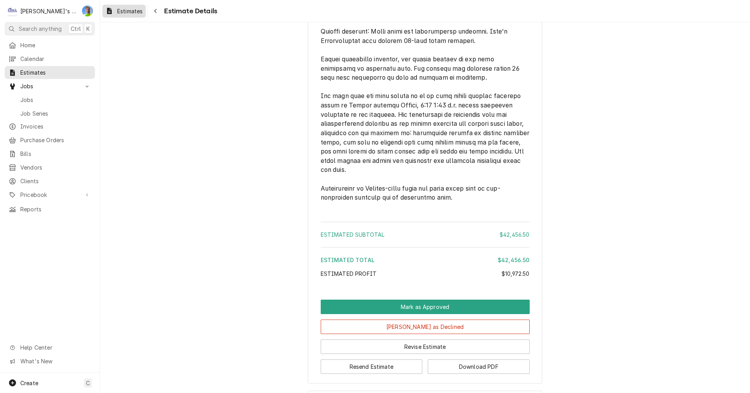
click at [130, 9] on span "Estimates" at bounding box center [129, 11] width 25 height 8
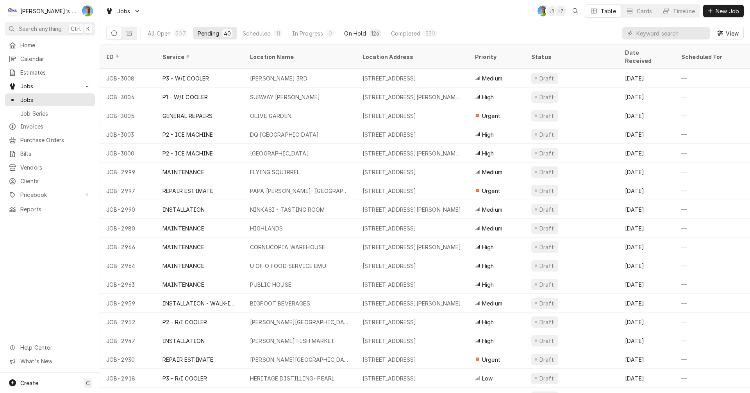
click at [348, 32] on div "On Hold" at bounding box center [355, 33] width 22 height 8
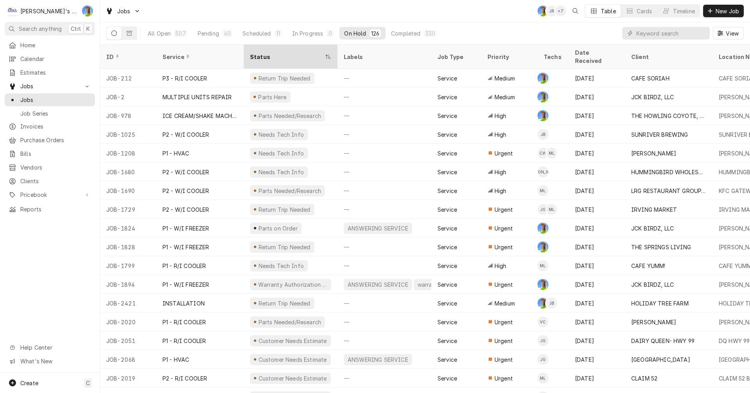
click at [270, 48] on div "Status" at bounding box center [290, 56] width 91 height 21
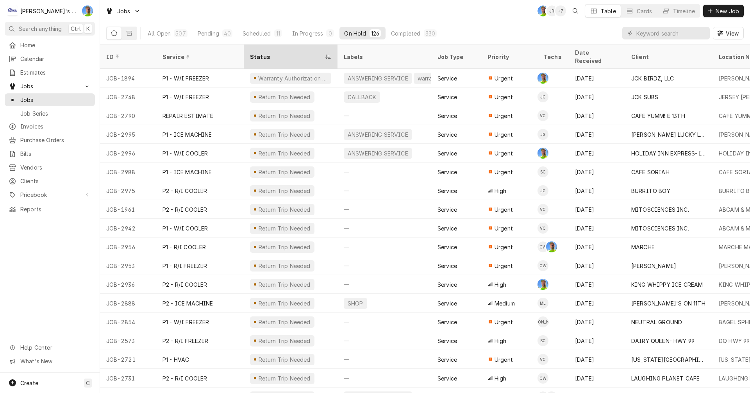
click at [281, 53] on div "Status" at bounding box center [286, 57] width 73 height 8
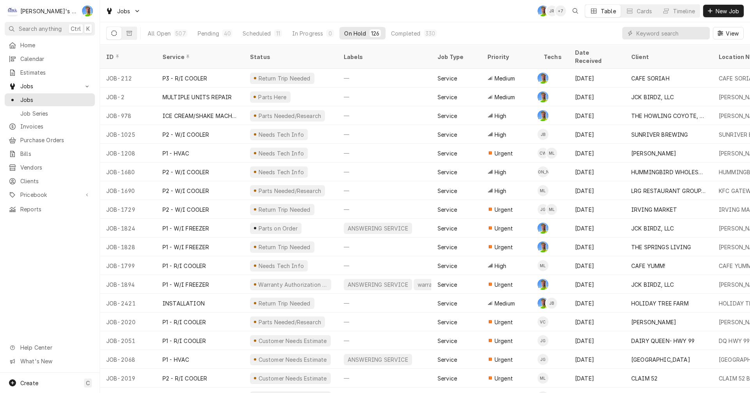
click at [281, 53] on div "Status" at bounding box center [290, 57] width 80 height 8
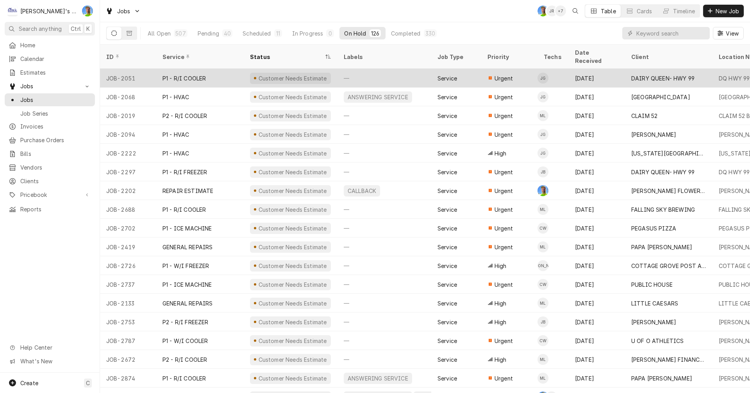
click at [275, 74] on div "Customer Needs Estimate" at bounding box center [293, 78] width 70 height 8
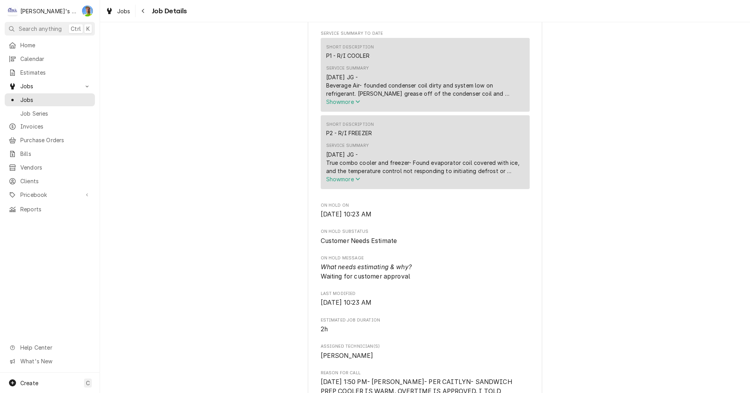
scroll to position [274, 0]
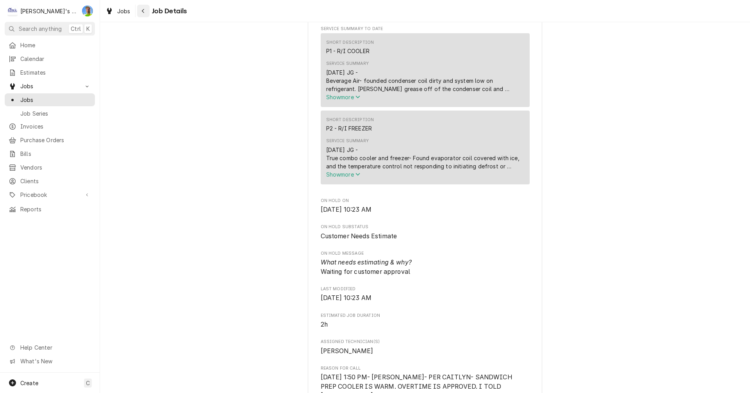
click at [141, 12] on icon "Navigate back" at bounding box center [143, 10] width 4 height 5
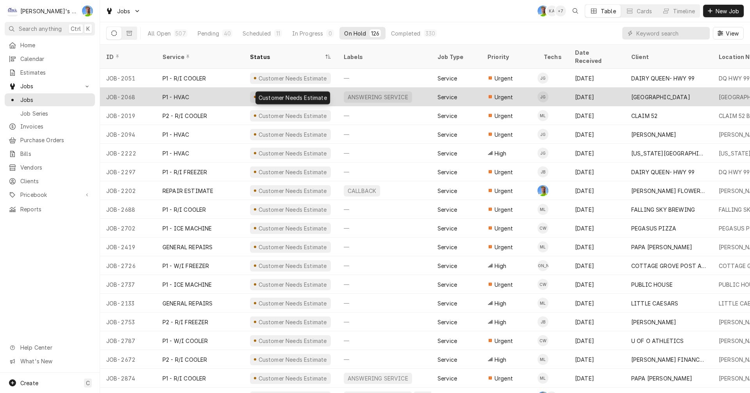
click at [291, 93] on div "Customer Needs Estimate" at bounding box center [293, 97] width 70 height 8
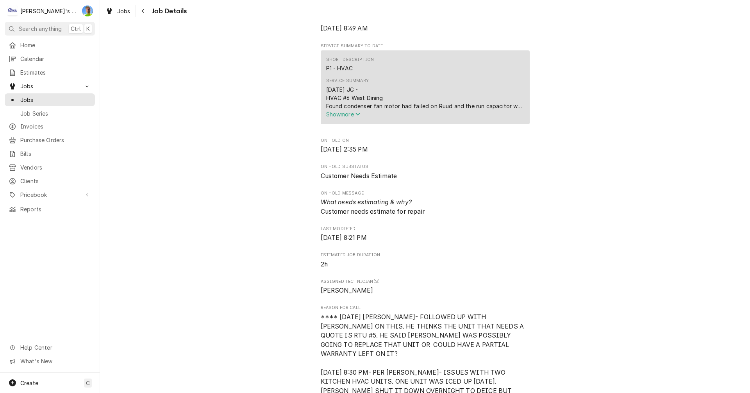
scroll to position [235, 0]
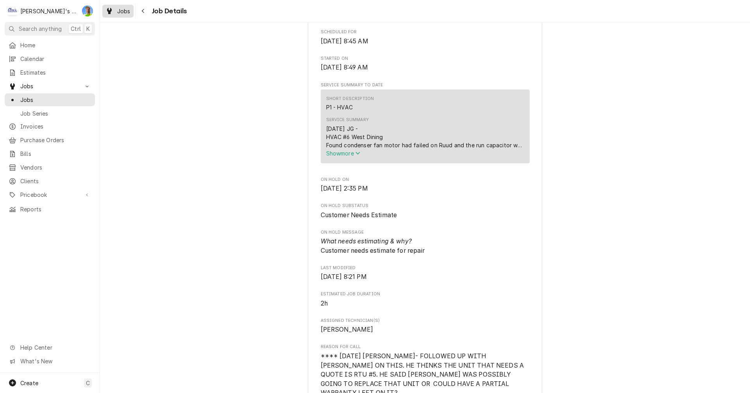
click at [119, 7] on div "Jobs" at bounding box center [118, 11] width 28 height 10
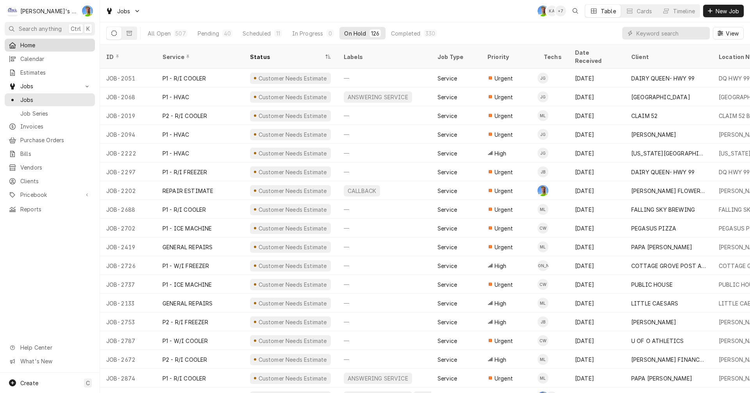
click at [22, 44] on span "Home" at bounding box center [55, 45] width 71 height 8
